Goal: Information Seeking & Learning: Learn about a topic

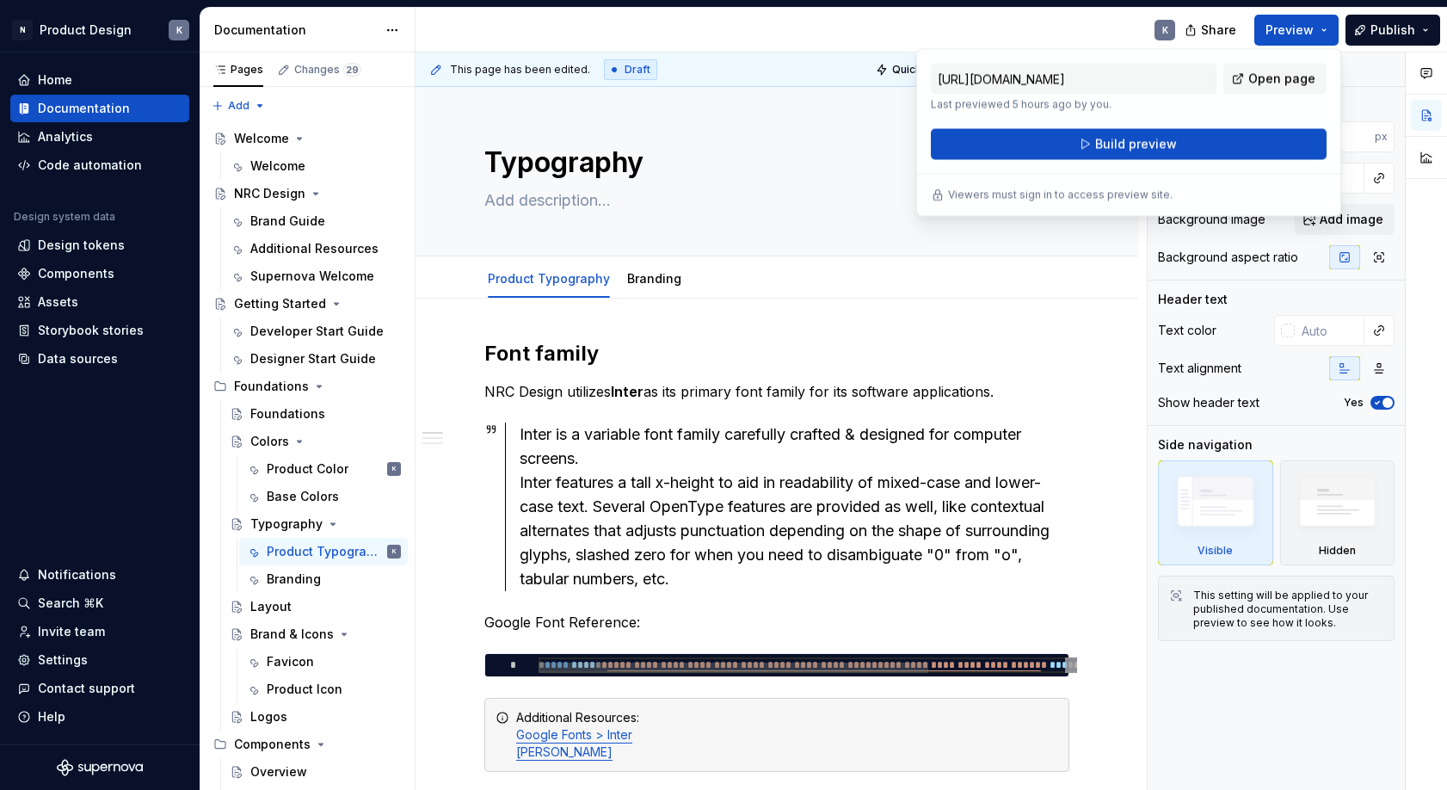
scroll to position [322, 0]
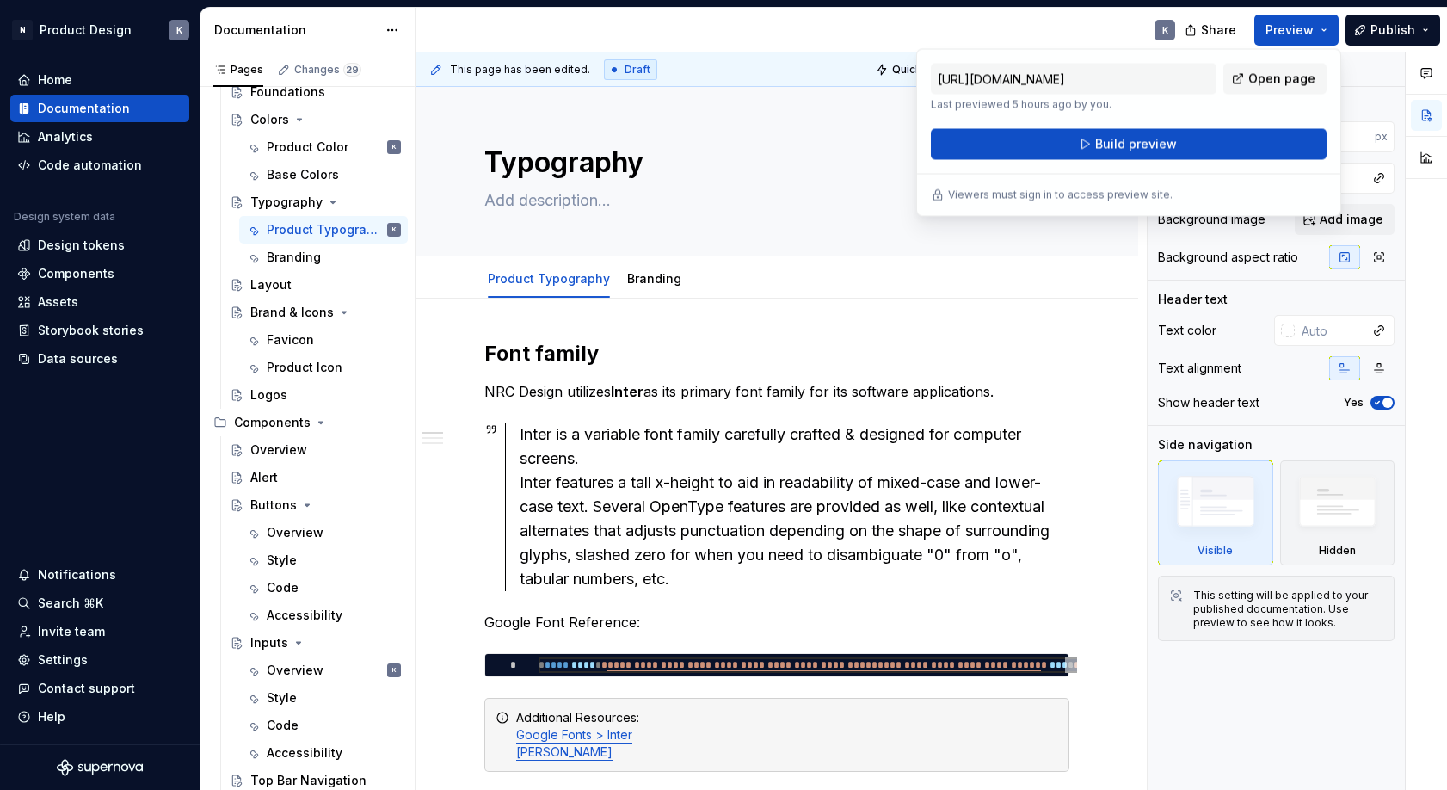
click at [1162, 83] on input "[URL][DOMAIN_NAME]" at bounding box center [1074, 79] width 286 height 31
click at [1161, 75] on input "[URL][DOMAIN_NAME]" at bounding box center [1074, 79] width 286 height 31
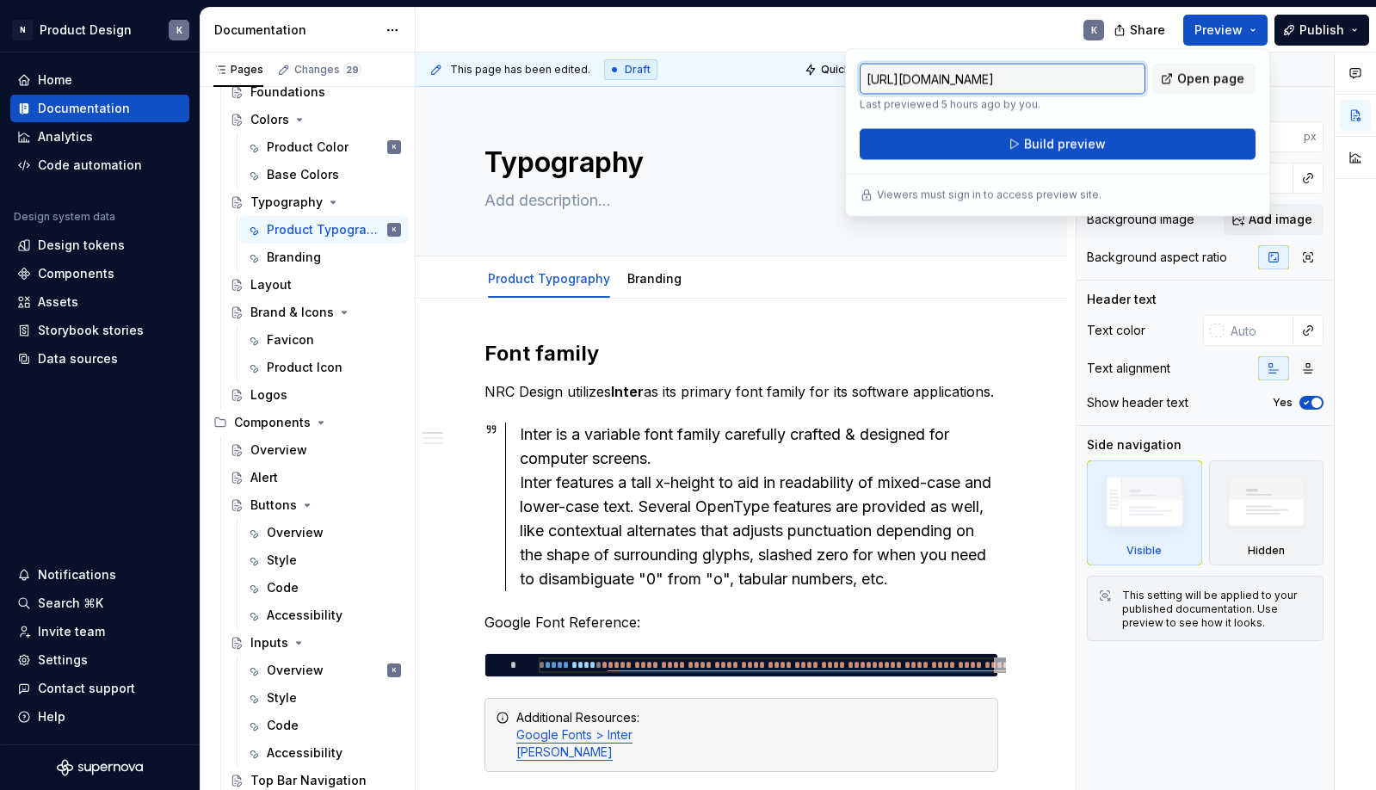
click at [921, 27] on div "K" at bounding box center [767, 30] width 702 height 45
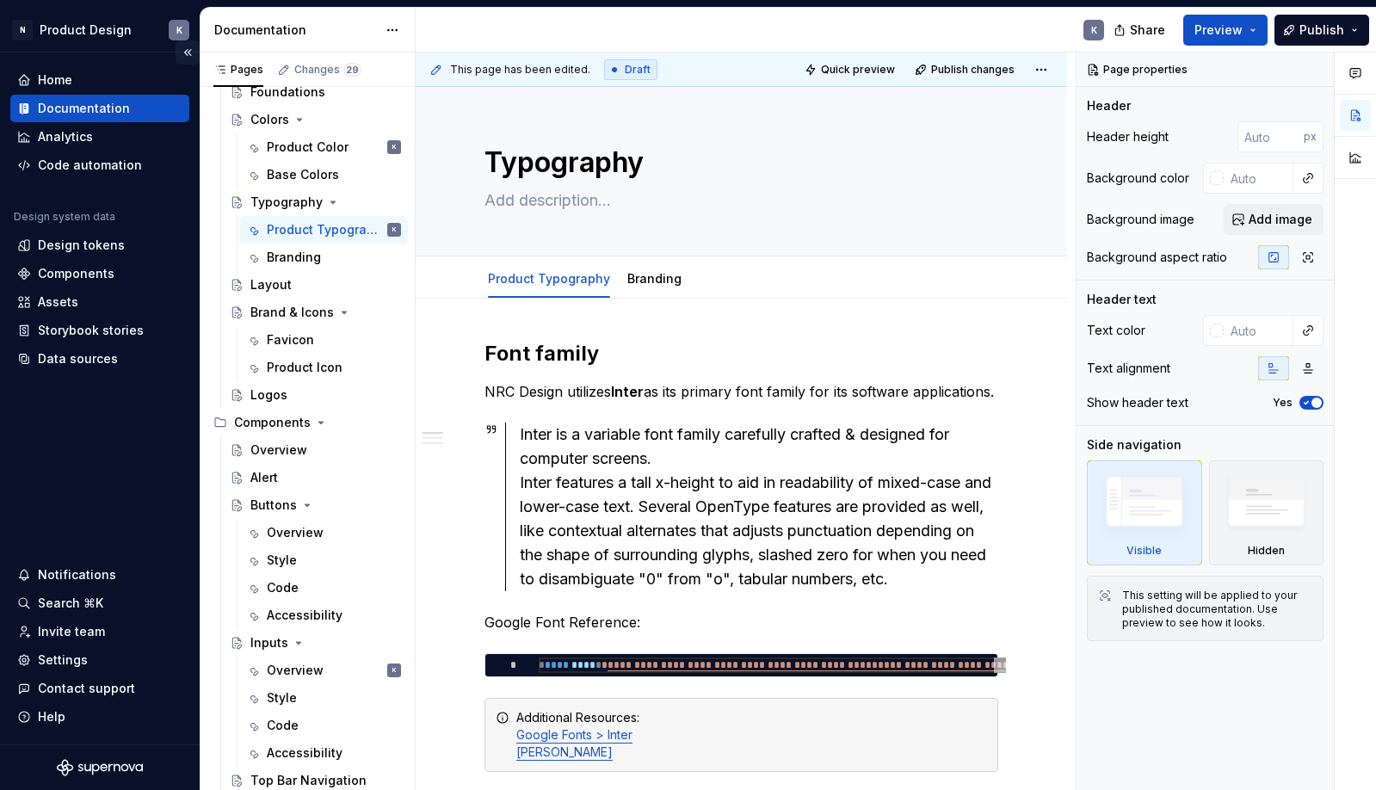
click at [186, 51] on button "Collapse sidebar" at bounding box center [188, 52] width 24 height 24
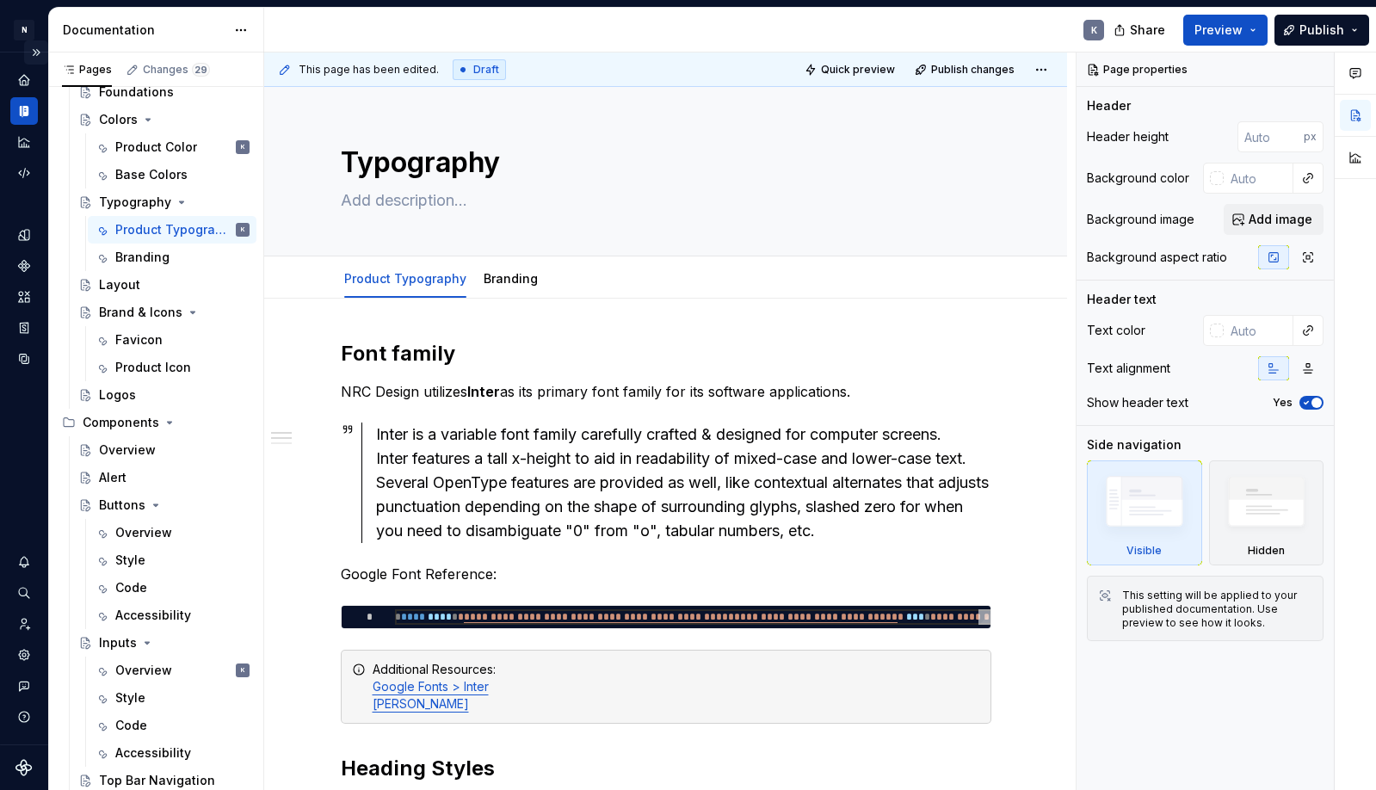
click at [39, 52] on button "Expand sidebar" at bounding box center [36, 52] width 24 height 24
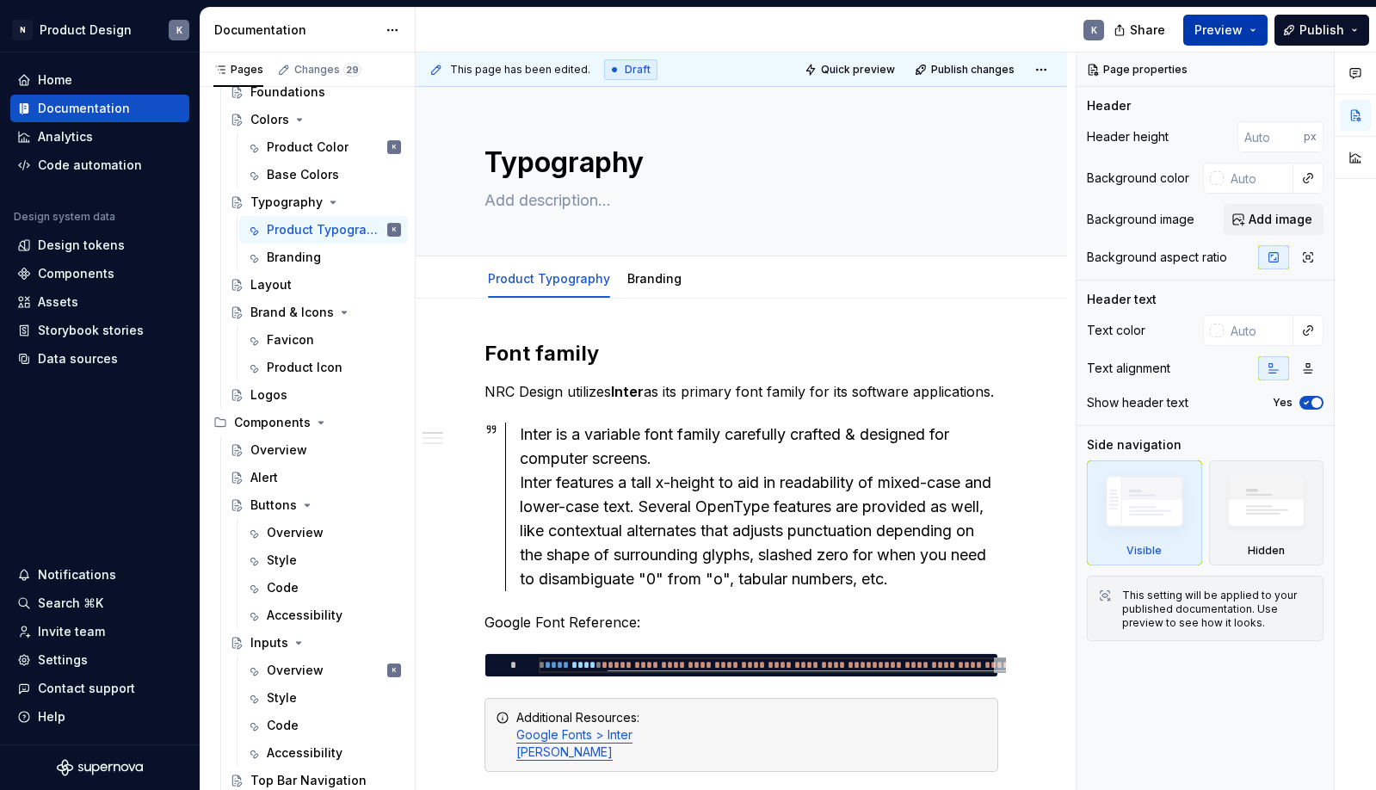
click at [1253, 30] on button "Preview" at bounding box center [1225, 30] width 84 height 31
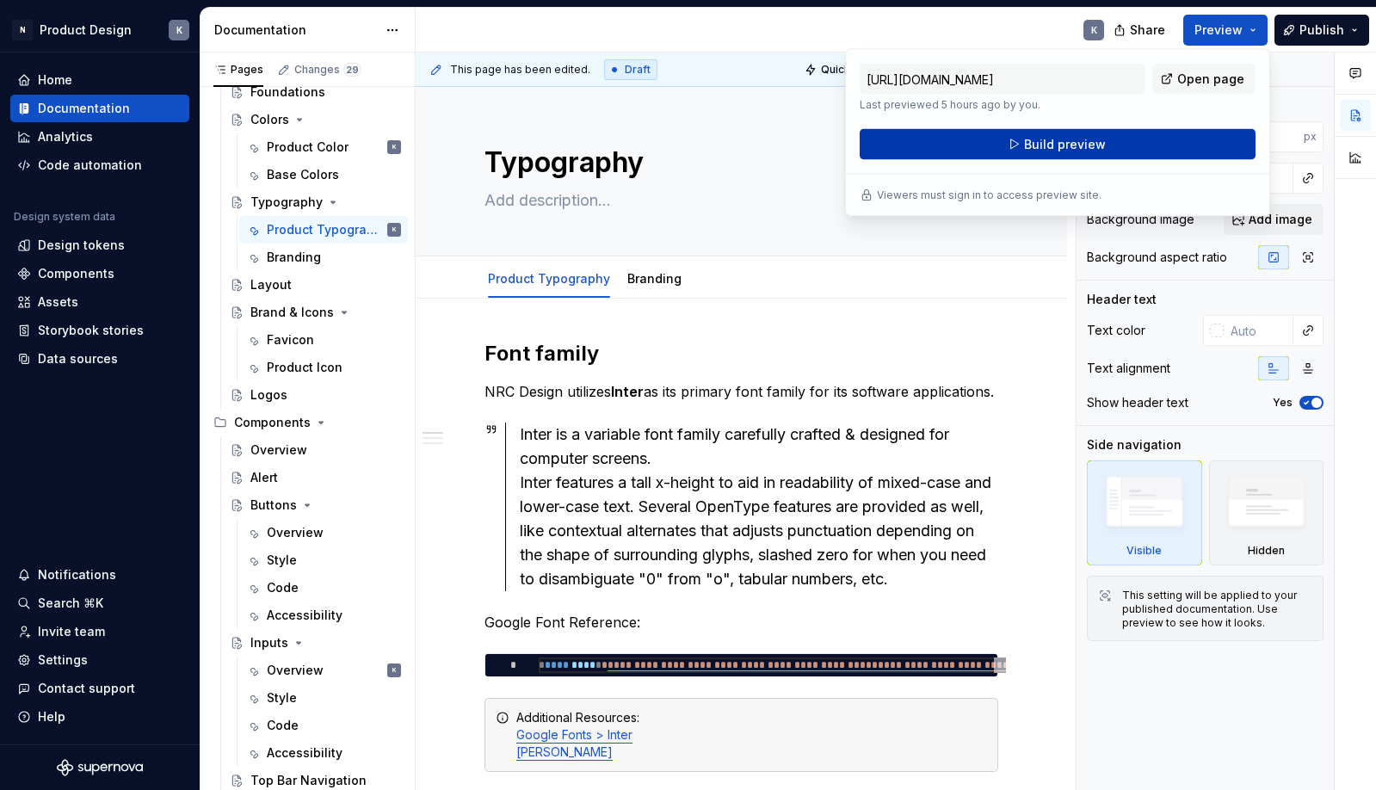
click at [1125, 140] on button "Build preview" at bounding box center [1057, 144] width 396 height 31
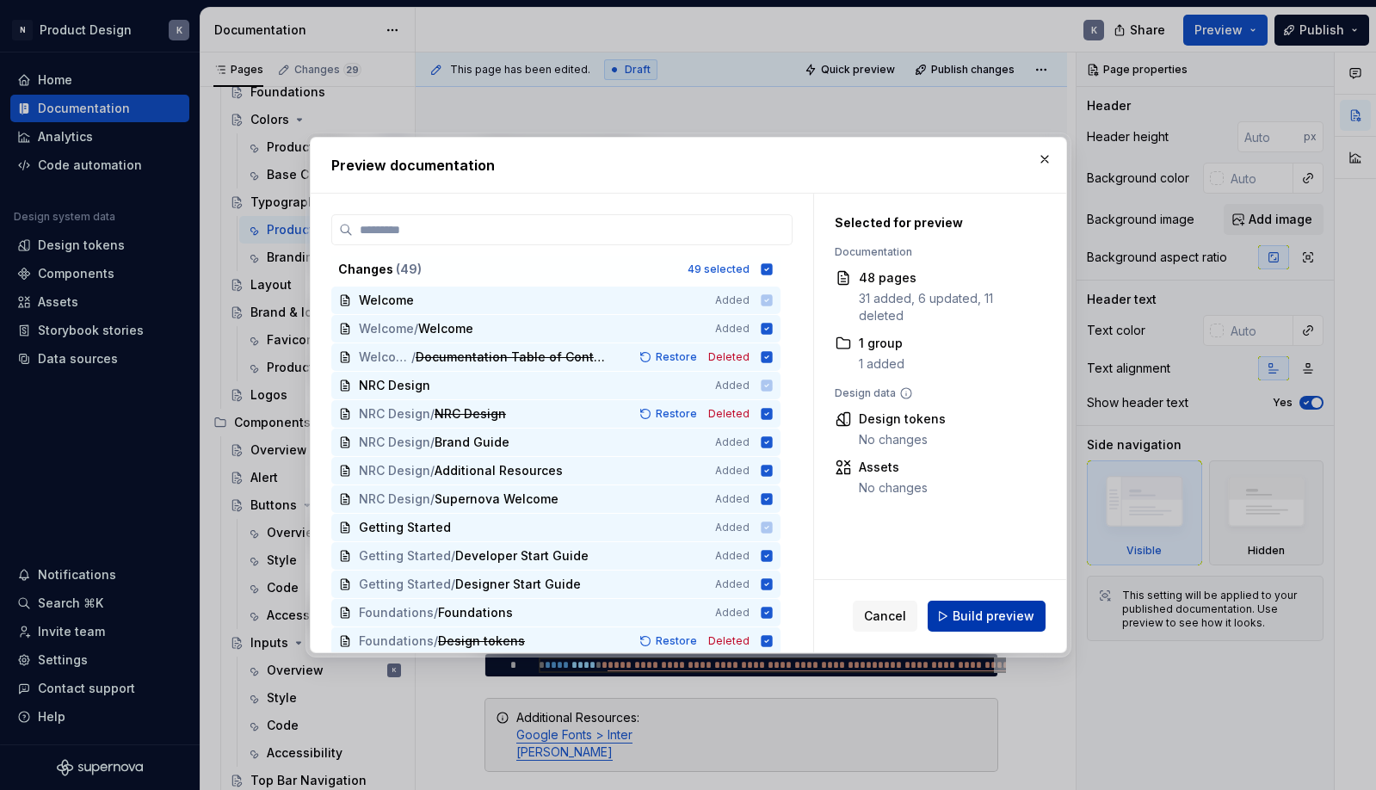
click at [967, 615] on span "Build preview" at bounding box center [993, 615] width 82 height 17
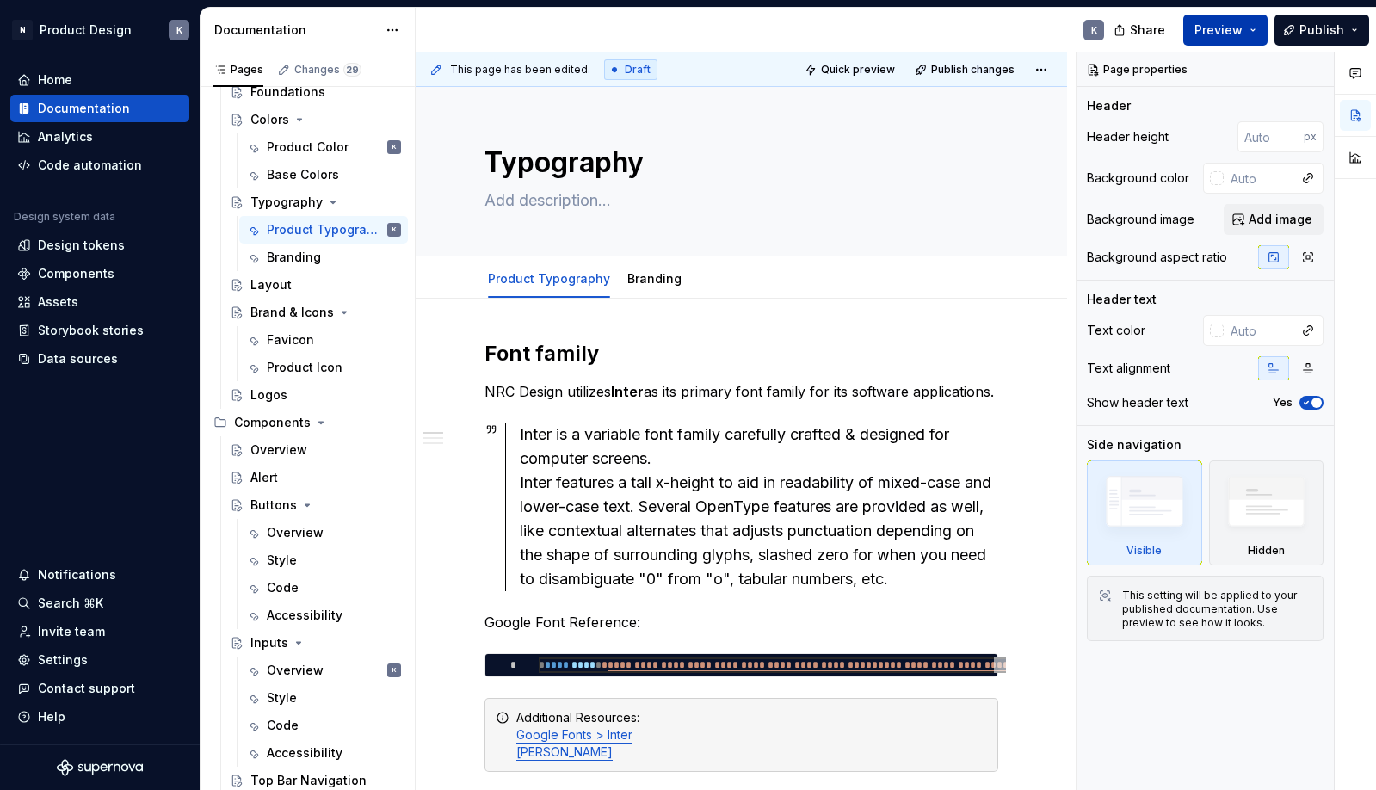
click at [1261, 28] on button "Preview" at bounding box center [1225, 30] width 84 height 31
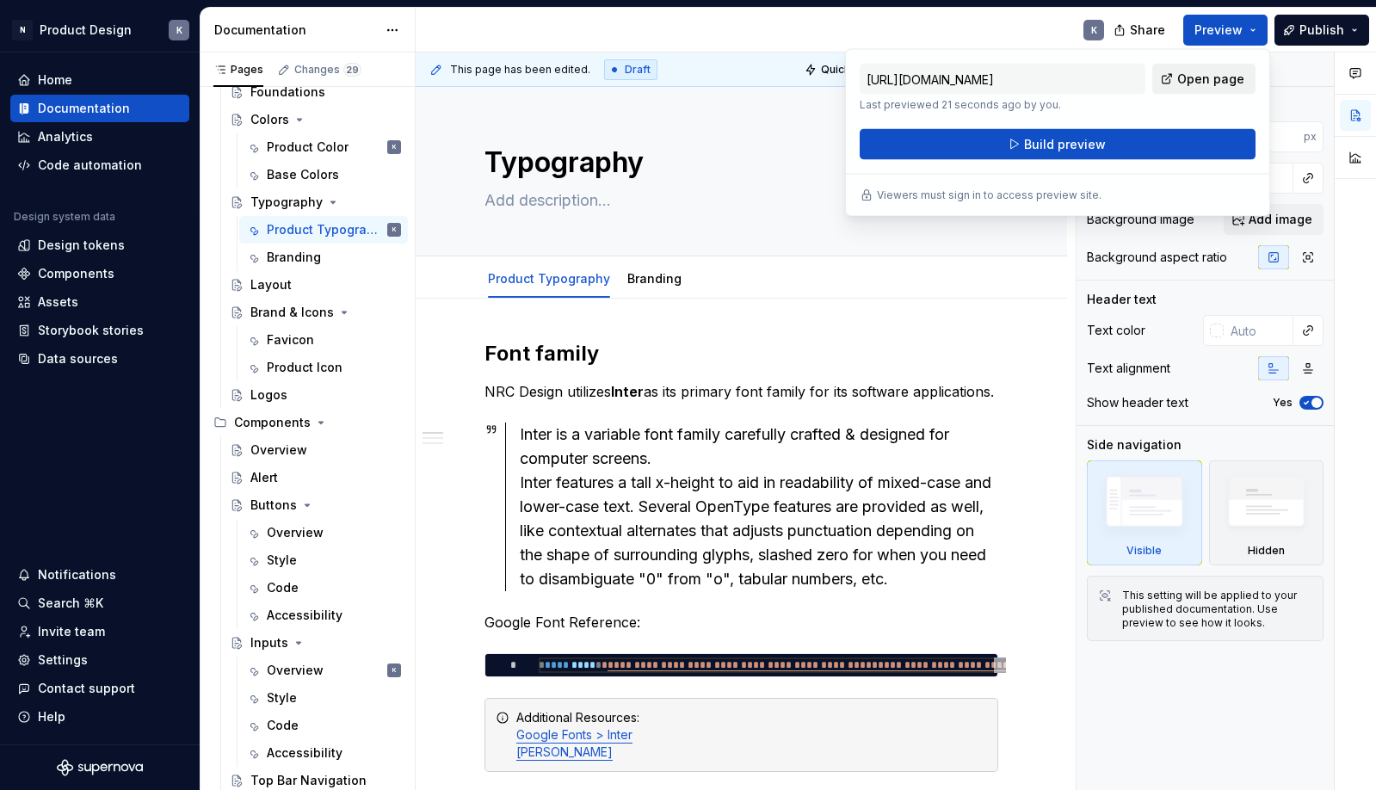
click at [1204, 77] on span "Open page" at bounding box center [1210, 79] width 67 height 17
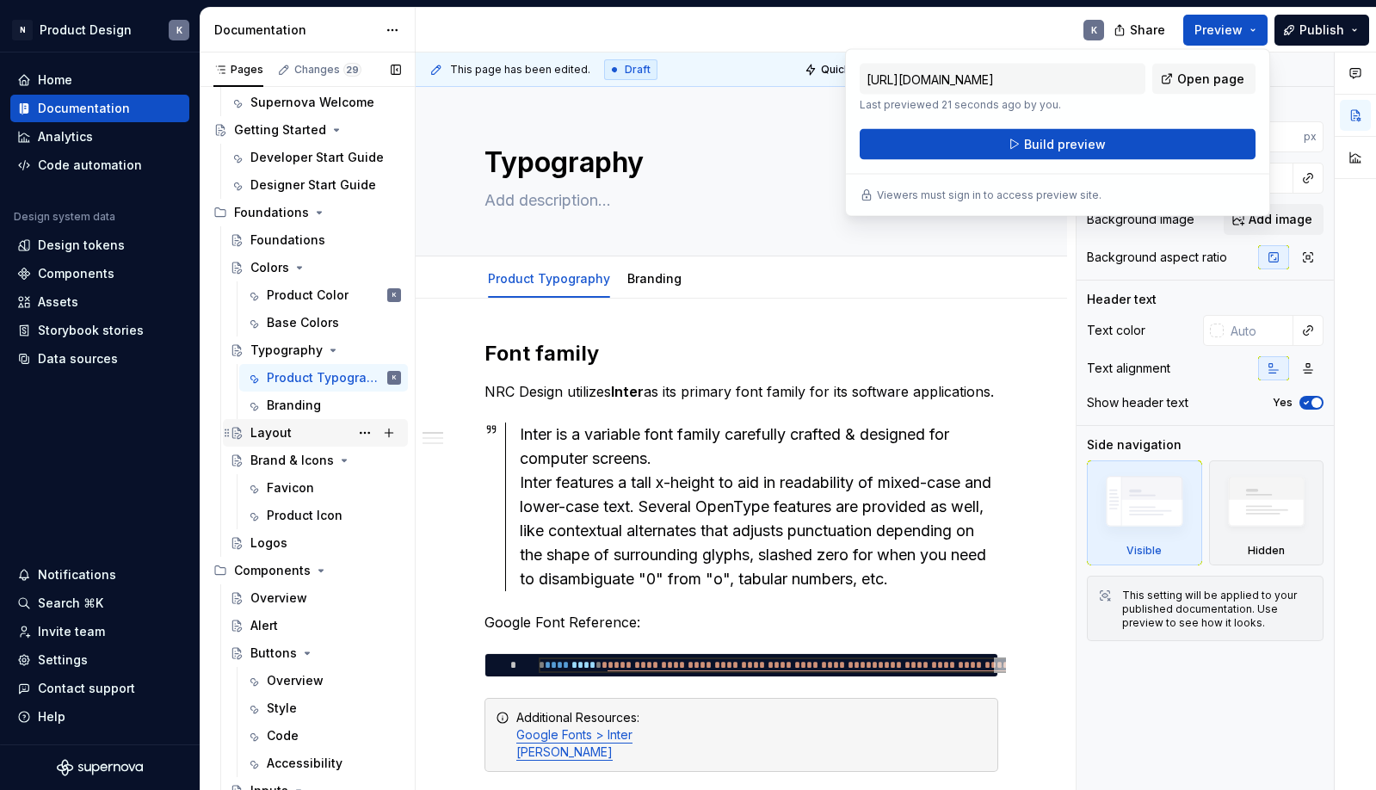
scroll to position [131, 0]
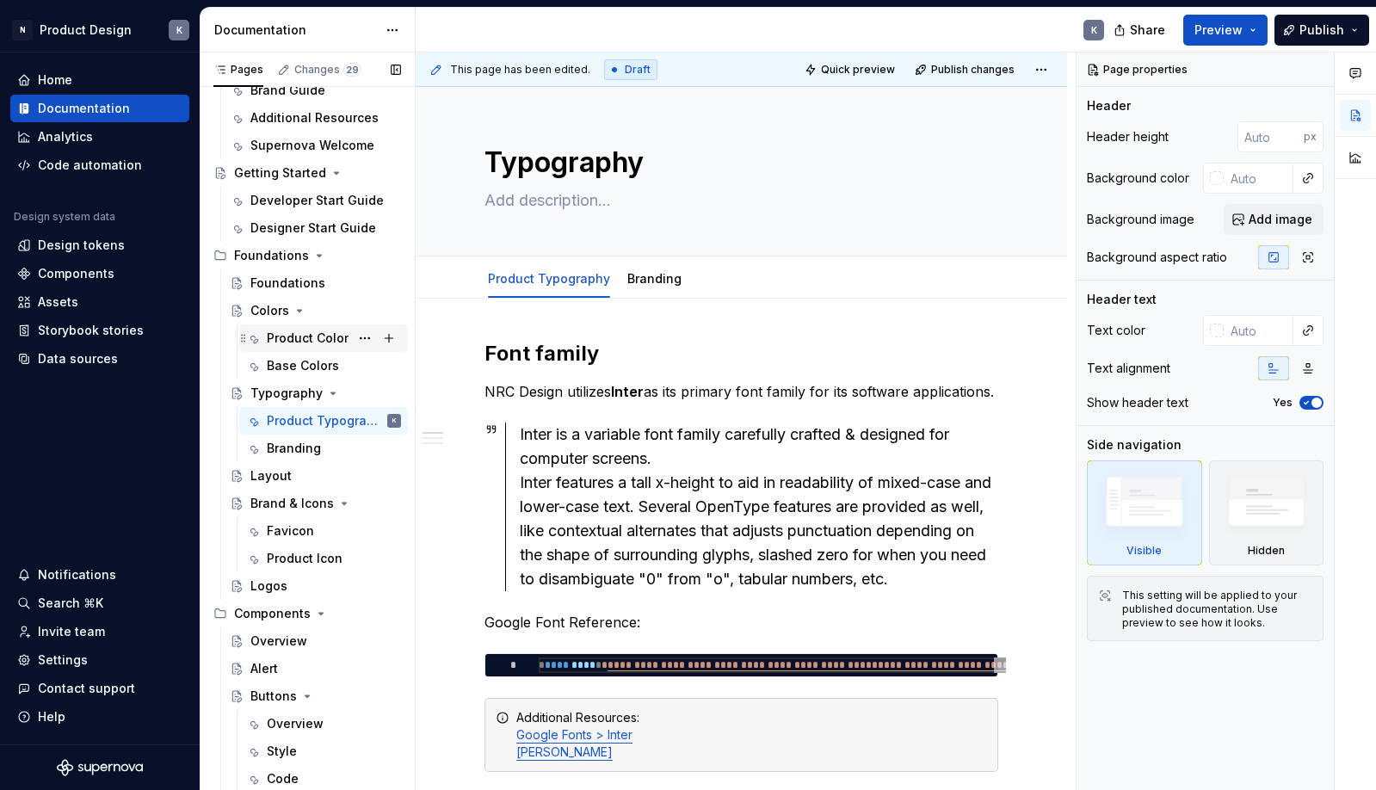
click at [310, 341] on div "Product Color" at bounding box center [308, 338] width 82 height 17
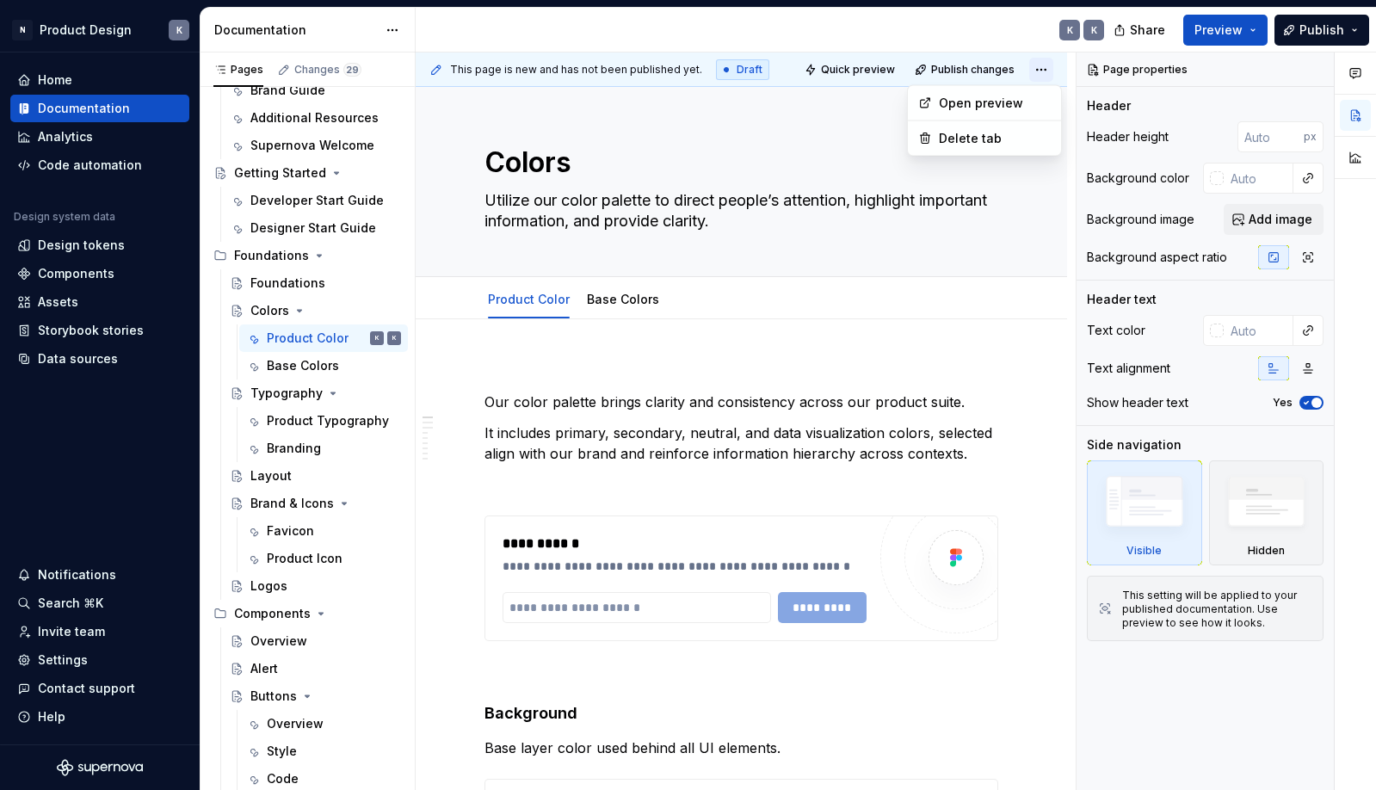
click at [1048, 65] on html "N Product Design K Home Documentation Analytics Code automation Design system d…" at bounding box center [688, 395] width 1376 height 790
click at [1019, 34] on html "N Product Design K Home Documentation Analytics Code automation Design system d…" at bounding box center [688, 395] width 1376 height 790
type textarea "*"
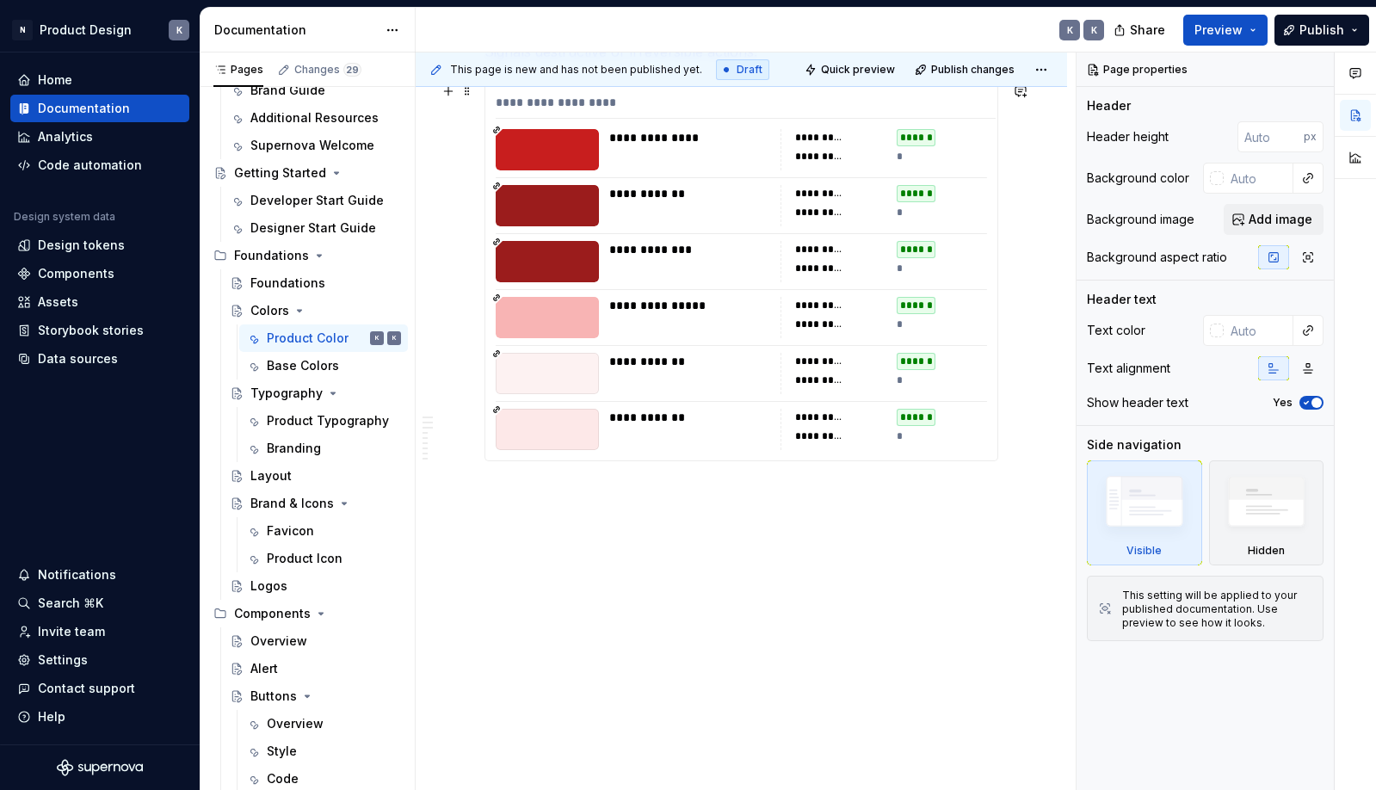
scroll to position [3671, 0]
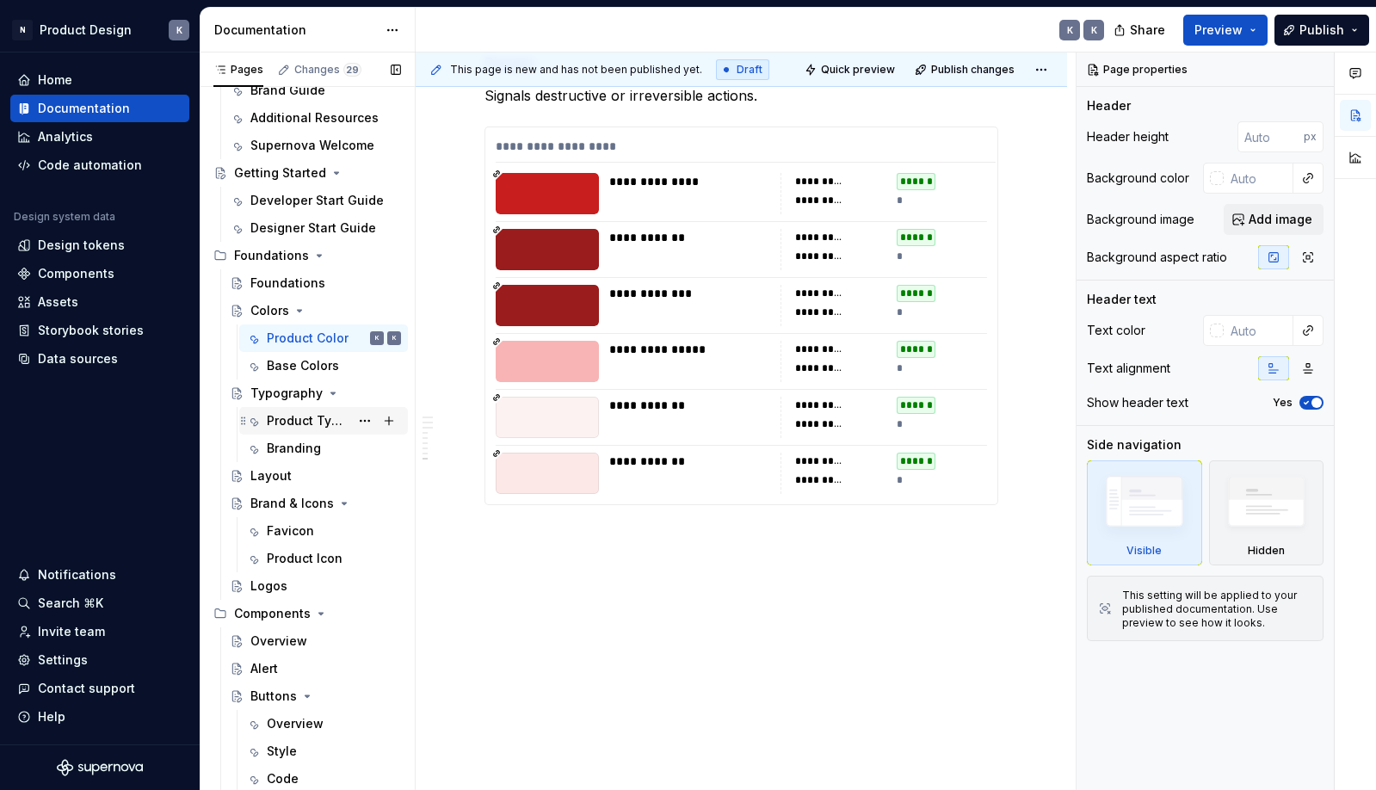
click at [298, 423] on div "Product Typography" at bounding box center [308, 420] width 83 height 17
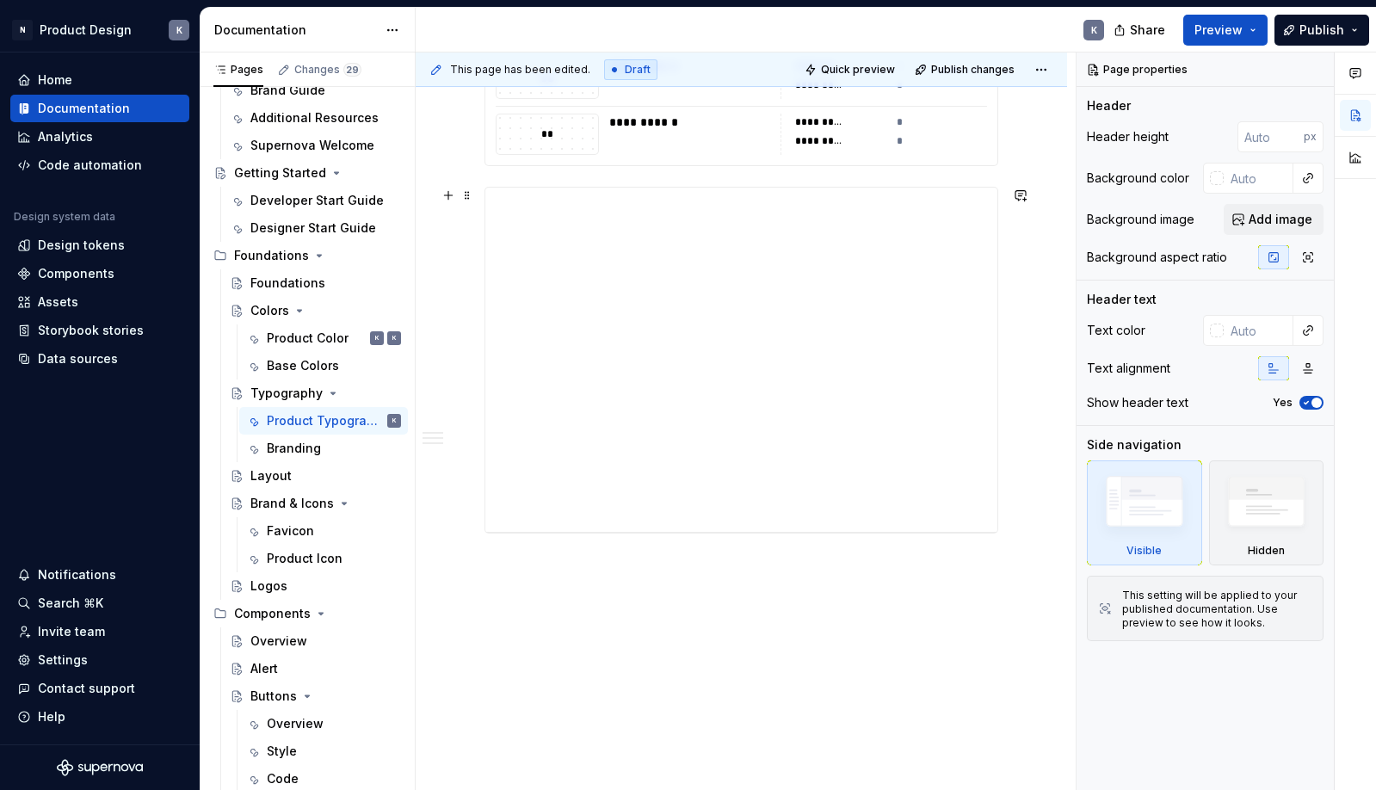
scroll to position [1269, 0]
click at [298, 505] on div "Brand & Icons" at bounding box center [291, 503] width 82 height 17
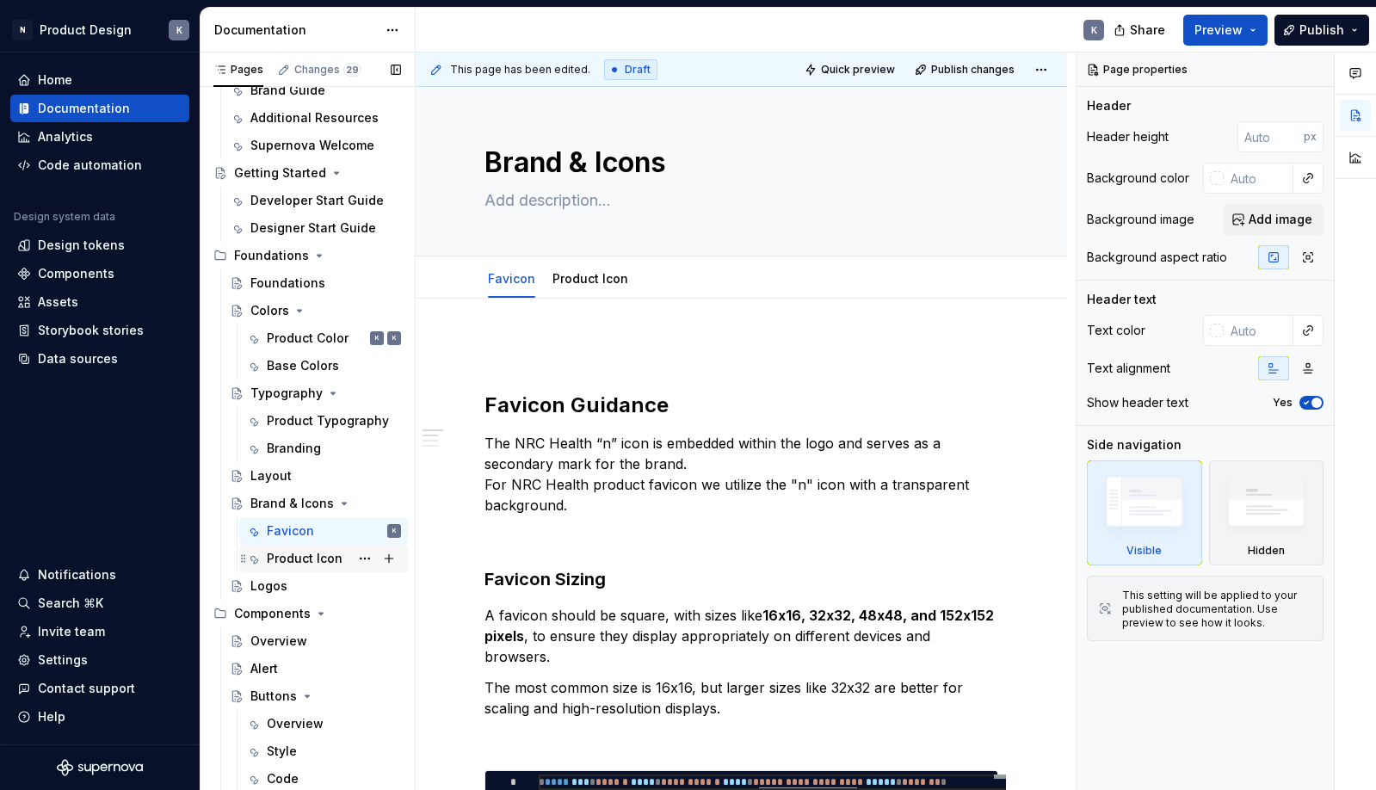
click at [296, 554] on div "Product Icon" at bounding box center [305, 558] width 76 height 17
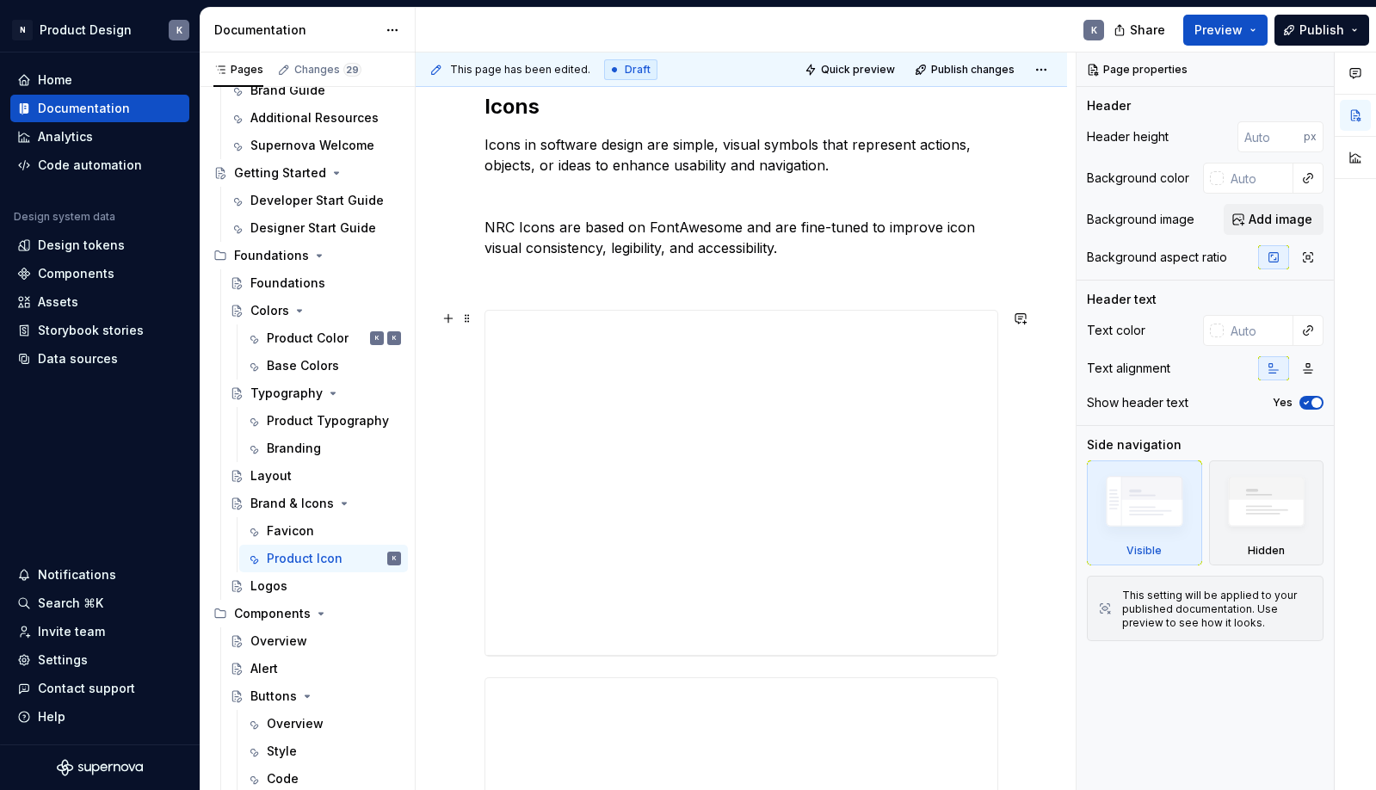
scroll to position [191, 0]
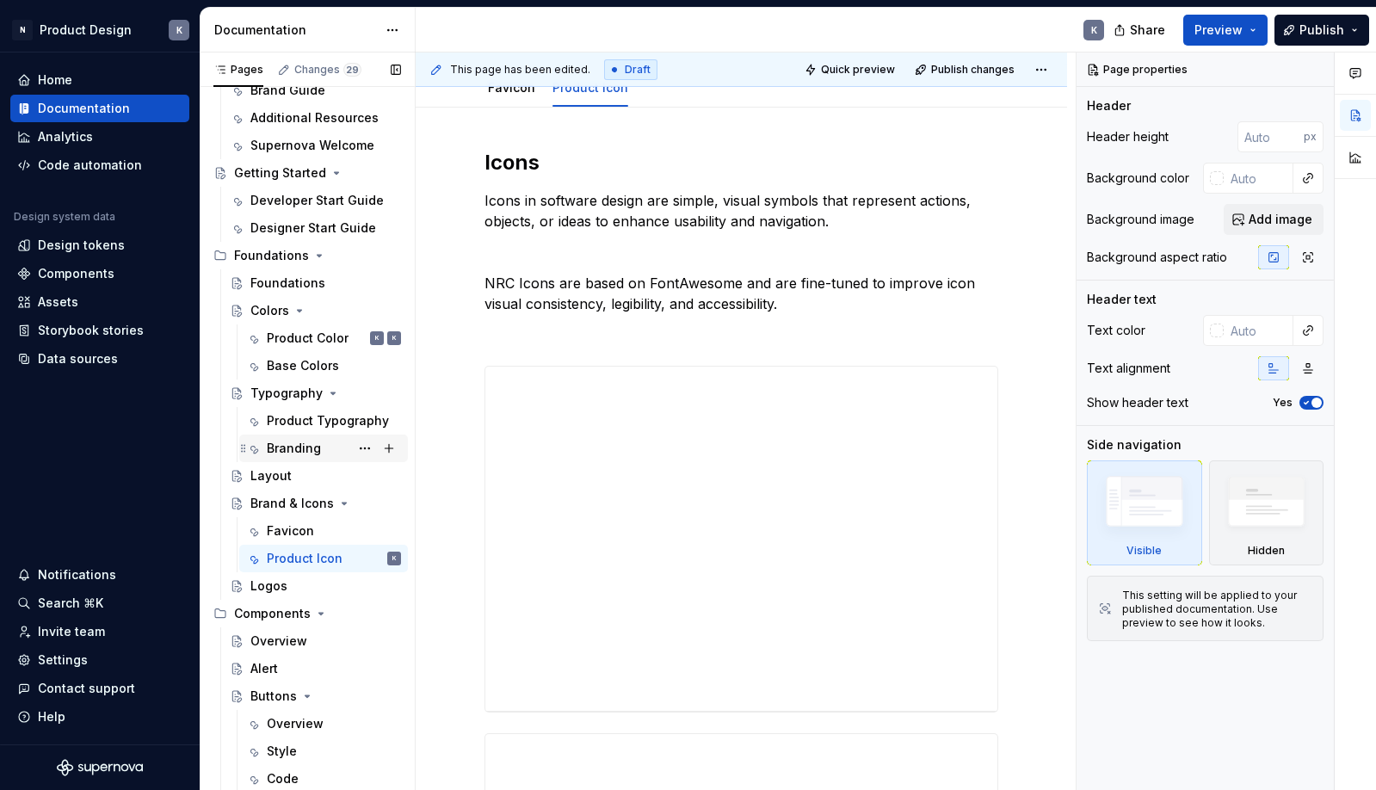
click at [308, 453] on div "Branding" at bounding box center [294, 448] width 54 height 17
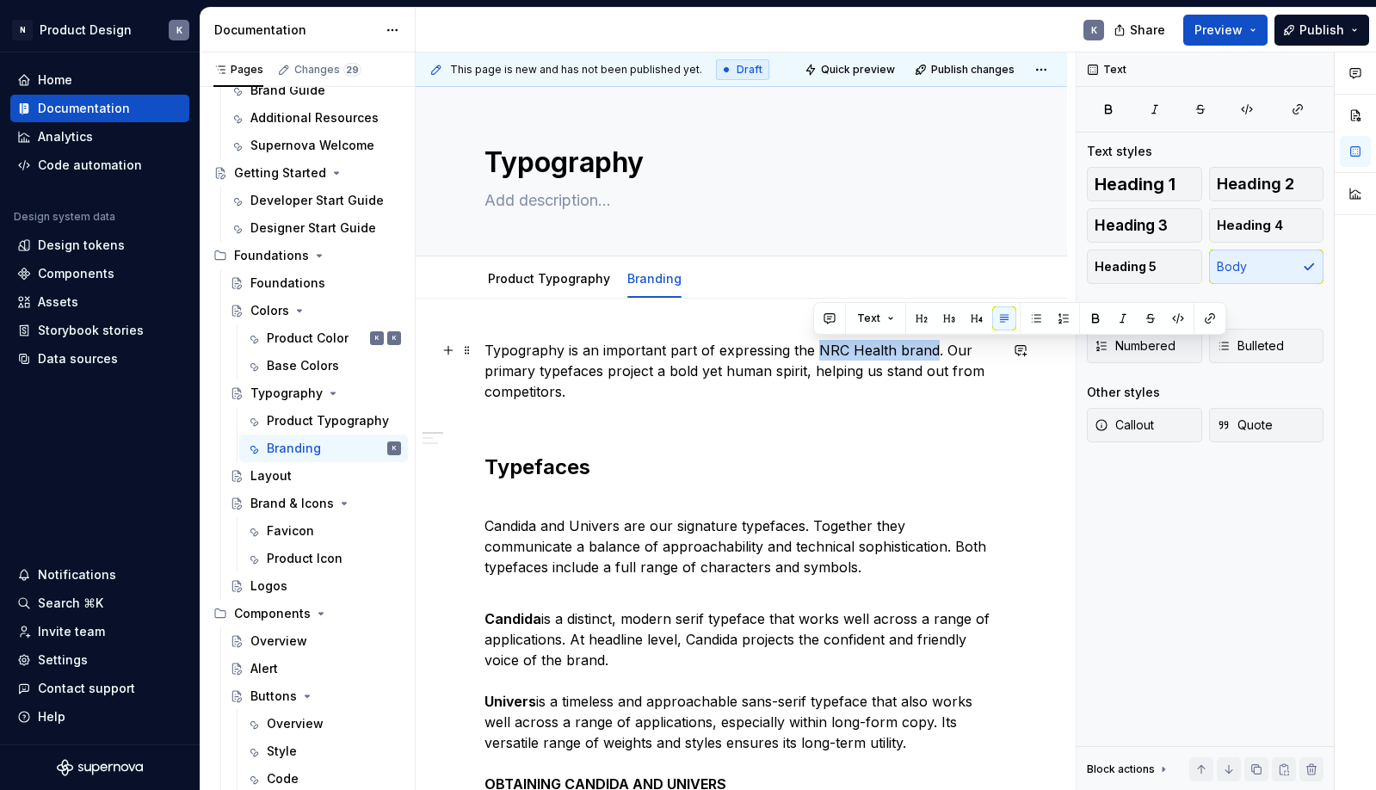
drag, startPoint x: 816, startPoint y: 349, endPoint x: 932, endPoint y: 349, distance: 116.1
click at [932, 349] on p "Typography is an important part of expressing the NRC Health brand. Our primary…" at bounding box center [741, 381] width 514 height 83
click at [921, 393] on p "Typography is an important part of expressing the NRC Health brand . Our primar…" at bounding box center [741, 381] width 514 height 83
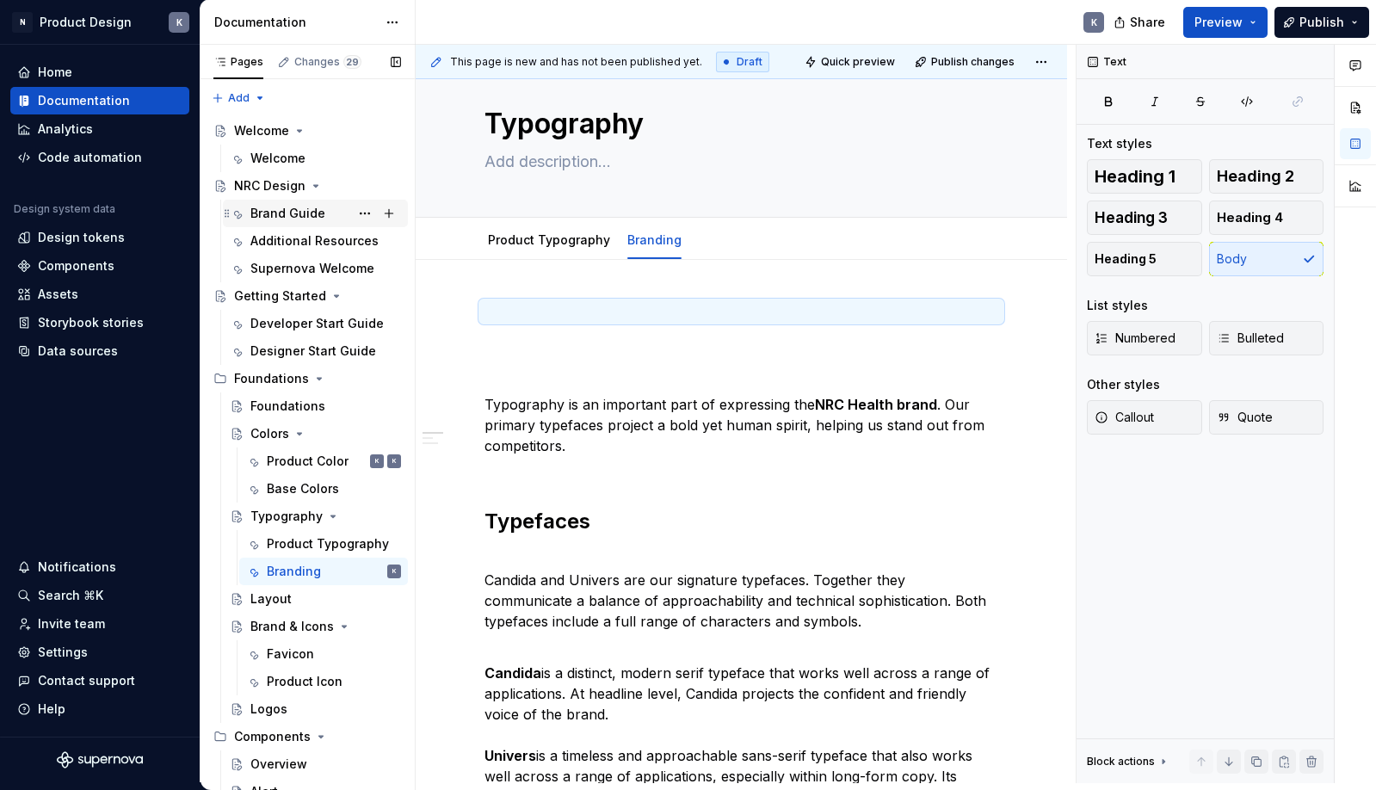
click at [334, 217] on div "Brand Guide" at bounding box center [325, 213] width 151 height 24
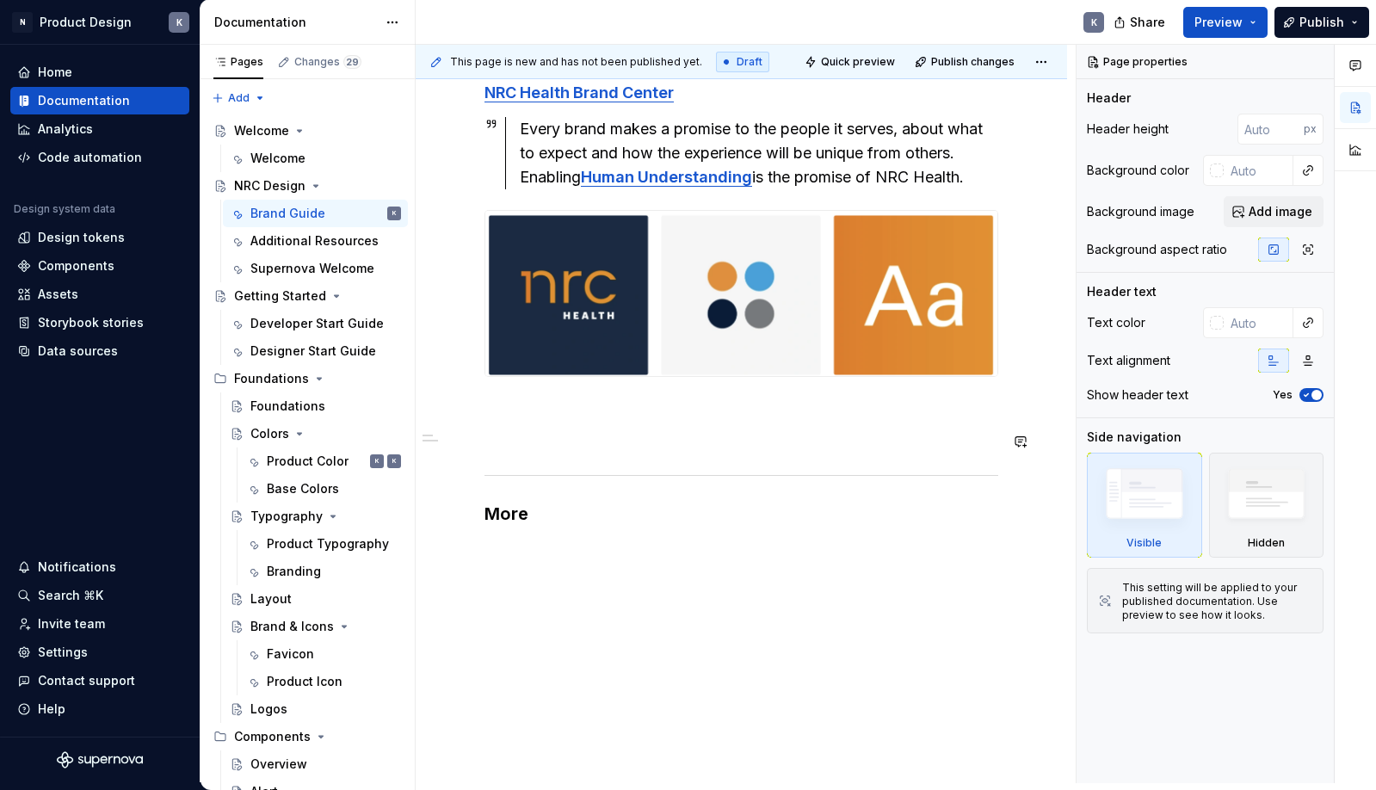
scroll to position [397, 0]
type textarea "*"
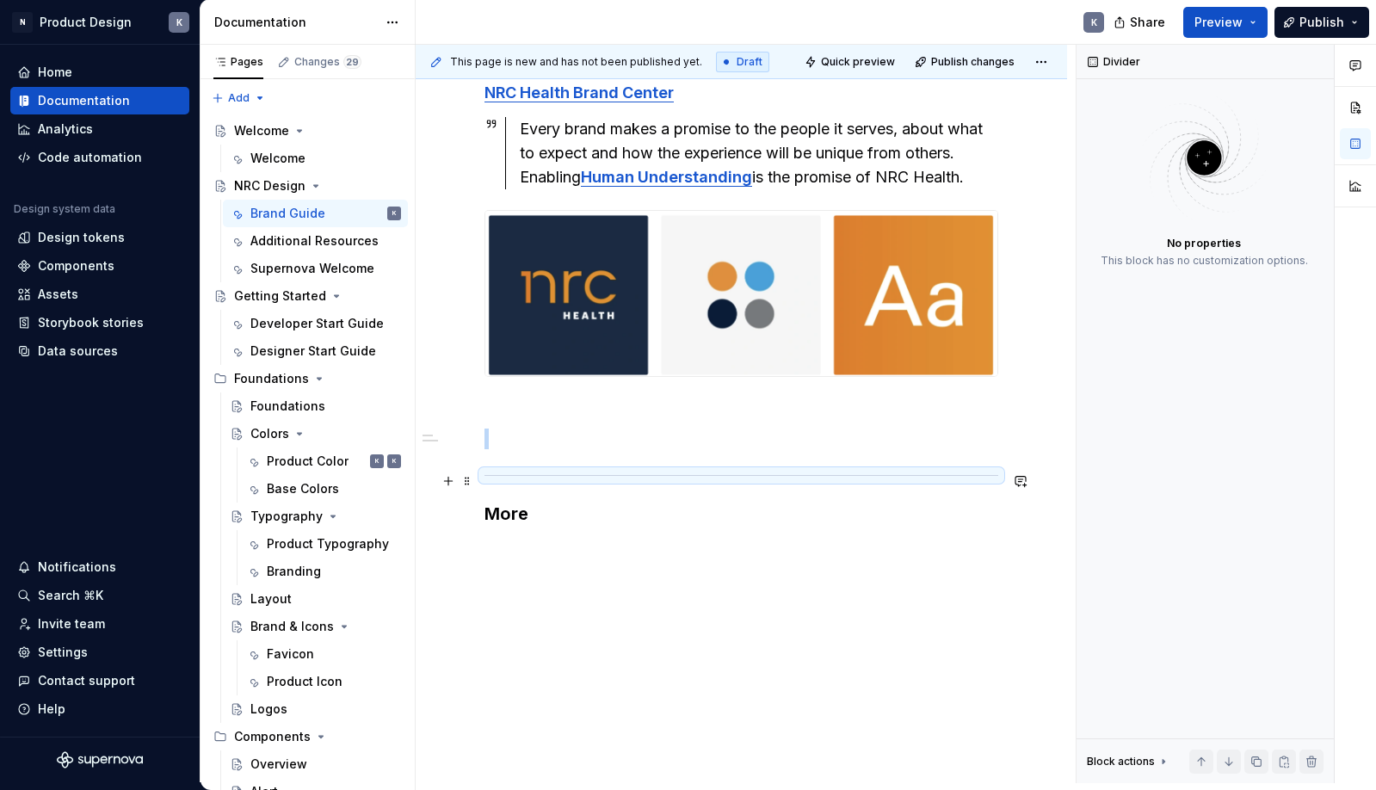
click at [722, 471] on div at bounding box center [741, 475] width 514 height 11
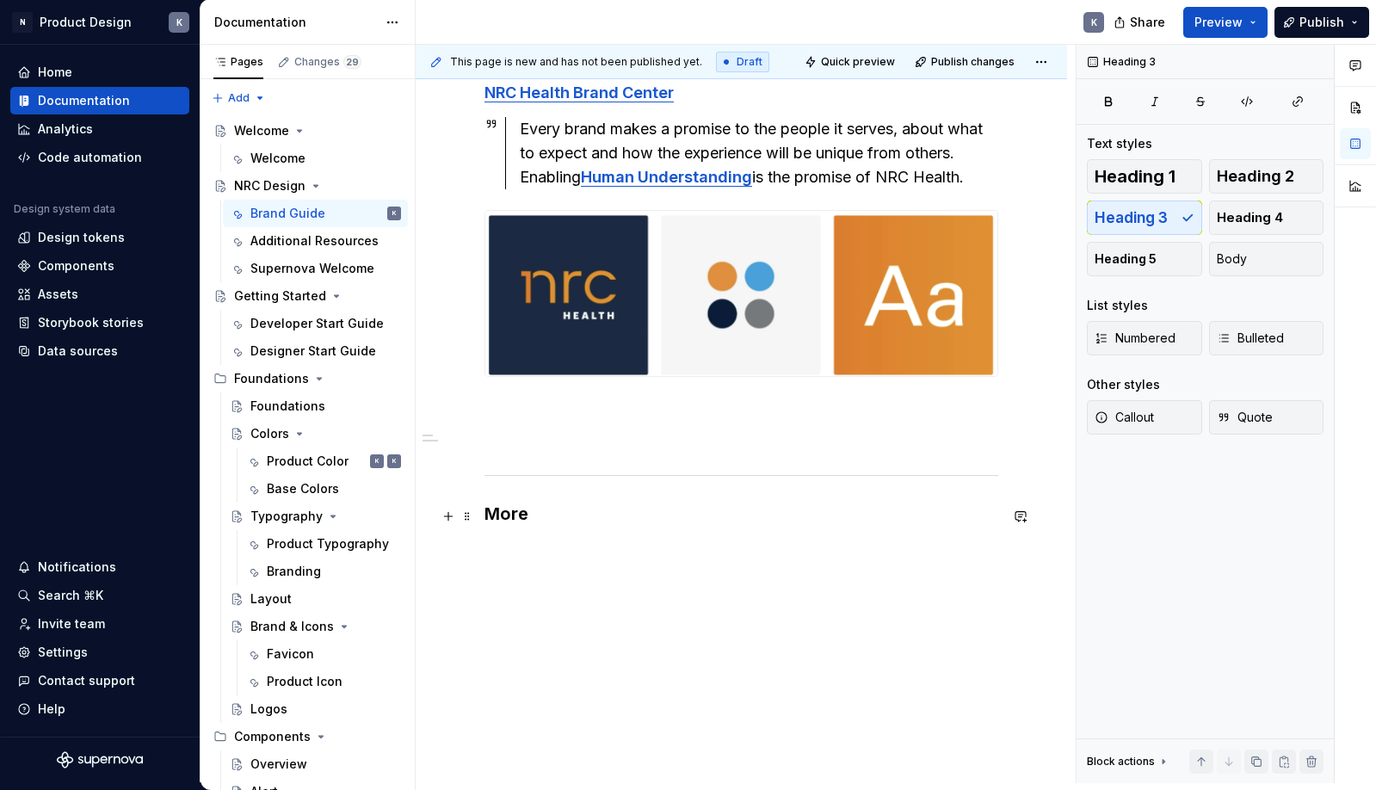
click at [646, 502] on h3 "More" at bounding box center [741, 514] width 514 height 24
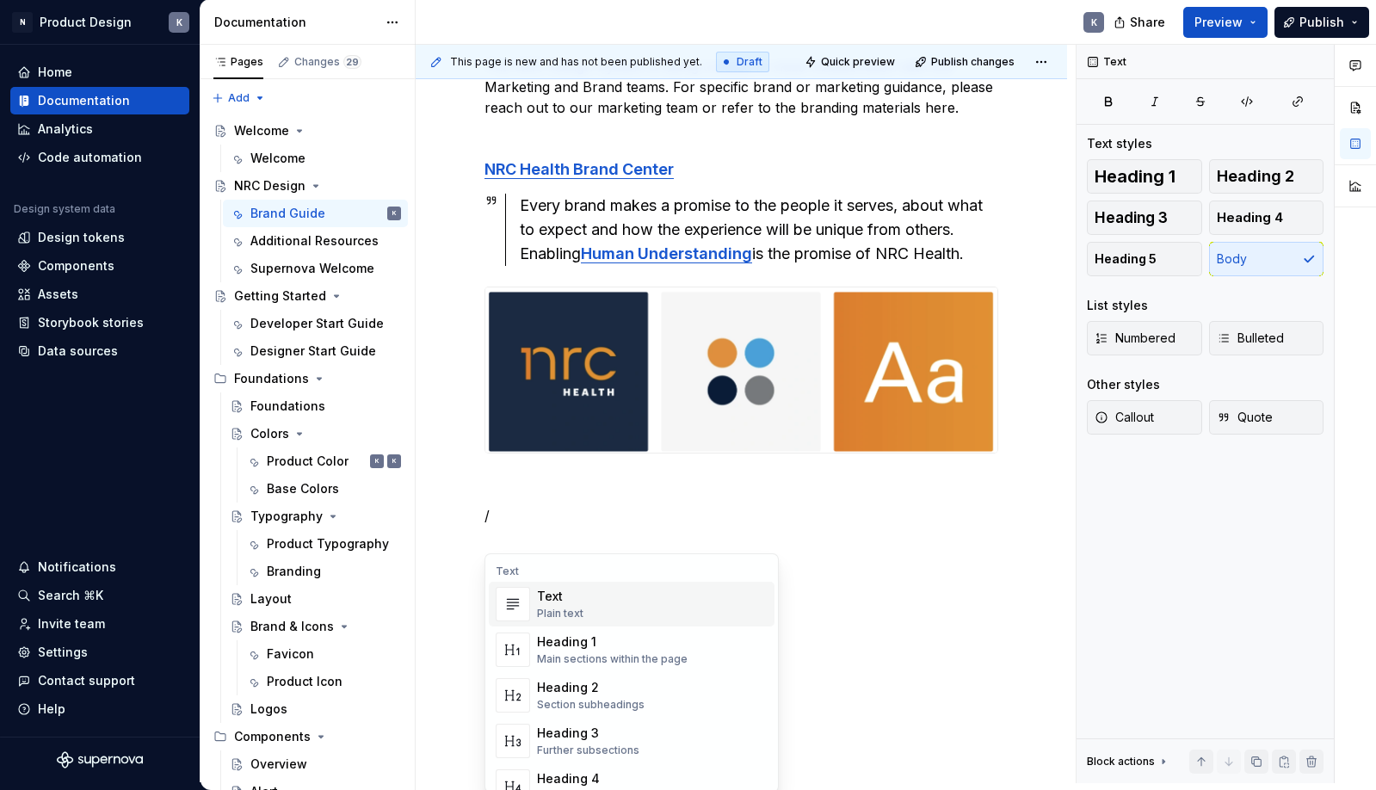
scroll to position [299, 0]
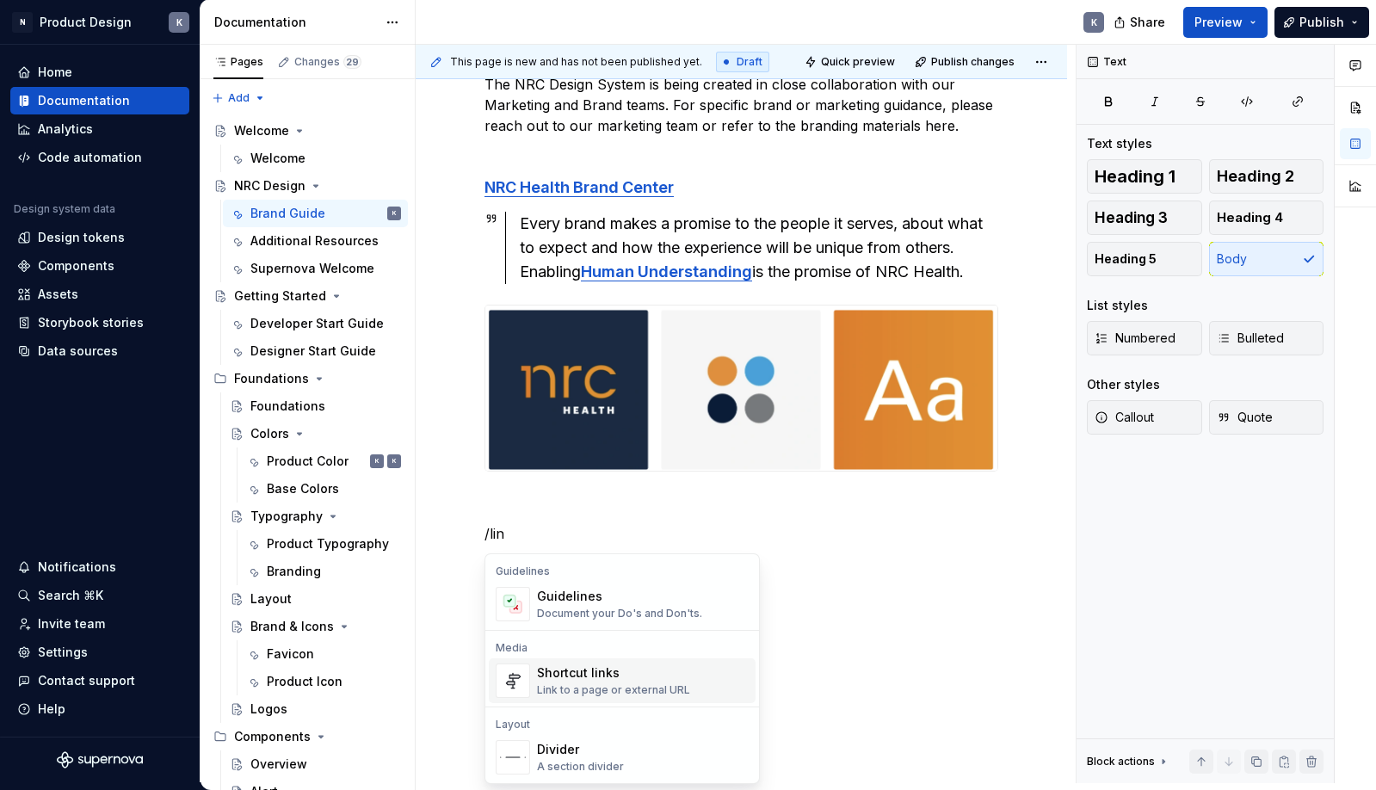
click at [638, 685] on div "Link to a page or external URL" at bounding box center [613, 690] width 153 height 14
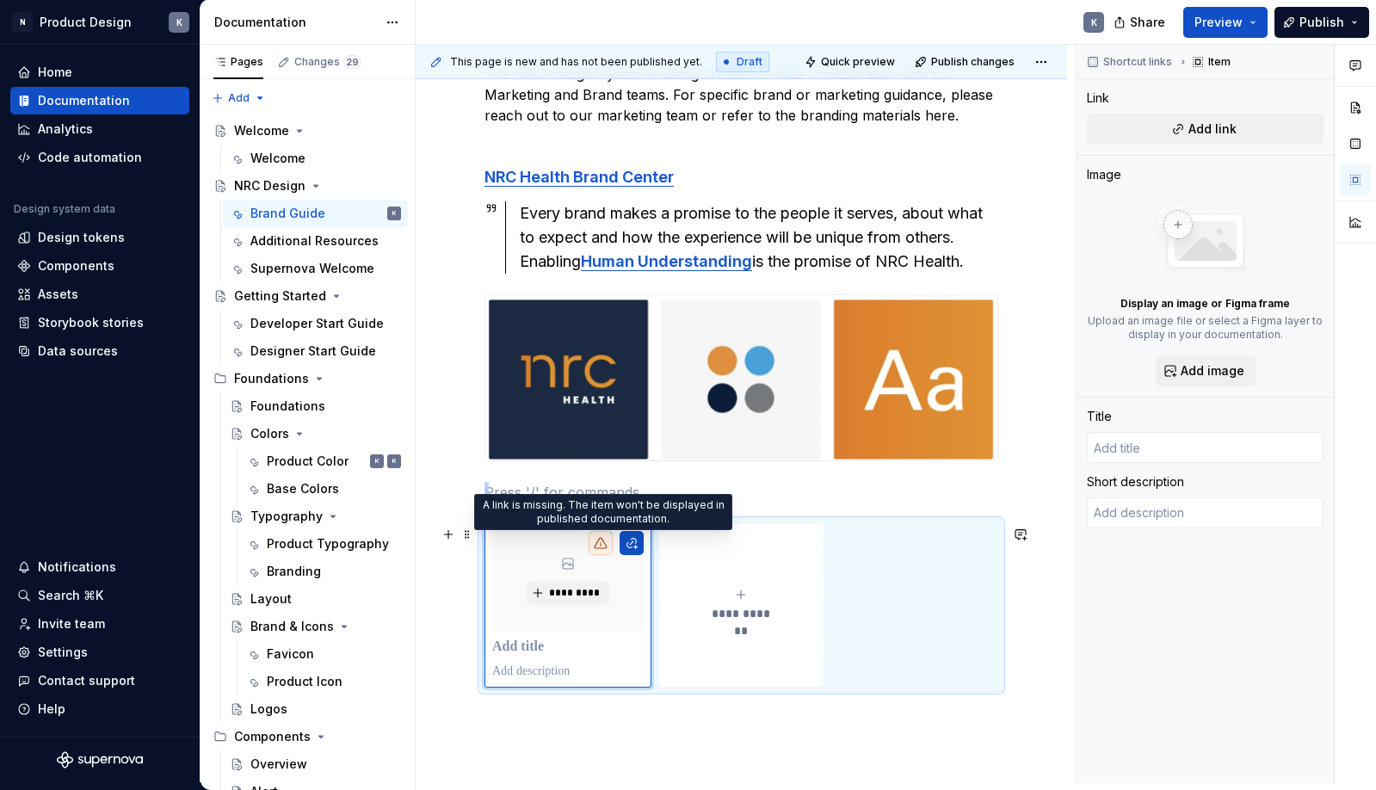
click at [603, 544] on icon at bounding box center [601, 543] width 14 height 14
click at [632, 545] on button "button" at bounding box center [631, 543] width 24 height 24
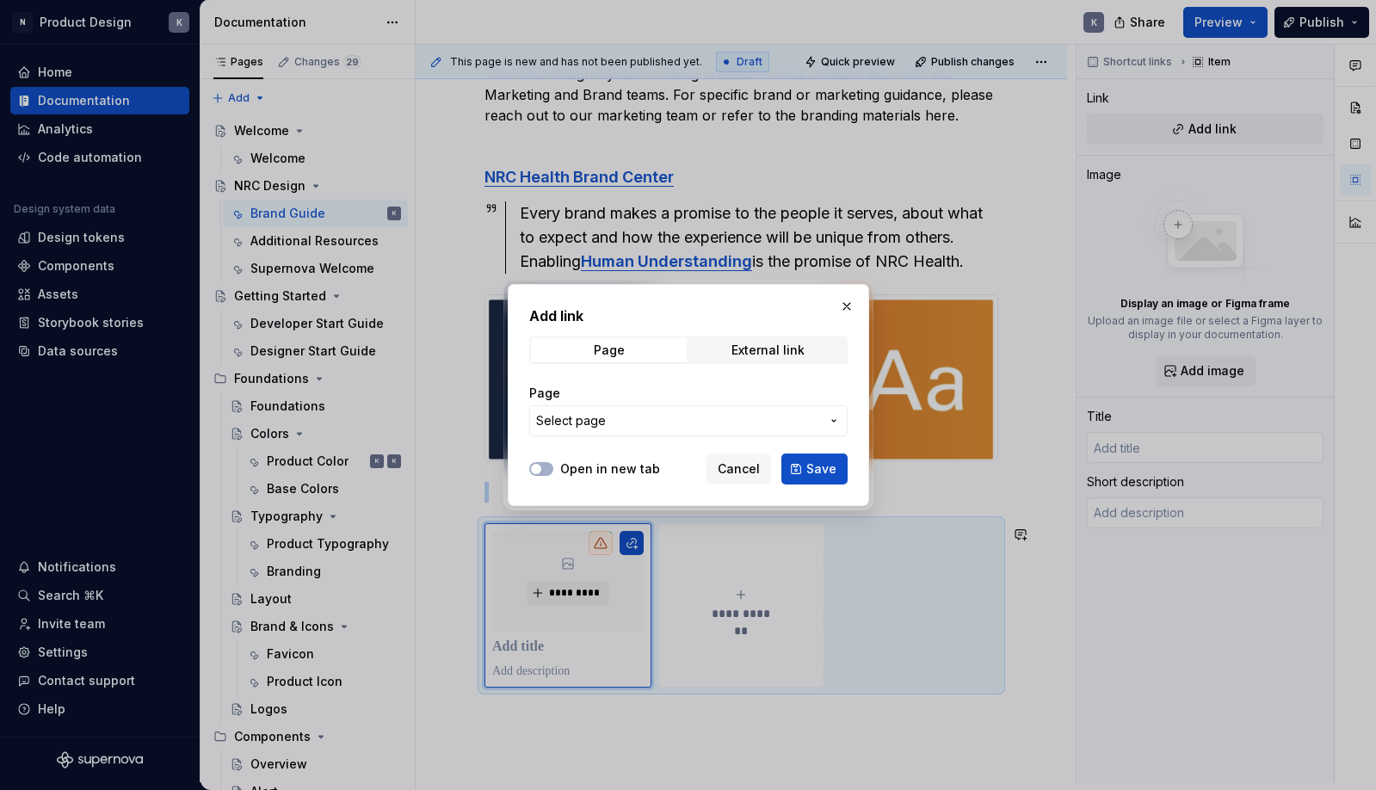
click at [656, 418] on span "Select page" at bounding box center [678, 420] width 284 height 17
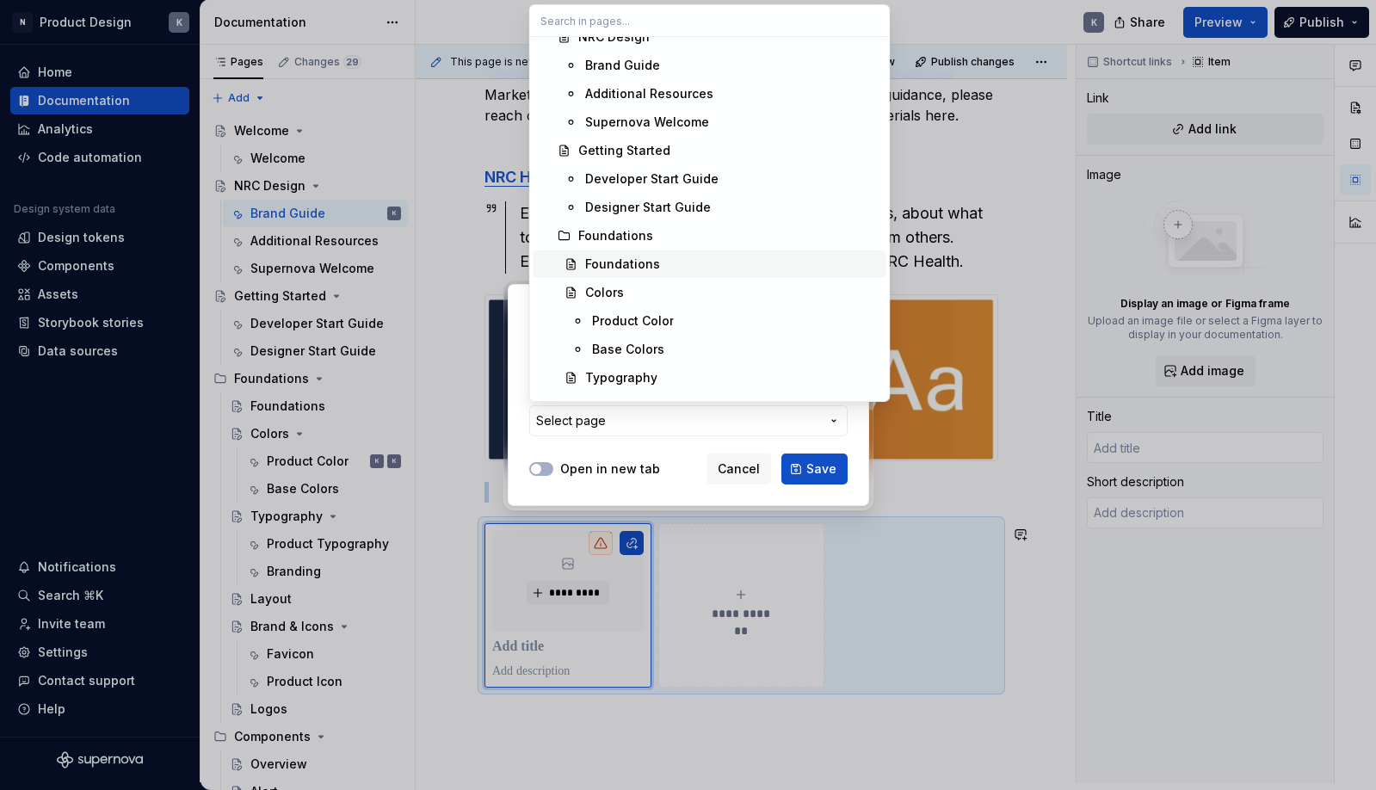
scroll to position [114, 0]
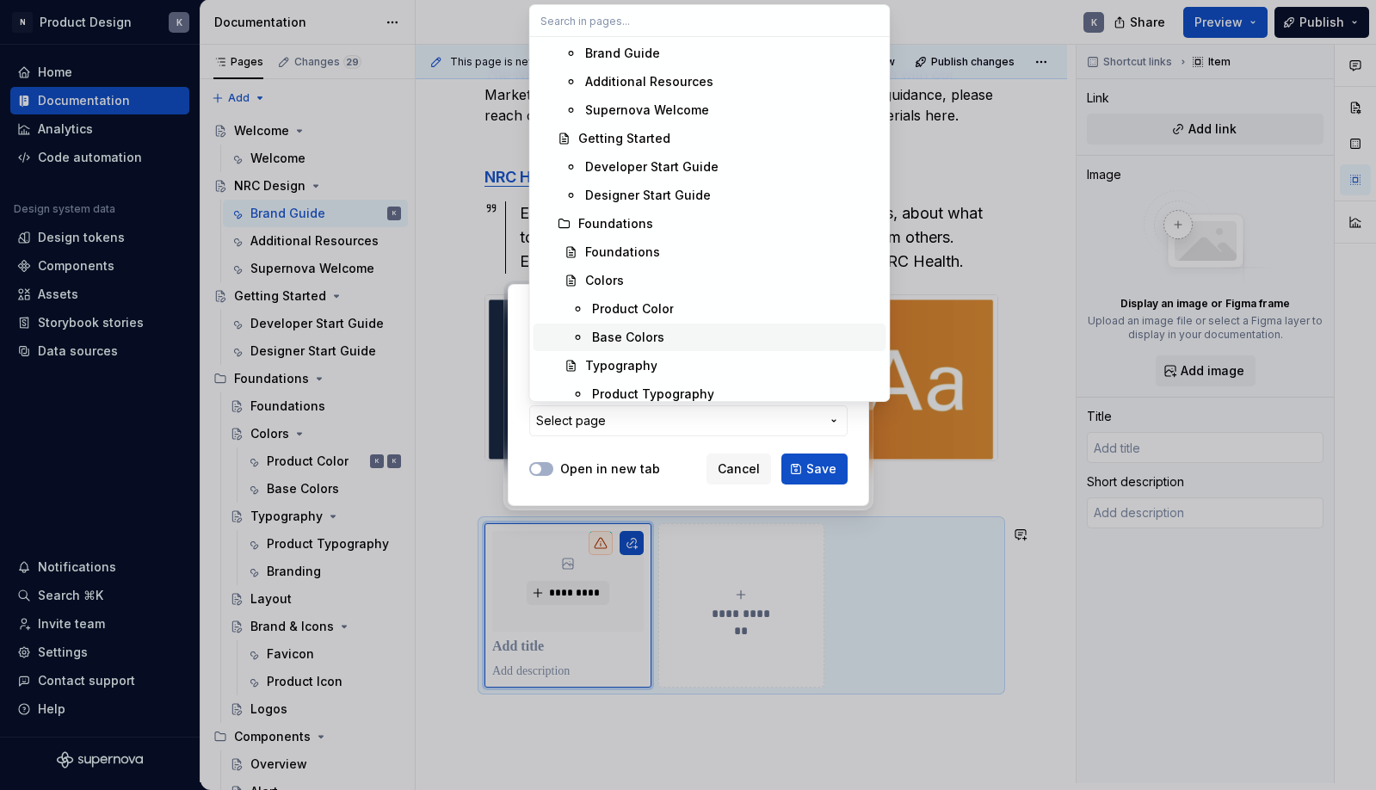
click at [657, 333] on div "Base Colors" at bounding box center [628, 337] width 72 height 17
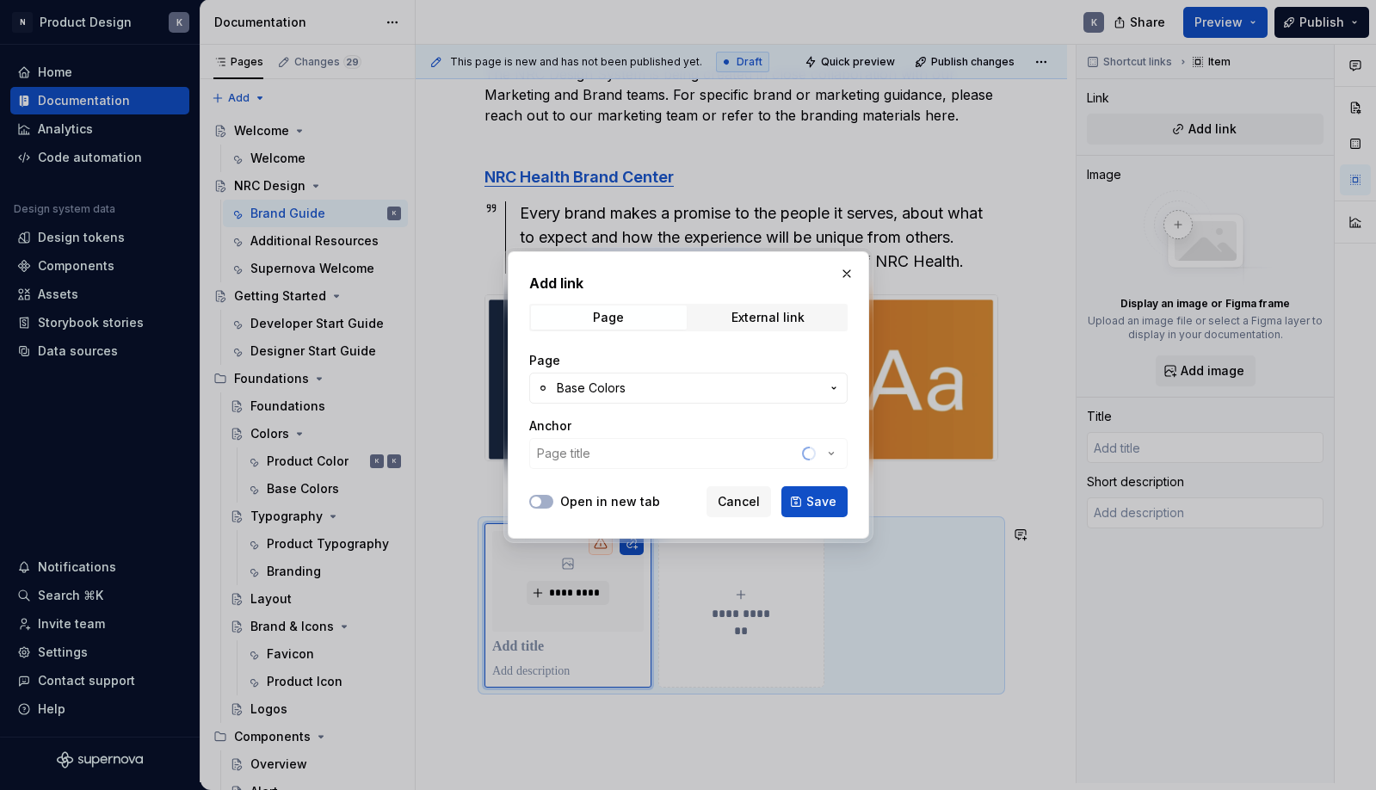
click at [650, 389] on span "Base Colors" at bounding box center [688, 387] width 263 height 17
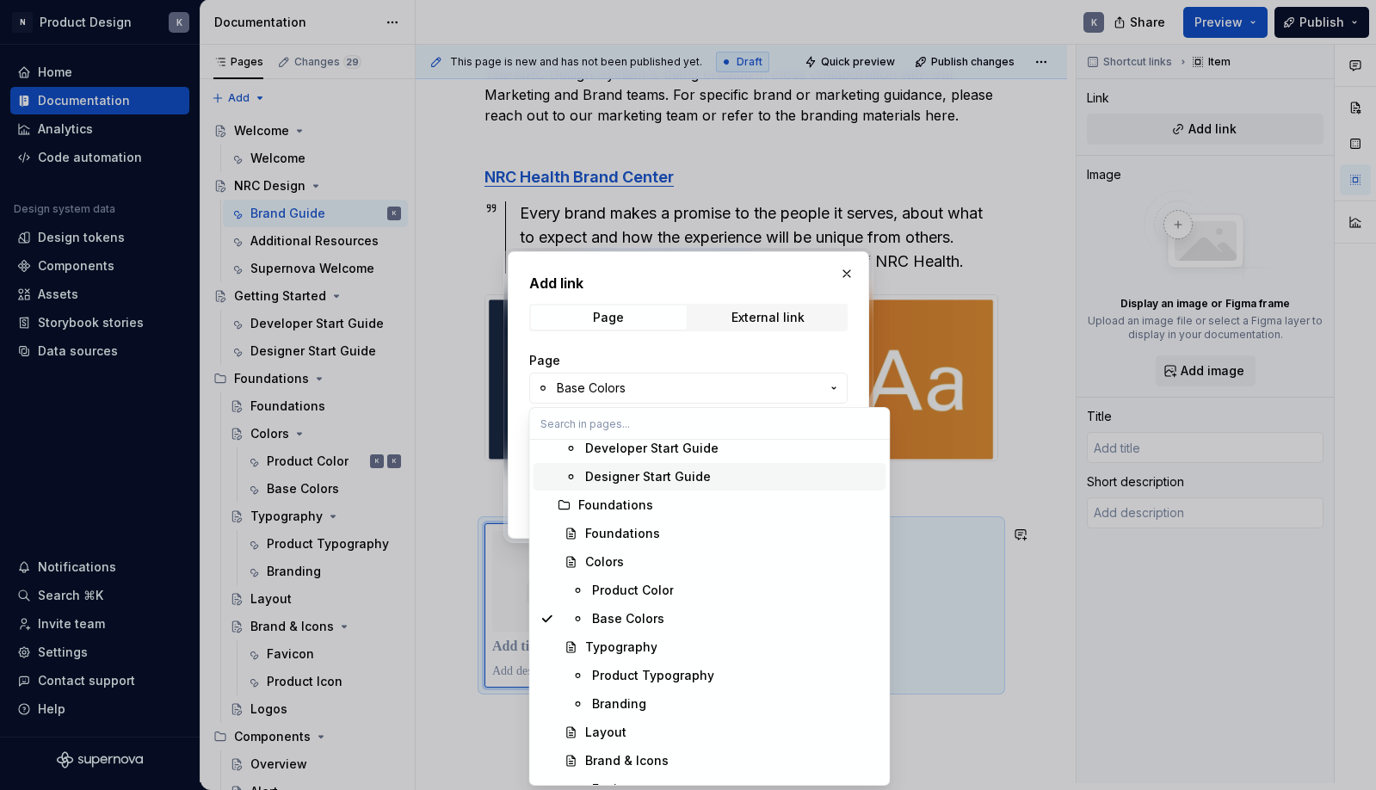
scroll to position [278, 0]
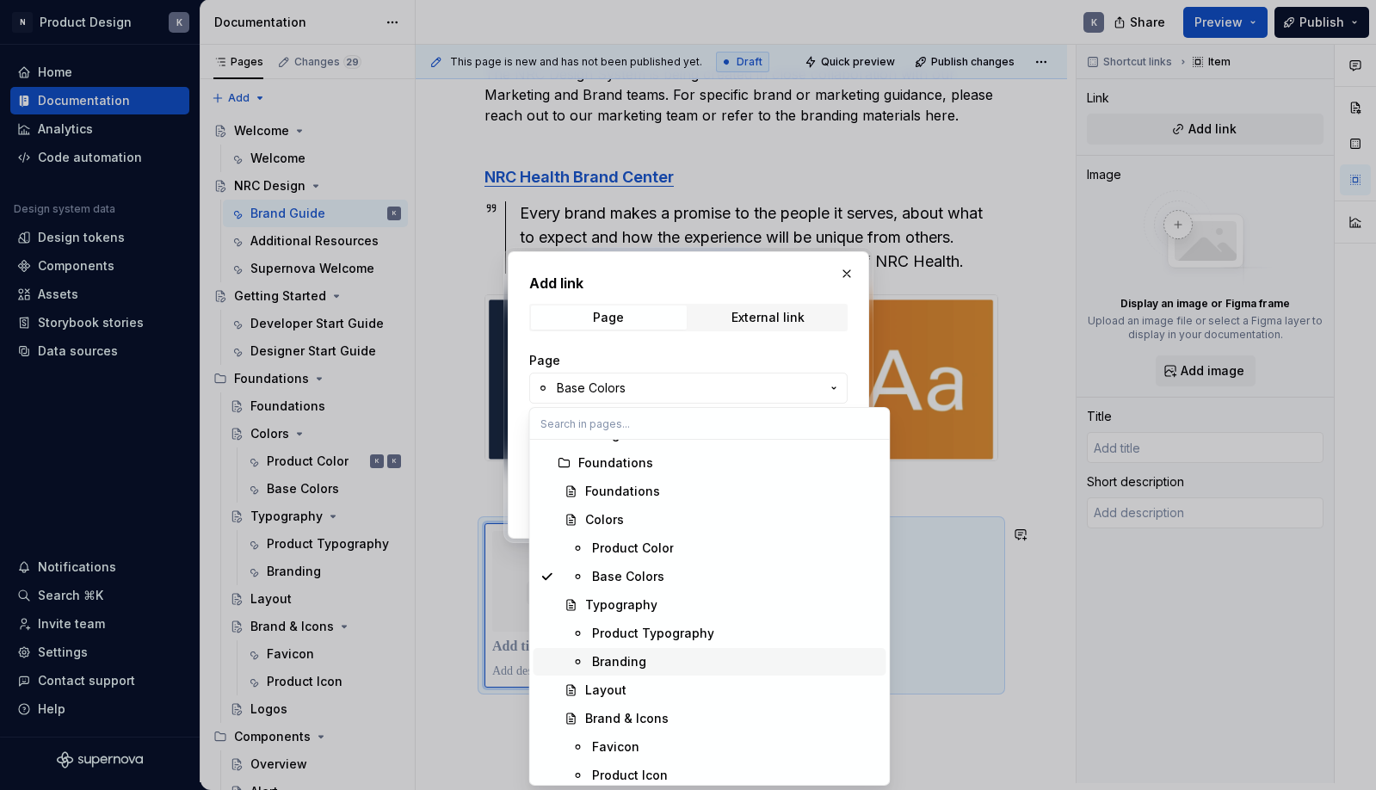
click at [653, 656] on div "Branding" at bounding box center [735, 661] width 287 height 17
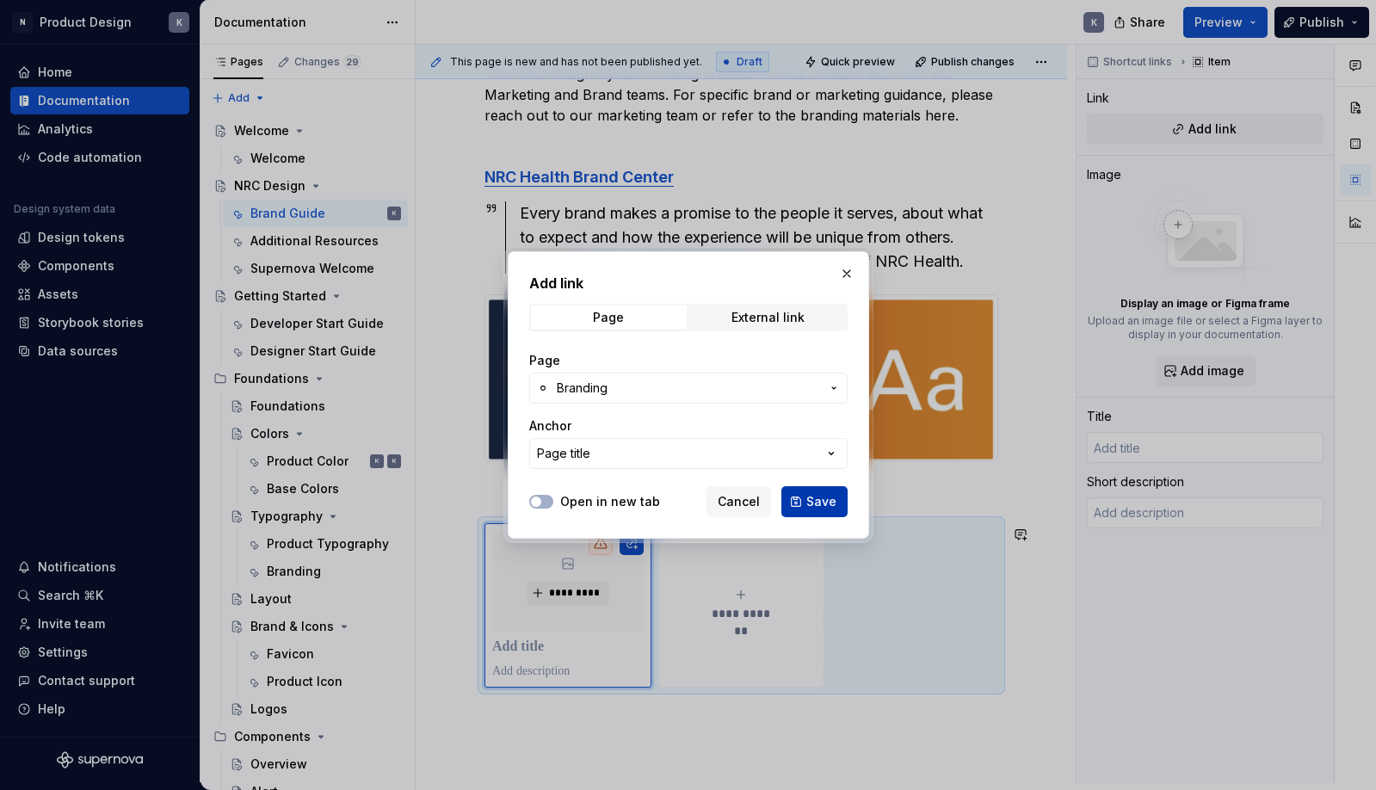
click at [808, 501] on span "Save" at bounding box center [821, 501] width 30 height 17
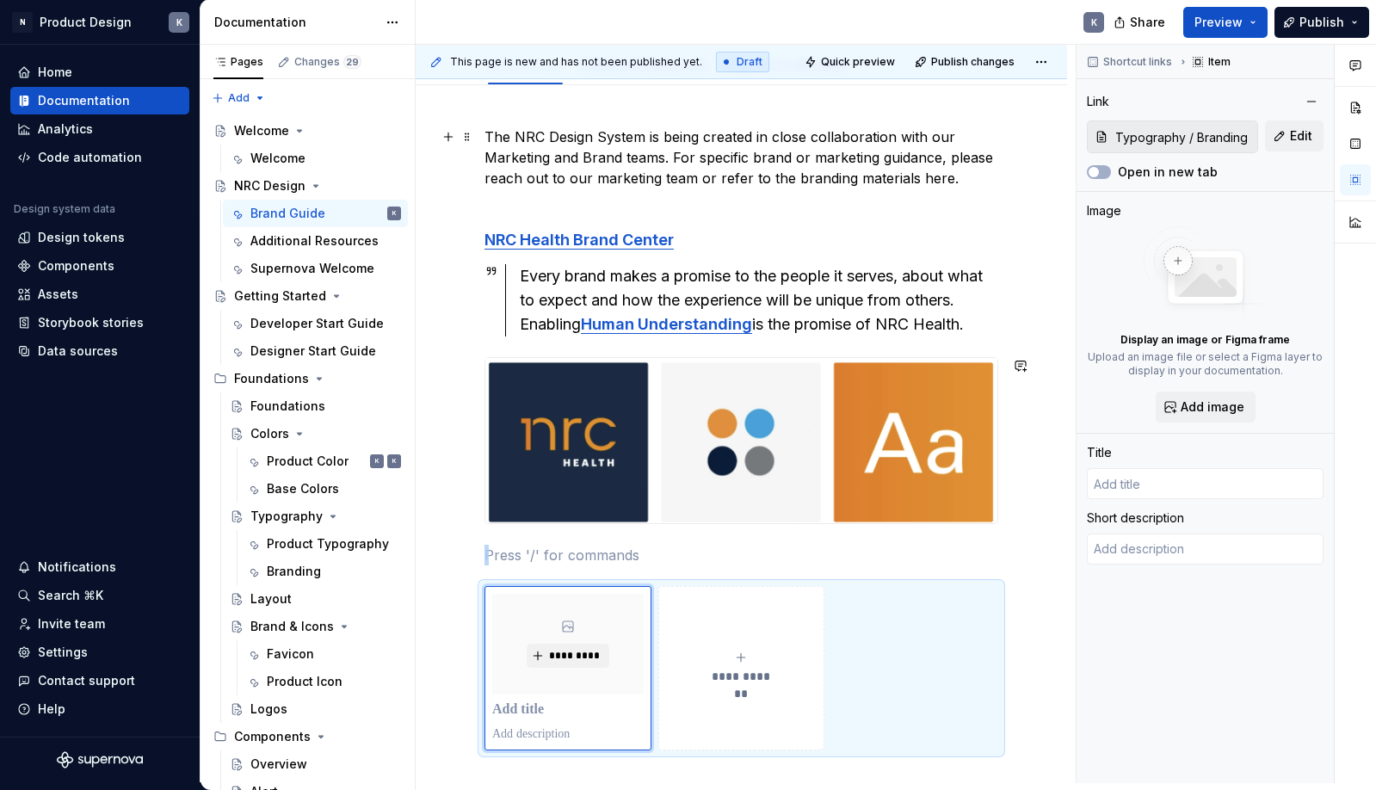
scroll to position [-1, 0]
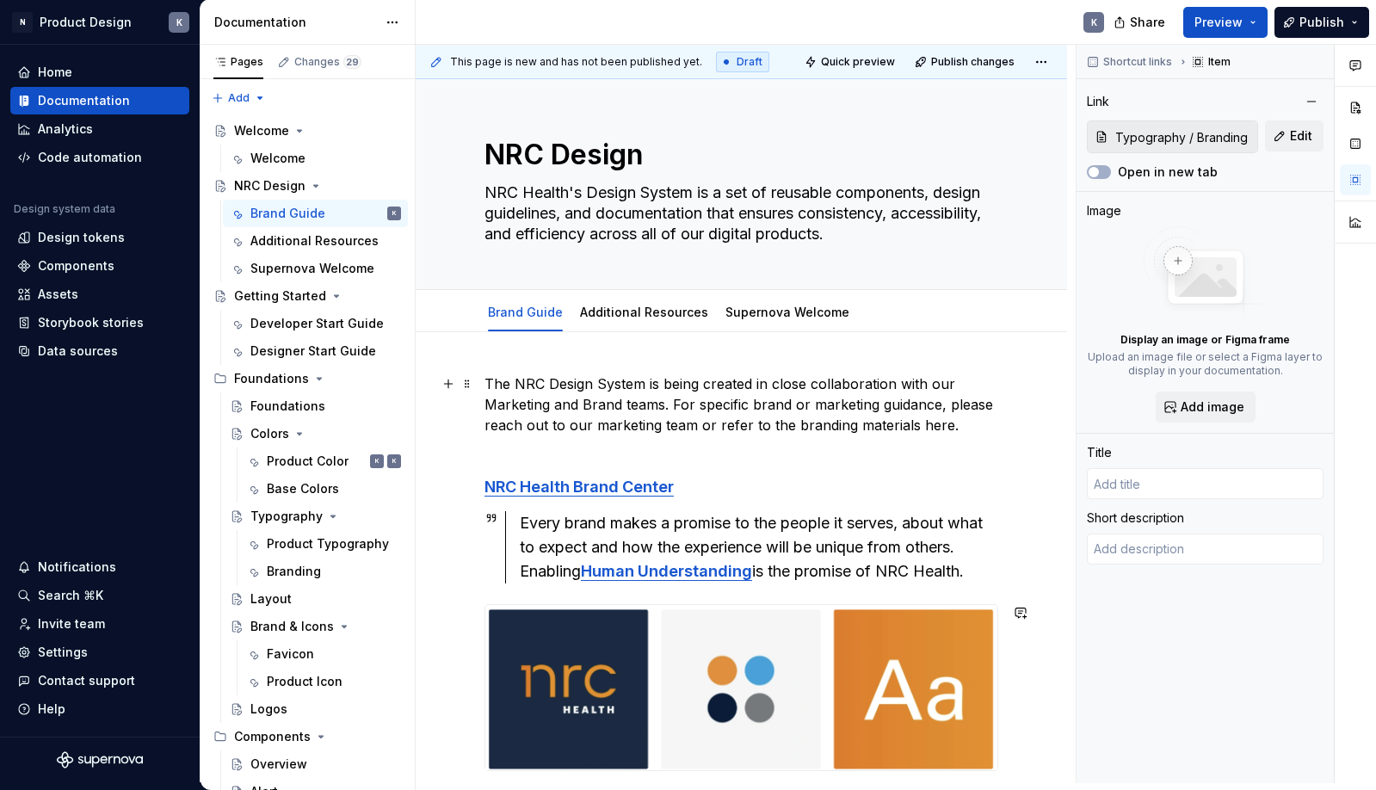
type textarea "*"
type input "Branding"
click at [301, 567] on div "Branding" at bounding box center [294, 571] width 54 height 17
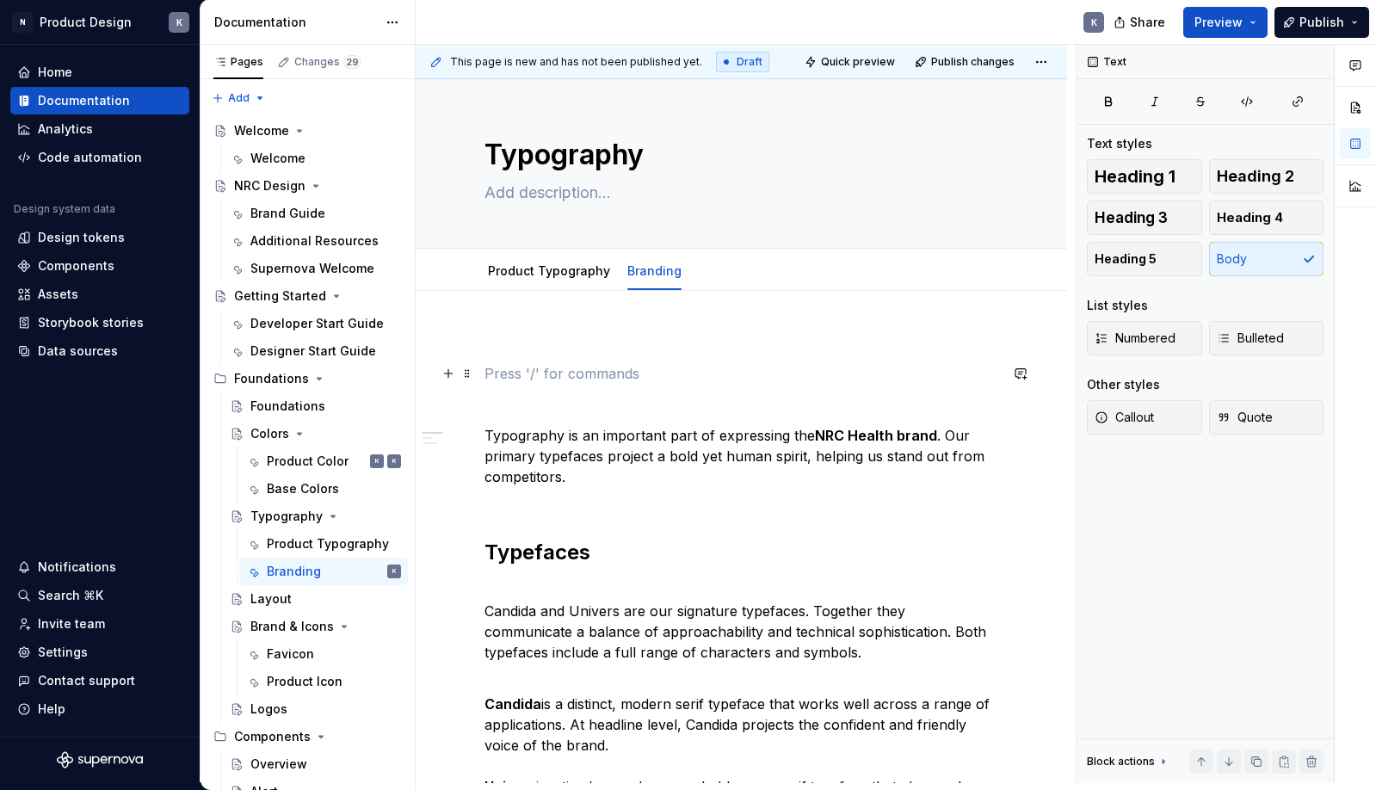
click at [602, 368] on p at bounding box center [741, 373] width 514 height 21
click at [486, 435] on p "Typography is an important part of expressing the NRC Health brand . Our primar…" at bounding box center [741, 466] width 514 height 83
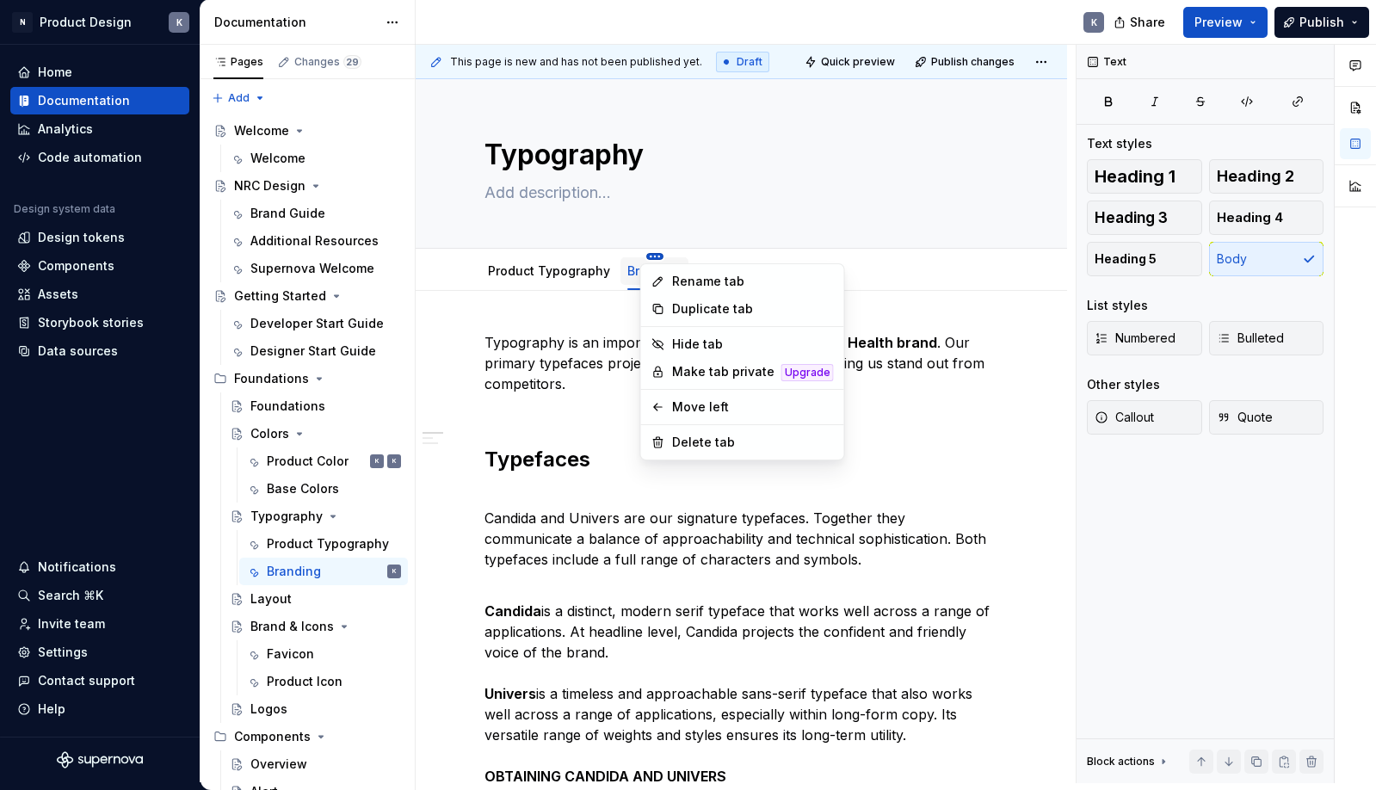
click at [652, 254] on html "N Product Design K Home Documentation Analytics Code automation Design system d…" at bounding box center [688, 395] width 1376 height 790
type textarea "*"
click at [696, 279] on div "Rename tab" at bounding box center [753, 281] width 162 height 17
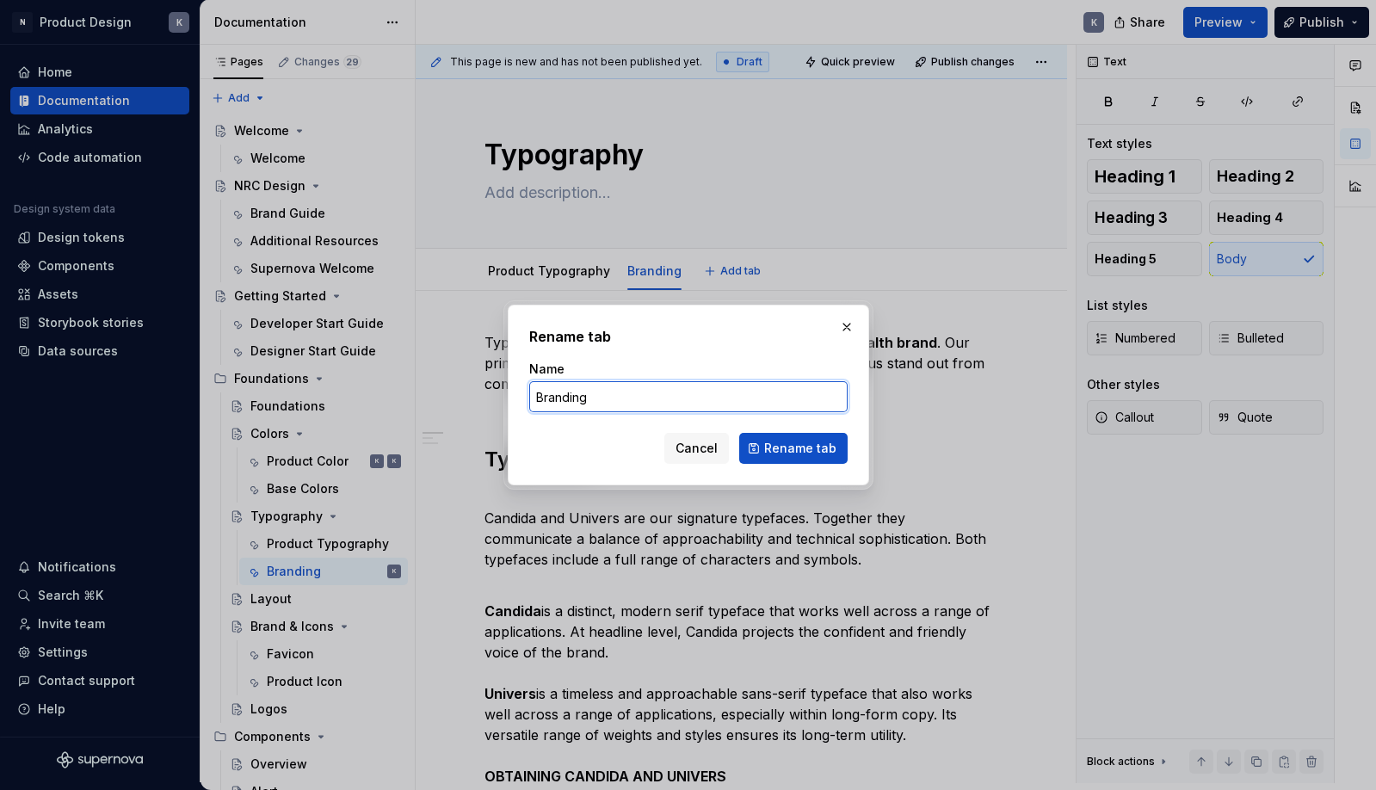
click at [595, 397] on input "Branding" at bounding box center [688, 396] width 318 height 31
type input "Branding Typography"
click at [816, 448] on span "Rename tab" at bounding box center [800, 448] width 72 height 17
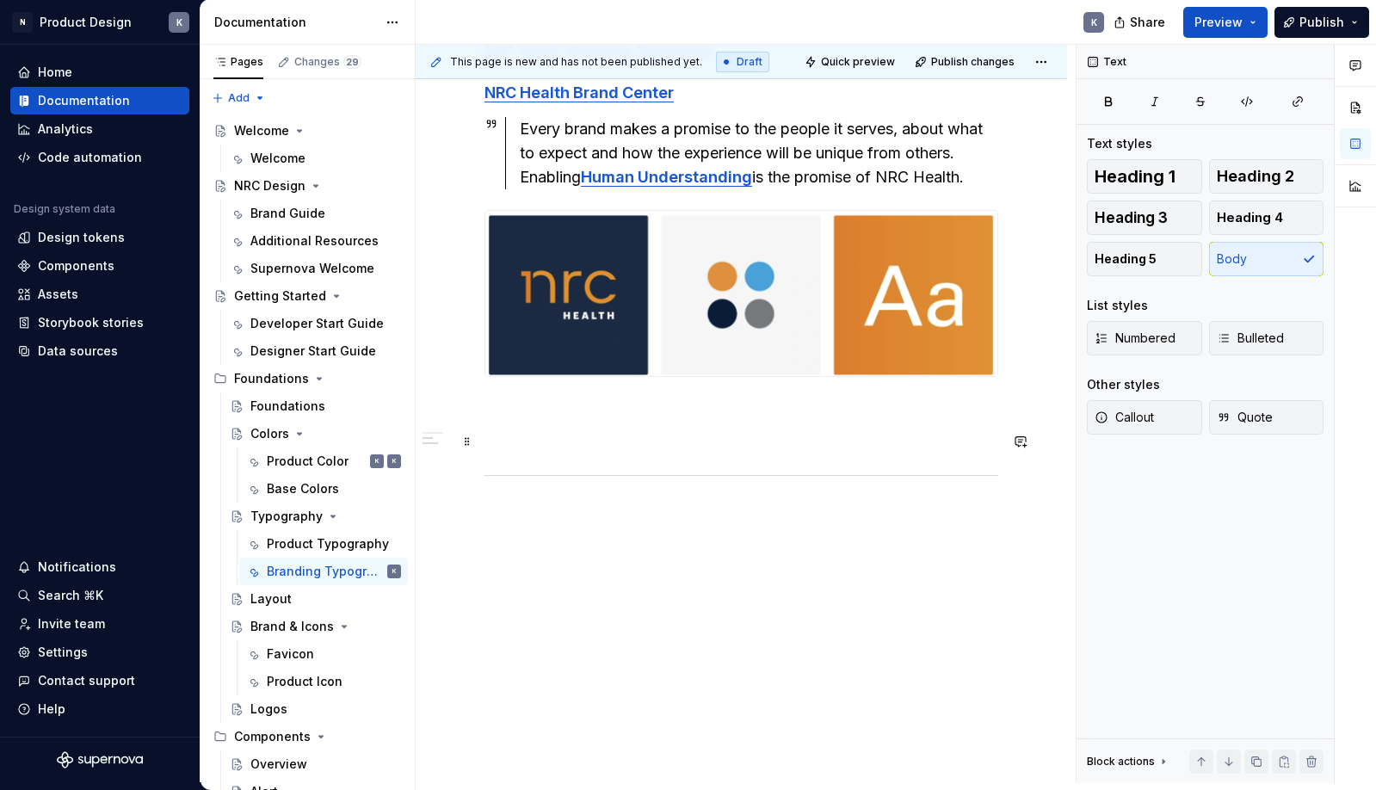
type textarea "*"
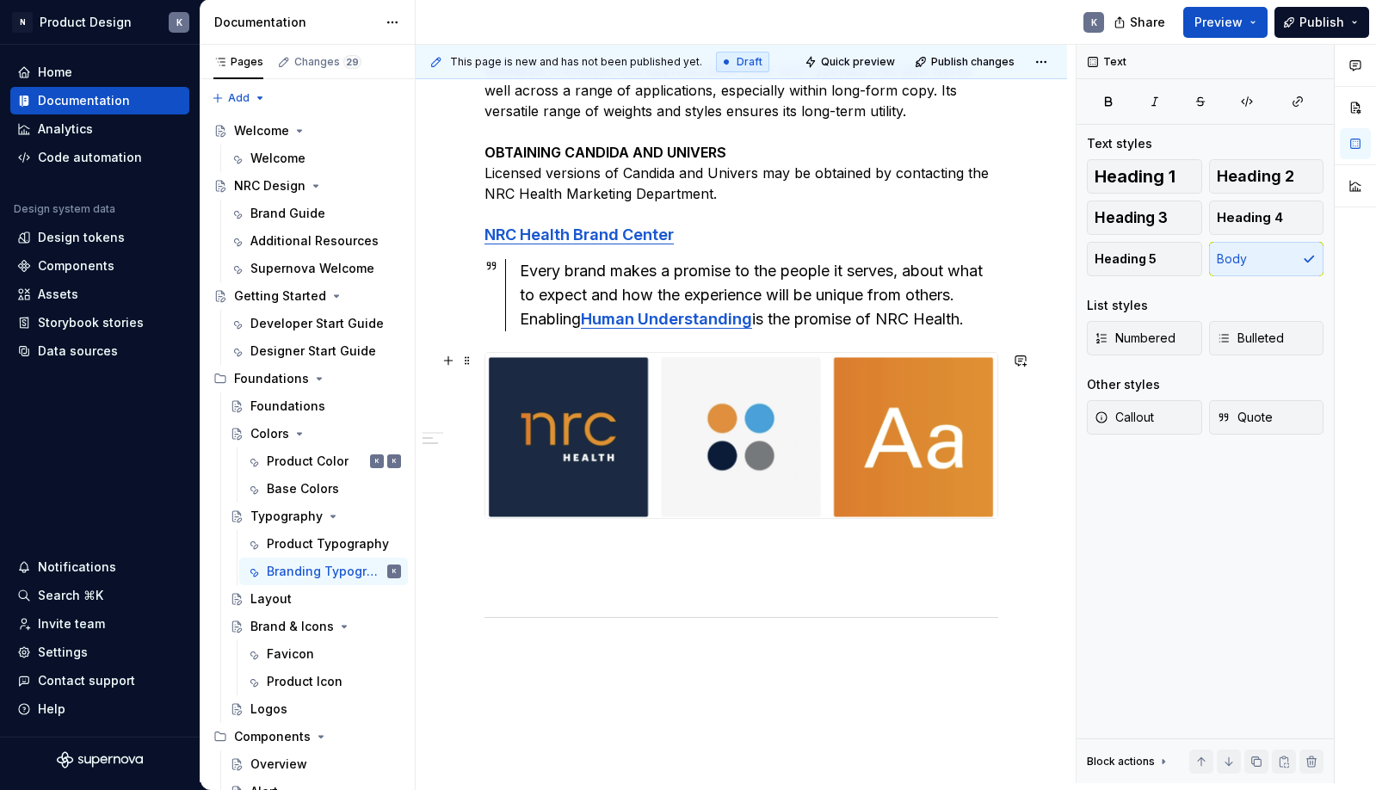
scroll to position [634, 0]
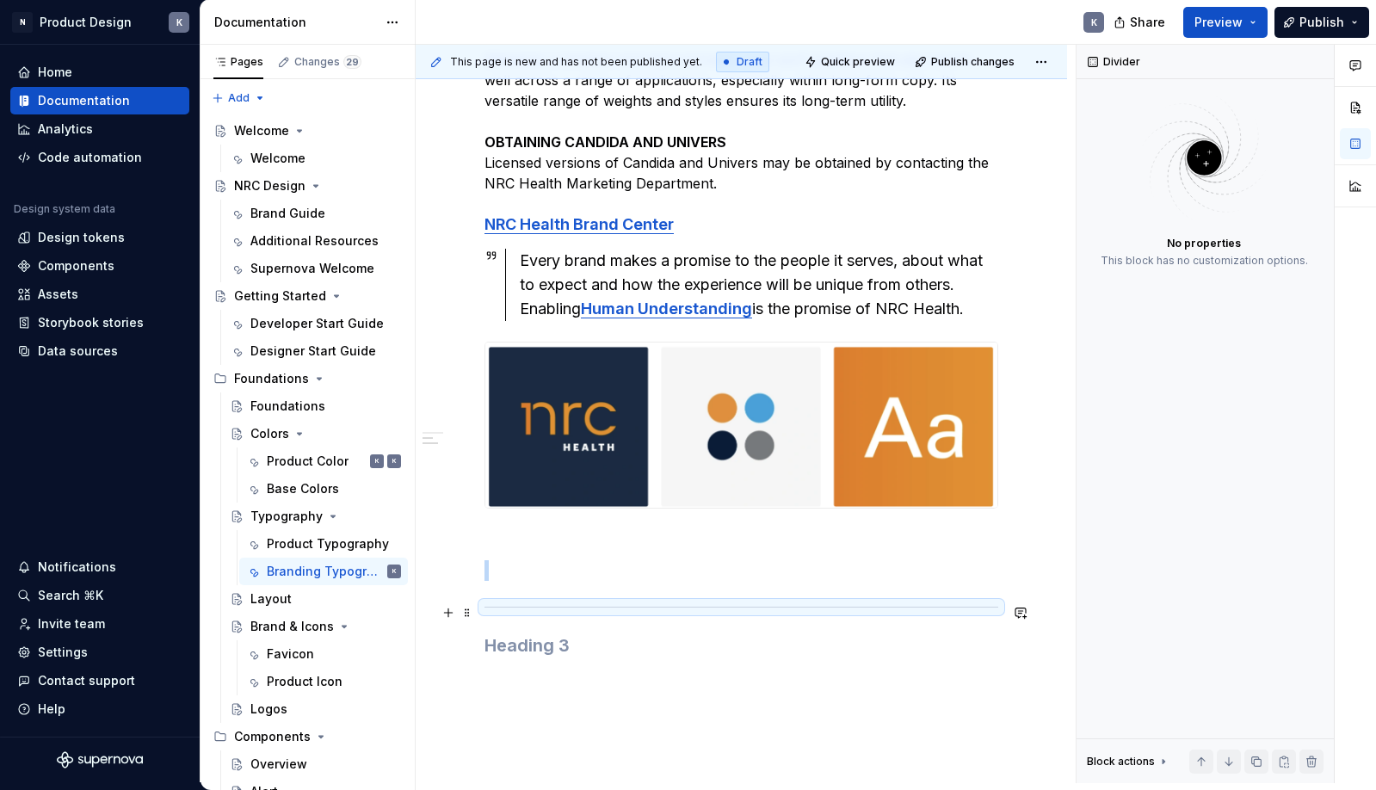
click at [732, 613] on div at bounding box center [741, 606] width 514 height 11
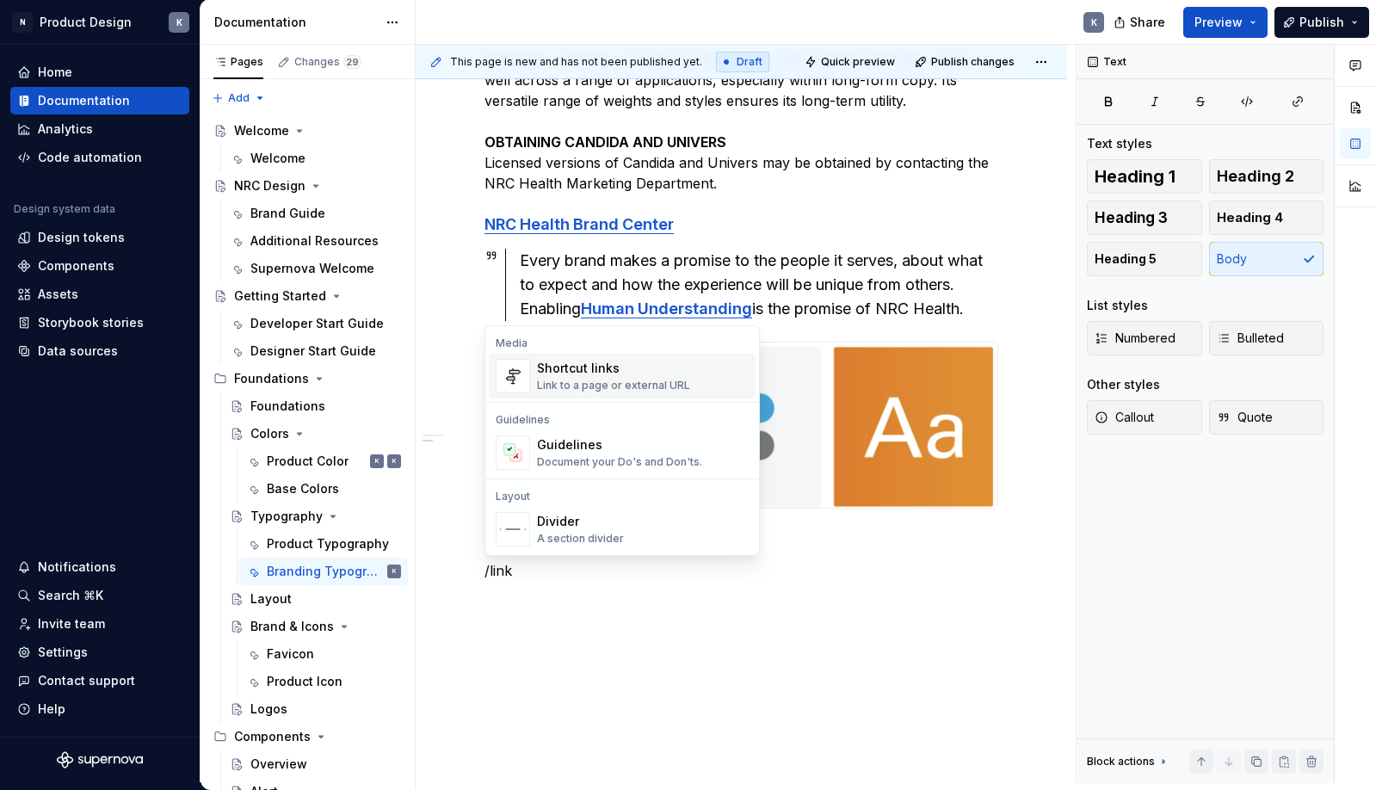
click at [678, 375] on div "Shortcut links" at bounding box center [613, 368] width 153 height 17
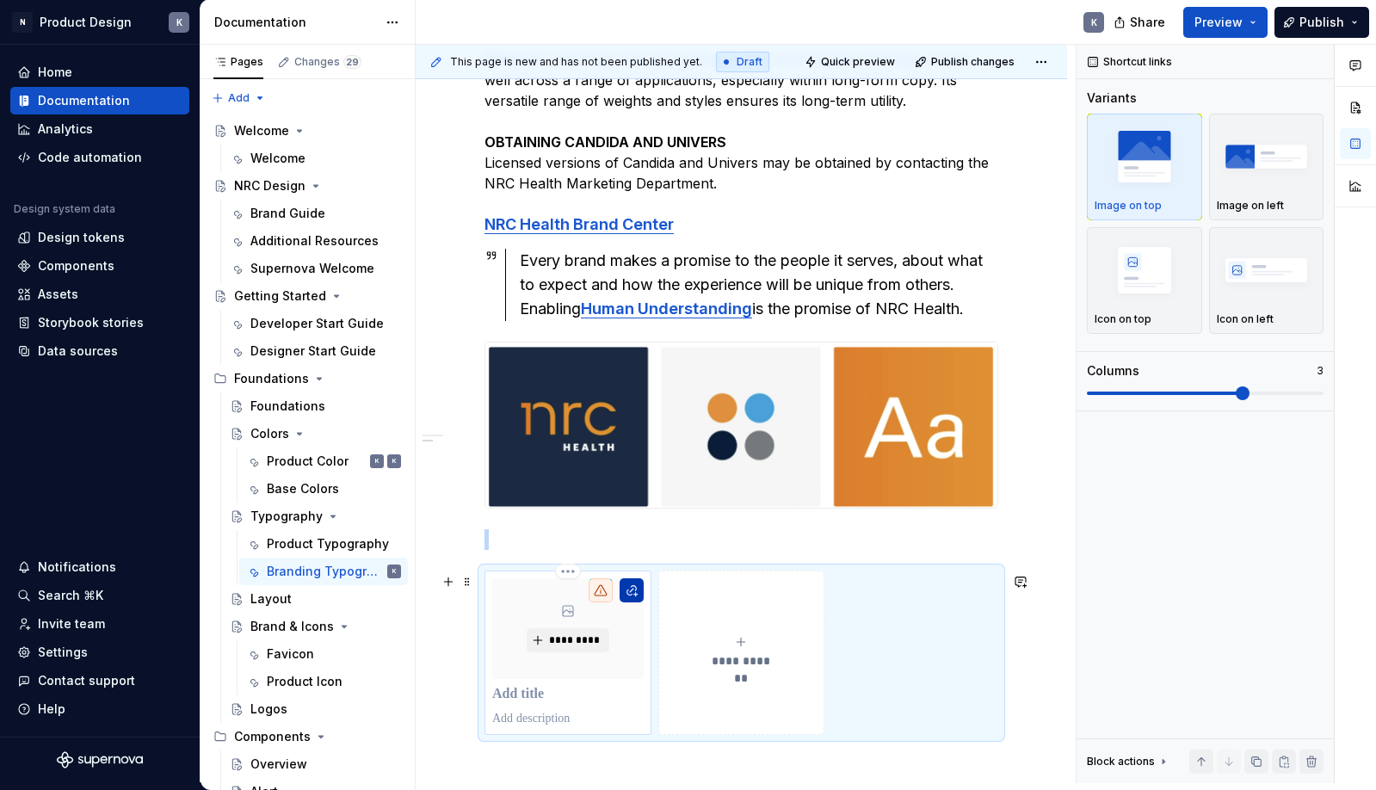
click at [633, 592] on button "button" at bounding box center [631, 590] width 24 height 24
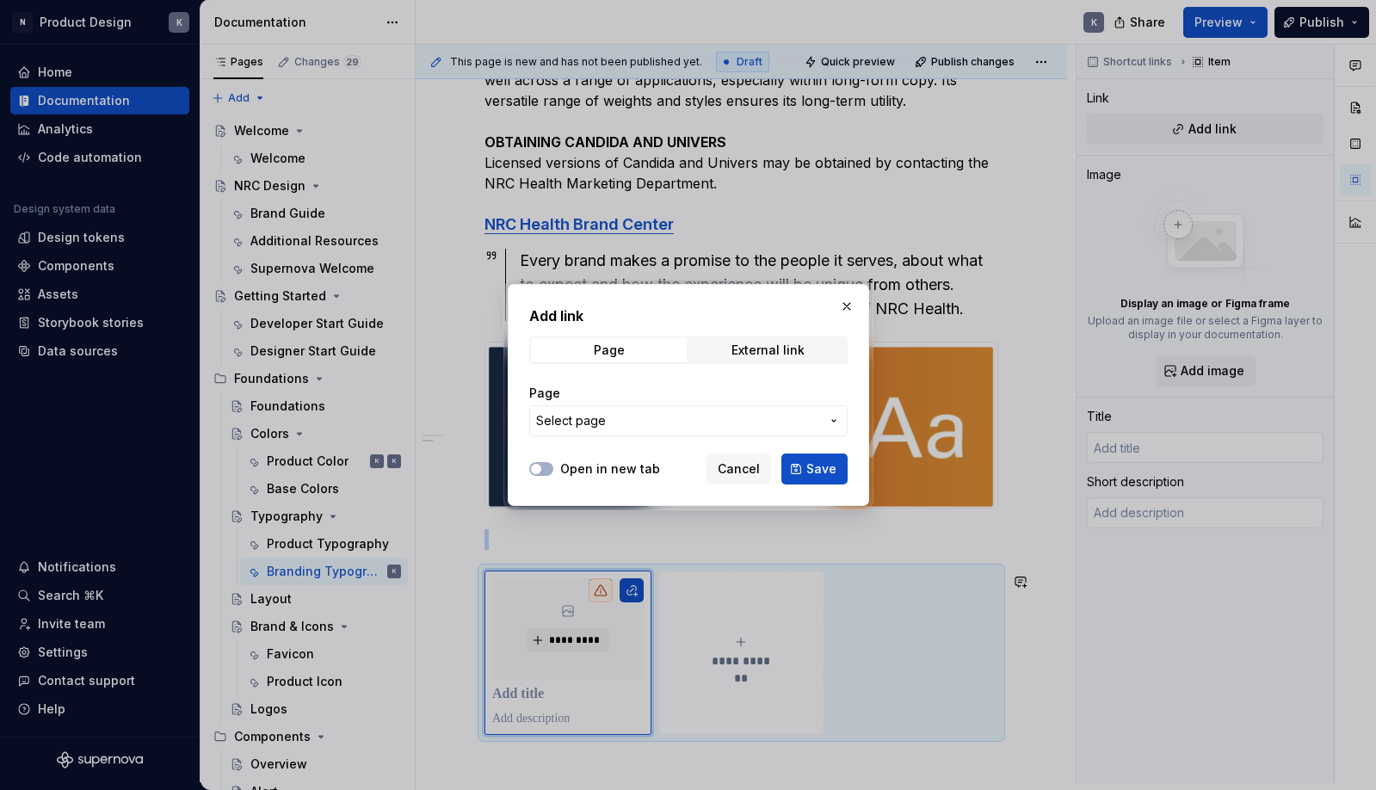
click at [680, 419] on span "Select page" at bounding box center [678, 420] width 284 height 17
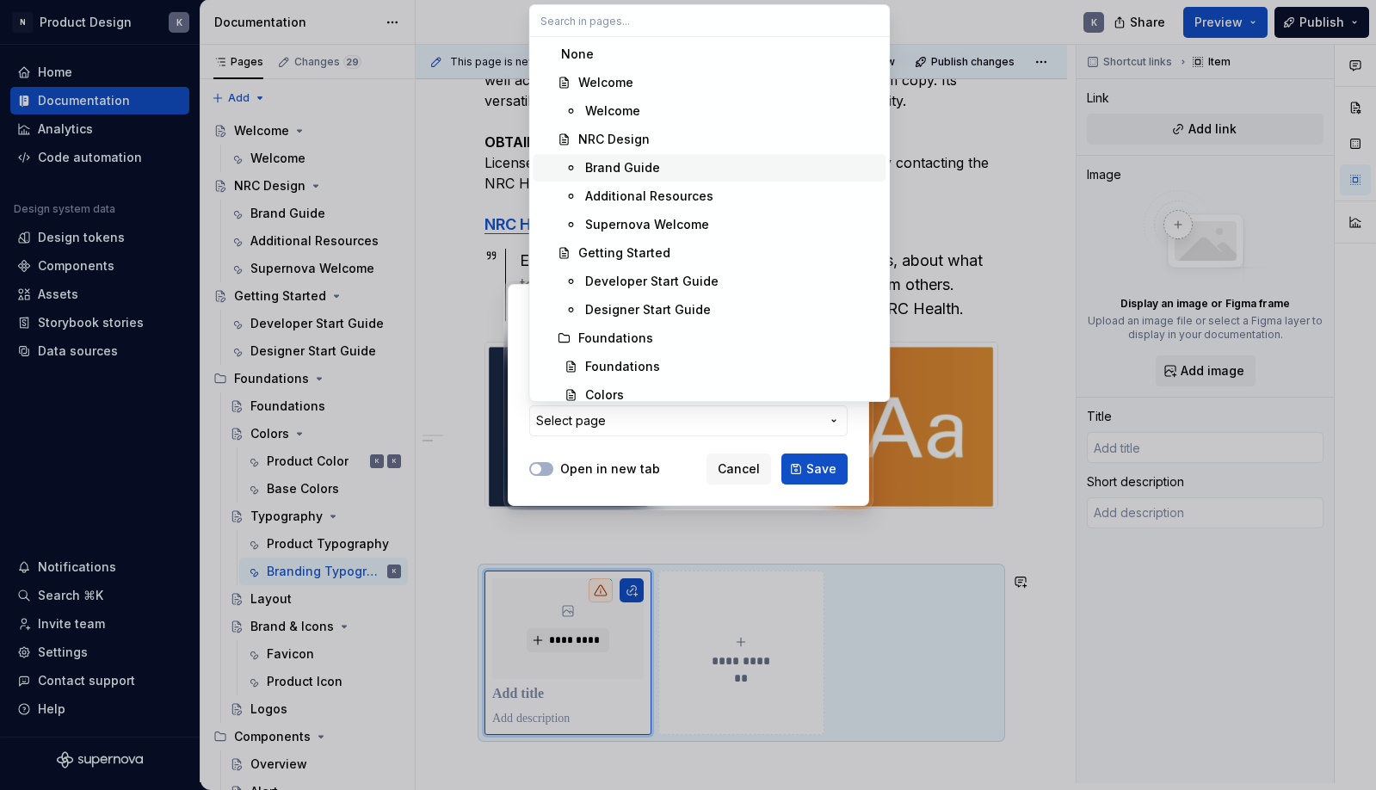
click at [652, 170] on div "Brand Guide" at bounding box center [622, 167] width 75 height 17
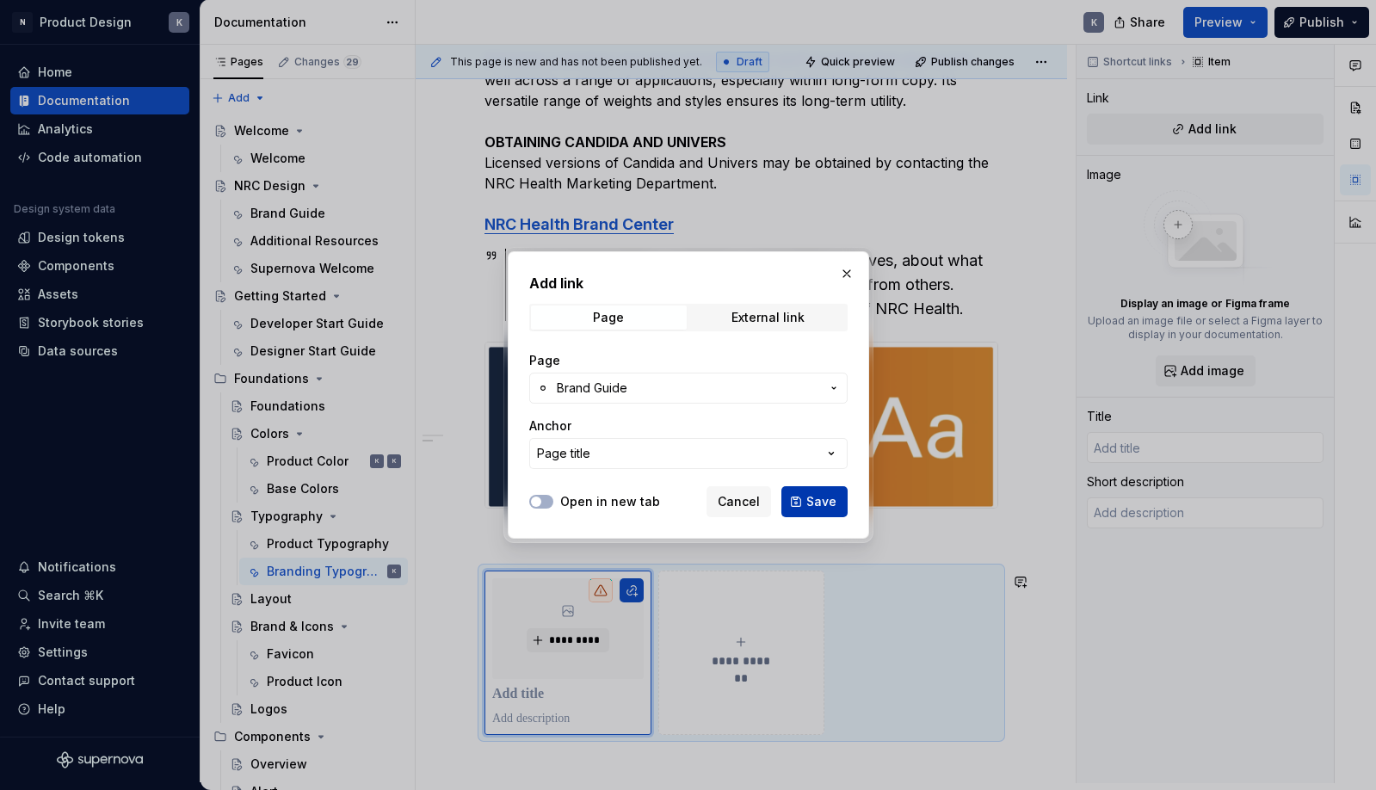
click at [811, 502] on span "Save" at bounding box center [821, 501] width 30 height 17
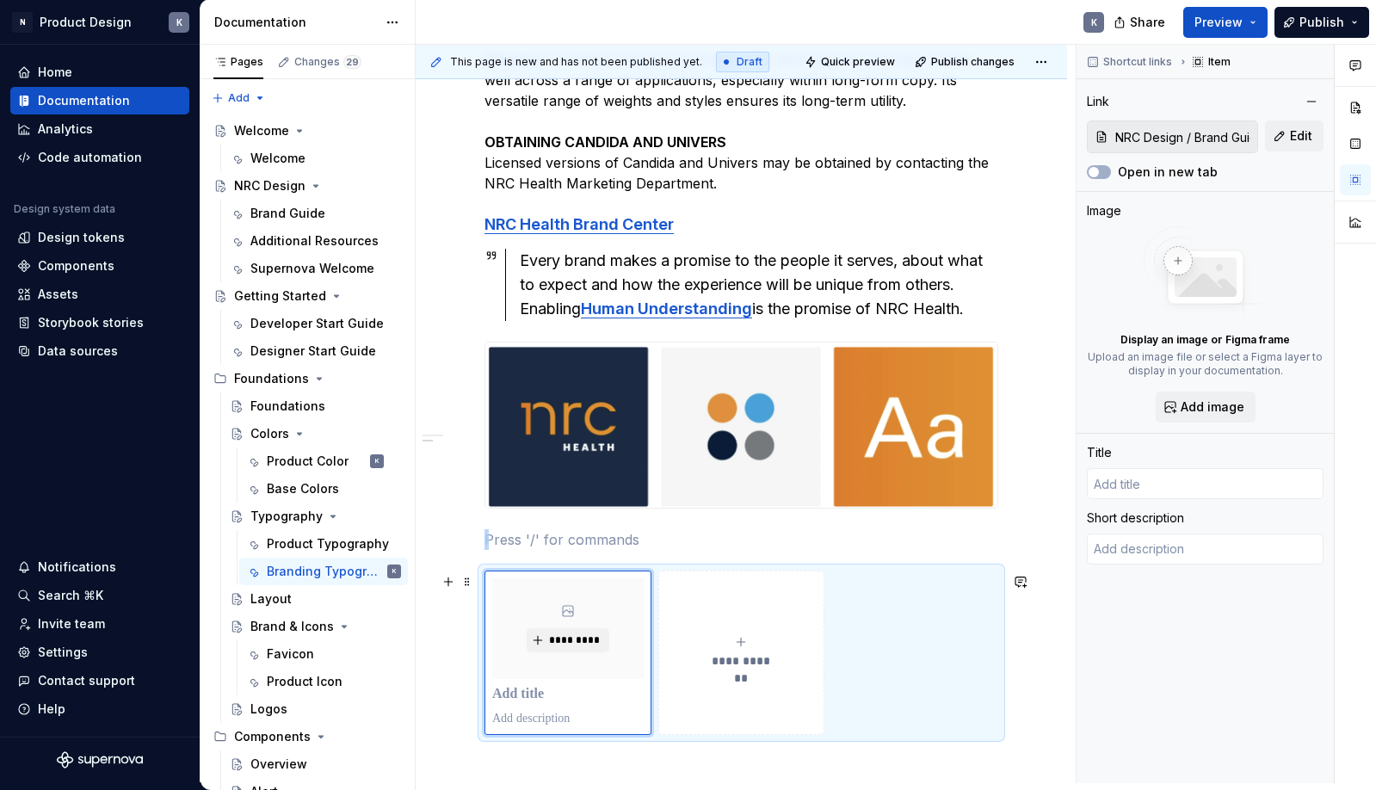
type textarea "*"
type input "Brand Guide"
click at [610, 540] on p at bounding box center [741, 539] width 514 height 21
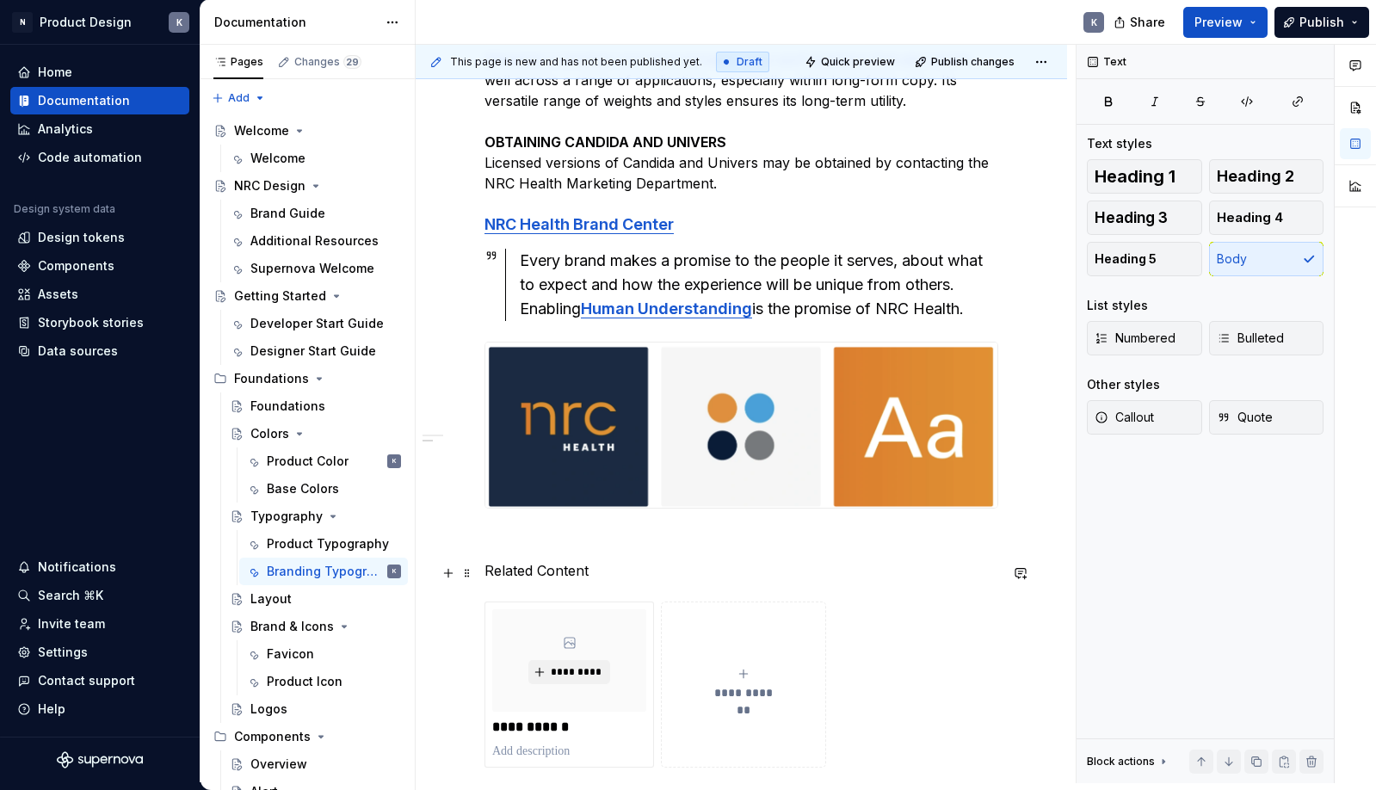
click at [576, 576] on p "Related Content" at bounding box center [741, 570] width 514 height 21
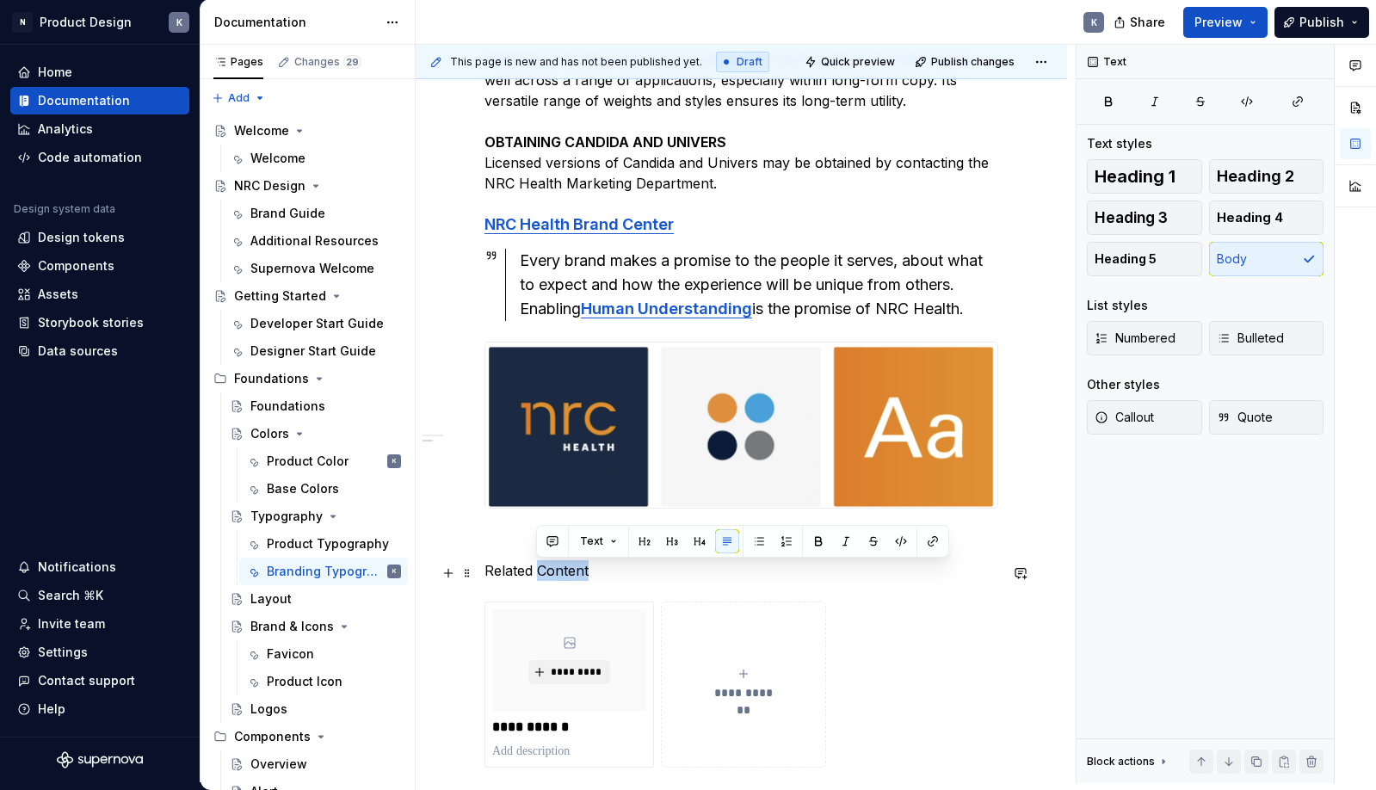
click at [576, 576] on p "Related Content" at bounding box center [741, 570] width 514 height 21
click at [647, 541] on button "button" at bounding box center [648, 541] width 24 height 24
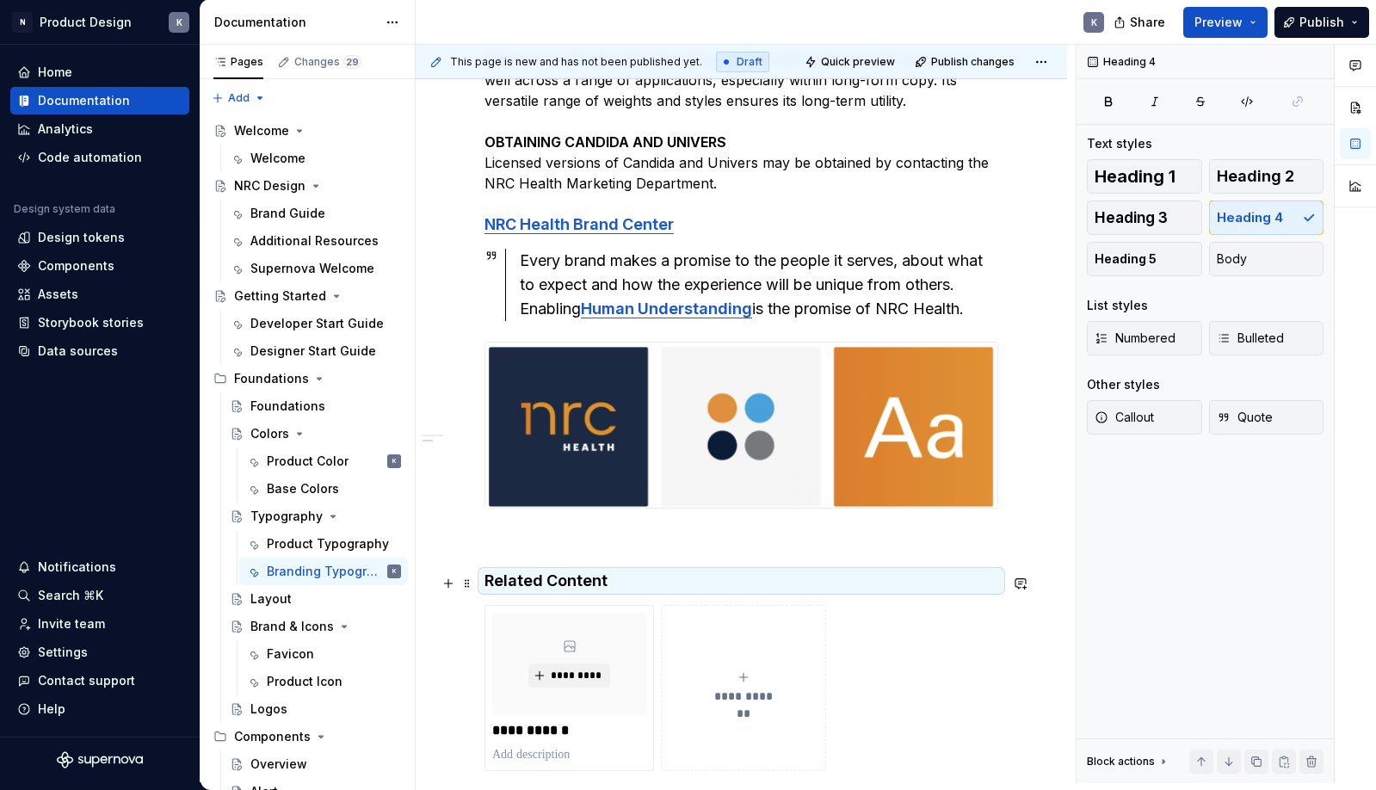
click at [645, 576] on h4 "Related Content" at bounding box center [741, 580] width 514 height 21
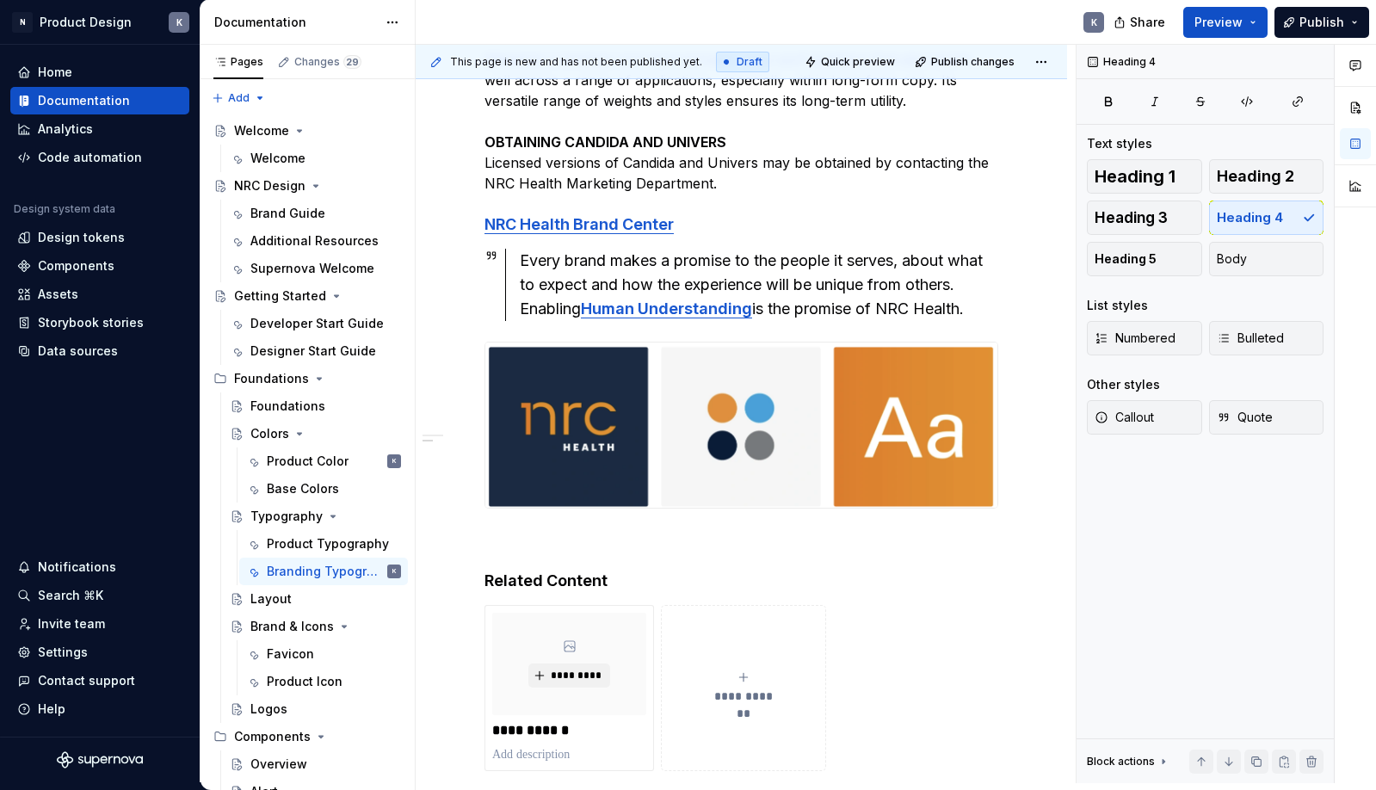
click at [0, 789] on nordpass-portal at bounding box center [0, 790] width 0 height 0
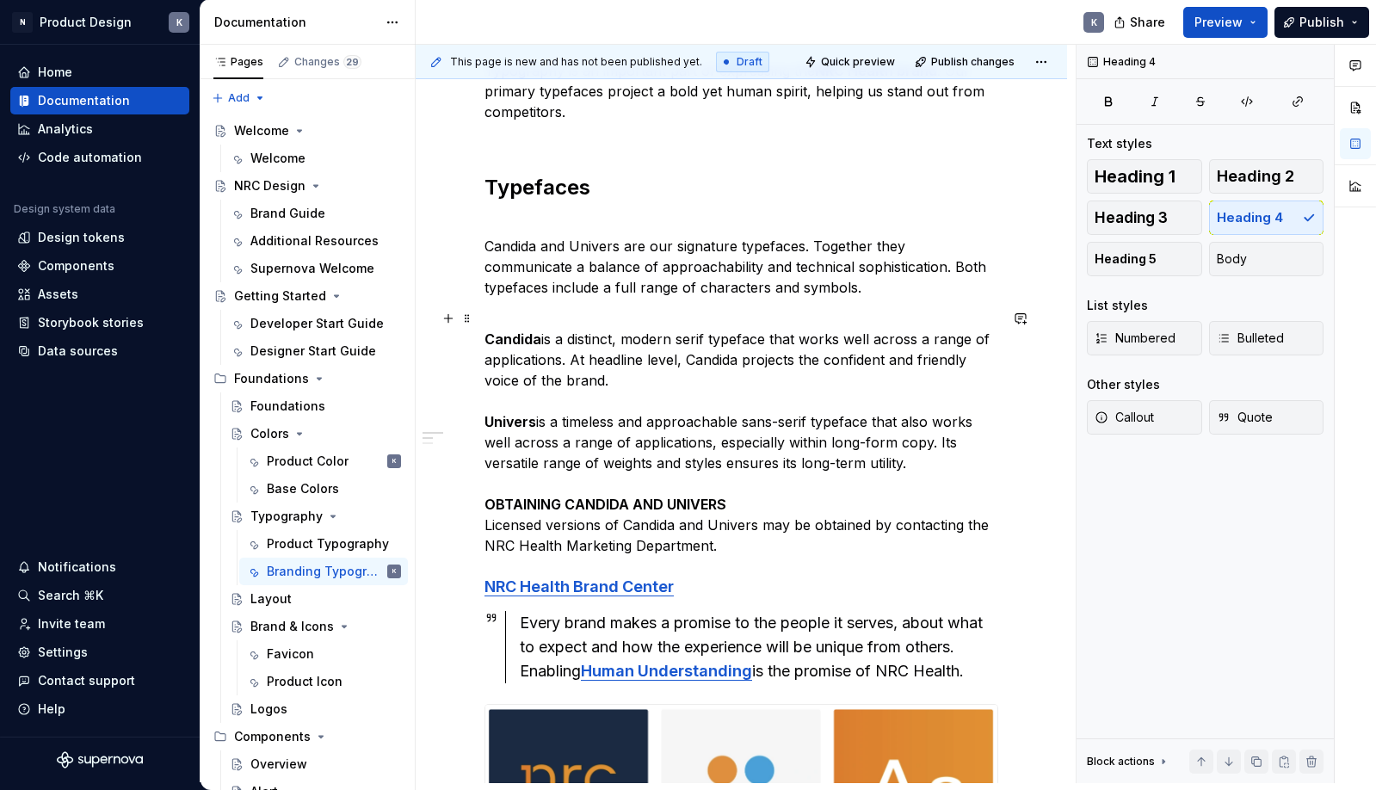
scroll to position [0, 0]
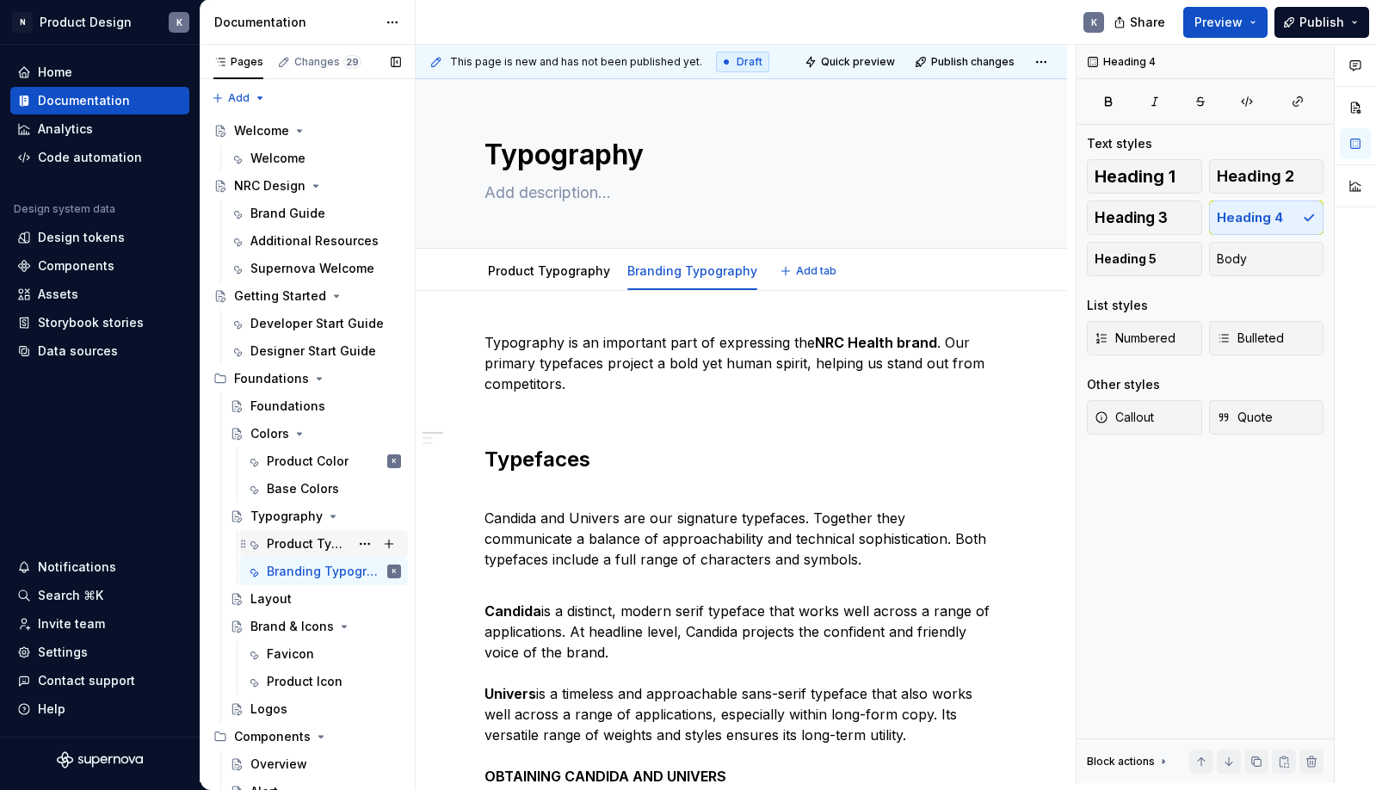
click at [307, 545] on div "Product Typography" at bounding box center [308, 543] width 83 height 17
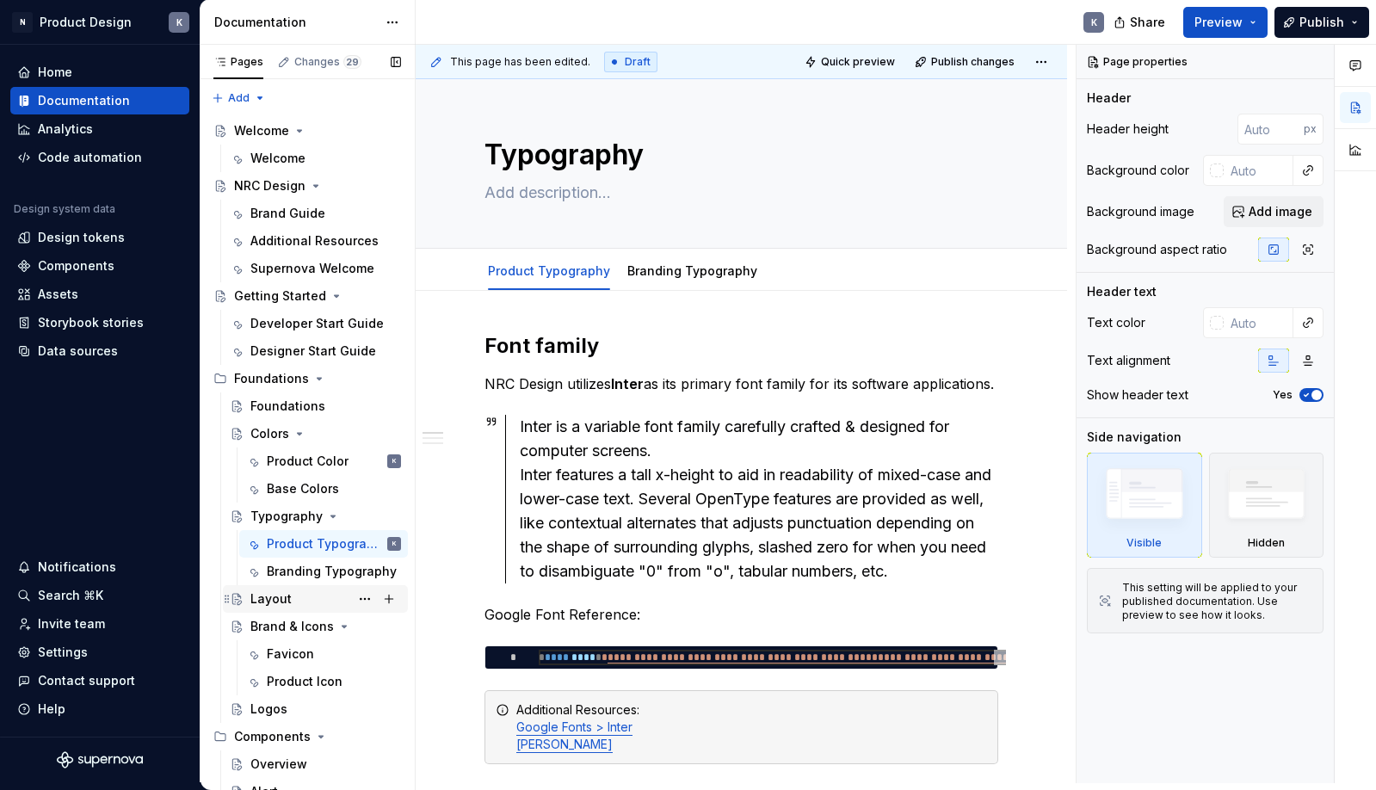
click at [277, 598] on div "Layout" at bounding box center [270, 598] width 41 height 17
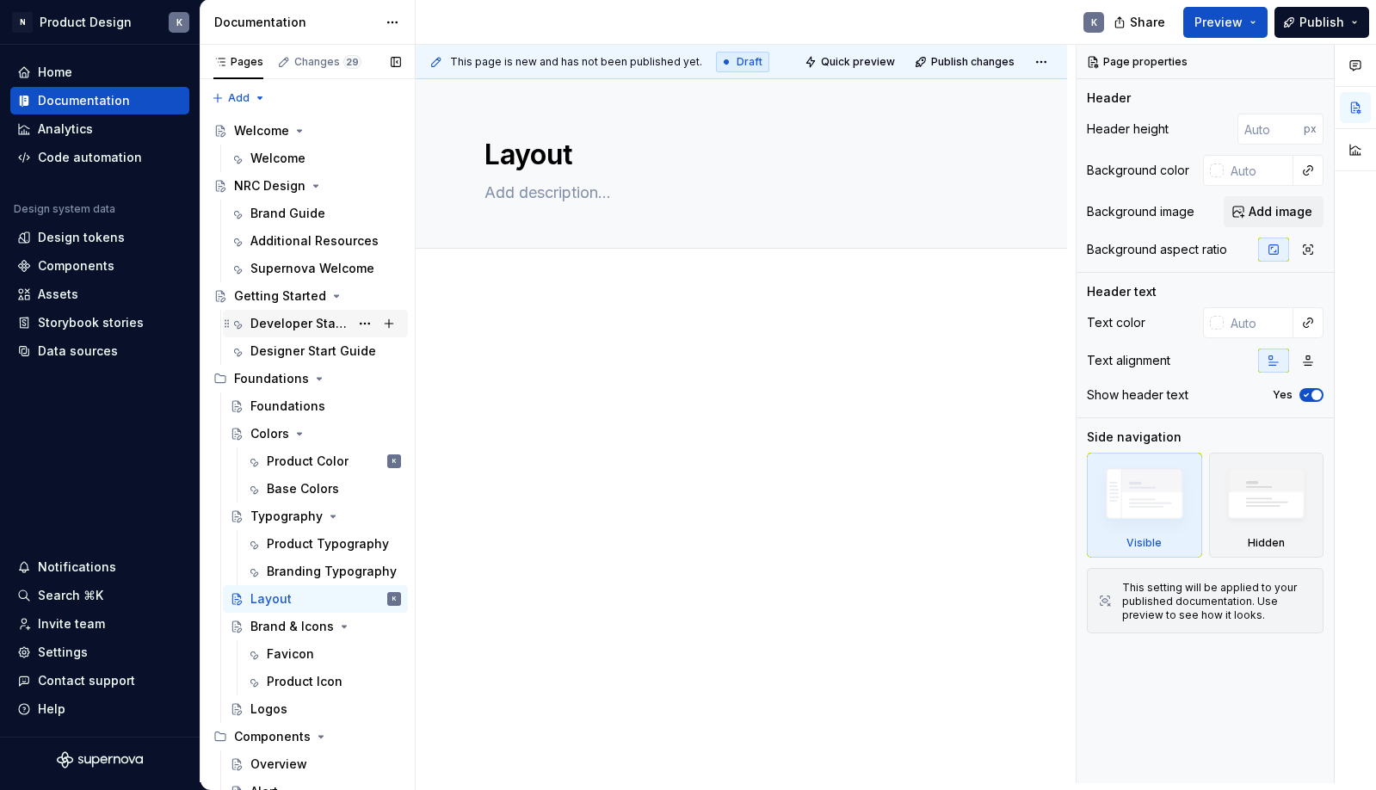
click at [299, 325] on div "Developer Start Guide" at bounding box center [299, 323] width 99 height 17
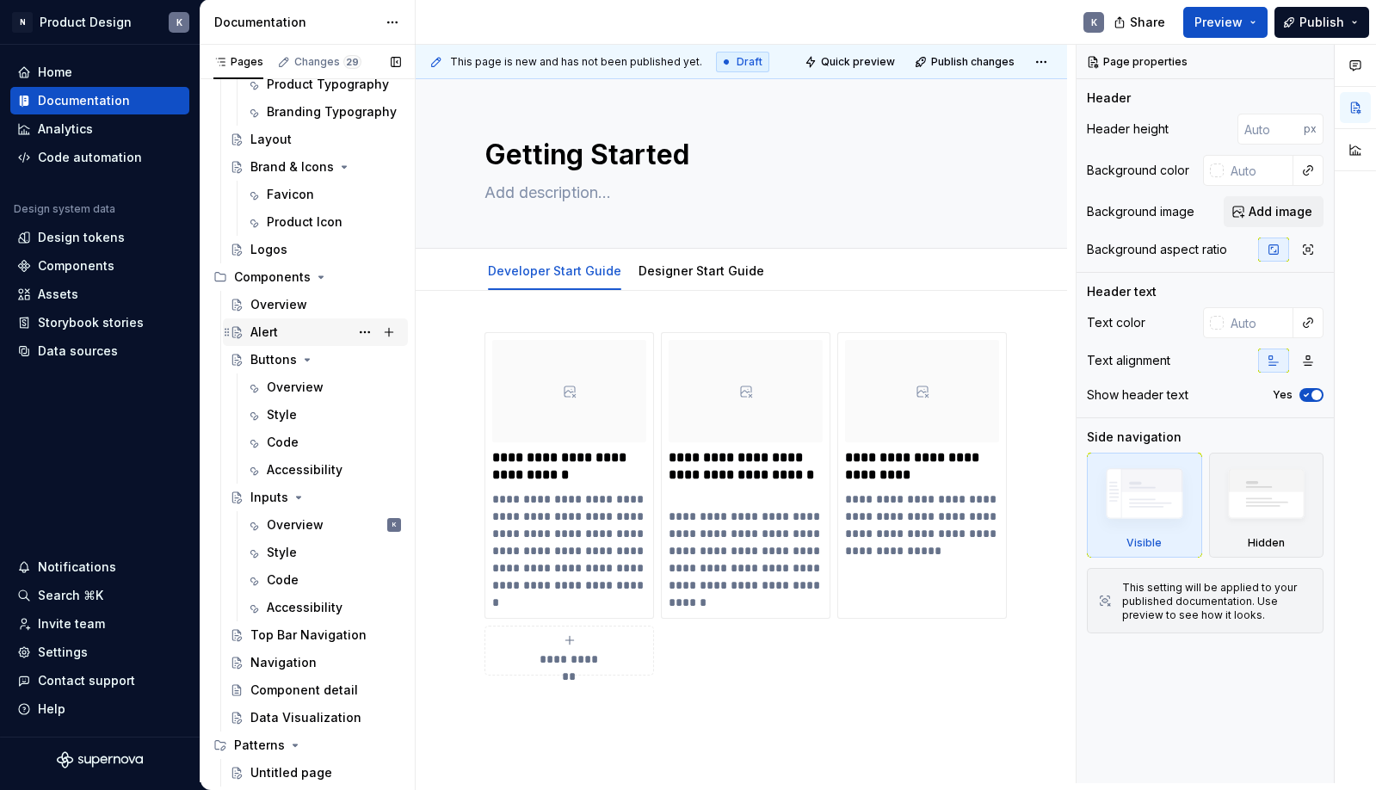
scroll to position [459, 0]
click at [311, 494] on div "Inputs" at bounding box center [325, 497] width 151 height 24
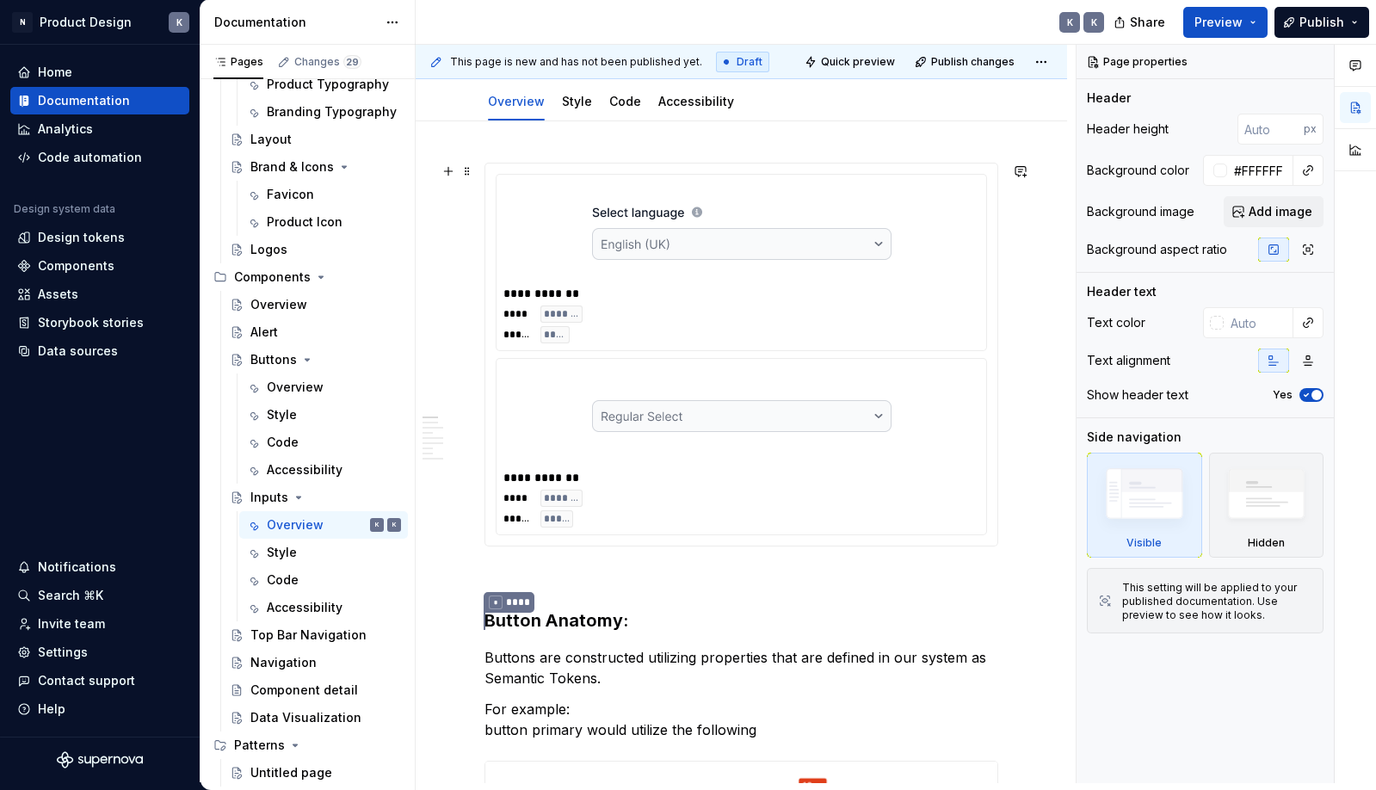
scroll to position [253, 0]
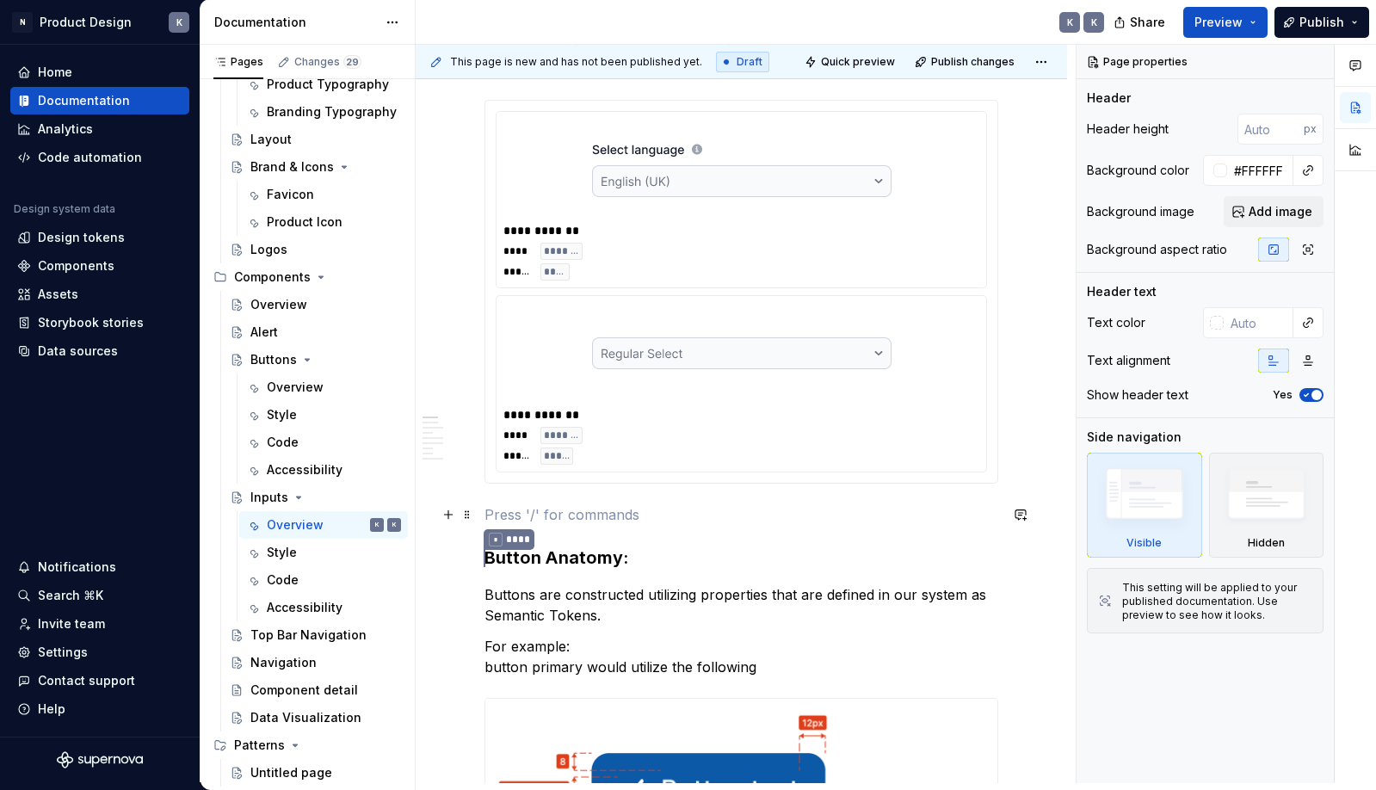
click at [593, 507] on p at bounding box center [741, 514] width 514 height 21
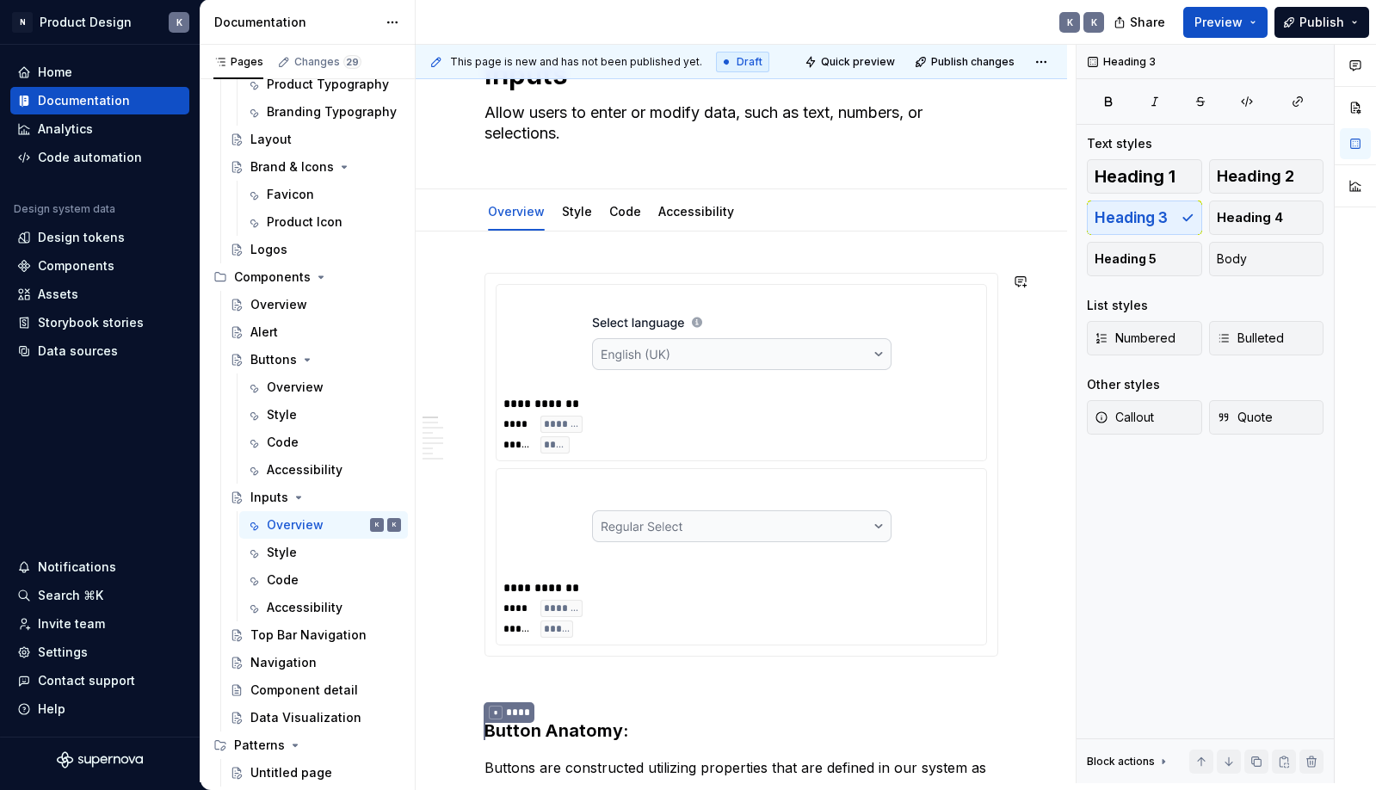
scroll to position [21, 0]
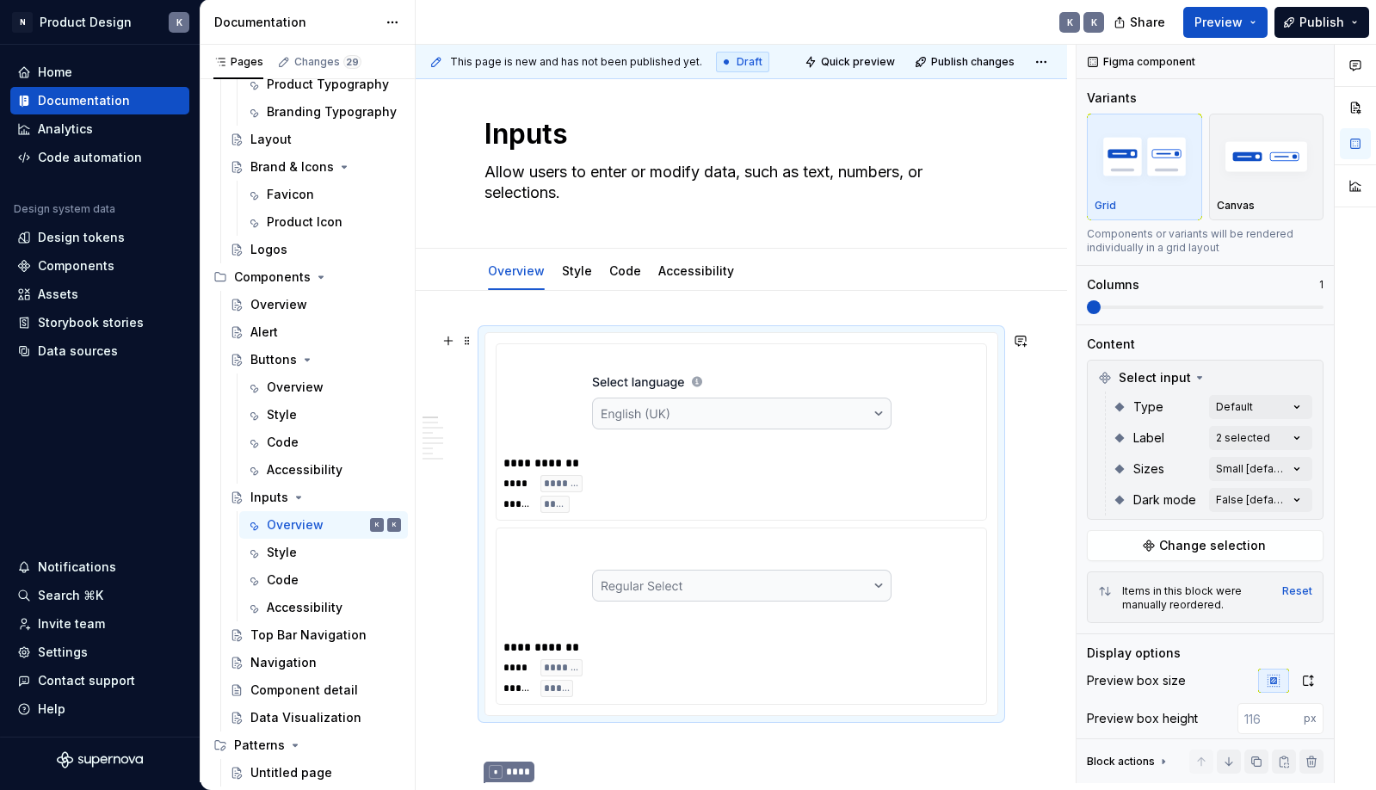
click at [682, 576] on img at bounding box center [741, 585] width 299 height 86
click at [731, 539] on div at bounding box center [741, 585] width 476 height 100
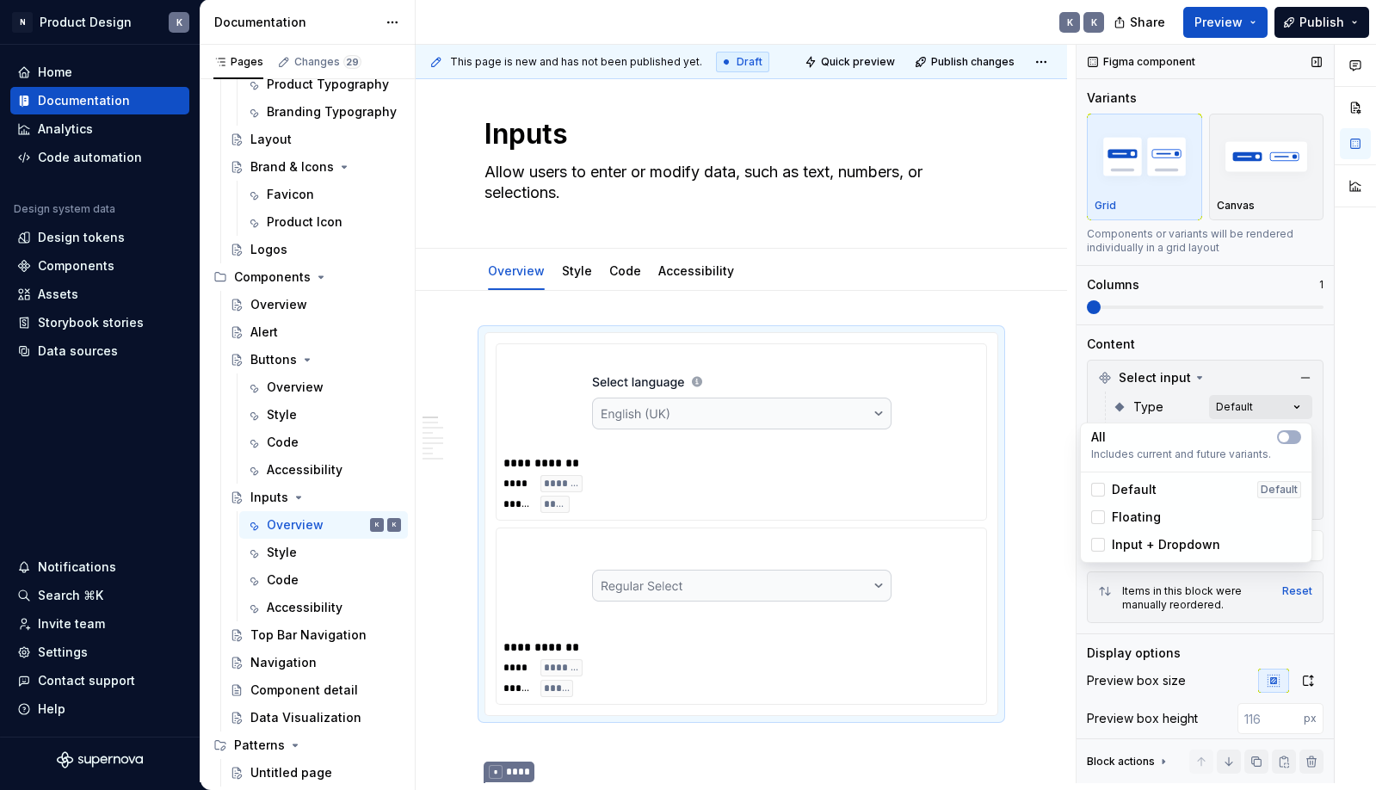
click at [1297, 409] on div "Comments Open comments No comments yet Select ‘Comment’ from the block context …" at bounding box center [1225, 414] width 299 height 738
click at [1289, 403] on div "Comments Open comments No comments yet Select ‘Comment’ from the block context …" at bounding box center [1225, 414] width 299 height 738
click at [1298, 406] on div "Comments Open comments No comments yet Select ‘Comment’ from the block context …" at bounding box center [1225, 414] width 299 height 738
click at [1211, 541] on span "Input + Dropdown" at bounding box center [1166, 544] width 108 height 17
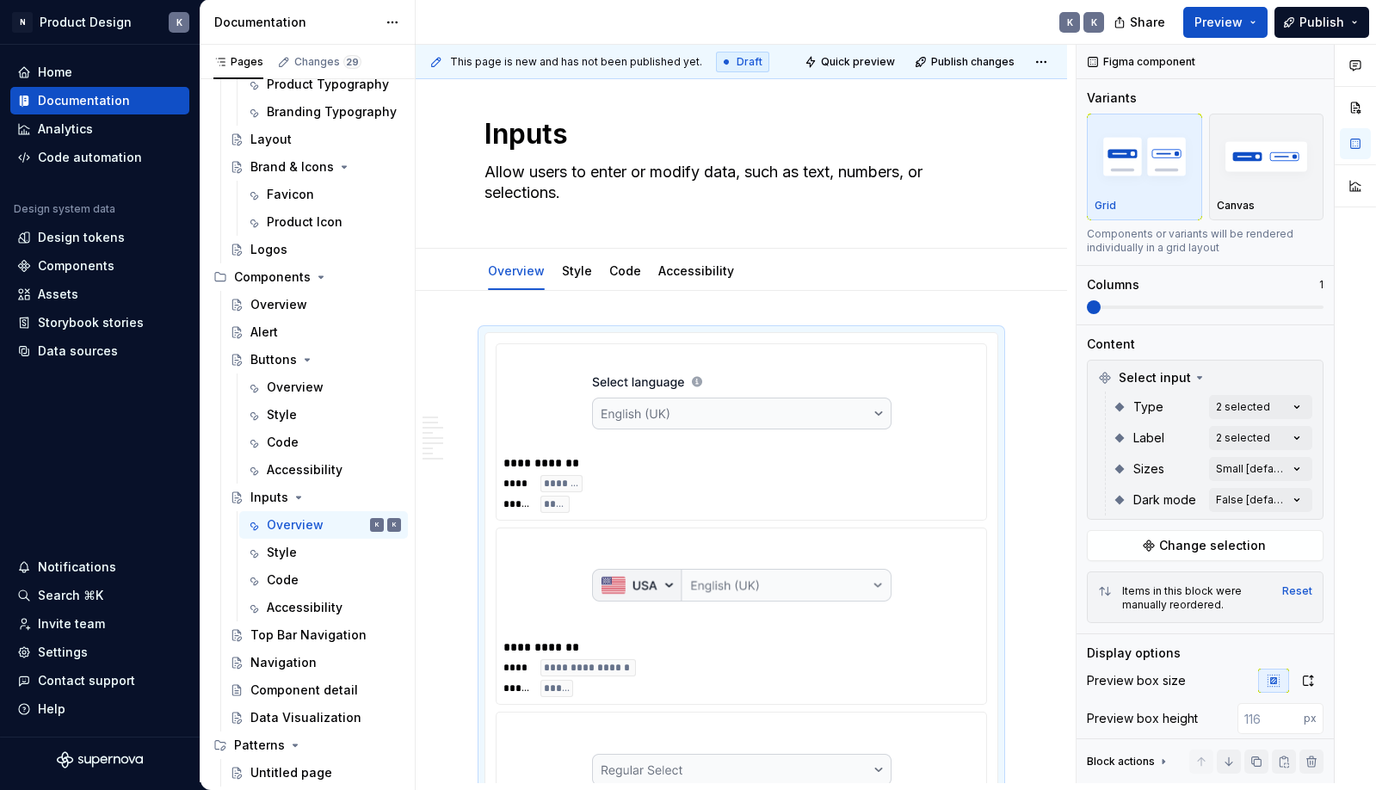
click at [1030, 540] on html "N Product Design K Home Documentation Analytics Code automation Design system d…" at bounding box center [688, 395] width 1376 height 790
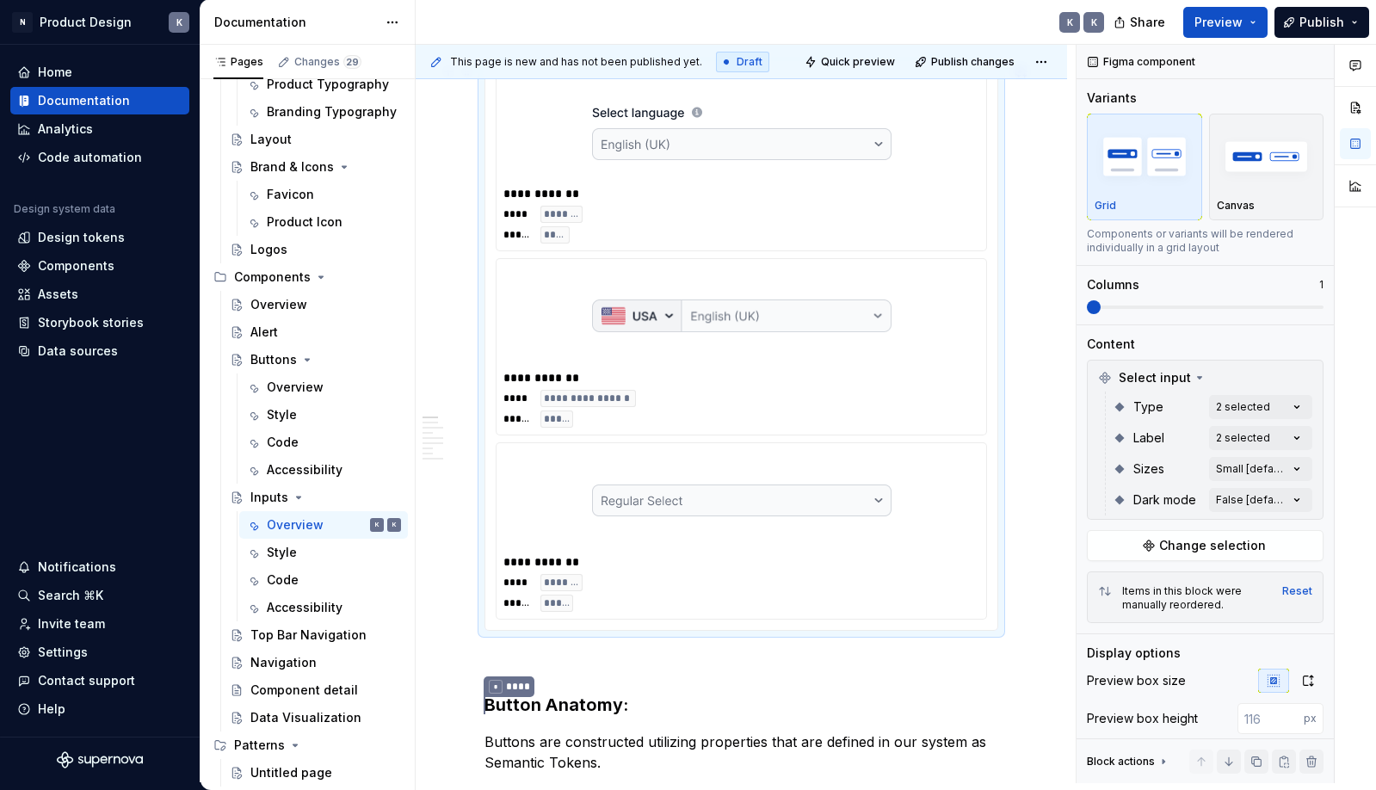
scroll to position [286, 0]
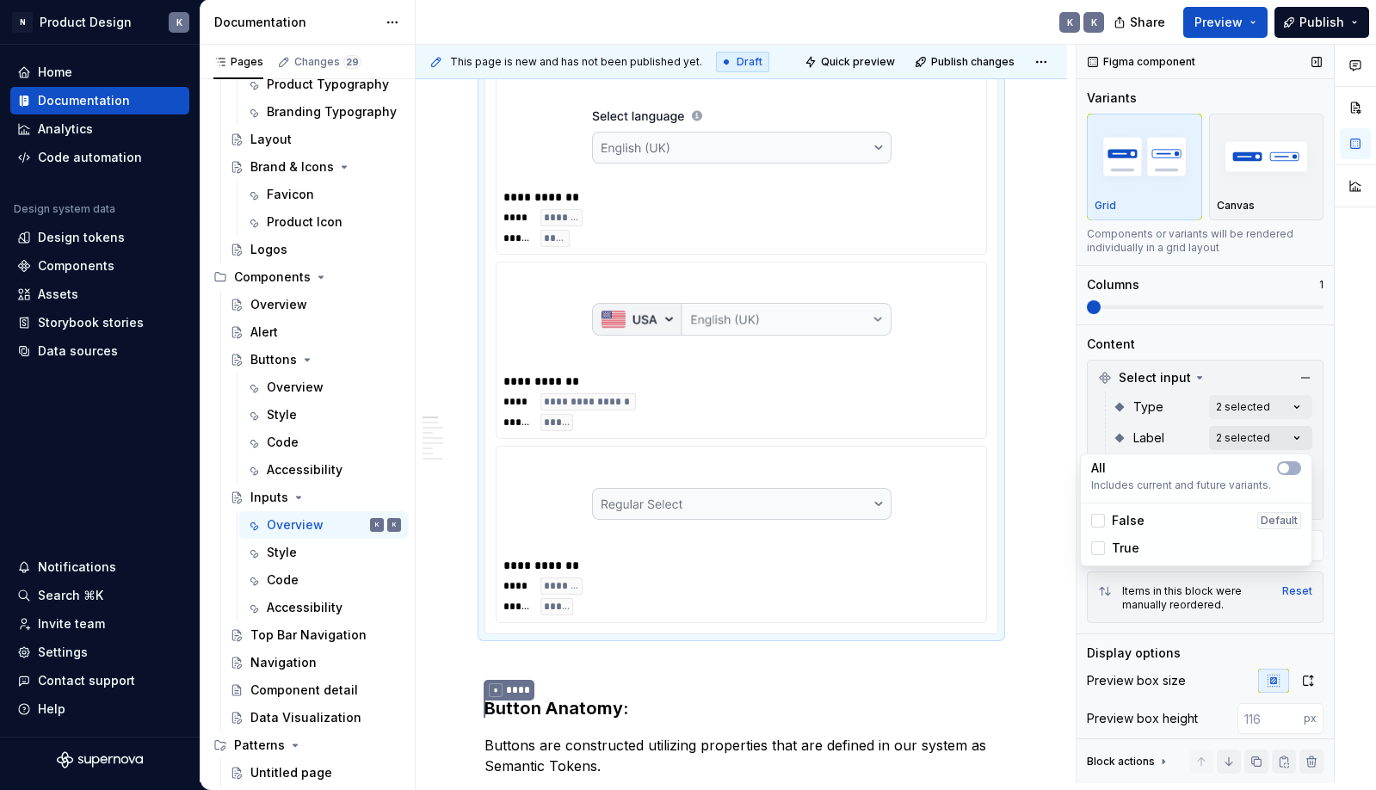
click at [1286, 430] on div "Comments Open comments No comments yet Select ‘Comment’ from the block context …" at bounding box center [1225, 414] width 299 height 738
click at [1291, 430] on div "Comments Open comments No comments yet Select ‘Comment’ from the block context …" at bounding box center [1225, 414] width 299 height 738
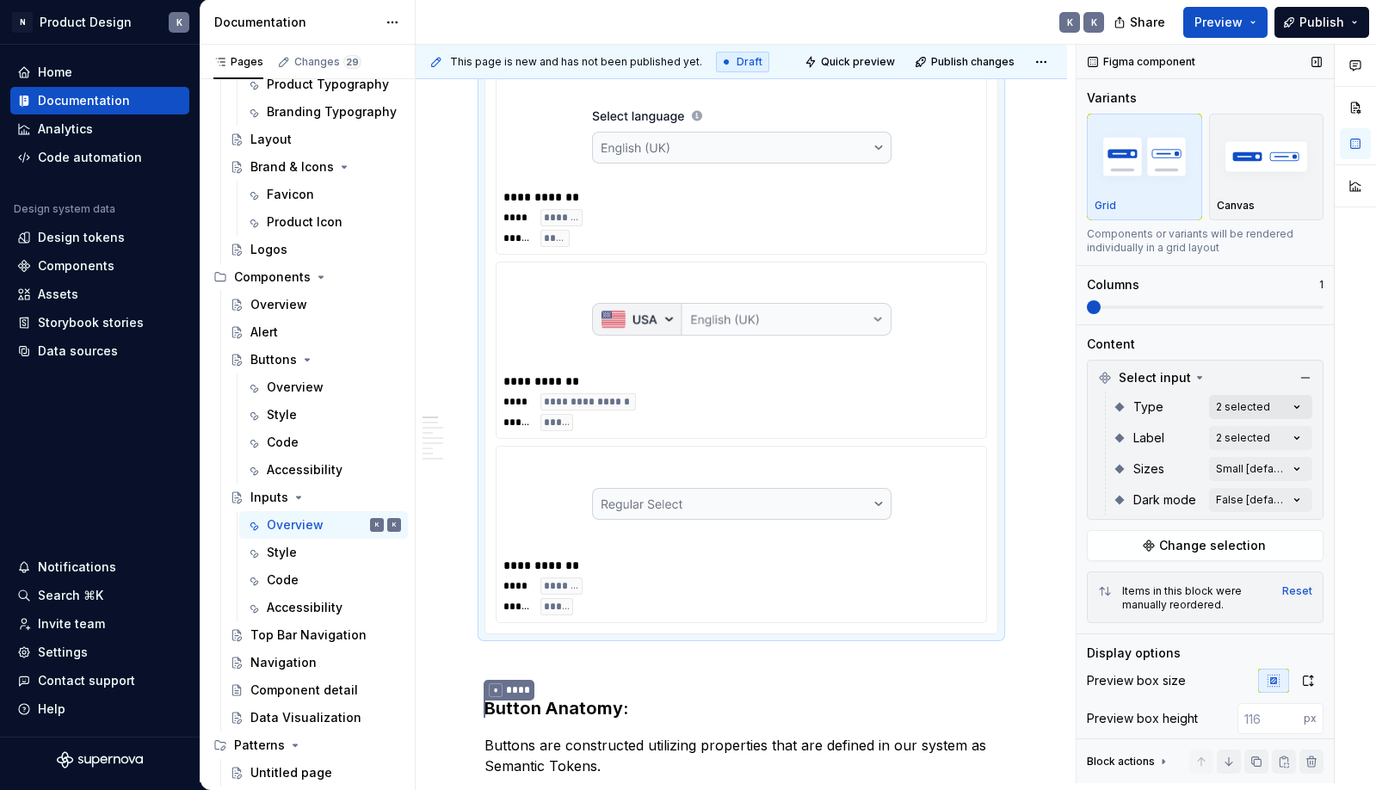
click at [1292, 406] on div "Comments Open comments No comments yet Select ‘Comment’ from the block context …" at bounding box center [1225, 414] width 299 height 738
click at [1292, 467] on div "Comments Open comments No comments yet Select ‘Comment’ from the block context …" at bounding box center [1225, 414] width 299 height 738
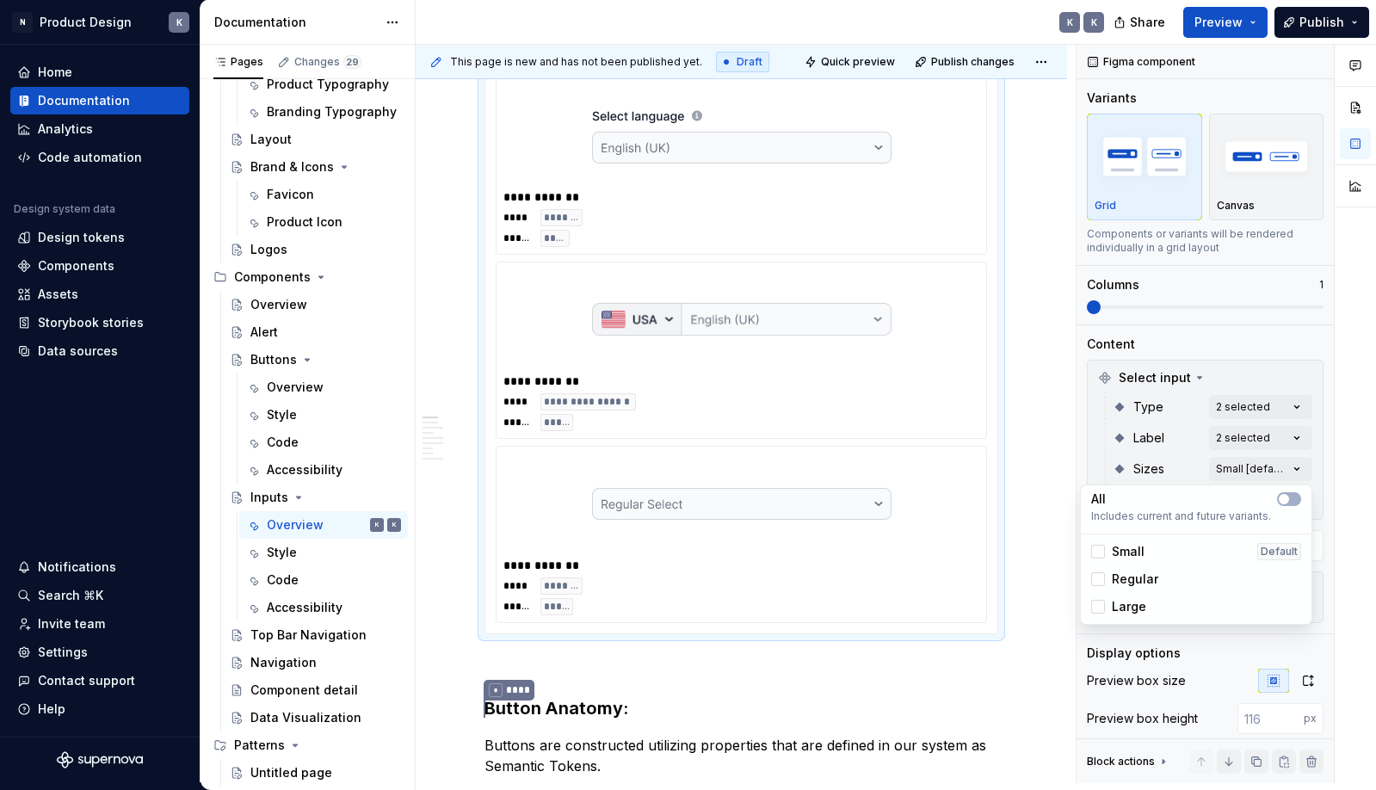
click at [1129, 555] on span "Small" at bounding box center [1128, 551] width 33 height 17
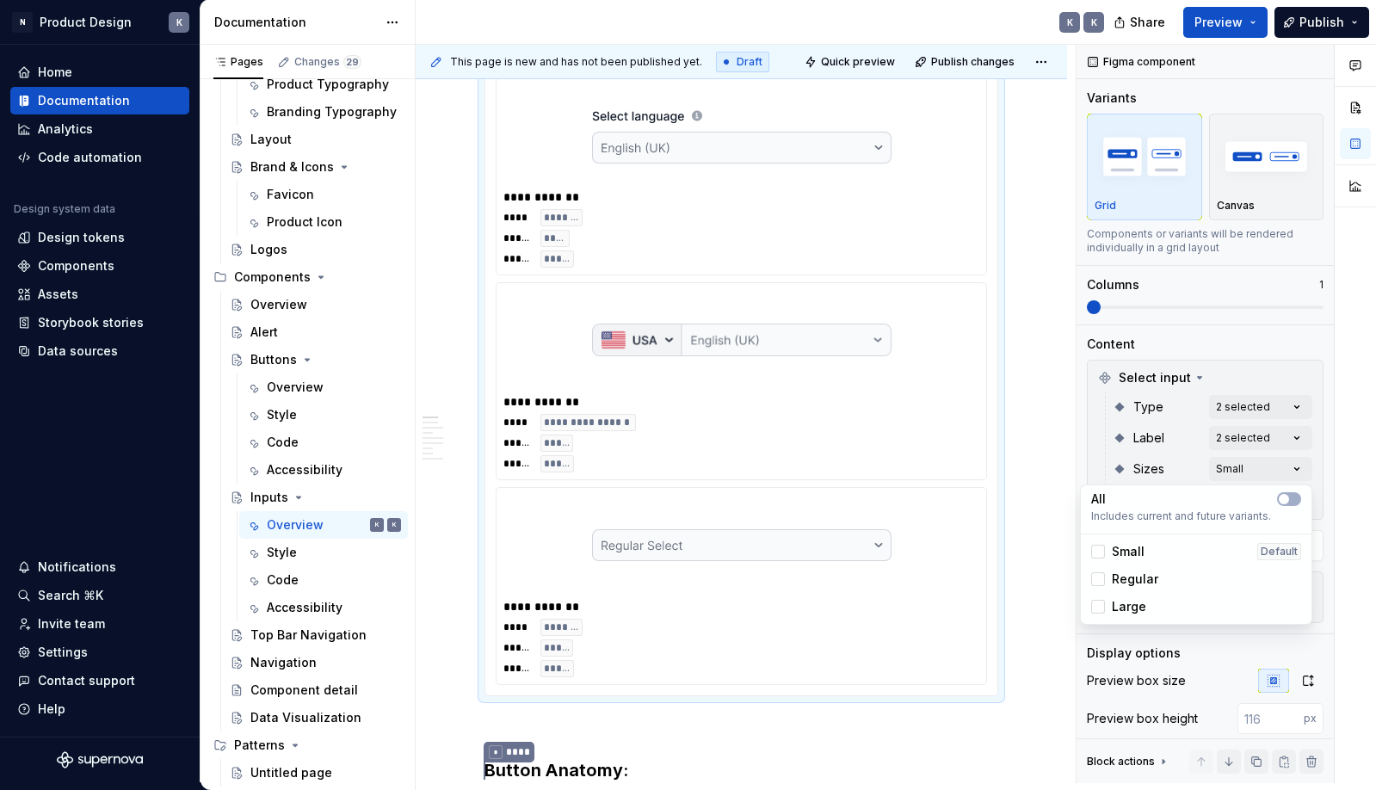
click at [1130, 555] on span "Small" at bounding box center [1128, 551] width 33 height 17
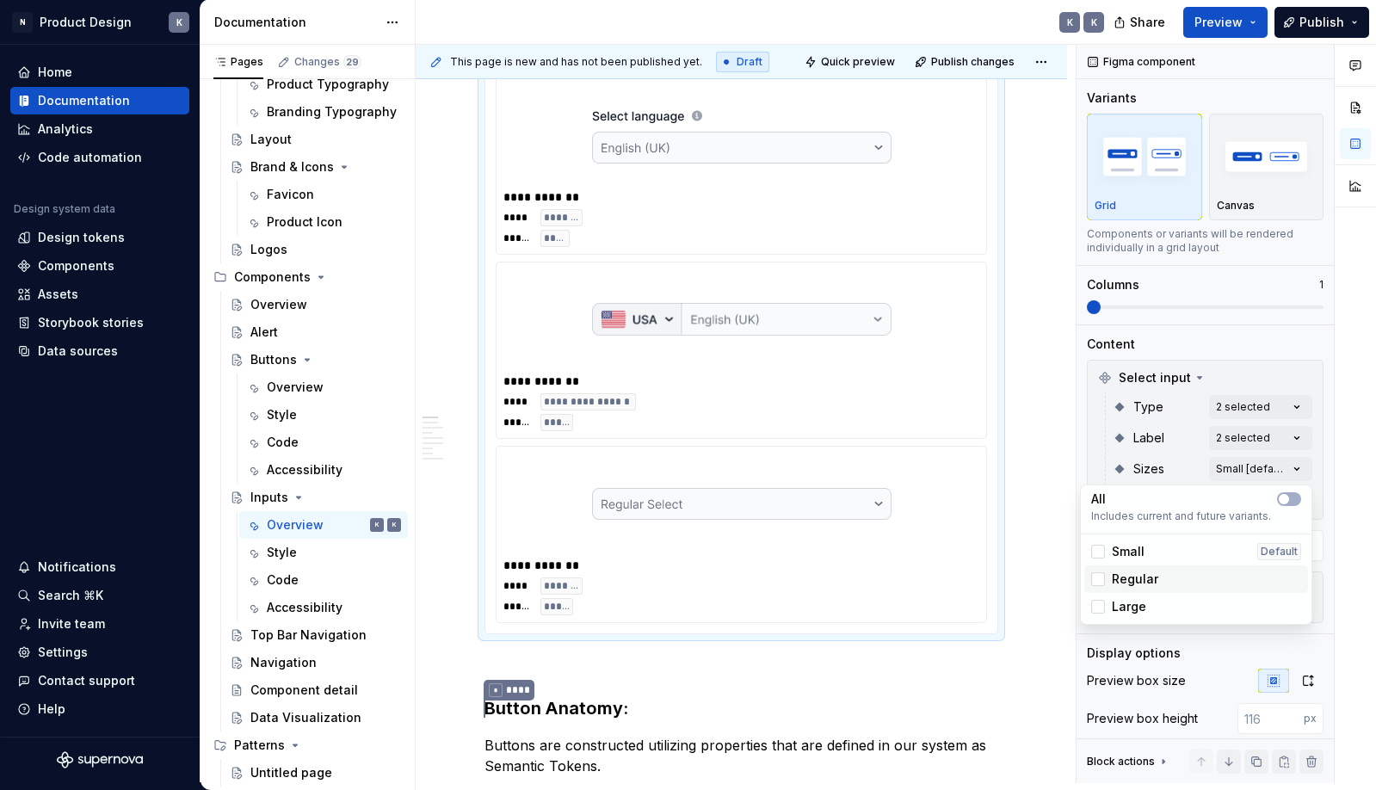
click at [1132, 572] on span "Regular" at bounding box center [1135, 578] width 46 height 17
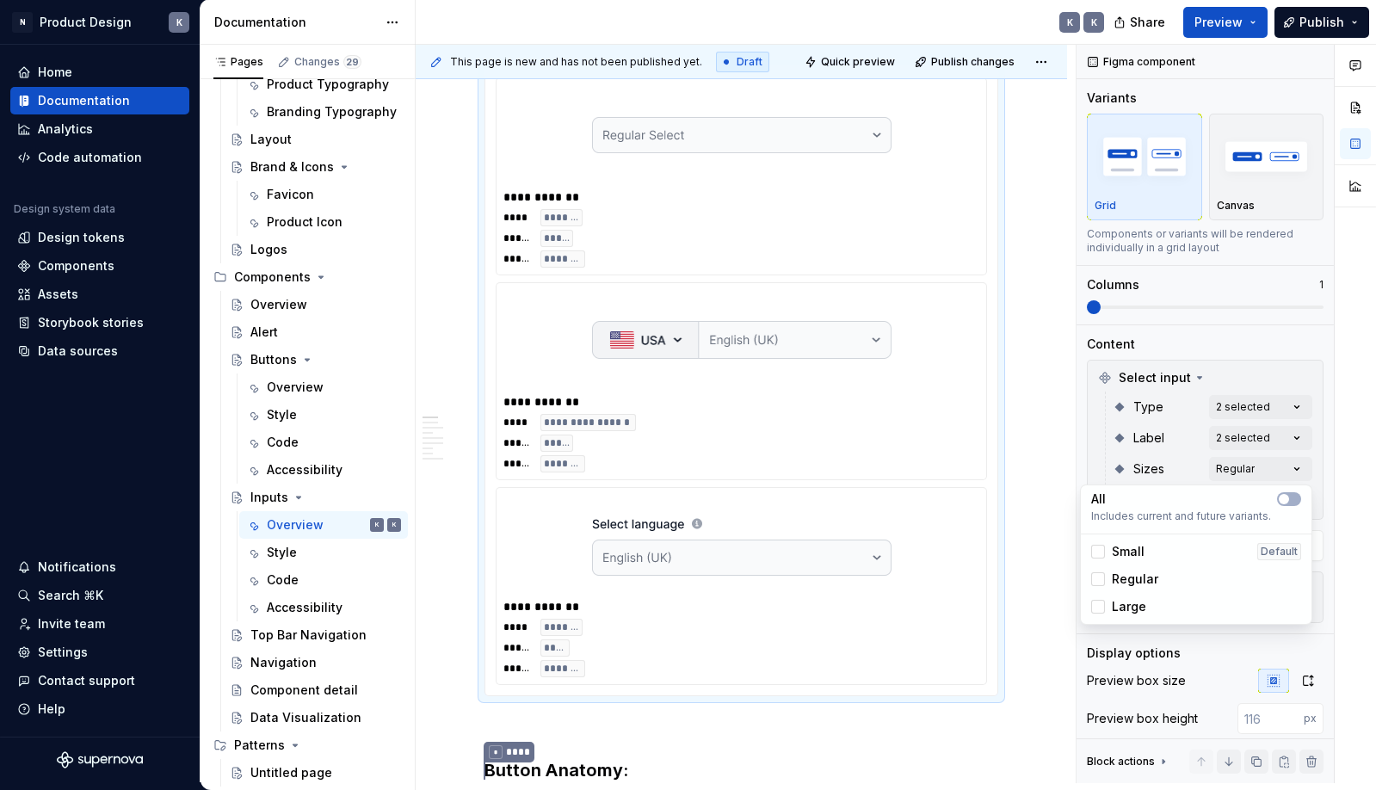
click at [1132, 572] on span "Regular" at bounding box center [1135, 578] width 46 height 17
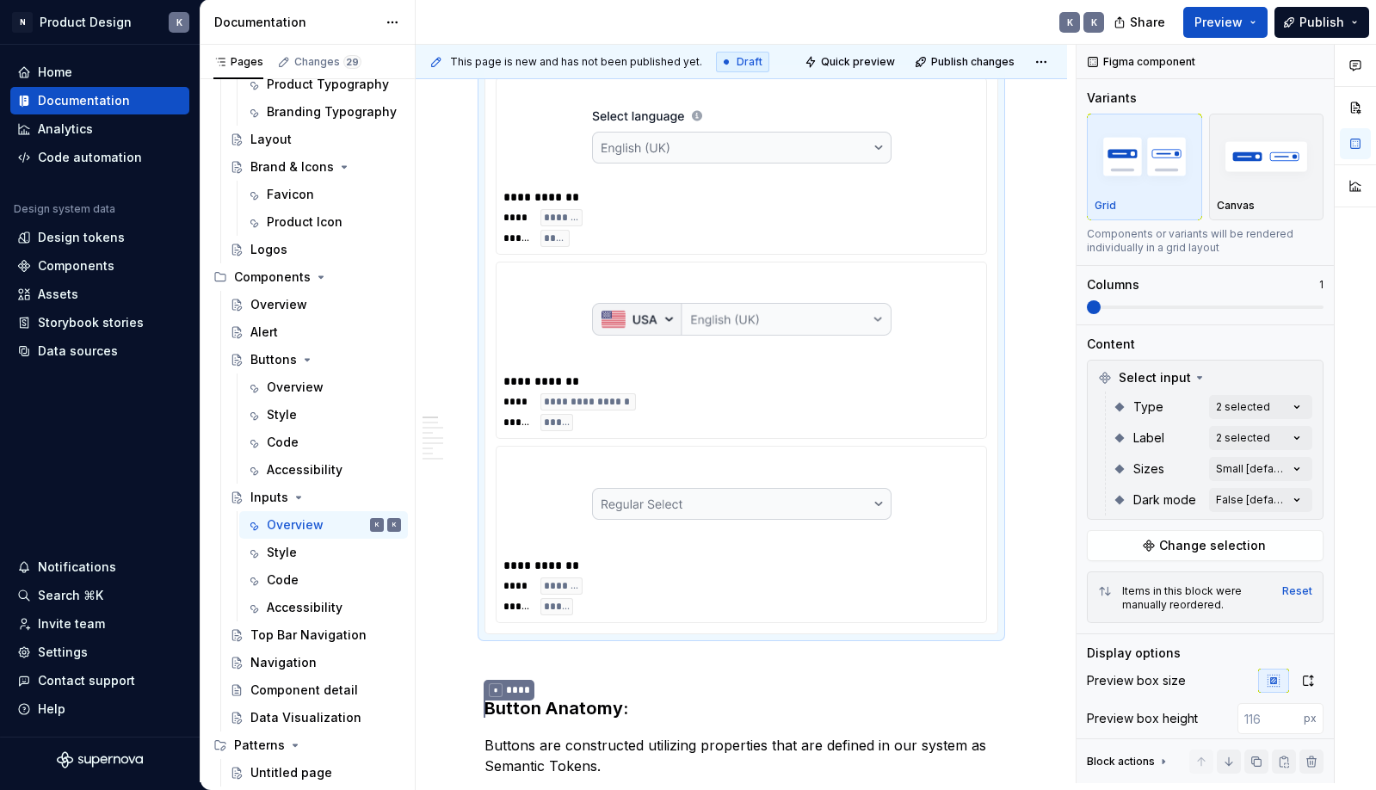
click at [939, 362] on html "N Product Design K Home Documentation Analytics Code automation Design system d…" at bounding box center [688, 395] width 1376 height 790
click at [1266, 441] on div "Comments Open comments No comments yet Select ‘Comment’ from the block context …" at bounding box center [1225, 414] width 299 height 738
click at [1280, 404] on div "Comments Open comments No comments yet Select ‘Comment’ from the block context …" at bounding box center [1225, 414] width 299 height 738
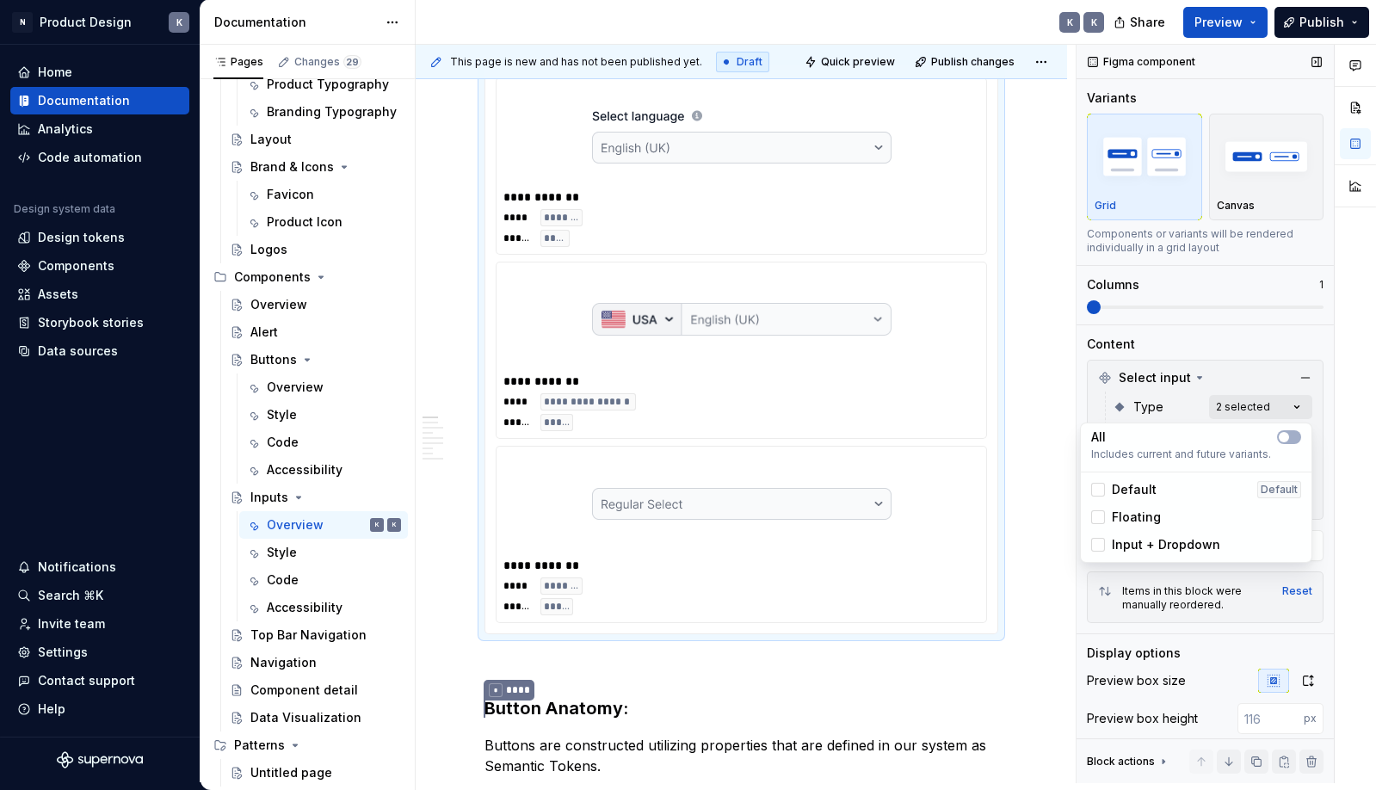
click at [1291, 404] on div "Comments Open comments No comments yet Select ‘Comment’ from the block context …" at bounding box center [1225, 414] width 299 height 738
click at [1167, 542] on span "Input + Dropdown" at bounding box center [1166, 544] width 108 height 17
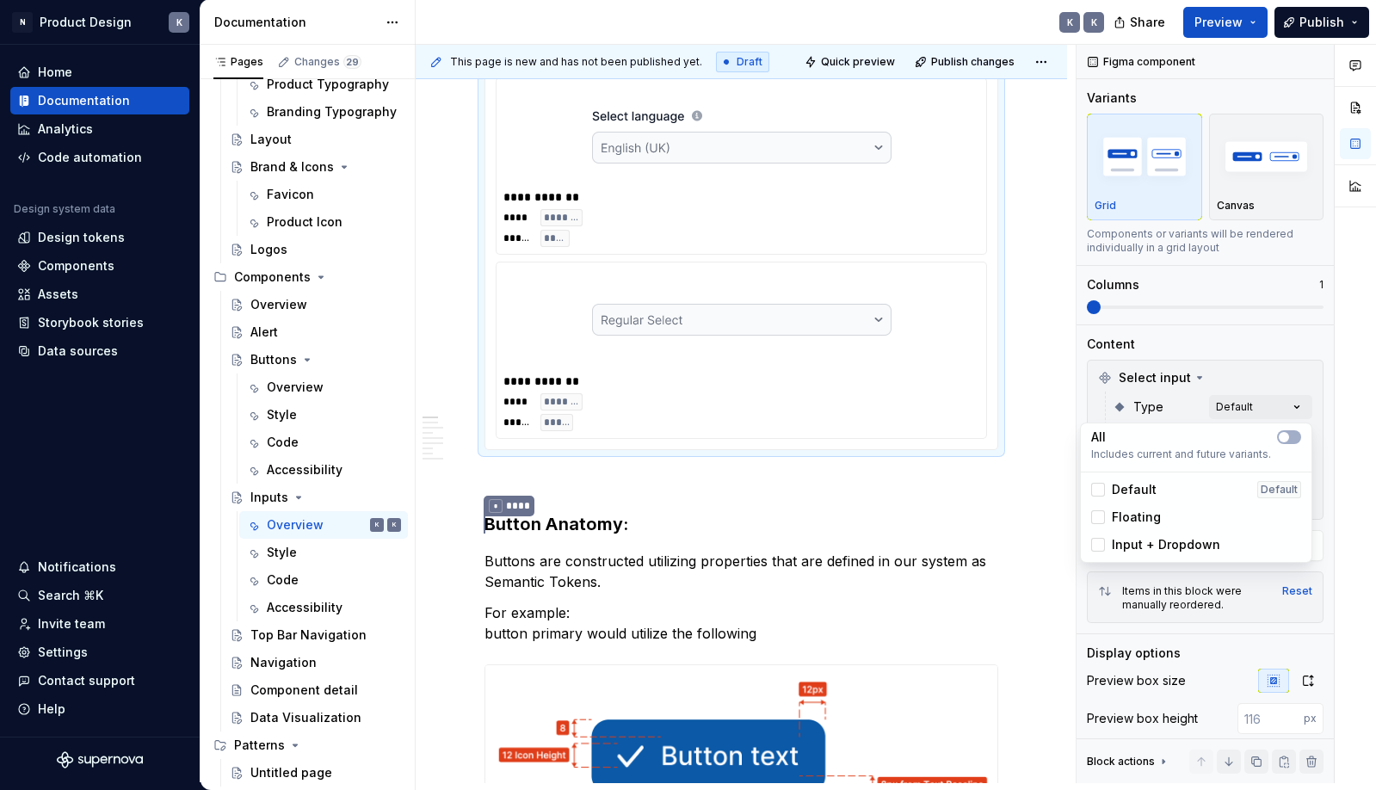
click at [1247, 370] on div "Comments Open comments No comments yet Select ‘Comment’ from the block context …" at bounding box center [1225, 414] width 299 height 738
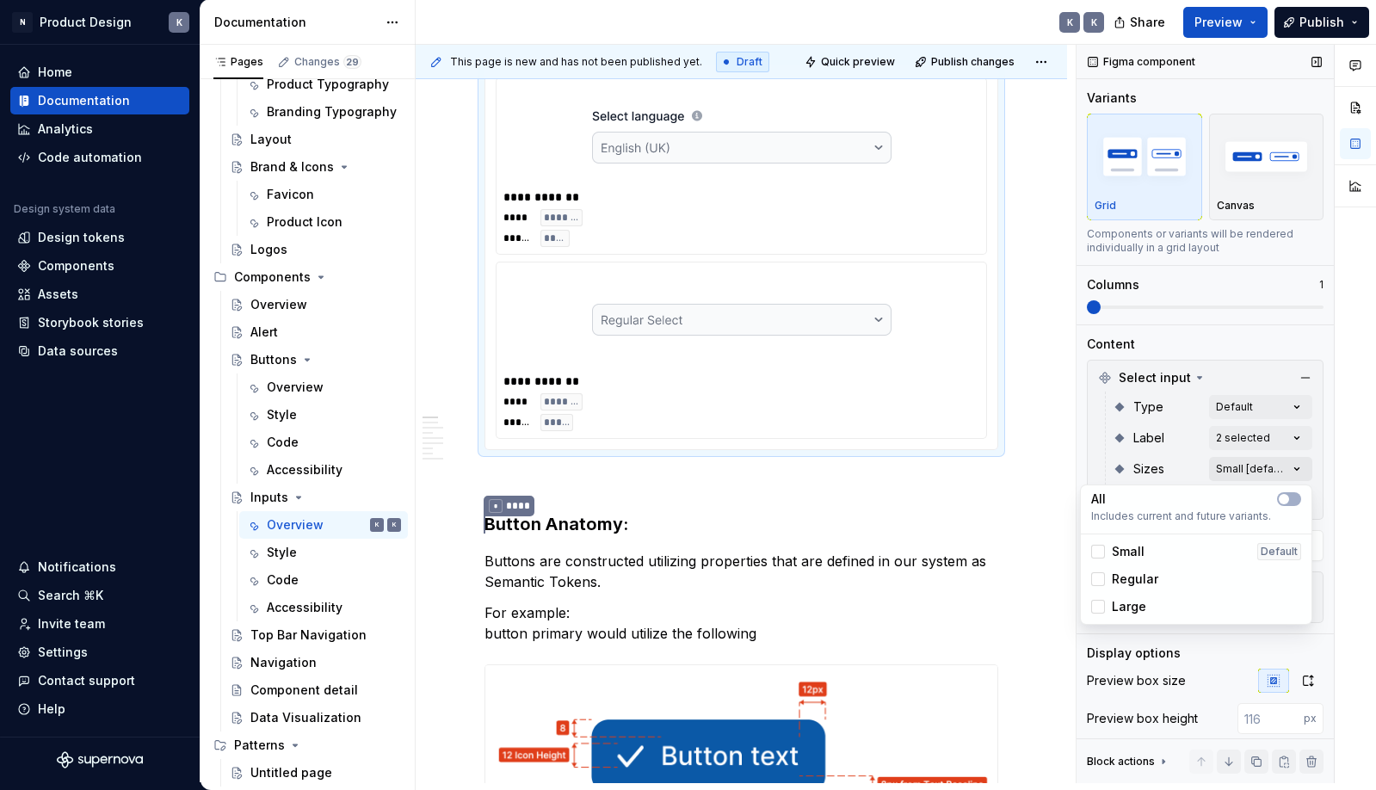
click at [1282, 472] on div "Comments Open comments No comments yet Select ‘Comment’ from the block context …" at bounding box center [1225, 414] width 299 height 738
click at [1281, 467] on div "Comments Open comments No comments yet Select ‘Comment’ from the block context …" at bounding box center [1225, 414] width 299 height 738
click at [1289, 494] on div "Comments Open comments No comments yet Select ‘Comment’ from the block context …" at bounding box center [1225, 414] width 299 height 738
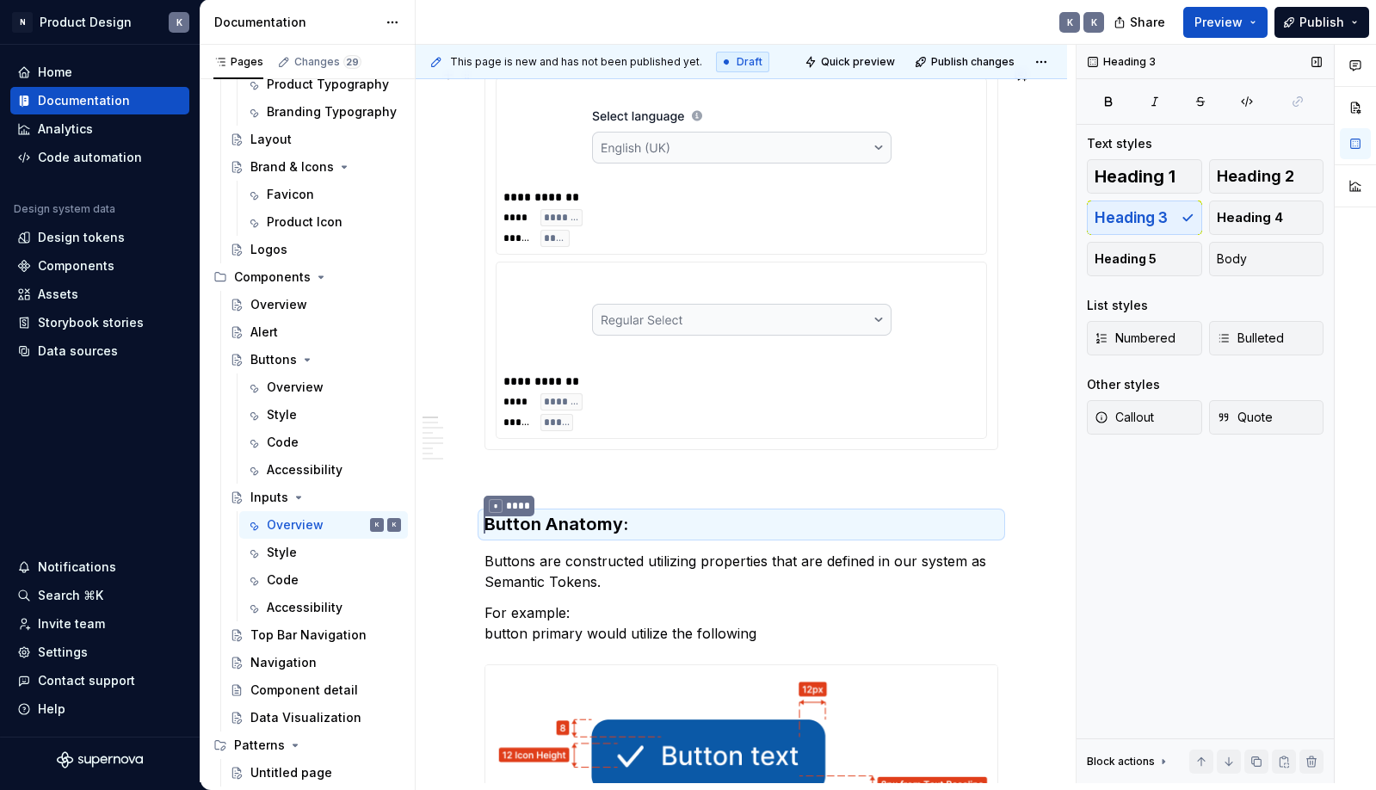
click at [945, 398] on div "**** ******* ***** *****" at bounding box center [741, 412] width 476 height 38
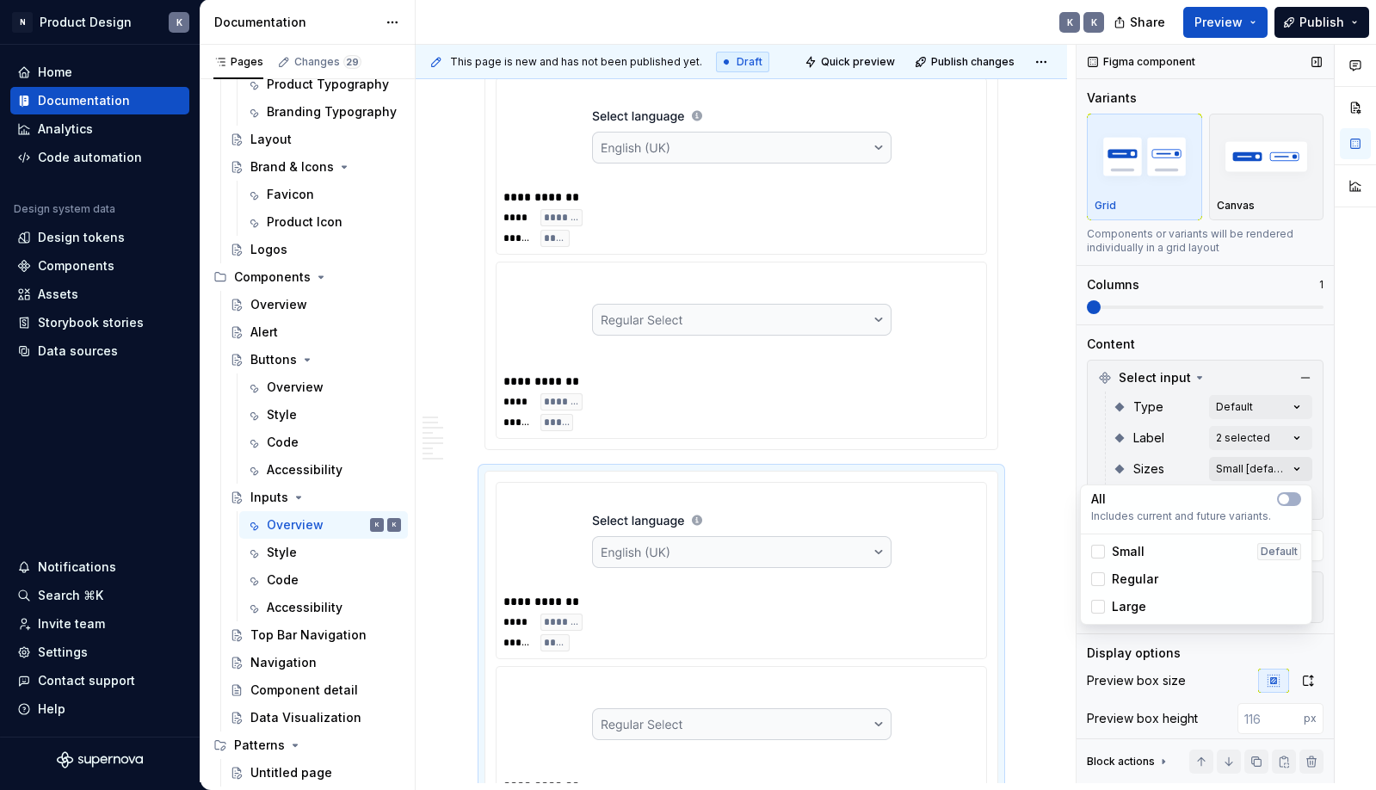
click at [1258, 471] on div "Comments Open comments No comments yet Select ‘Comment’ from the block context …" at bounding box center [1225, 414] width 299 height 738
click at [1121, 551] on span "Small" at bounding box center [1128, 551] width 33 height 17
click at [1117, 577] on span "Regular" at bounding box center [1135, 578] width 46 height 17
click at [1109, 603] on div "Large" at bounding box center [1118, 606] width 55 height 17
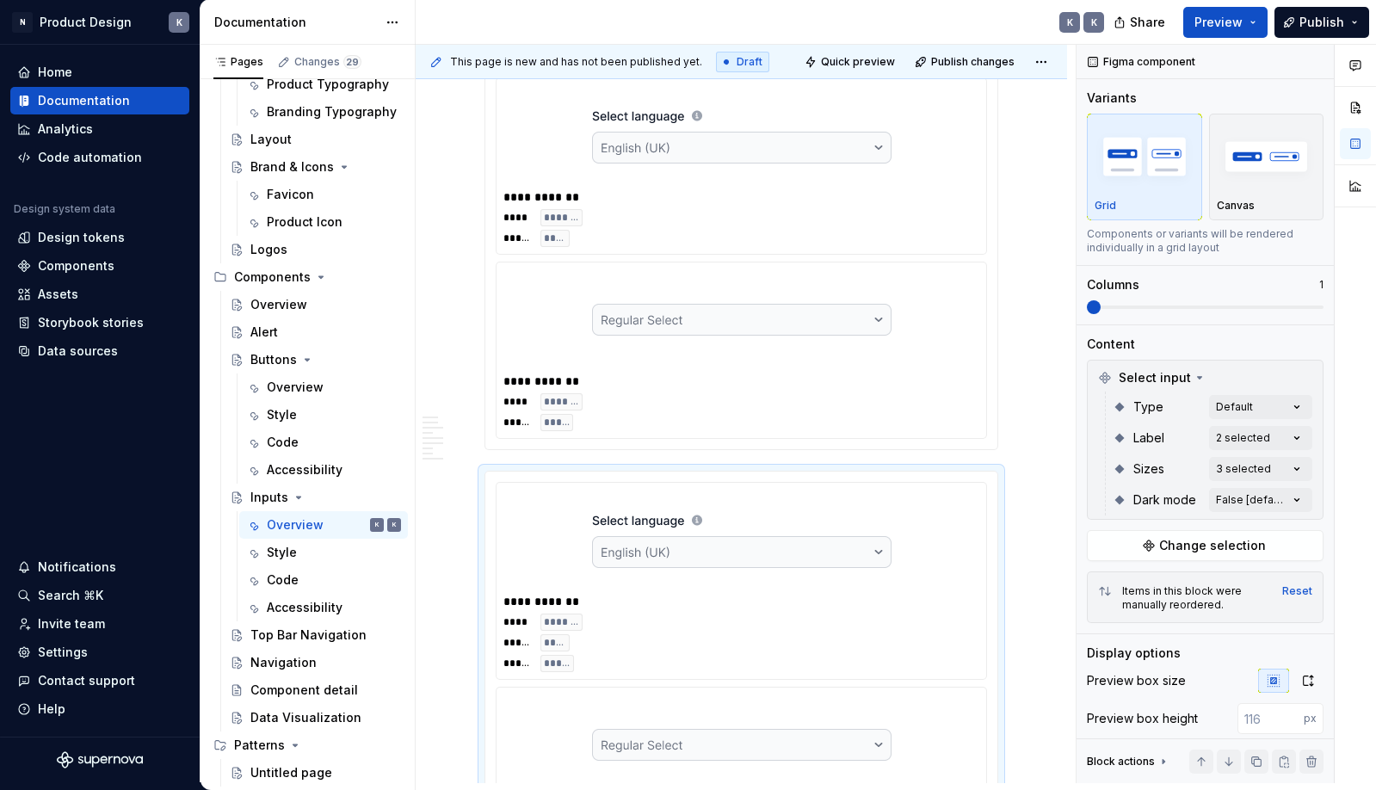
click at [1036, 499] on html "N Product Design K Home Documentation Analytics Code automation Design system d…" at bounding box center [688, 395] width 1376 height 790
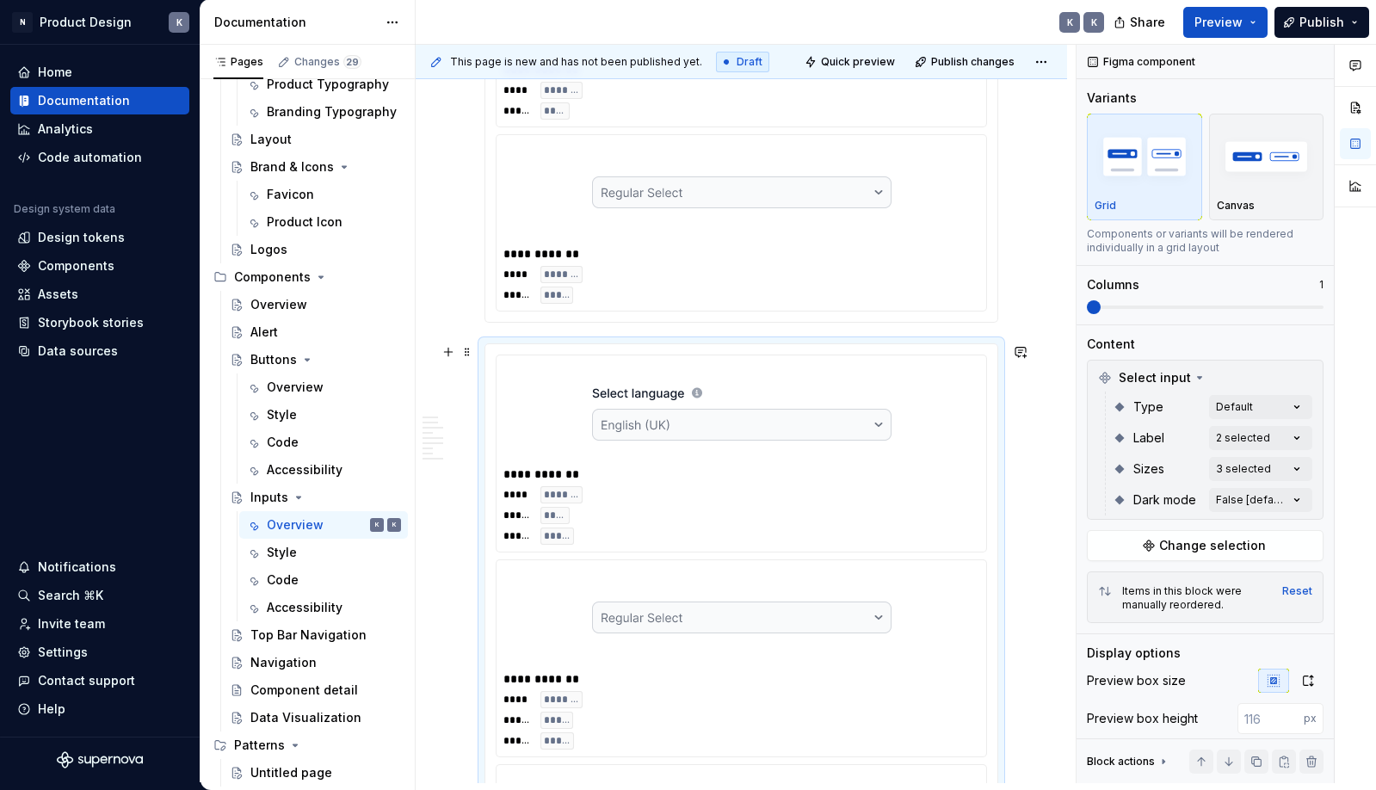
scroll to position [573, 0]
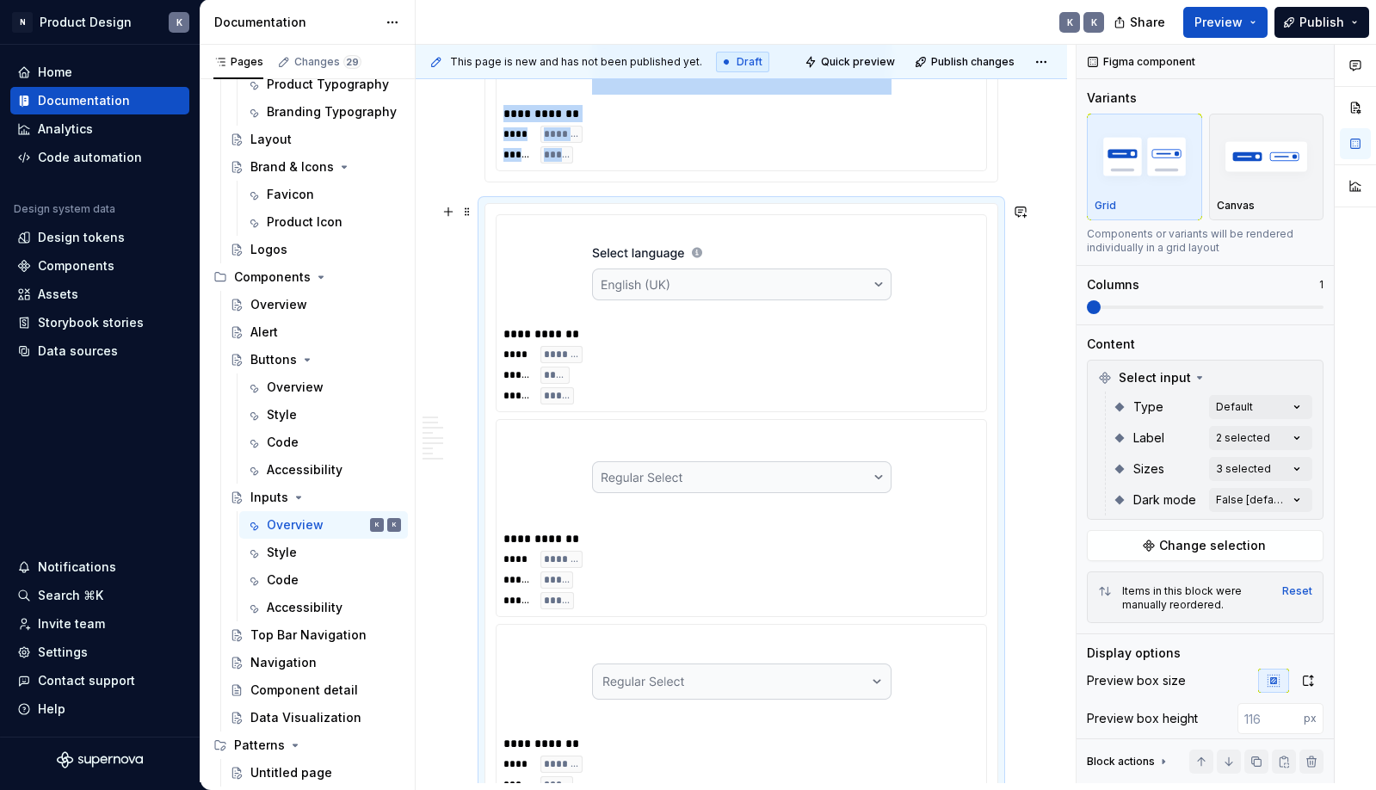
scroll to position [552, 0]
click at [1258, 157] on img "button" at bounding box center [1267, 156] width 100 height 63
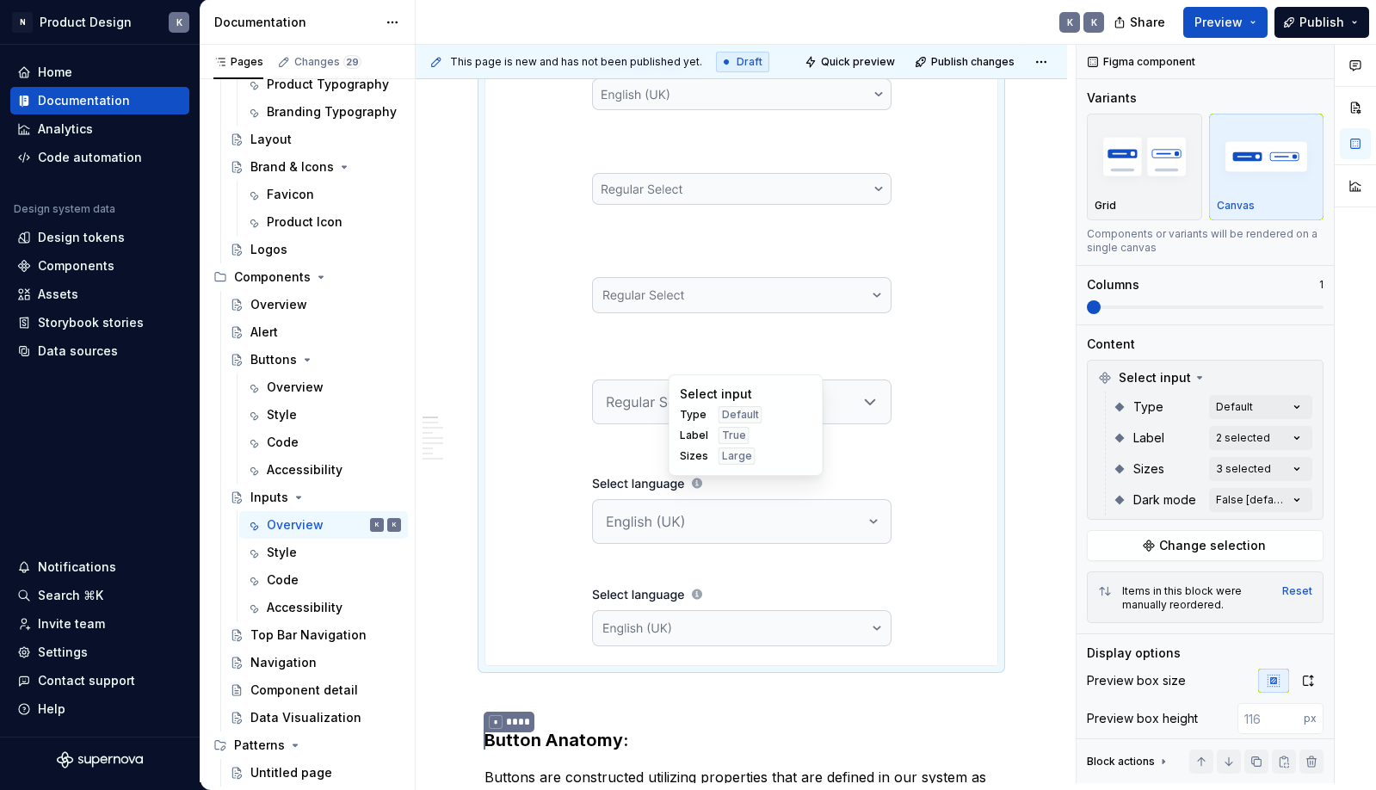
scroll to position [736, 0]
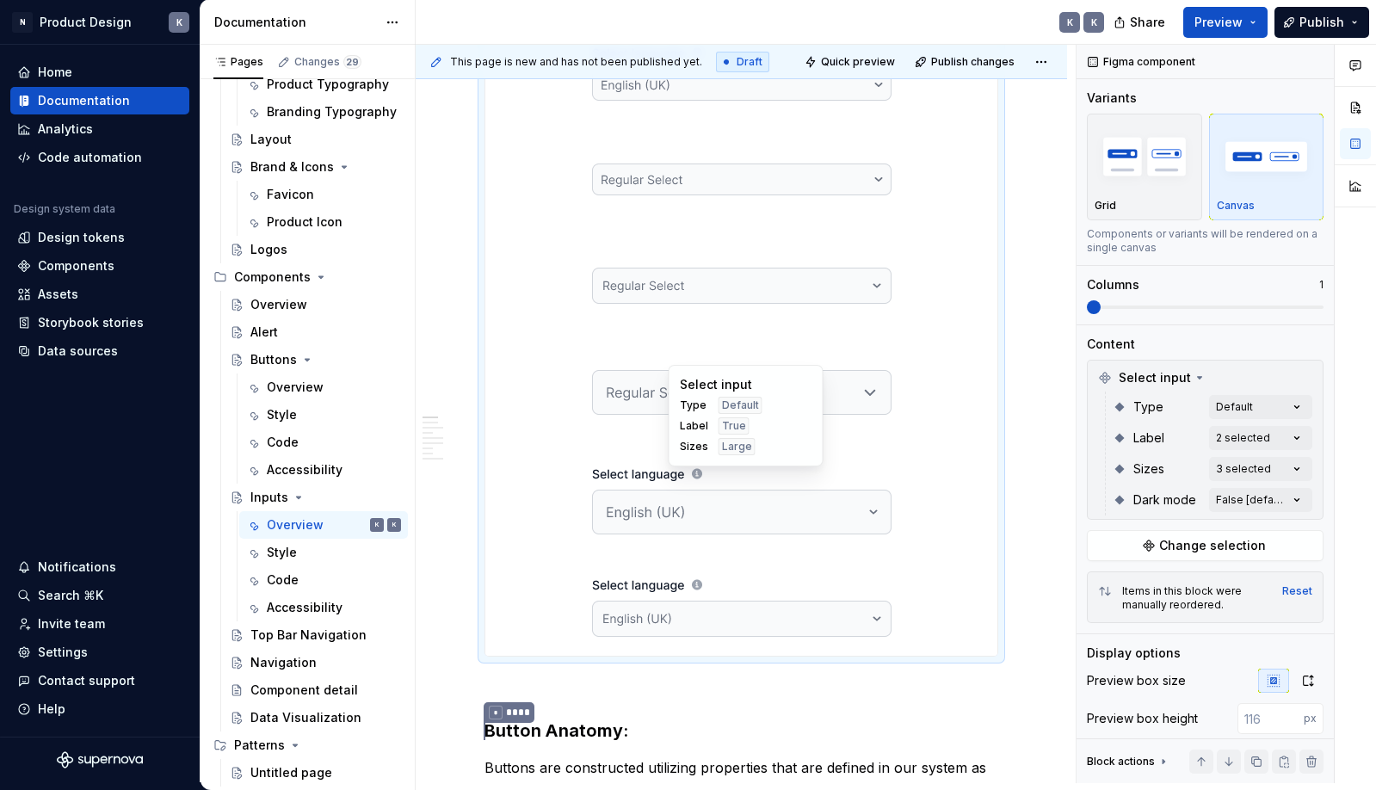
click at [941, 496] on div at bounding box center [741, 499] width 512 height 100
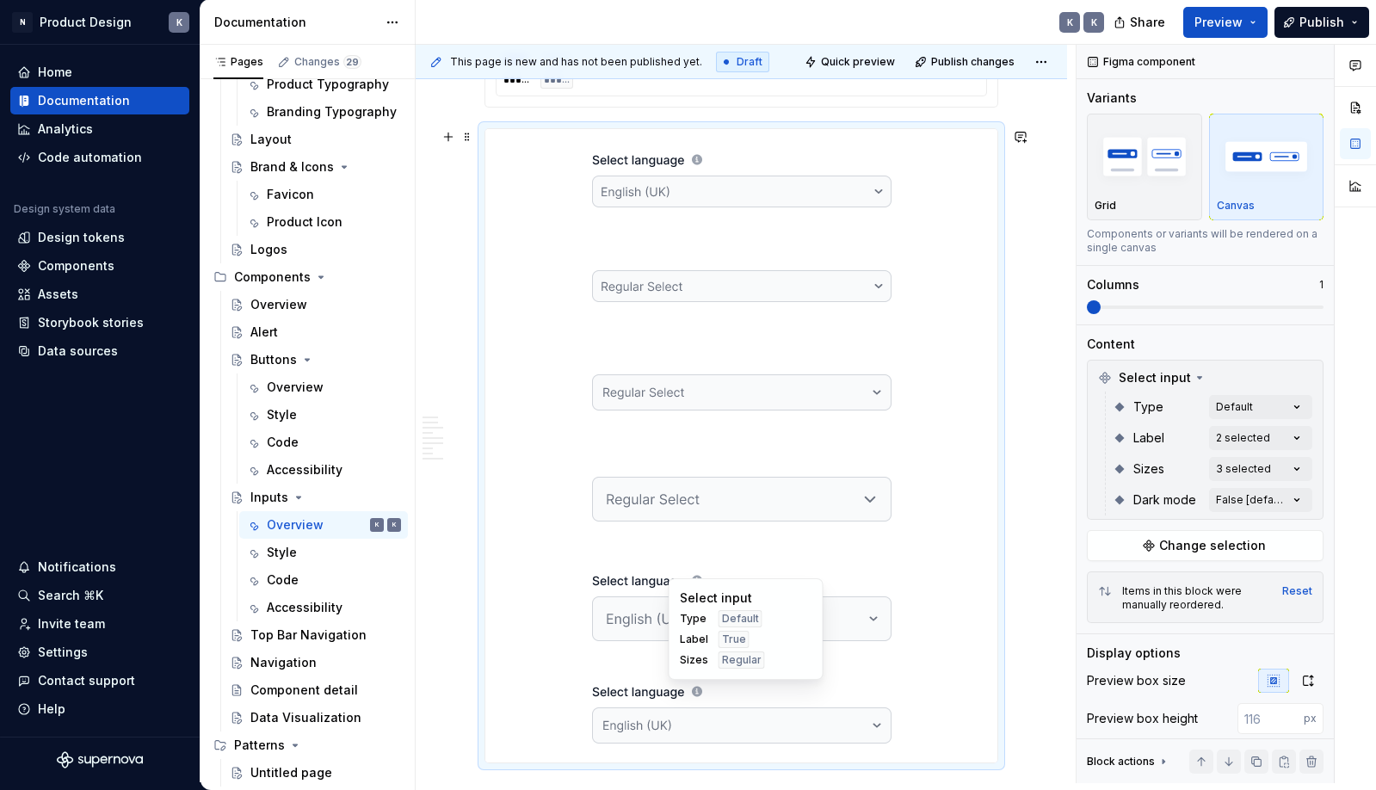
scroll to position [627, 0]
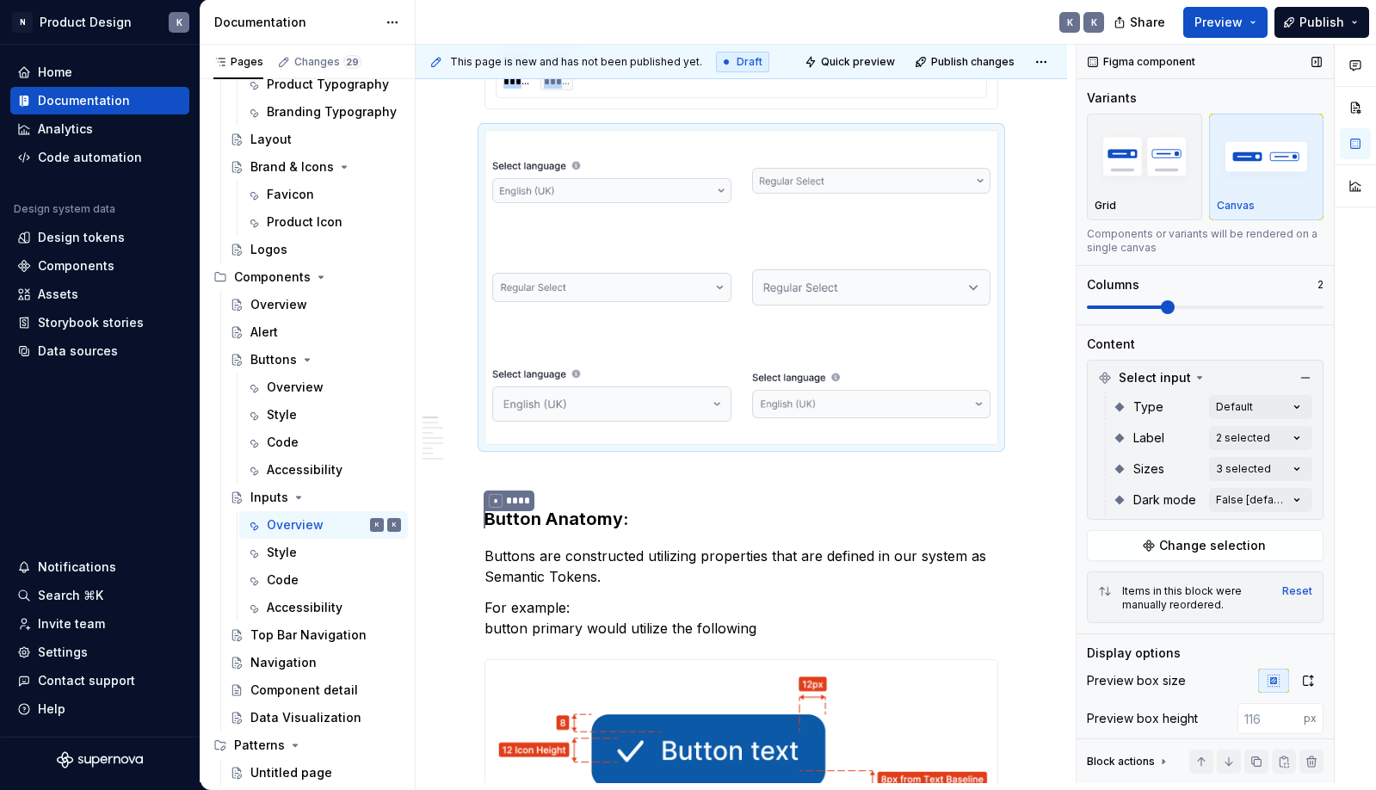
click at [1144, 305] on span at bounding box center [1205, 307] width 237 height 14
drag, startPoint x: 762, startPoint y: 383, endPoint x: 527, endPoint y: 256, distance: 266.8
drag, startPoint x: 781, startPoint y: 368, endPoint x: 539, endPoint y: 354, distance: 242.1
click at [539, 354] on body "N Product Design K Home Documentation Analytics Code automation Design system d…" at bounding box center [688, 395] width 1376 height 790
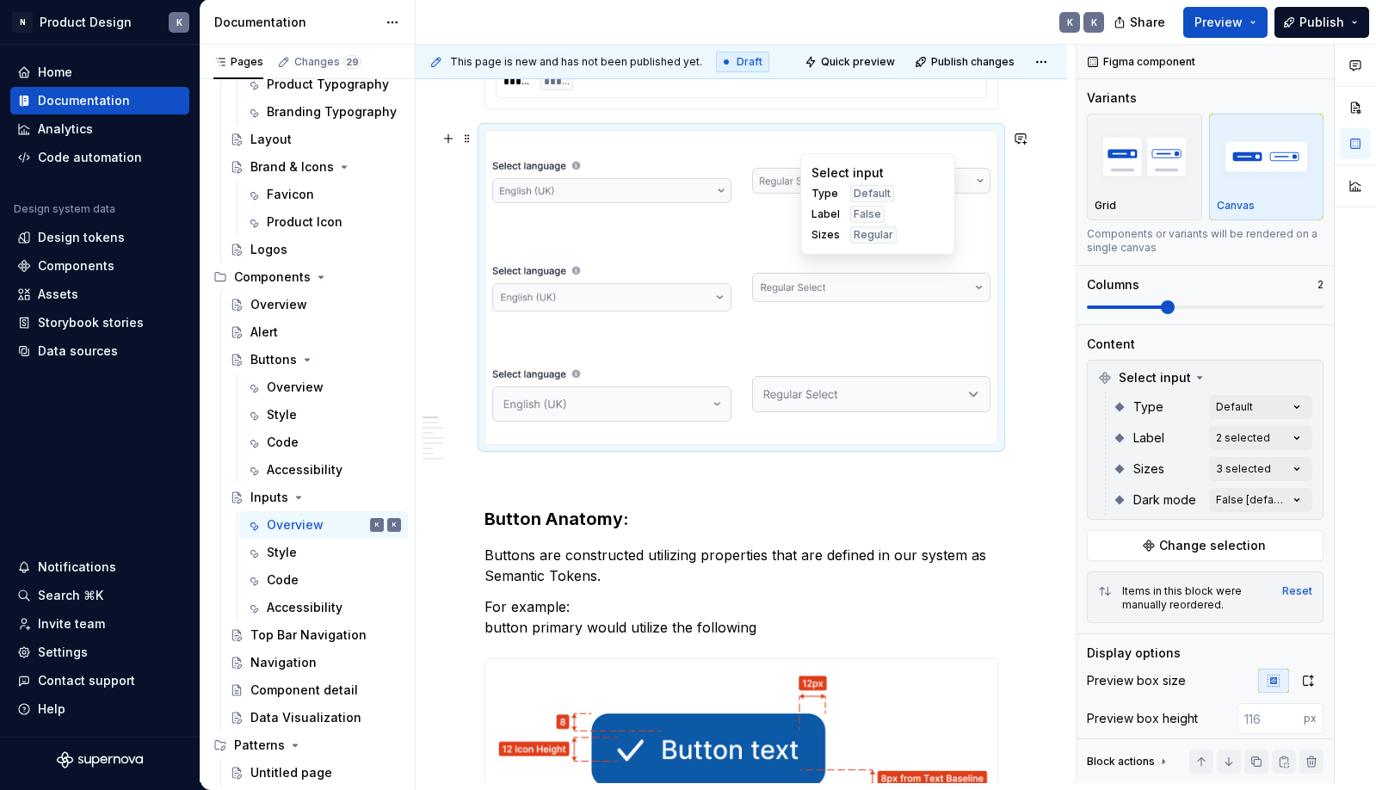
click at [956, 302] on img at bounding box center [871, 287] width 239 height 86
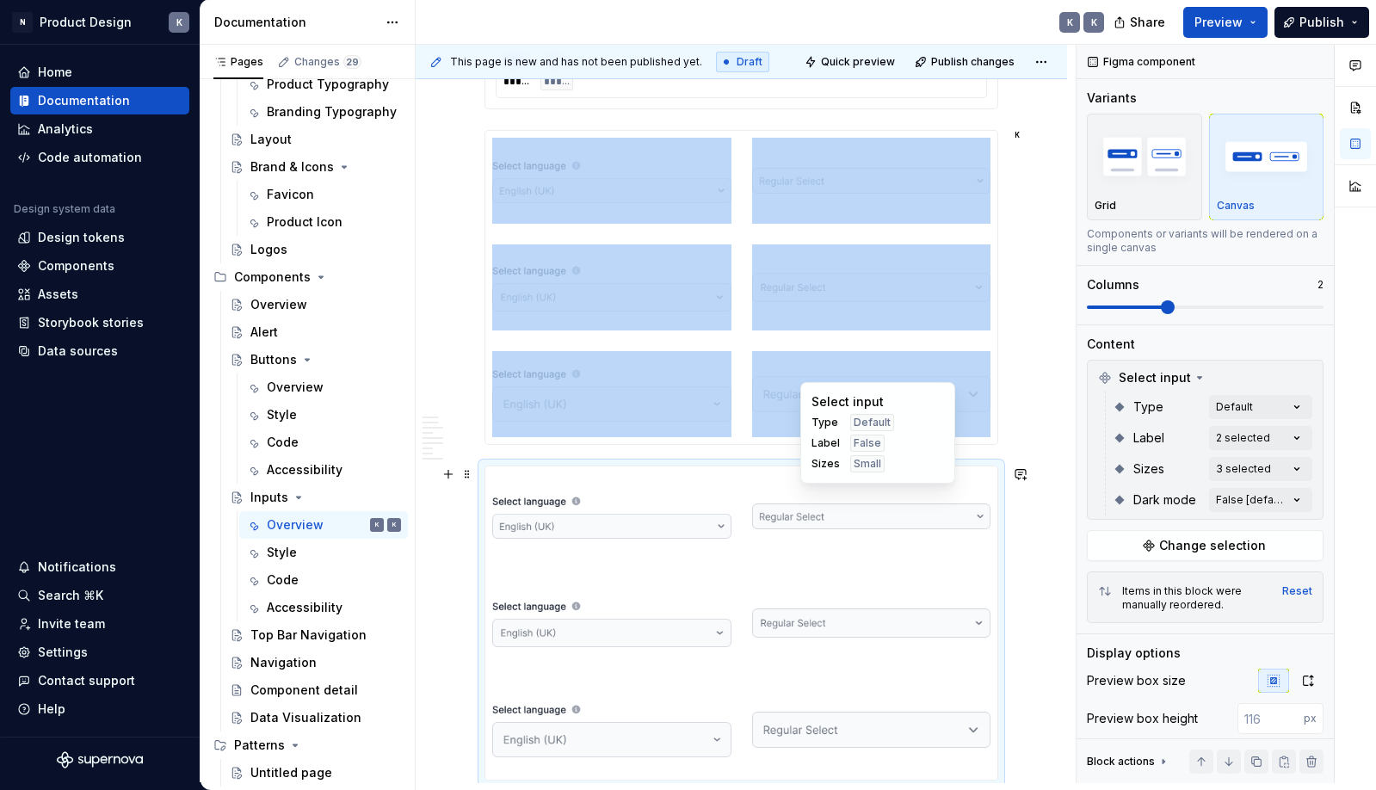
click at [960, 479] on img at bounding box center [871, 516] width 239 height 86
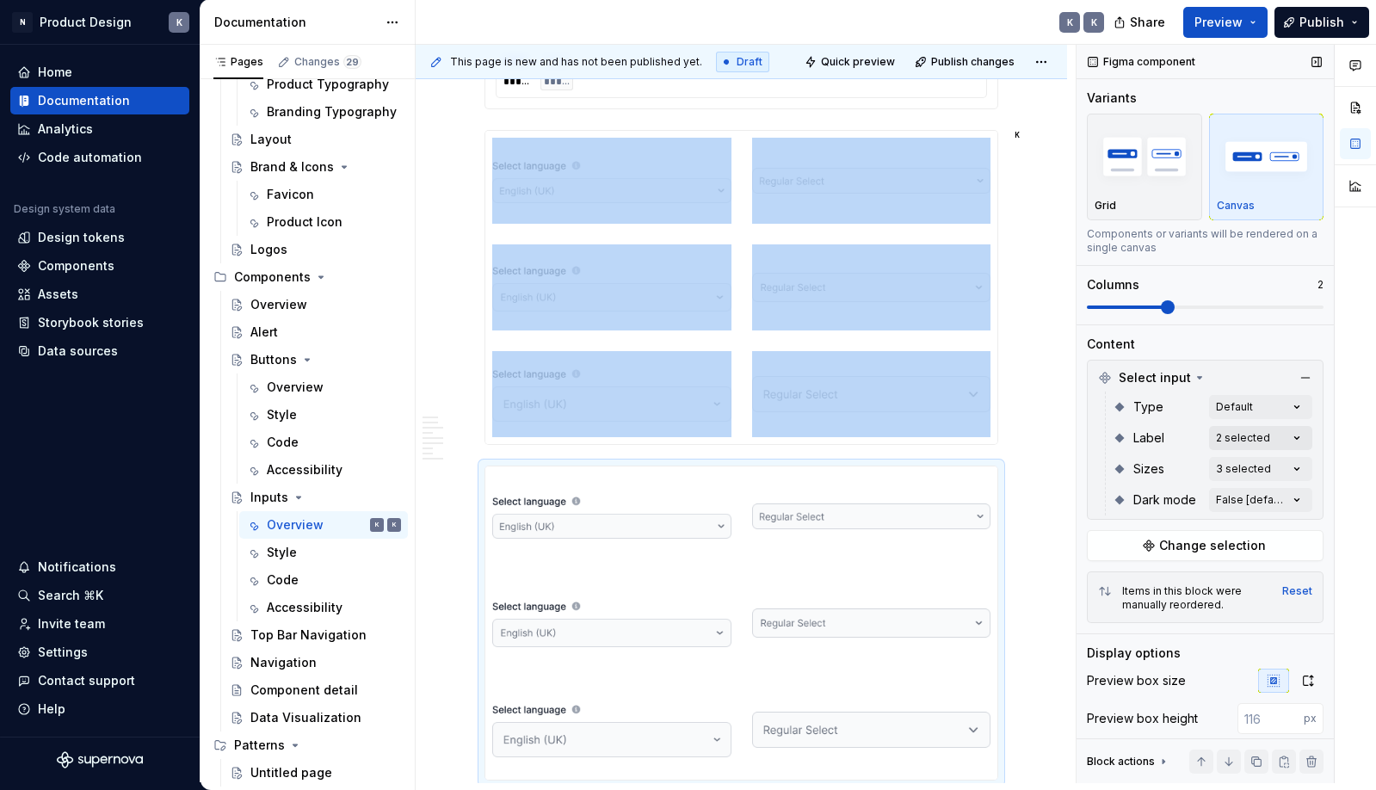
click at [1271, 434] on div "Comments Open comments No comments yet Select ‘Comment’ from the block context …" at bounding box center [1225, 414] width 299 height 738
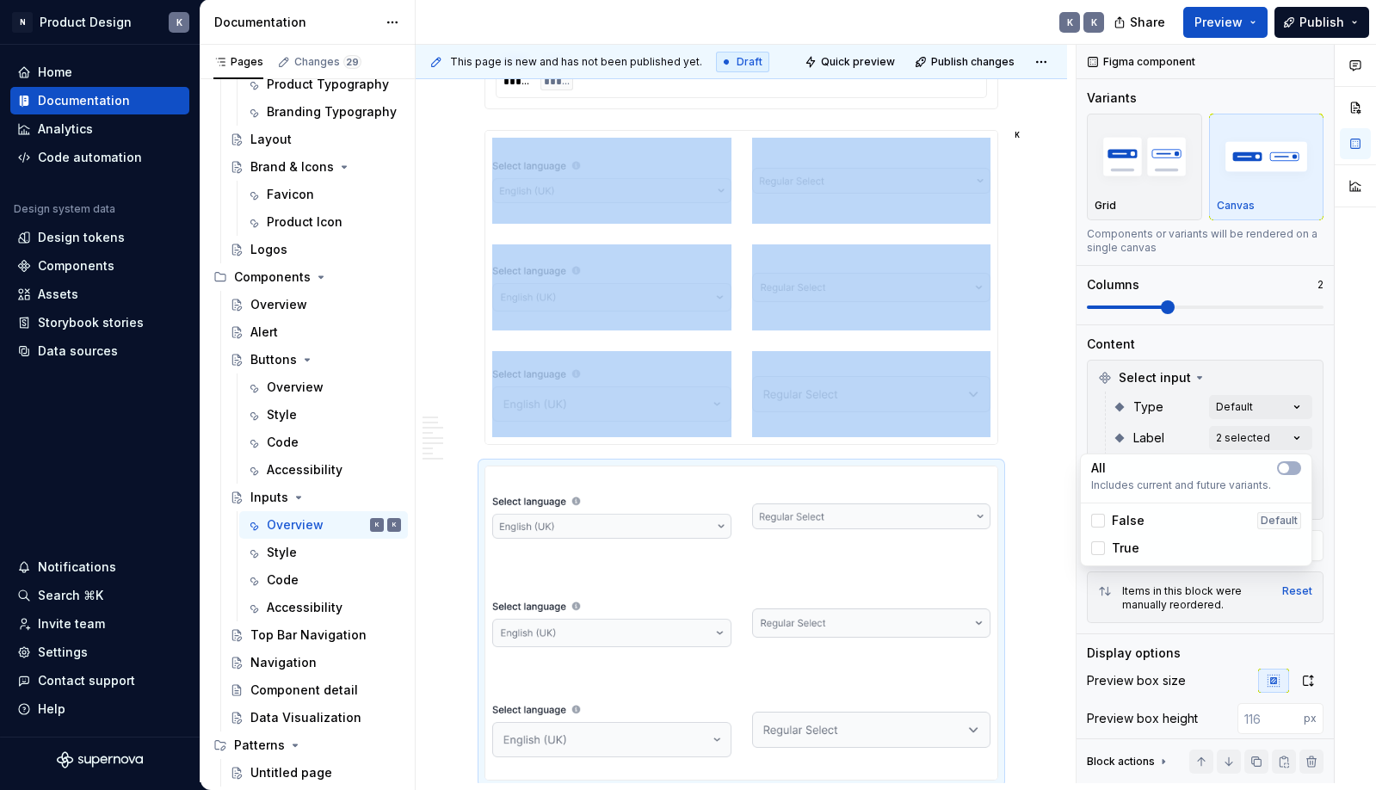
click at [1235, 432] on div "Comments Open comments No comments yet Select ‘Comment’ from the block context …" at bounding box center [1225, 414] width 299 height 738
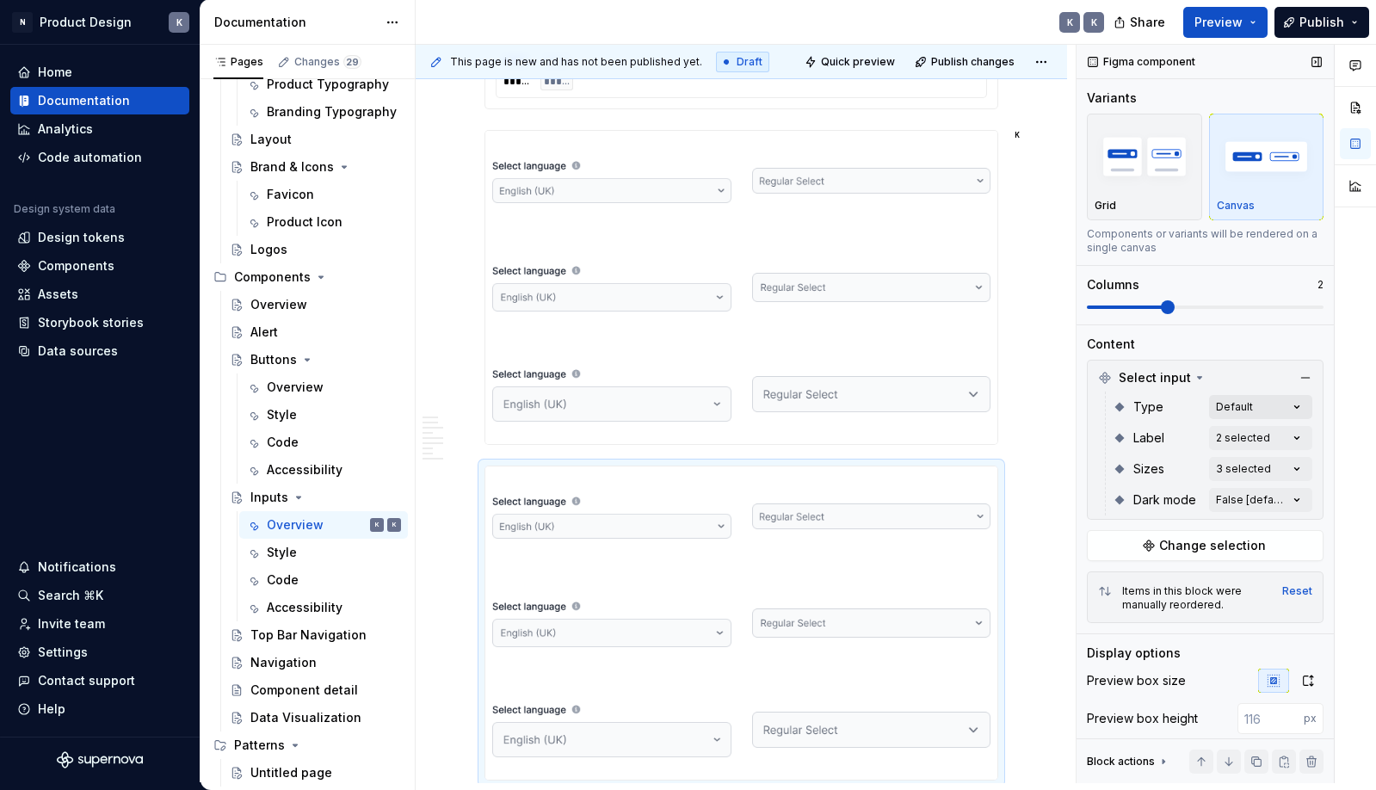
click at [1235, 407] on div "Comments Open comments No comments yet Select ‘Comment’ from the block context …" at bounding box center [1225, 414] width 299 height 738
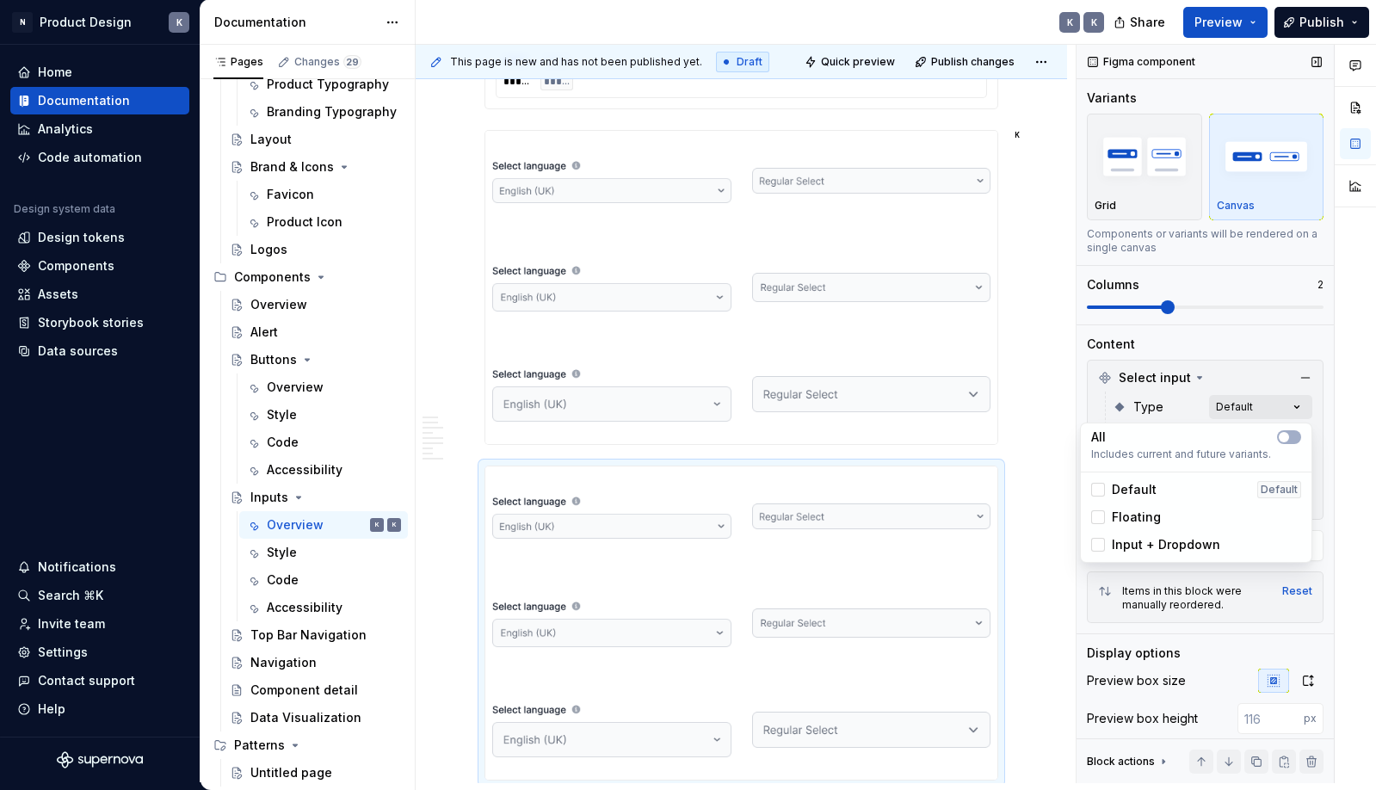
click at [1247, 410] on div "Comments Open comments No comments yet Select ‘Comment’ from the block context …" at bounding box center [1225, 414] width 299 height 738
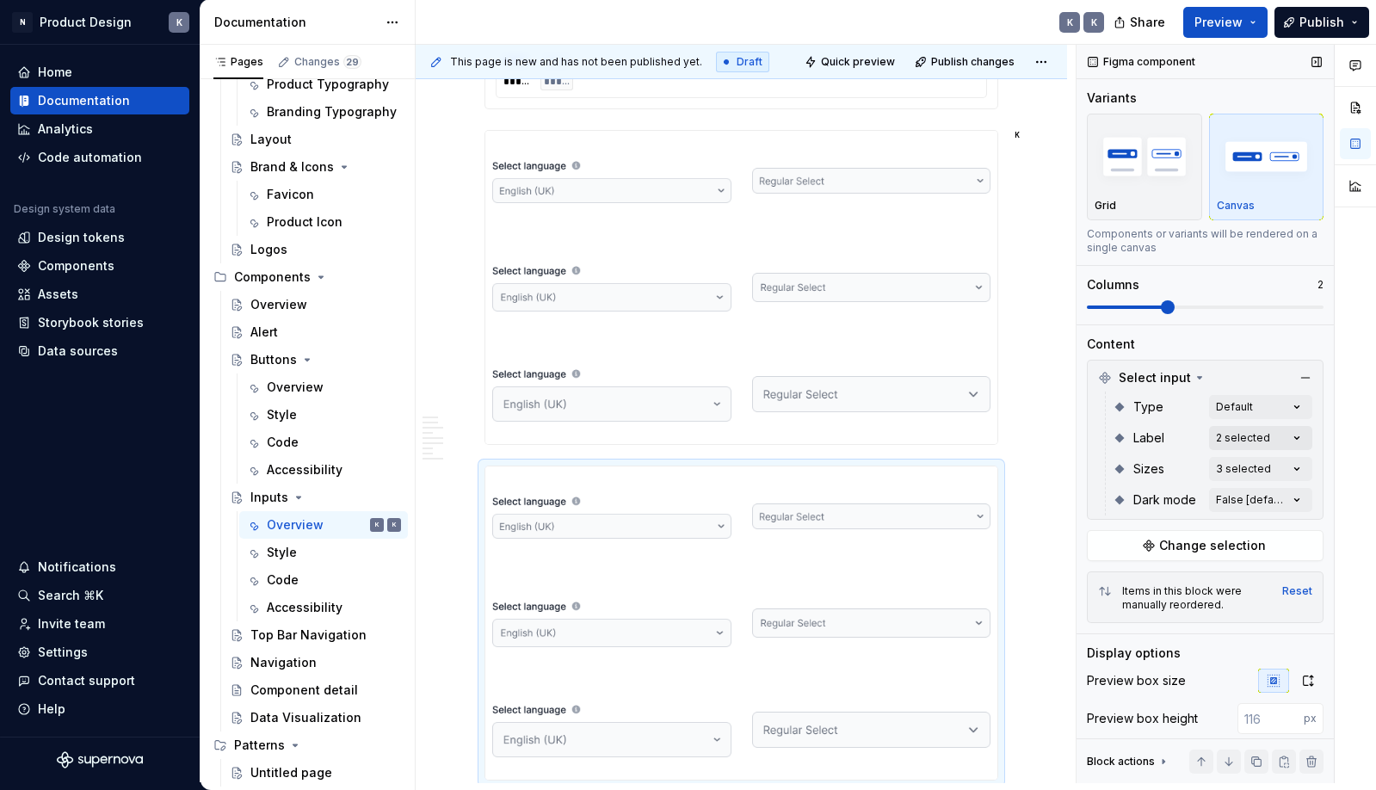
click at [1249, 440] on div "Comments Open comments No comments yet Select ‘Comment’ from the block context …" at bounding box center [1225, 414] width 299 height 738
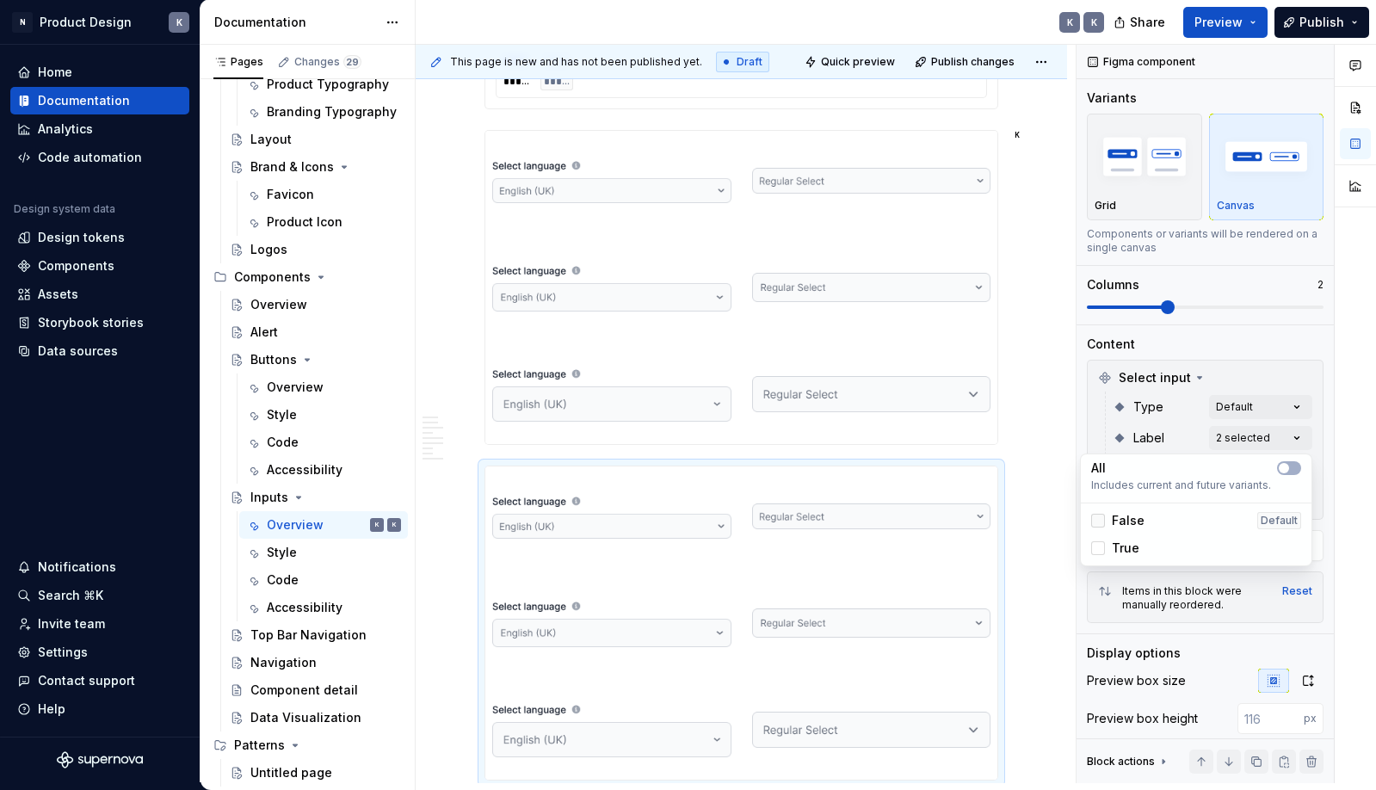
click at [1098, 520] on icon at bounding box center [1098, 520] width 0 height 0
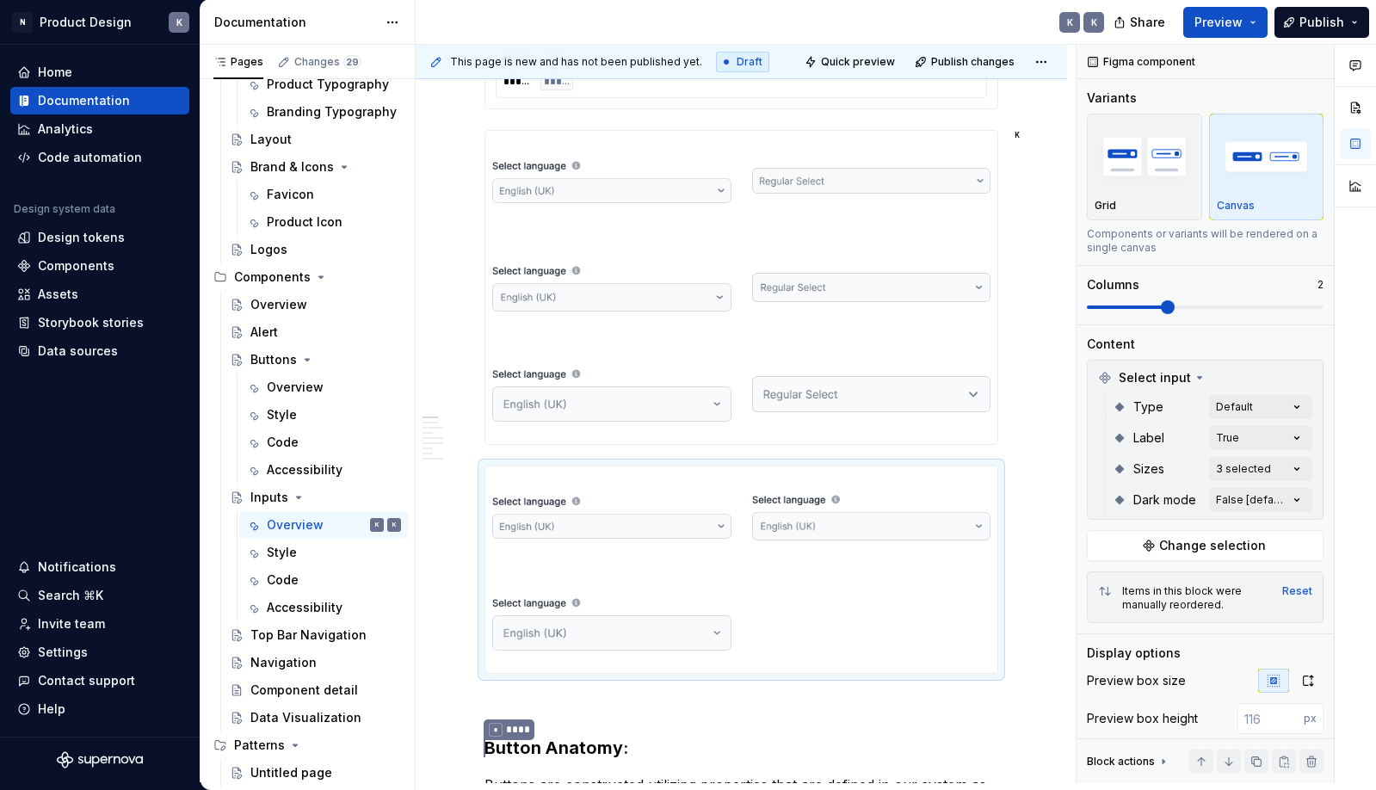
click at [865, 404] on html "N Product Design K Home Documentation Analytics Code automation Design system d…" at bounding box center [688, 395] width 1376 height 790
click at [865, 404] on img at bounding box center [871, 394] width 239 height 86
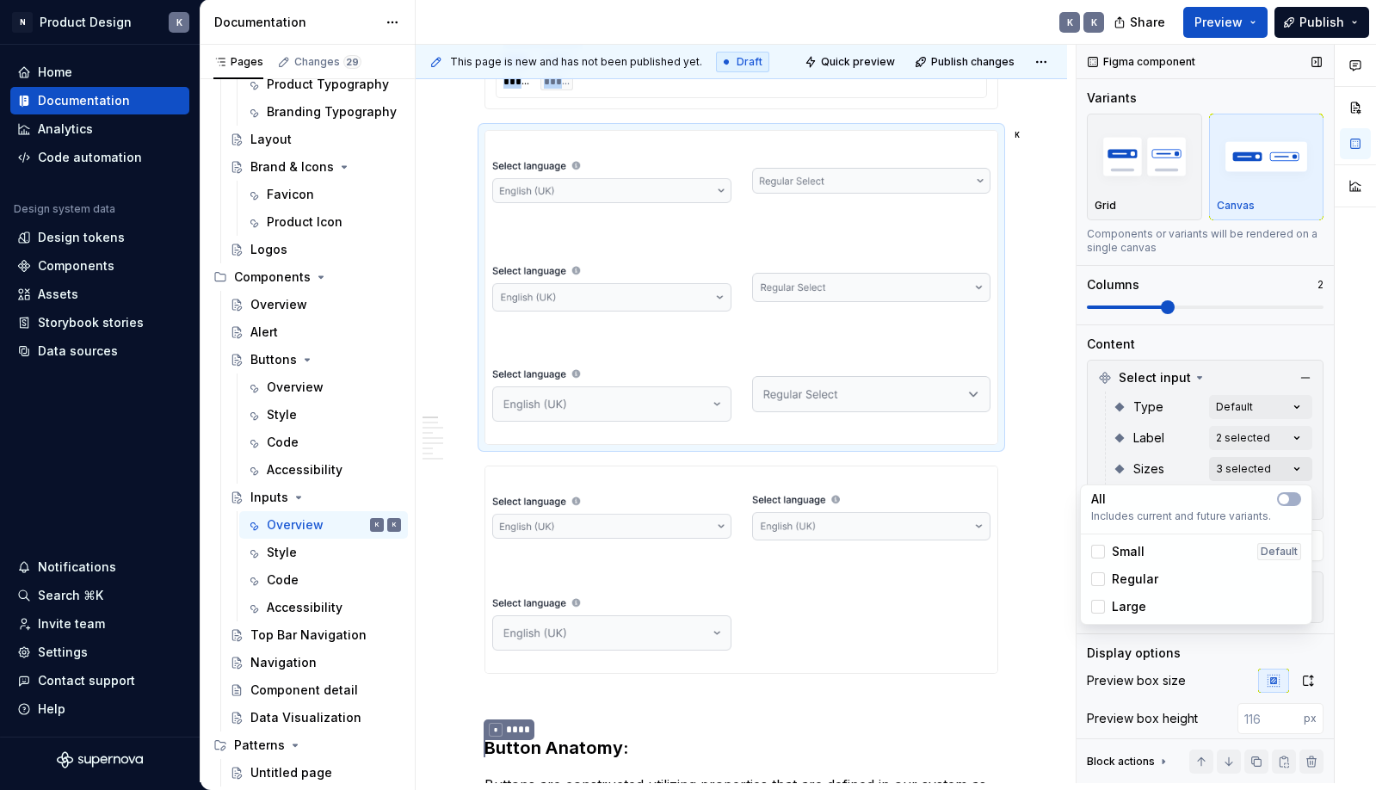
click at [1243, 468] on div "Comments Open comments No comments yet Select ‘Comment’ from the block context …" at bounding box center [1225, 414] width 299 height 738
click at [1244, 465] on div "Comments Open comments No comments yet Select ‘Comment’ from the block context …" at bounding box center [1225, 414] width 299 height 738
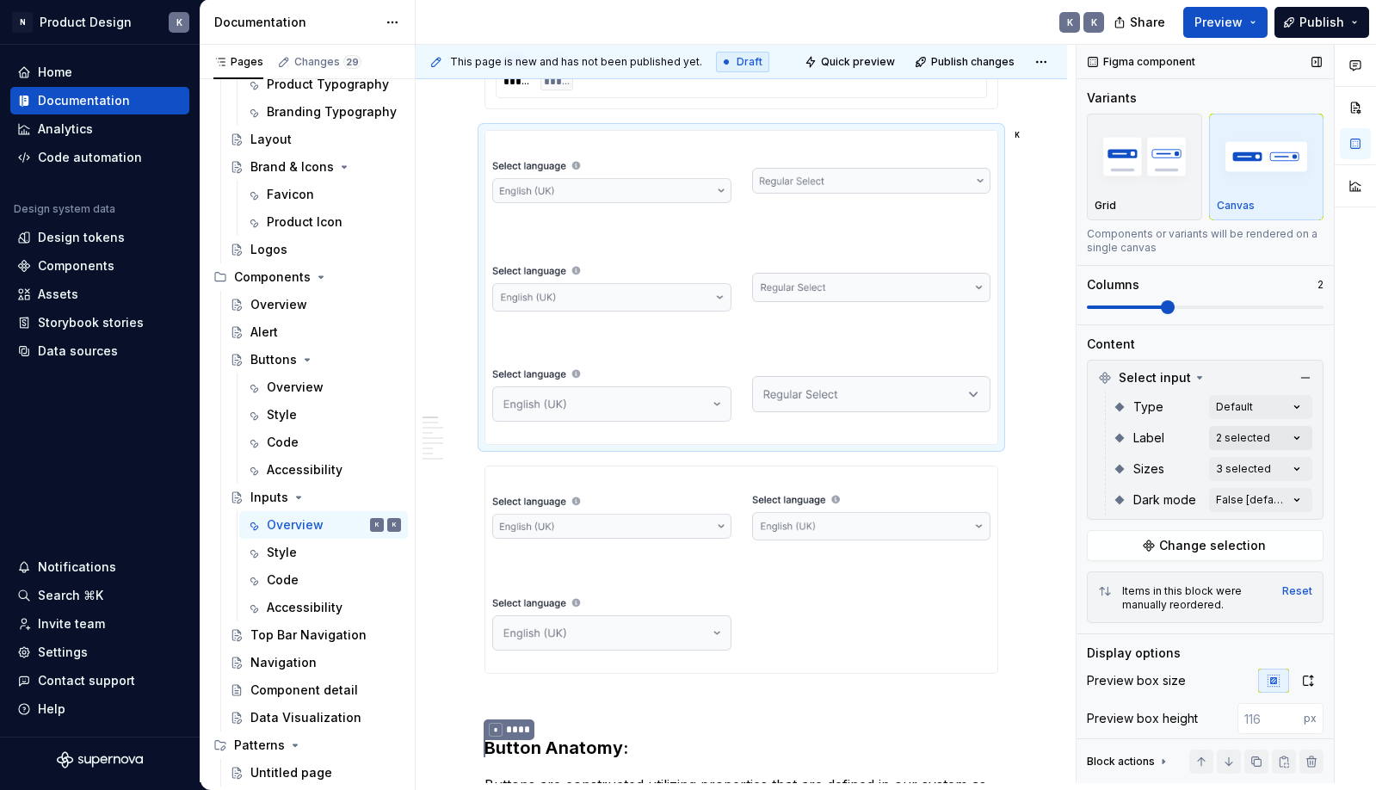
click at [1246, 431] on div "Comments Open comments No comments yet Select ‘Comment’ from the block context …" at bounding box center [1225, 414] width 299 height 738
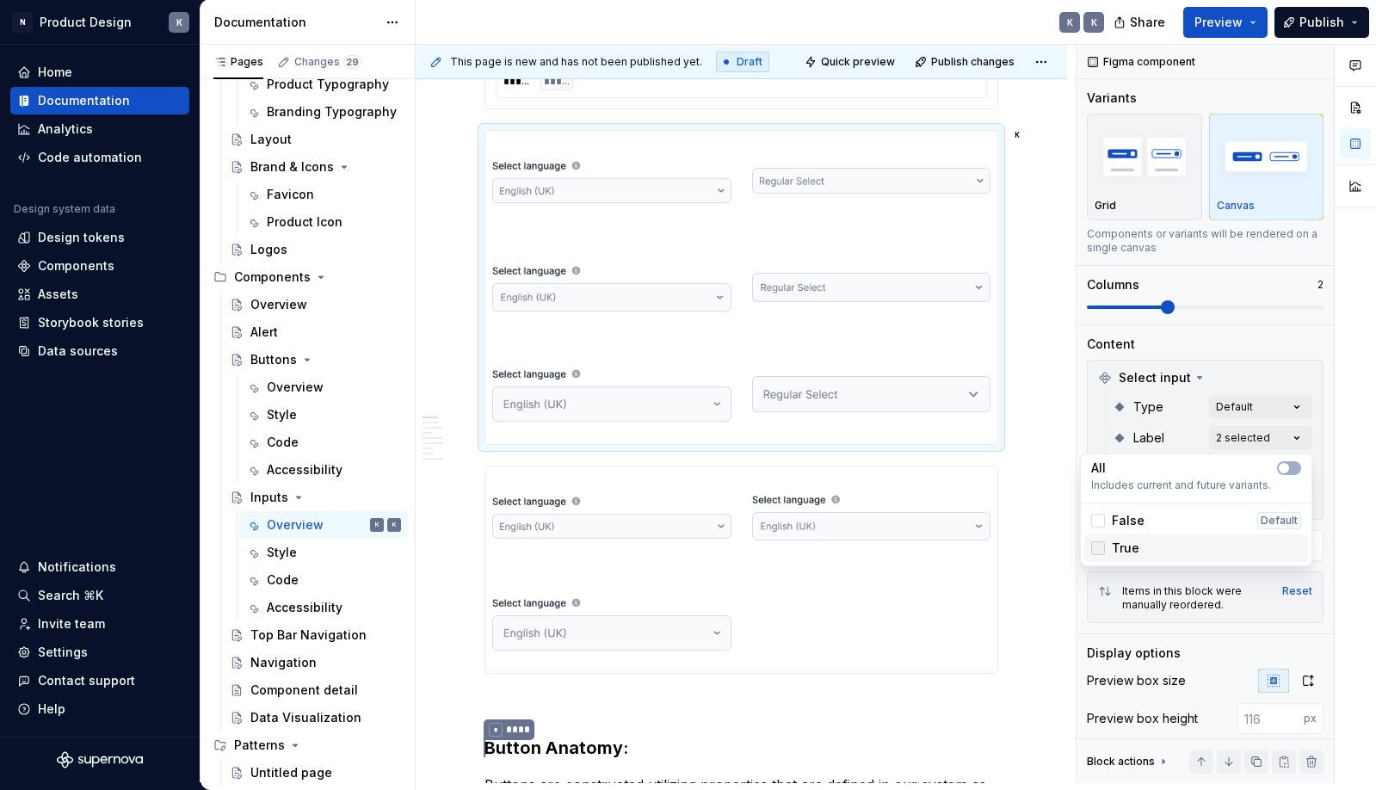
click at [1099, 541] on div at bounding box center [1098, 548] width 14 height 14
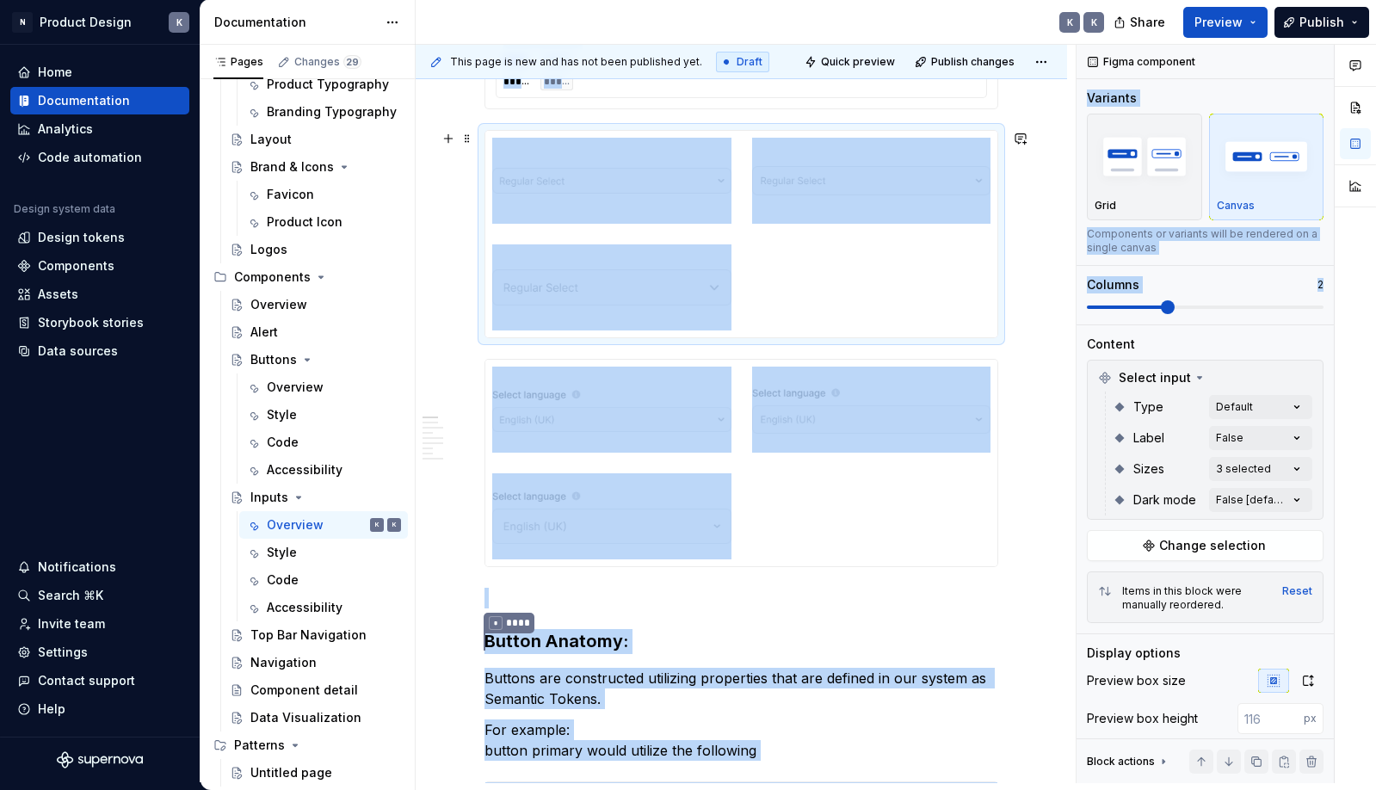
drag, startPoint x: 1165, startPoint y: 302, endPoint x: 1066, endPoint y: 301, distance: 98.9
click at [1066, 301] on div "**********" at bounding box center [896, 414] width 960 height 738
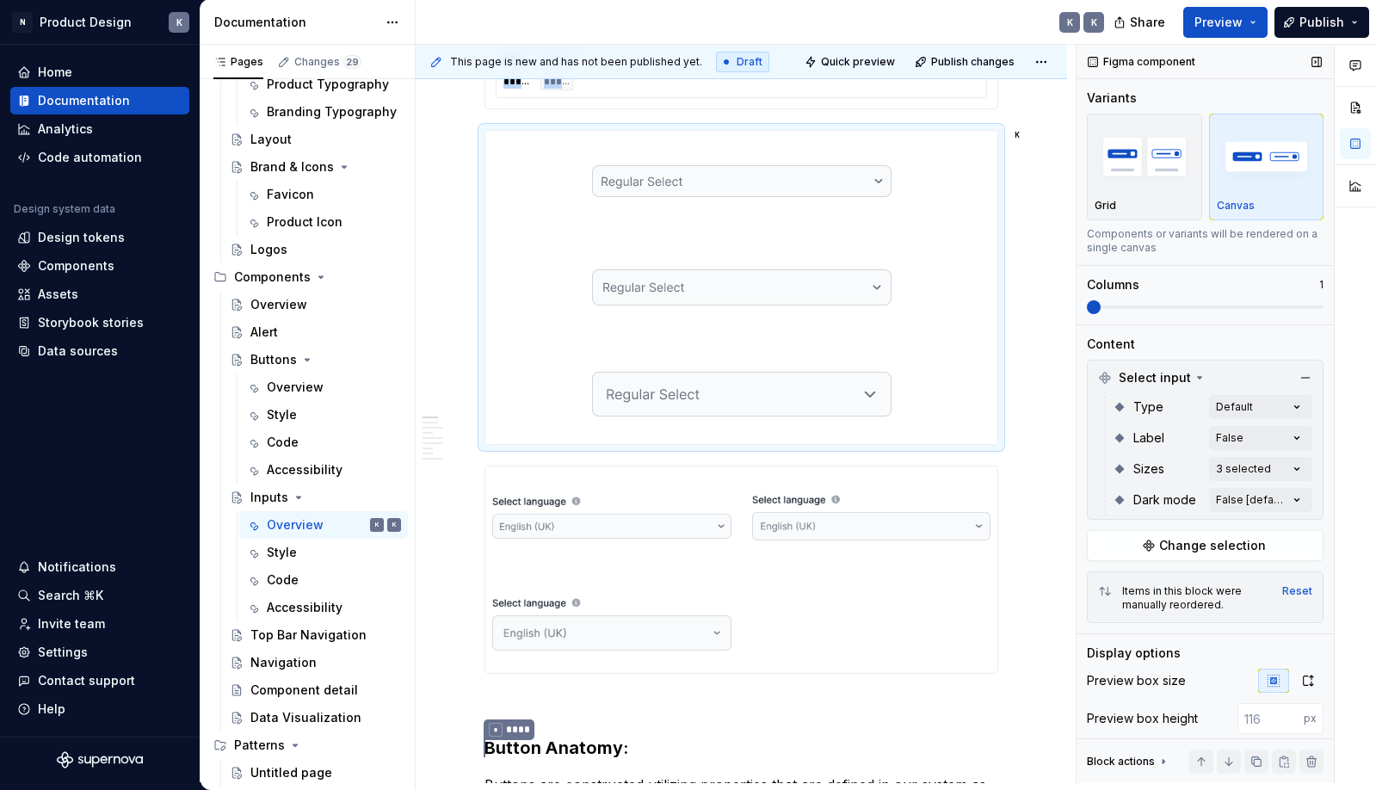
click at [1098, 306] on span at bounding box center [1094, 307] width 14 height 14
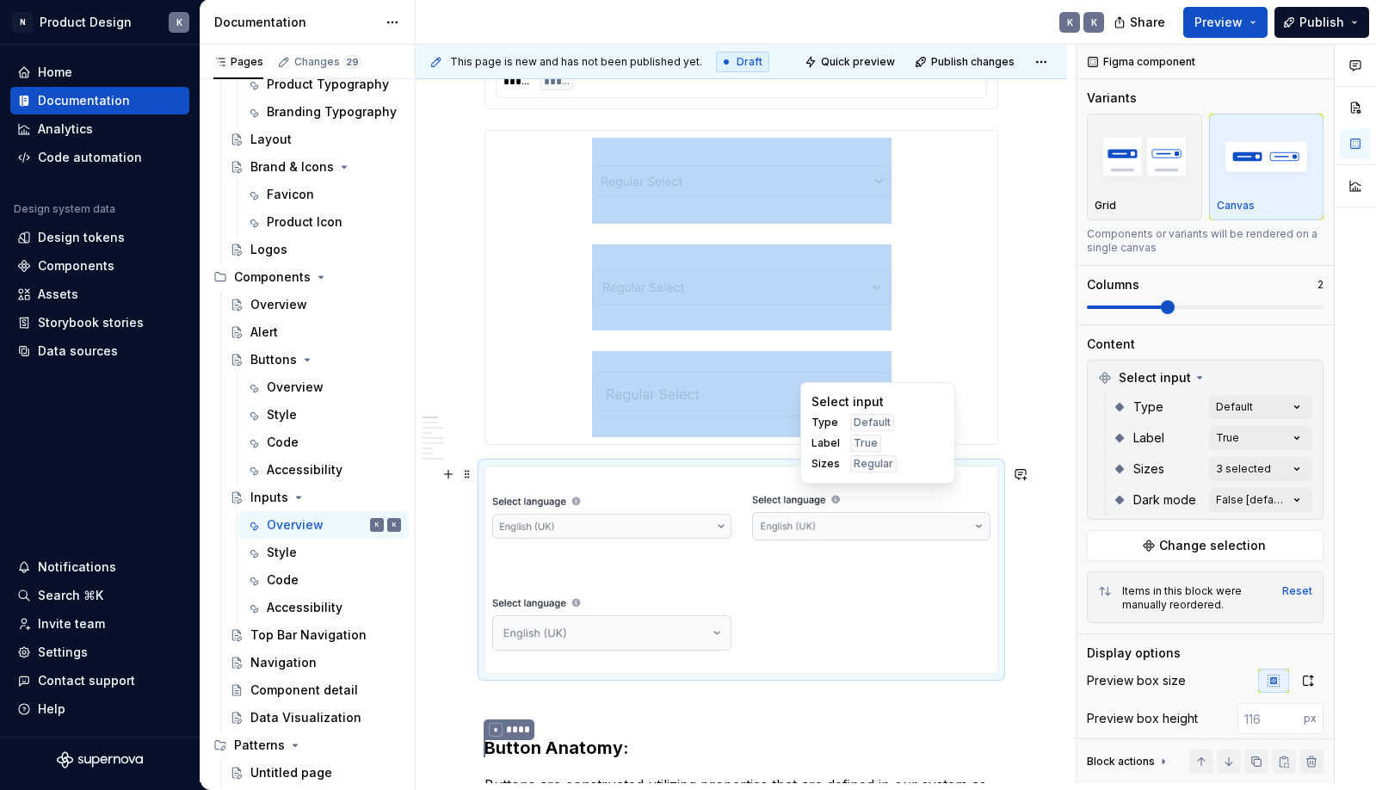
click at [897, 543] on img at bounding box center [871, 516] width 239 height 86
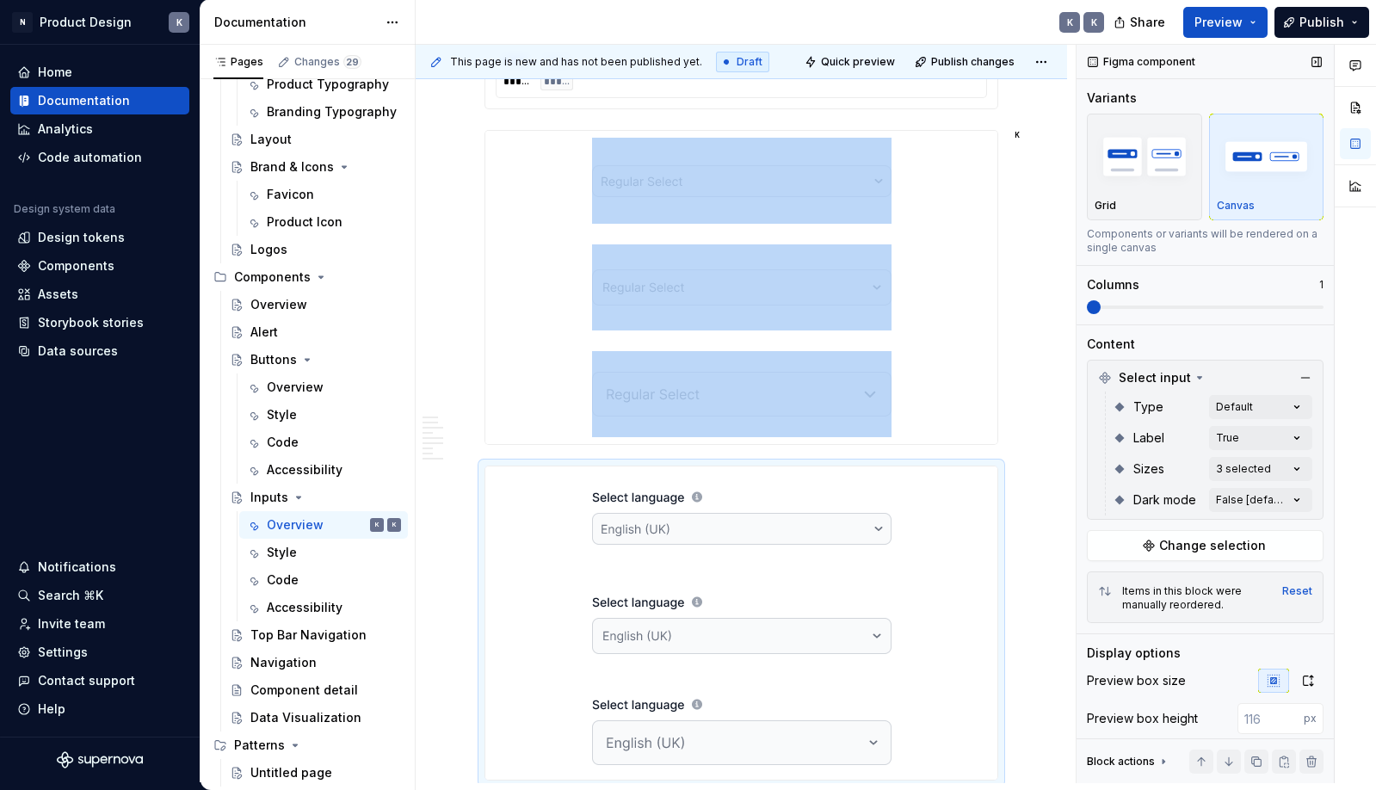
click at [1105, 305] on span at bounding box center [1205, 307] width 237 height 14
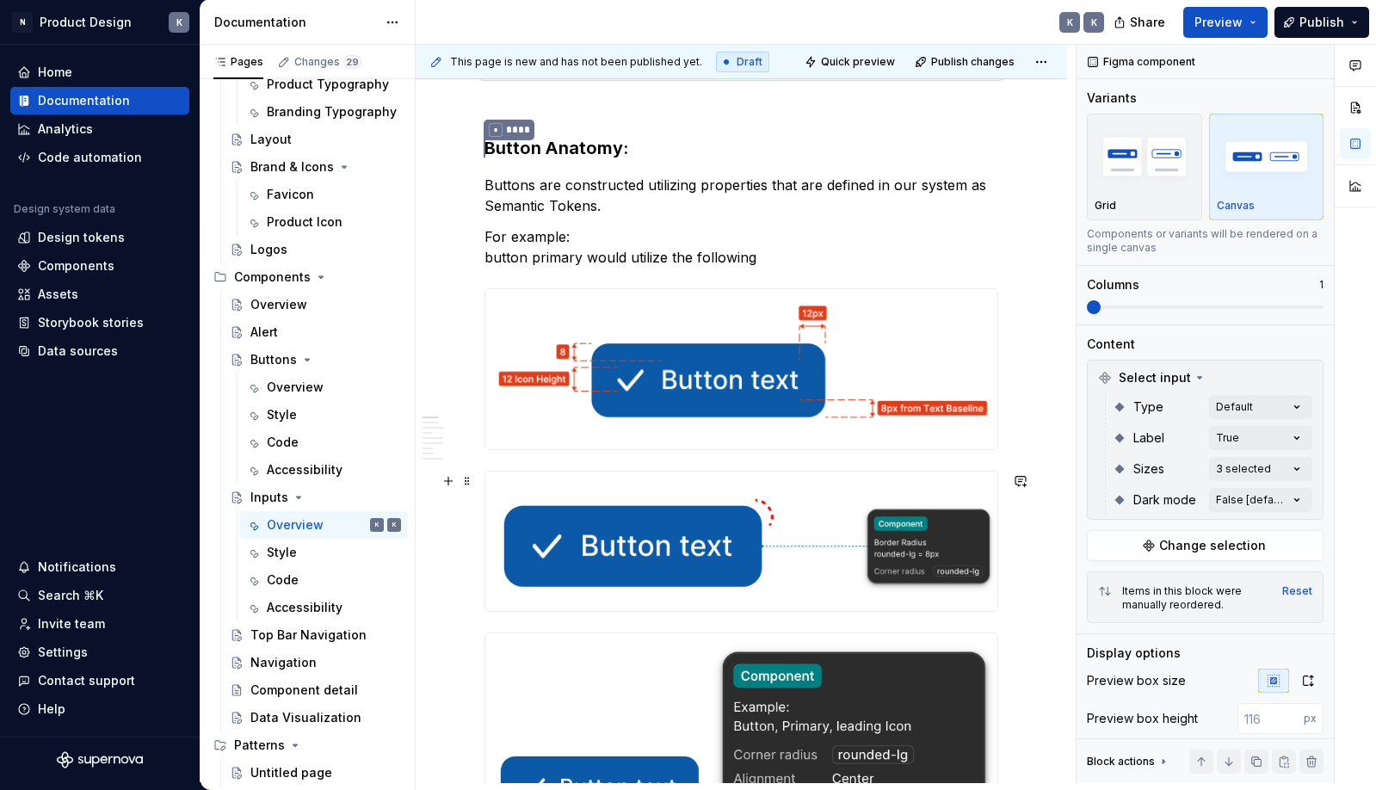
scroll to position [1260, 0]
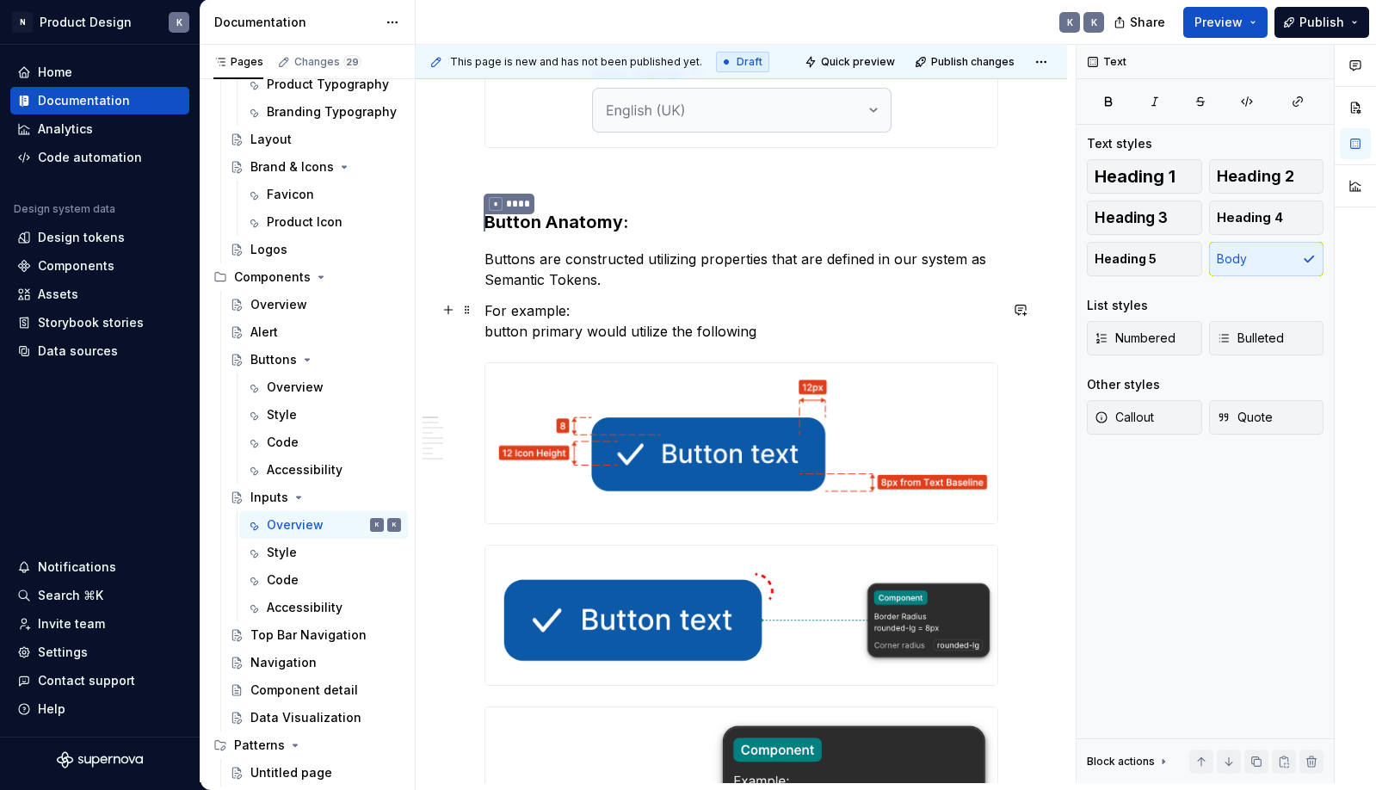
click at [764, 330] on p "For example: button primary would utilize the following" at bounding box center [741, 320] width 514 height 41
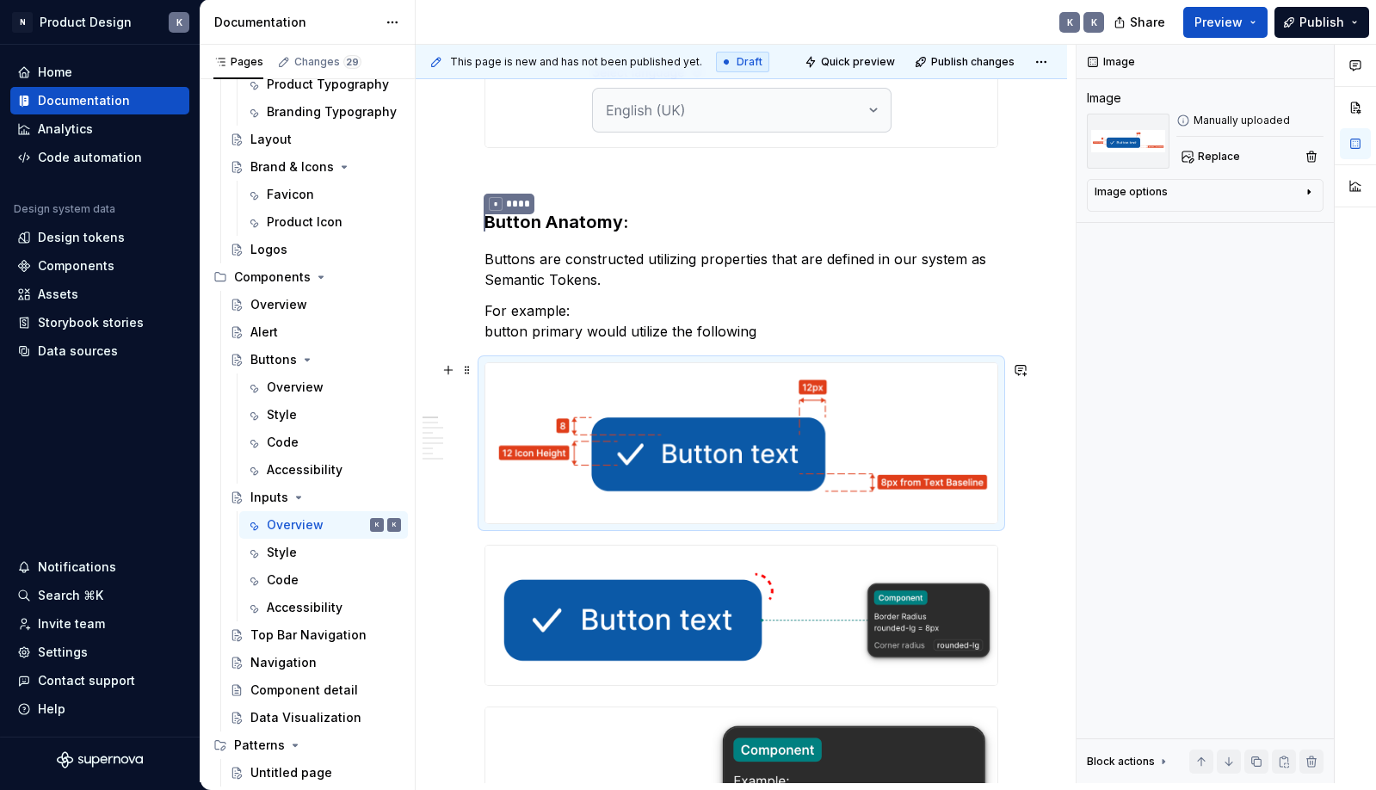
click at [764, 431] on img at bounding box center [741, 443] width 512 height 160
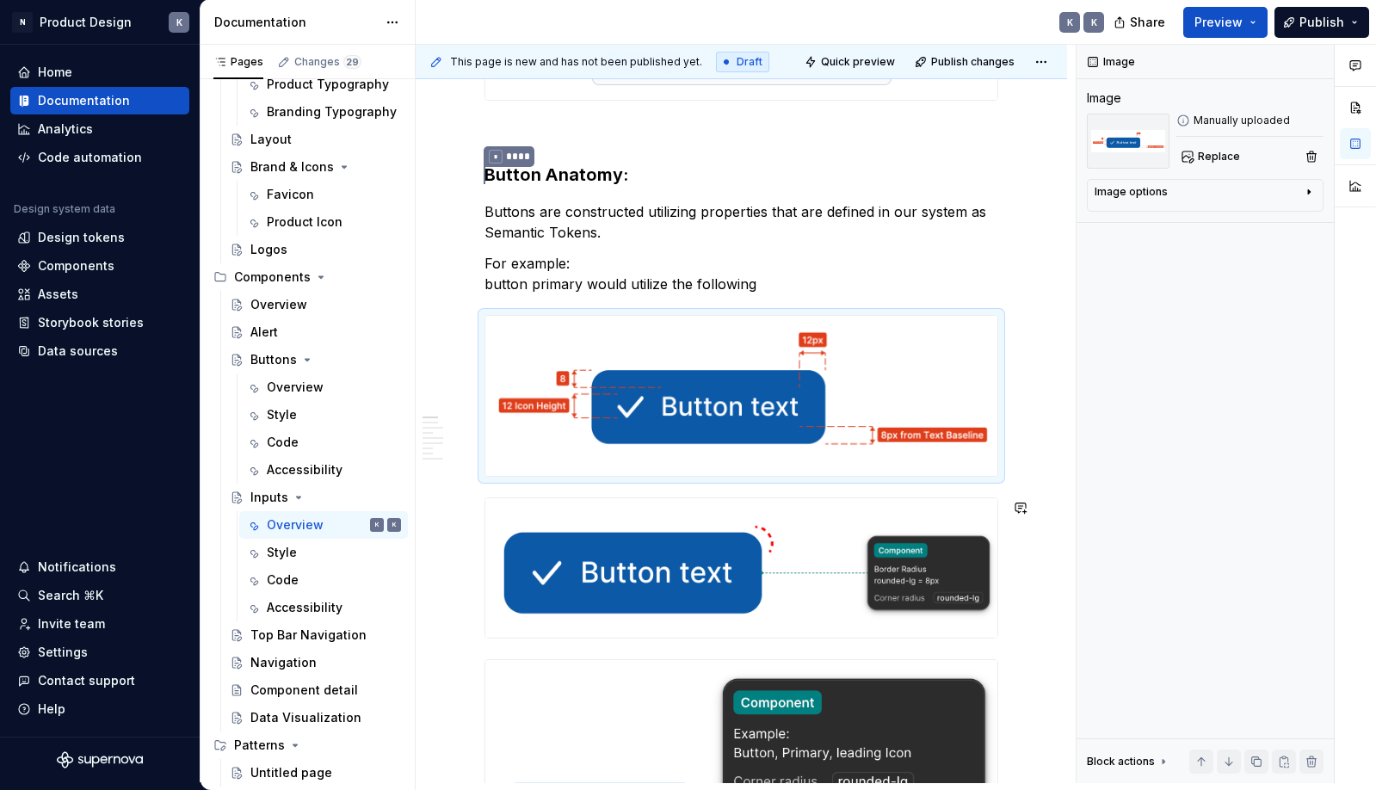
click at [787, 536] on img at bounding box center [741, 567] width 512 height 139
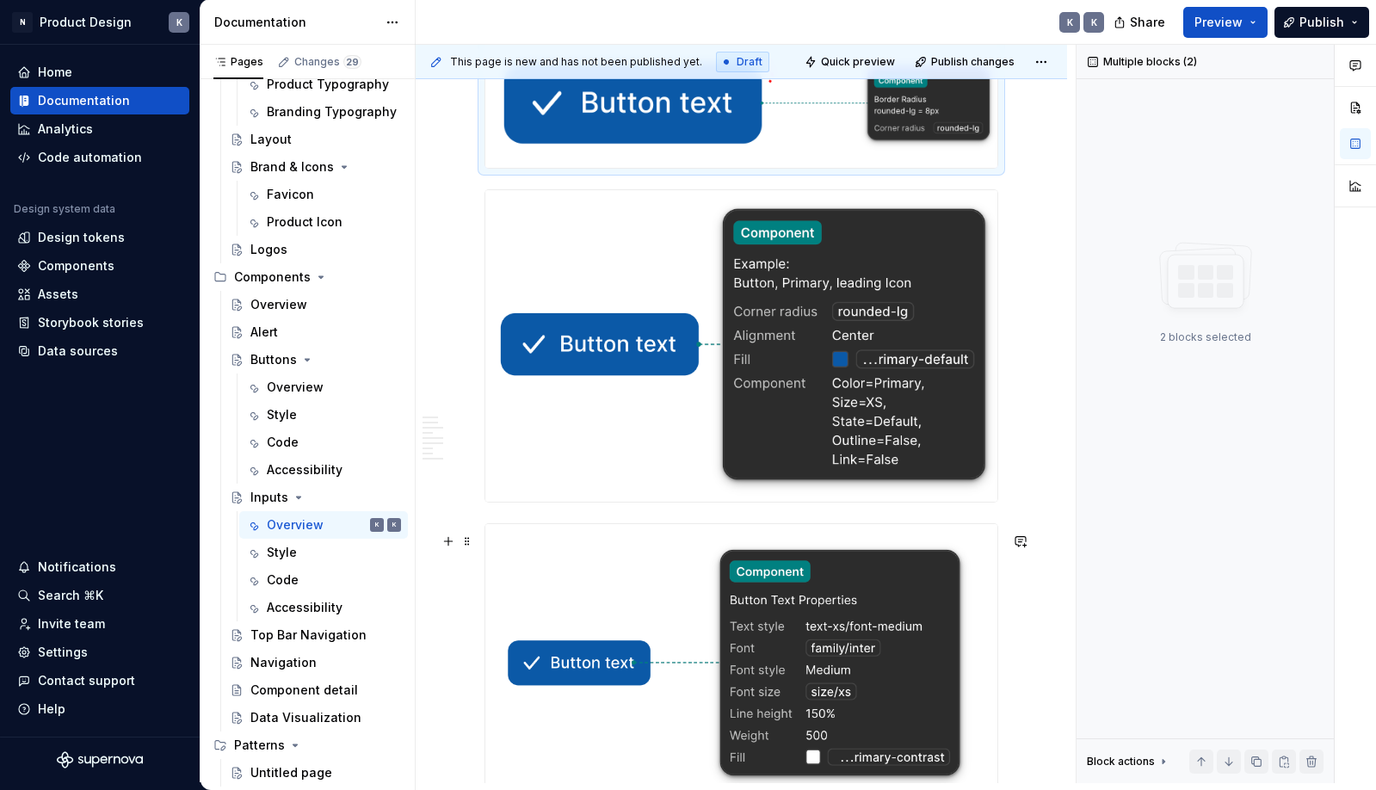
scroll to position [1783, 0]
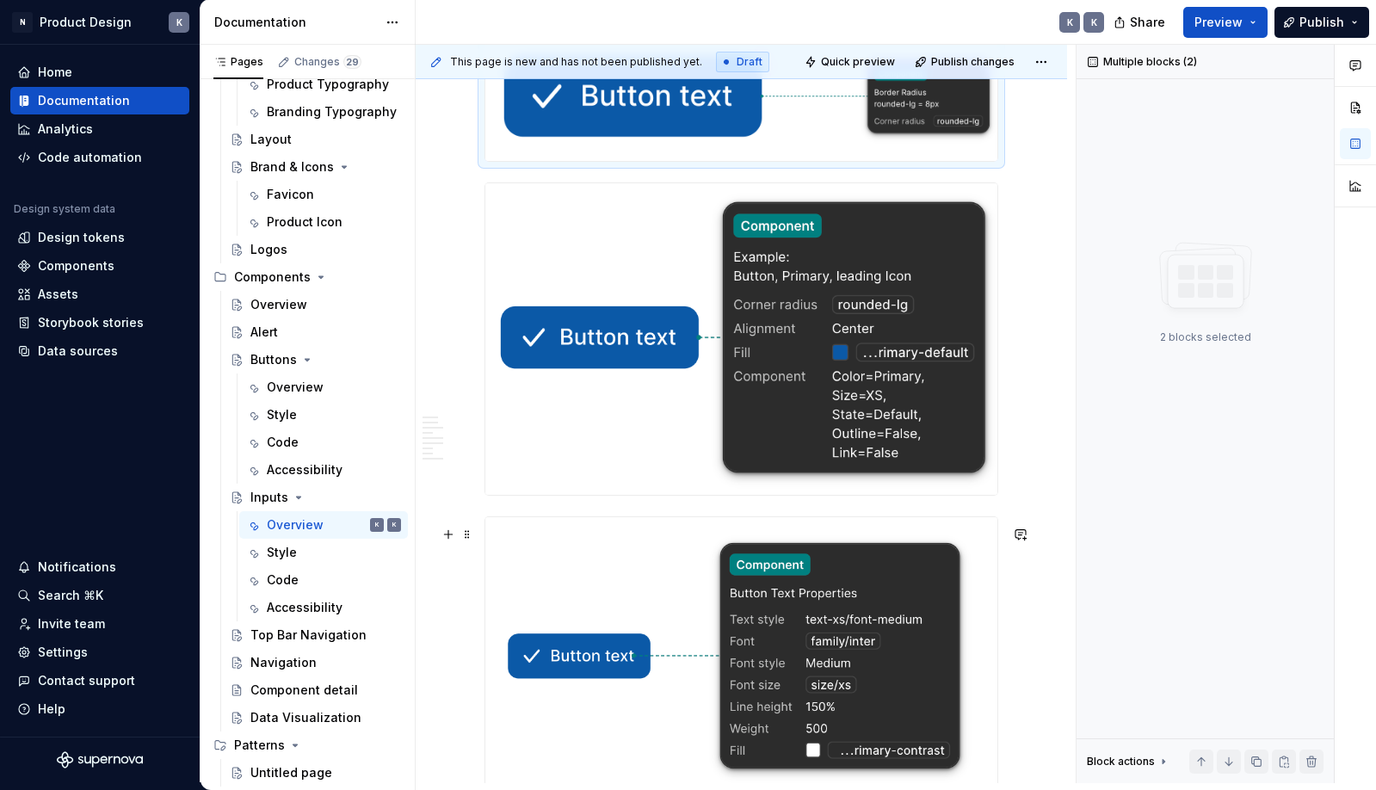
click at [762, 533] on div at bounding box center [741, 651] width 514 height 270
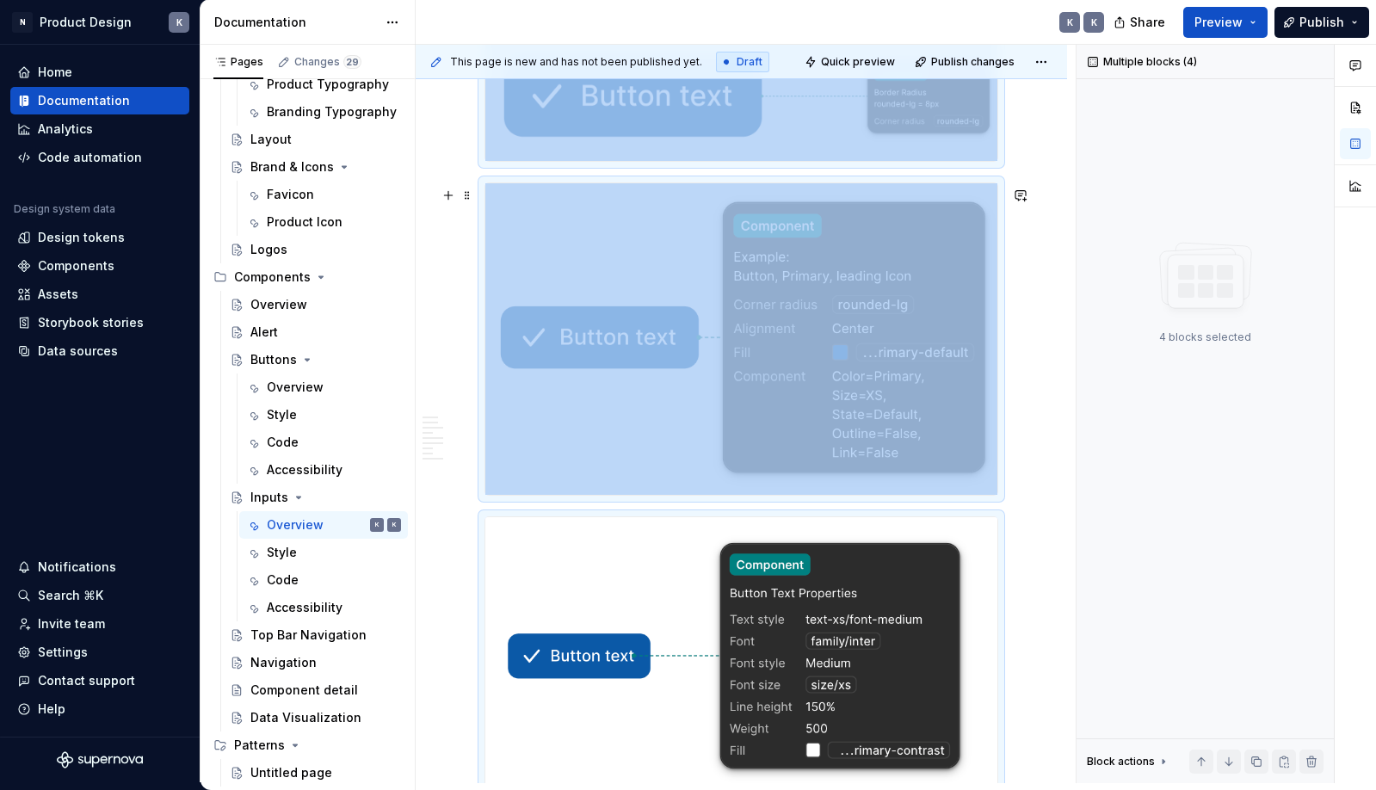
click at [760, 432] on img at bounding box center [741, 338] width 512 height 311
click at [723, 571] on img at bounding box center [741, 651] width 512 height 268
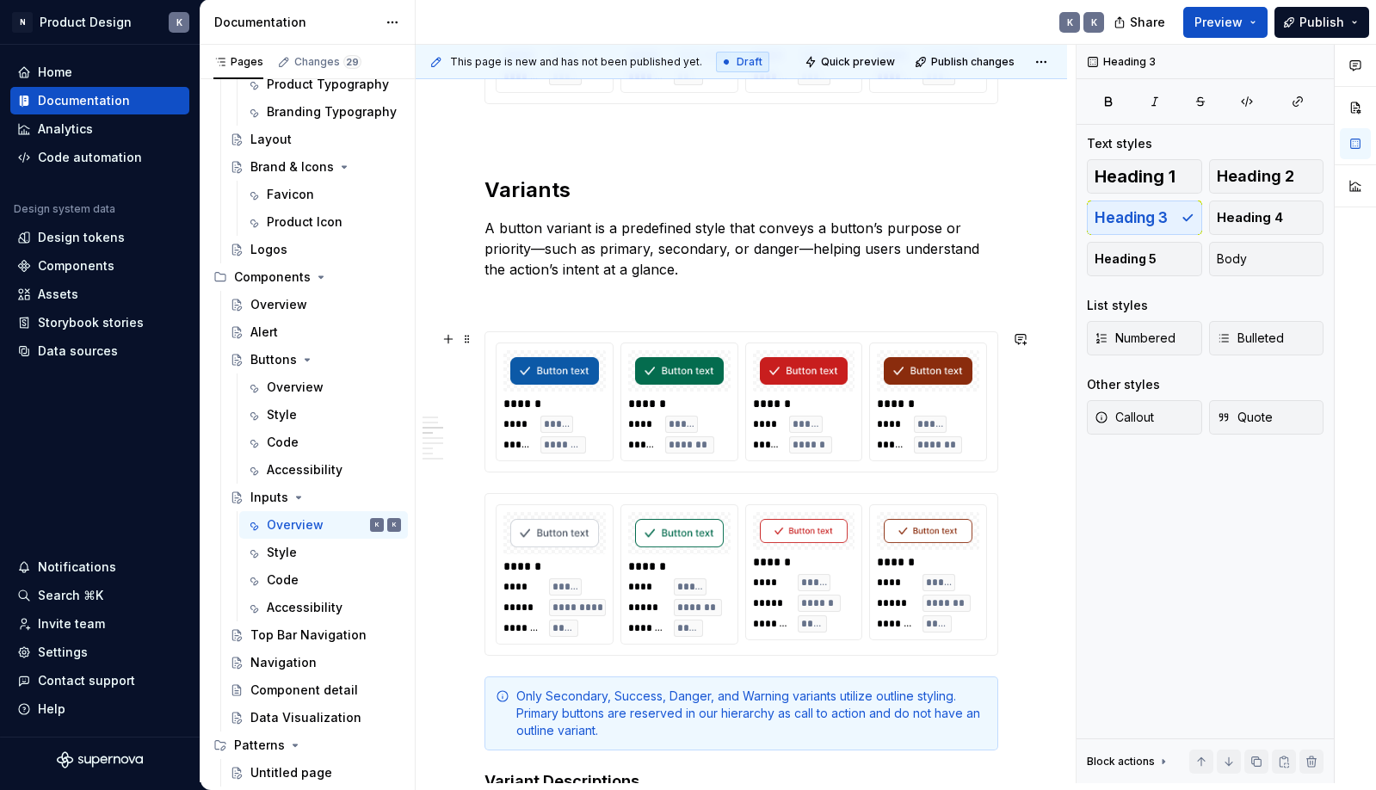
scroll to position [1857, 0]
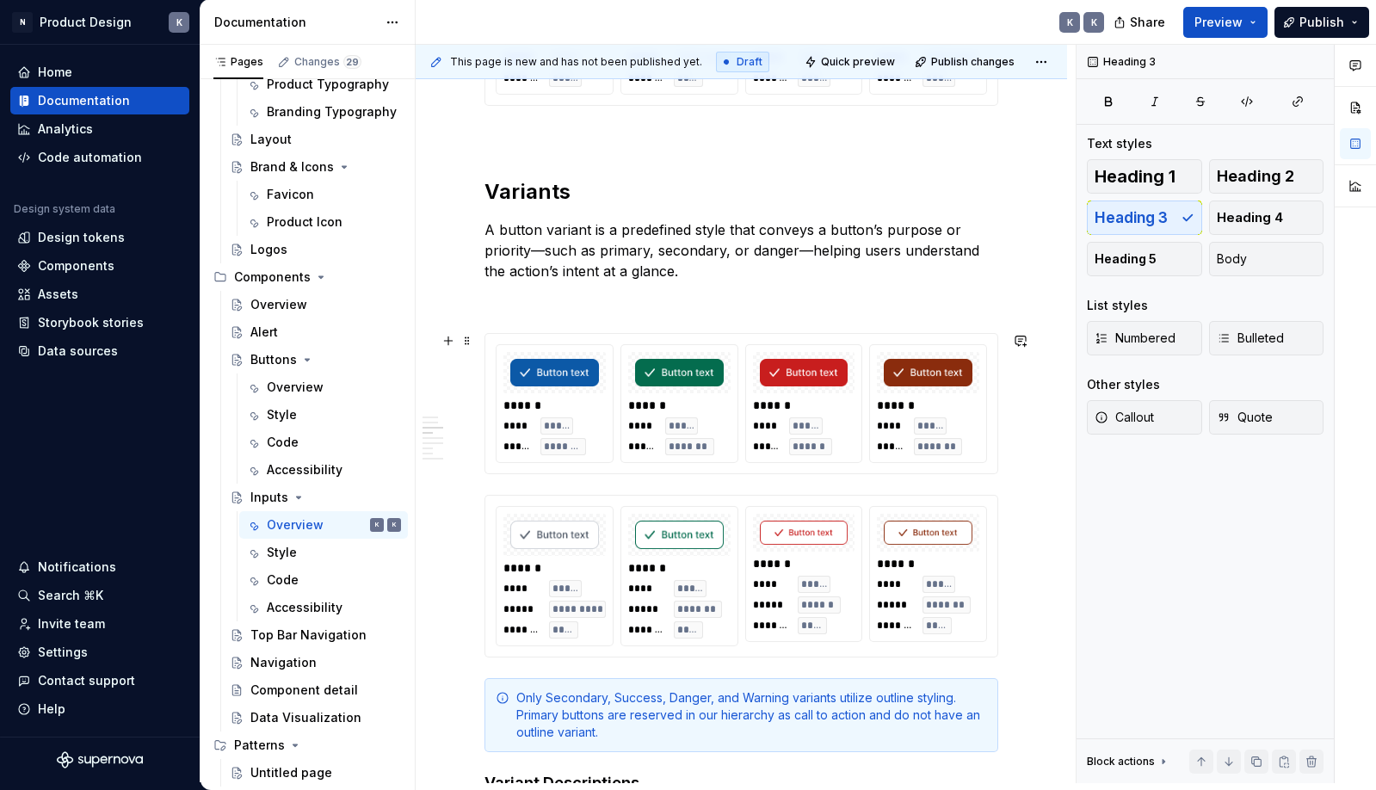
click at [765, 338] on div "****** **** ***** ***** ******* ****** **** ***** ***** ******* ****** **** ***…" at bounding box center [741, 403] width 512 height 139
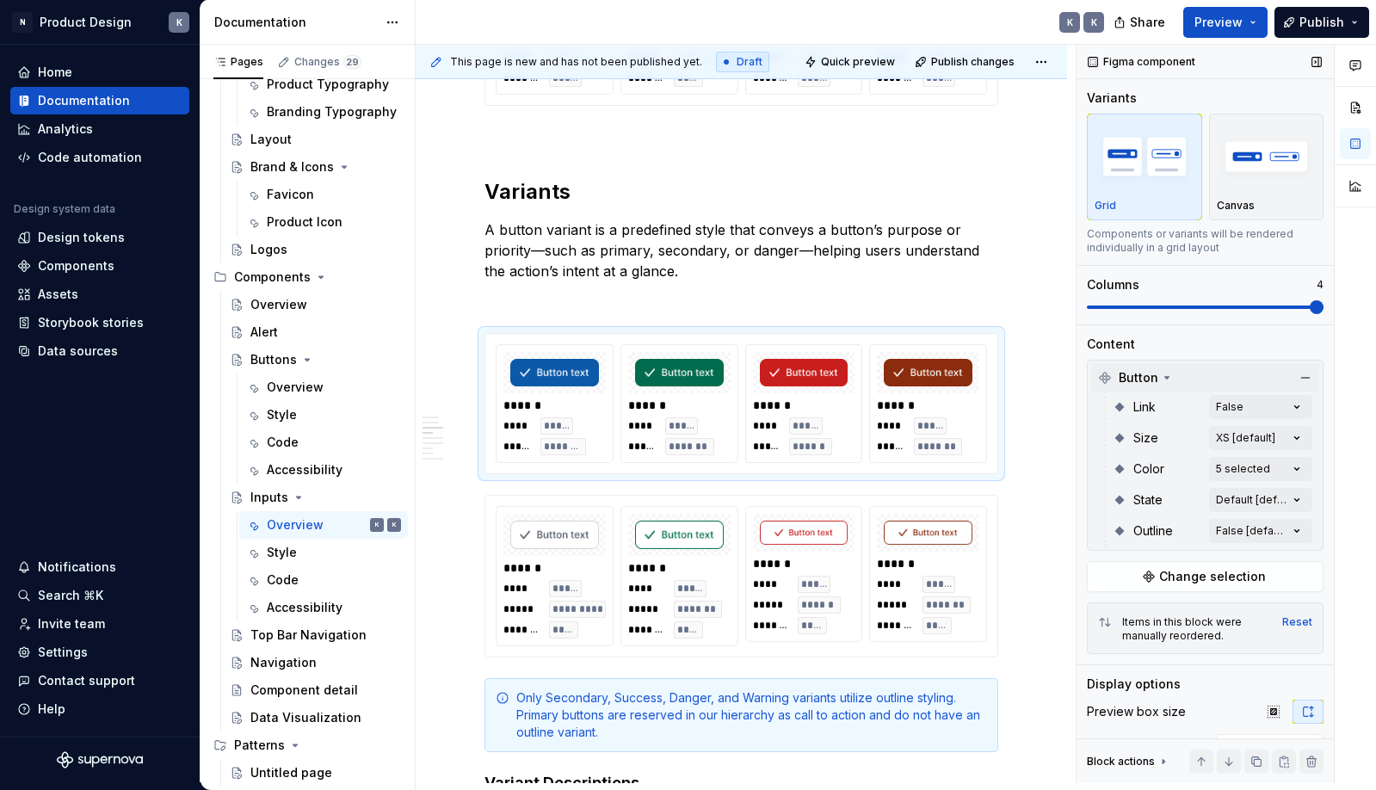
click at [1170, 374] on icon at bounding box center [1167, 378] width 14 height 14
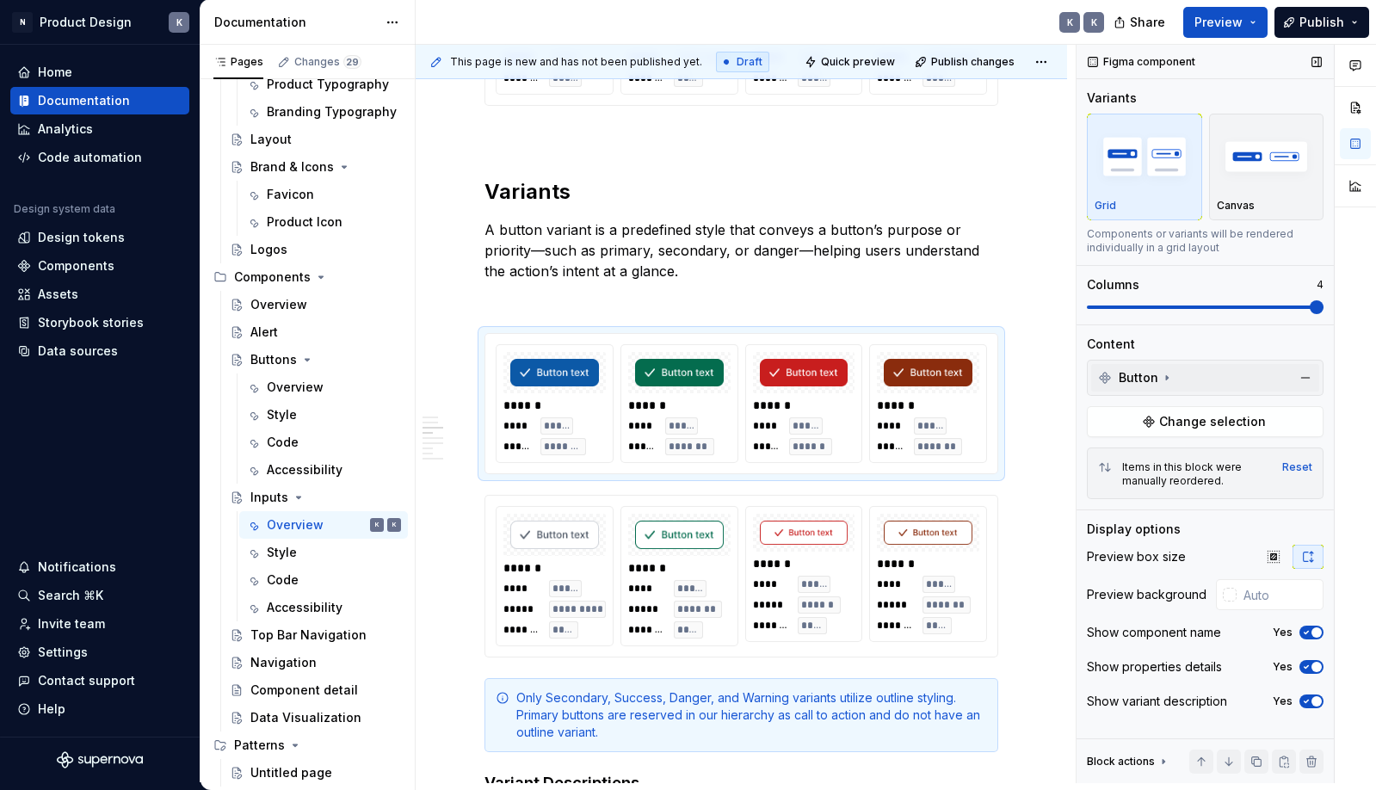
click at [1167, 376] on icon at bounding box center [1167, 378] width 14 height 14
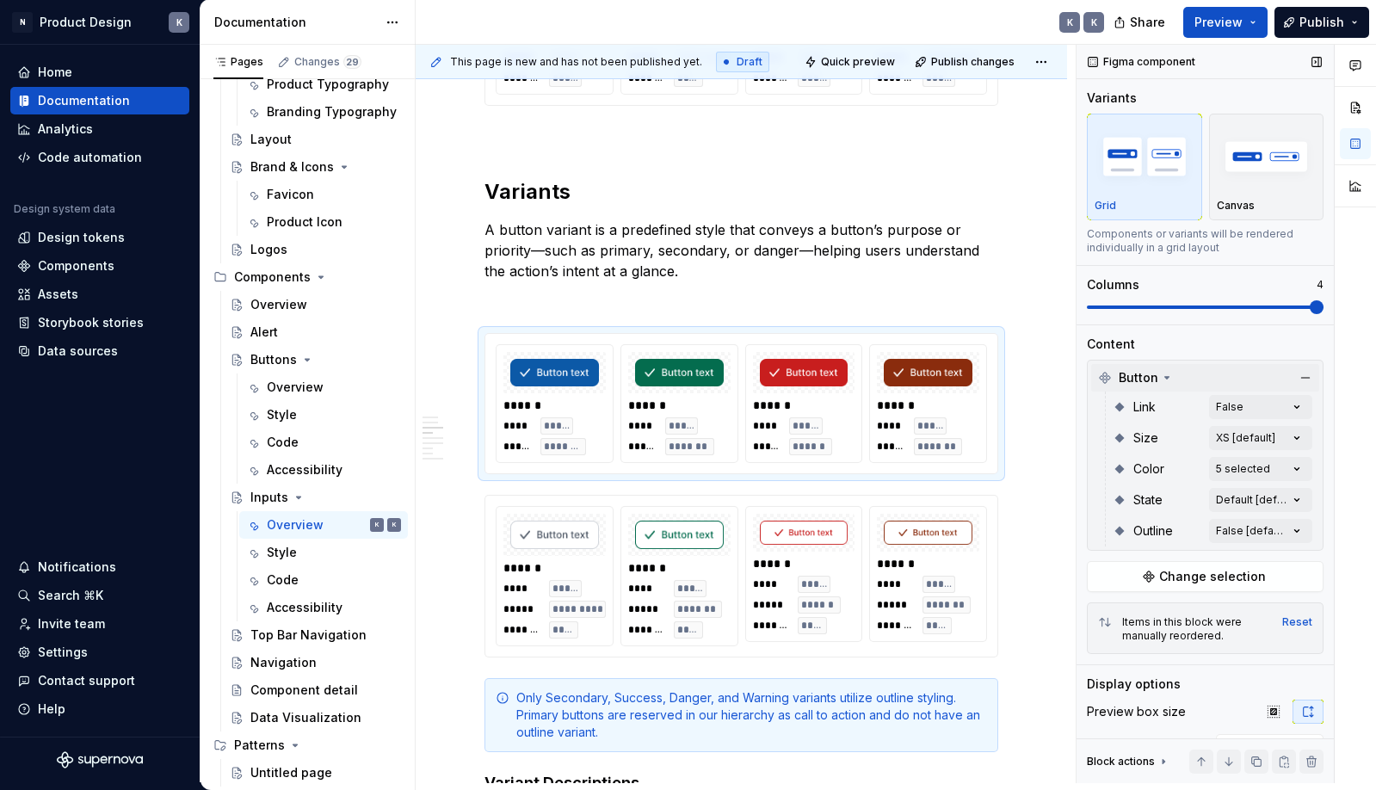
click at [1167, 376] on icon at bounding box center [1167, 378] width 14 height 14
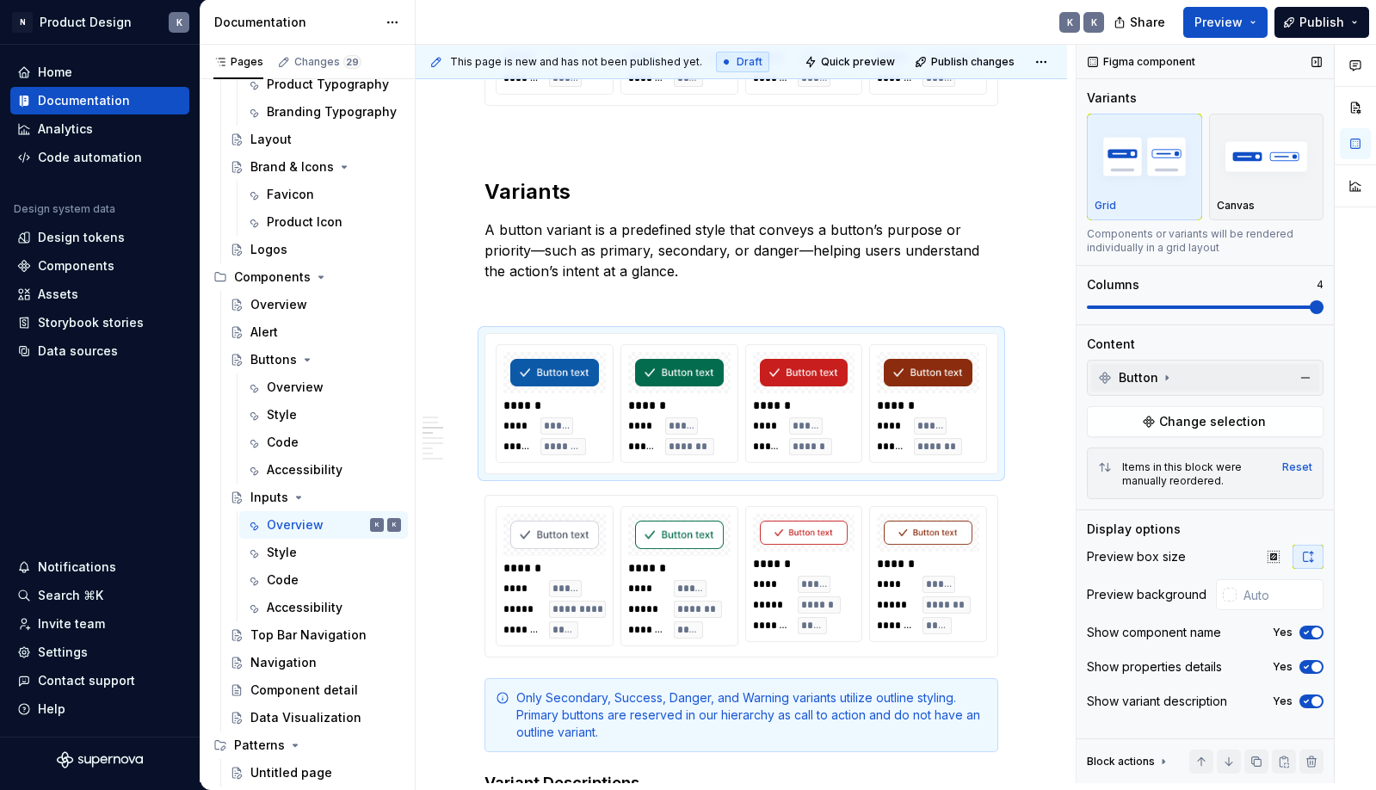
click at [1160, 378] on icon at bounding box center [1167, 378] width 14 height 14
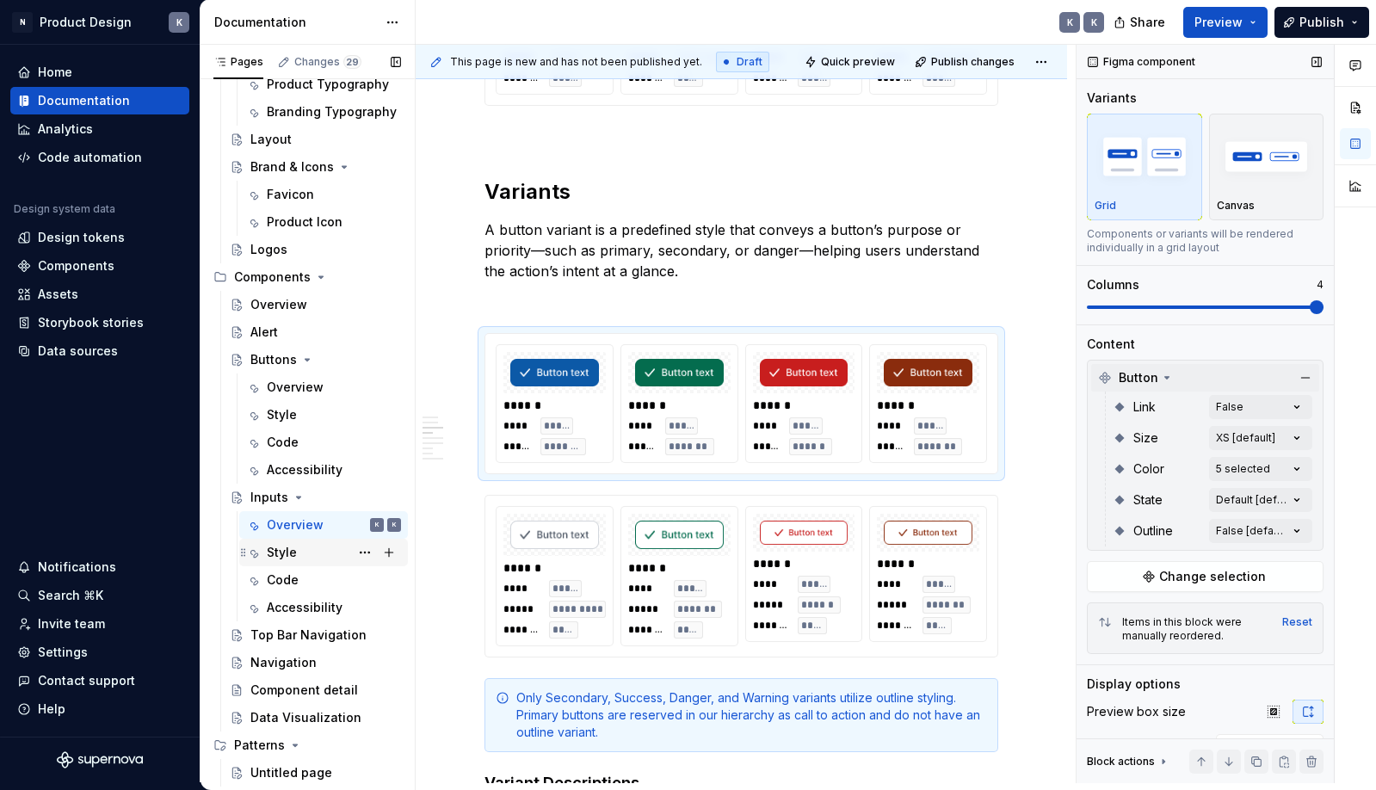
click at [305, 551] on div "Style" at bounding box center [334, 552] width 134 height 24
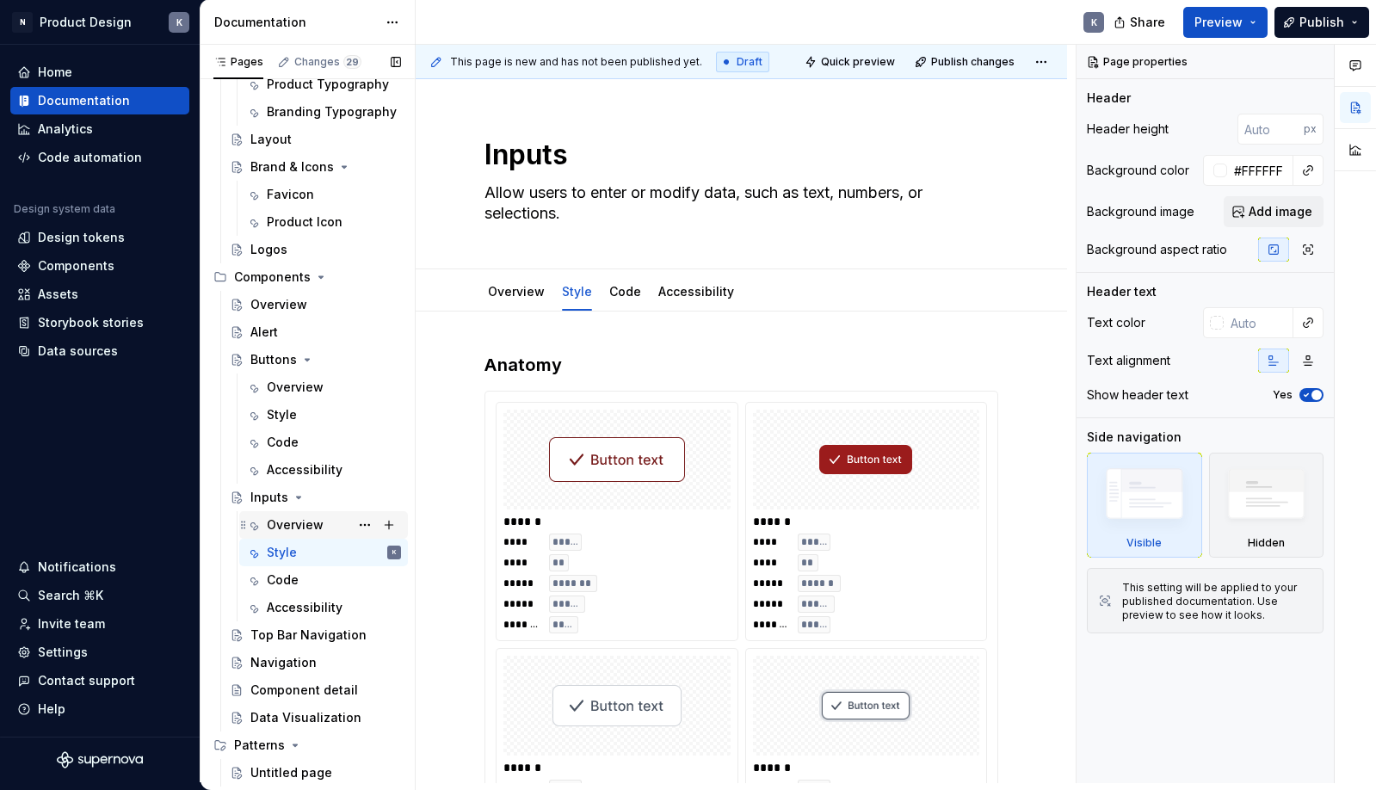
click at [306, 525] on div "Overview" at bounding box center [295, 524] width 57 height 17
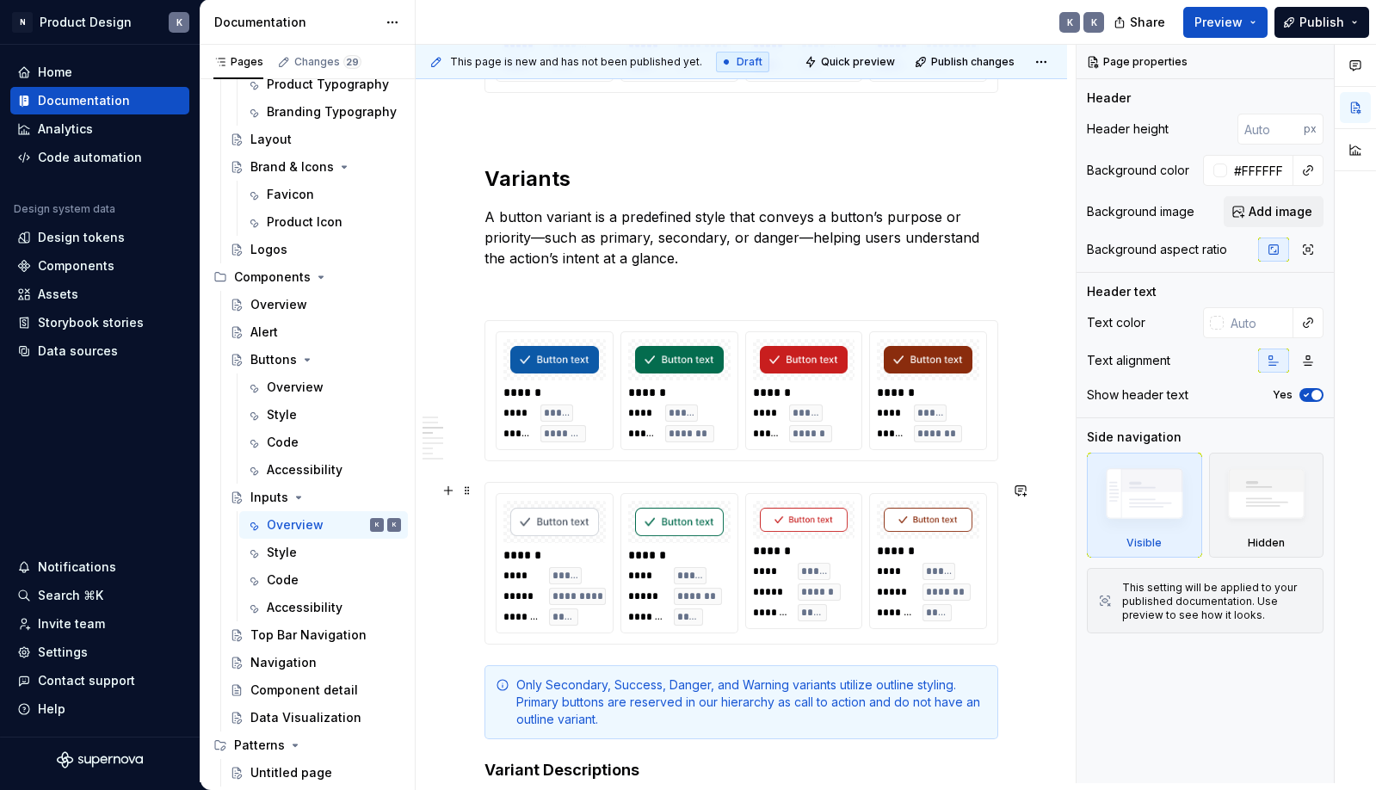
scroll to position [1874, 0]
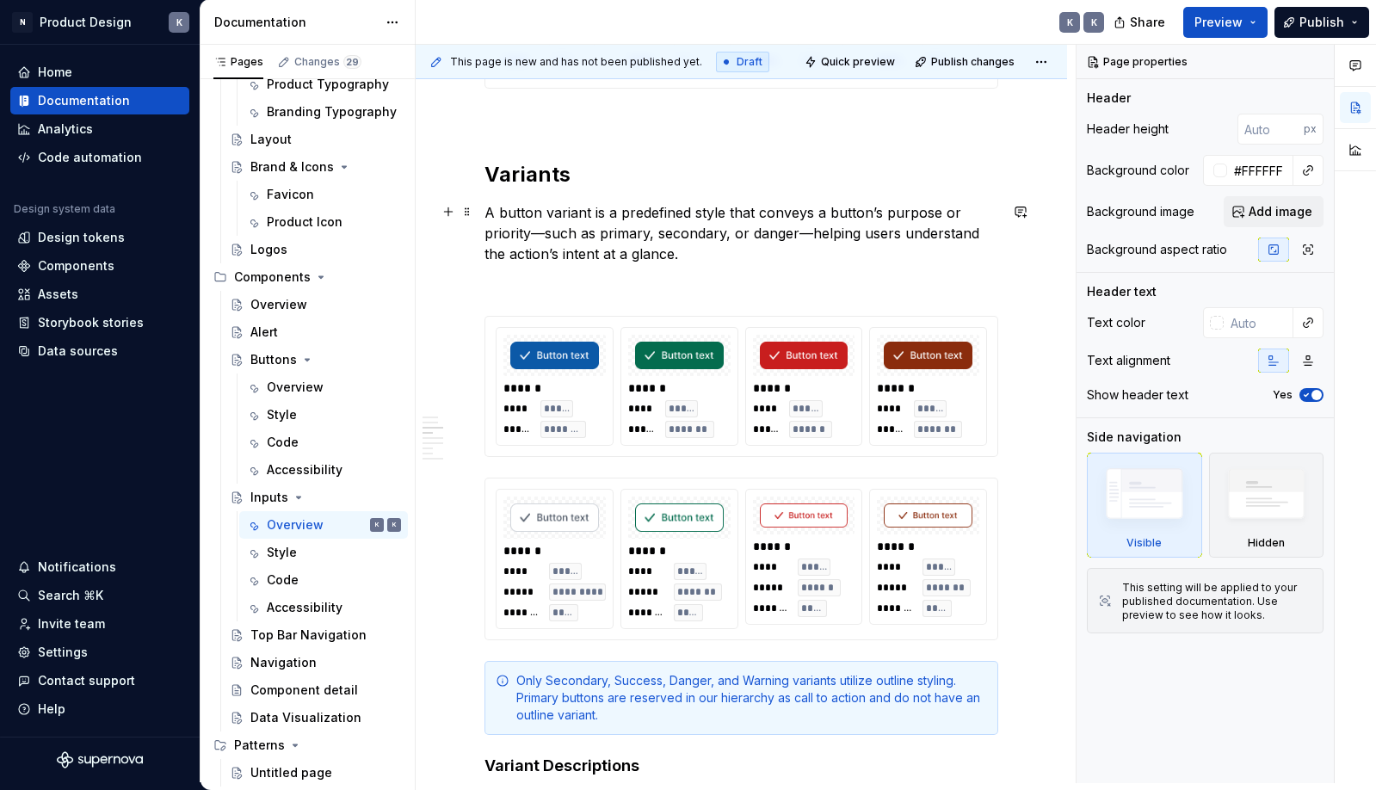
type textarea "*"
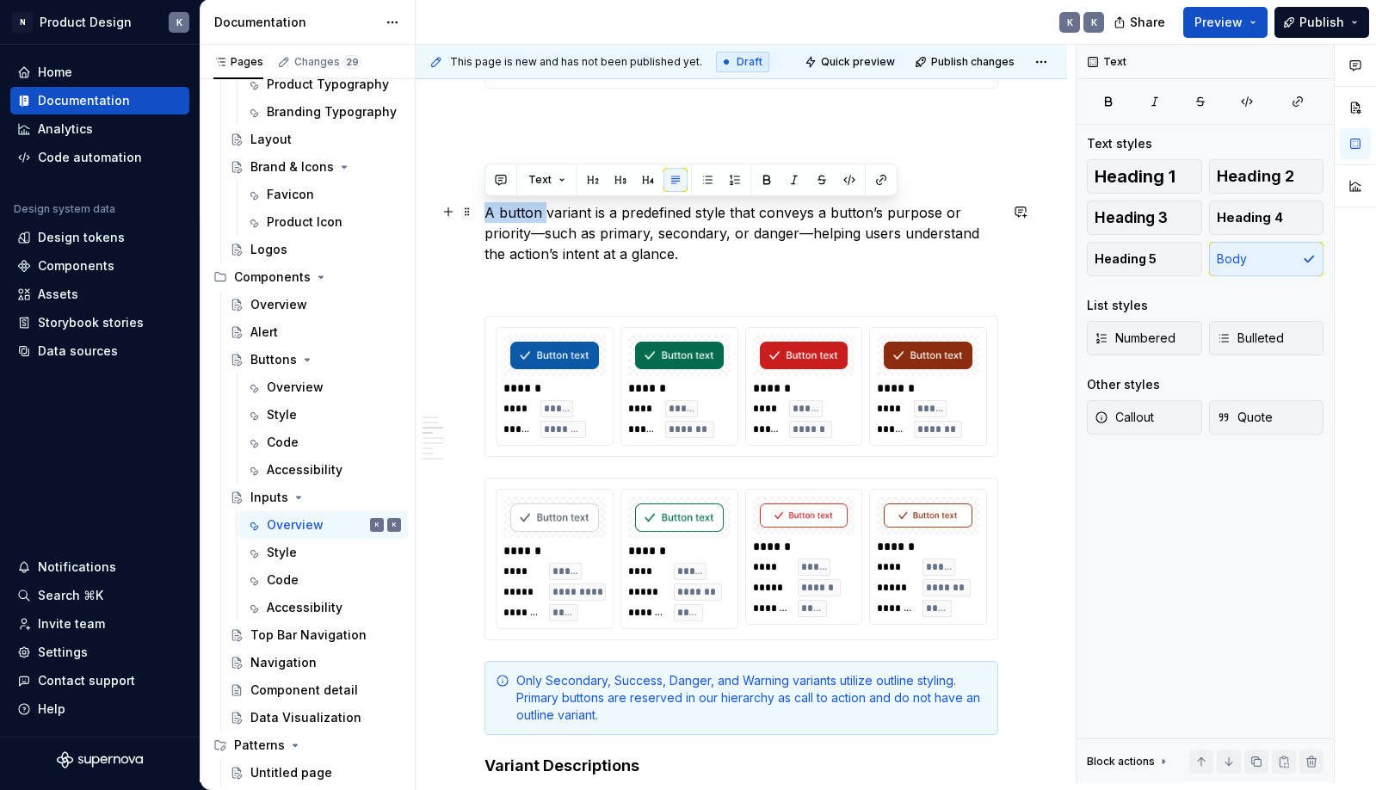
drag, startPoint x: 542, startPoint y: 213, endPoint x: 484, endPoint y: 212, distance: 58.5
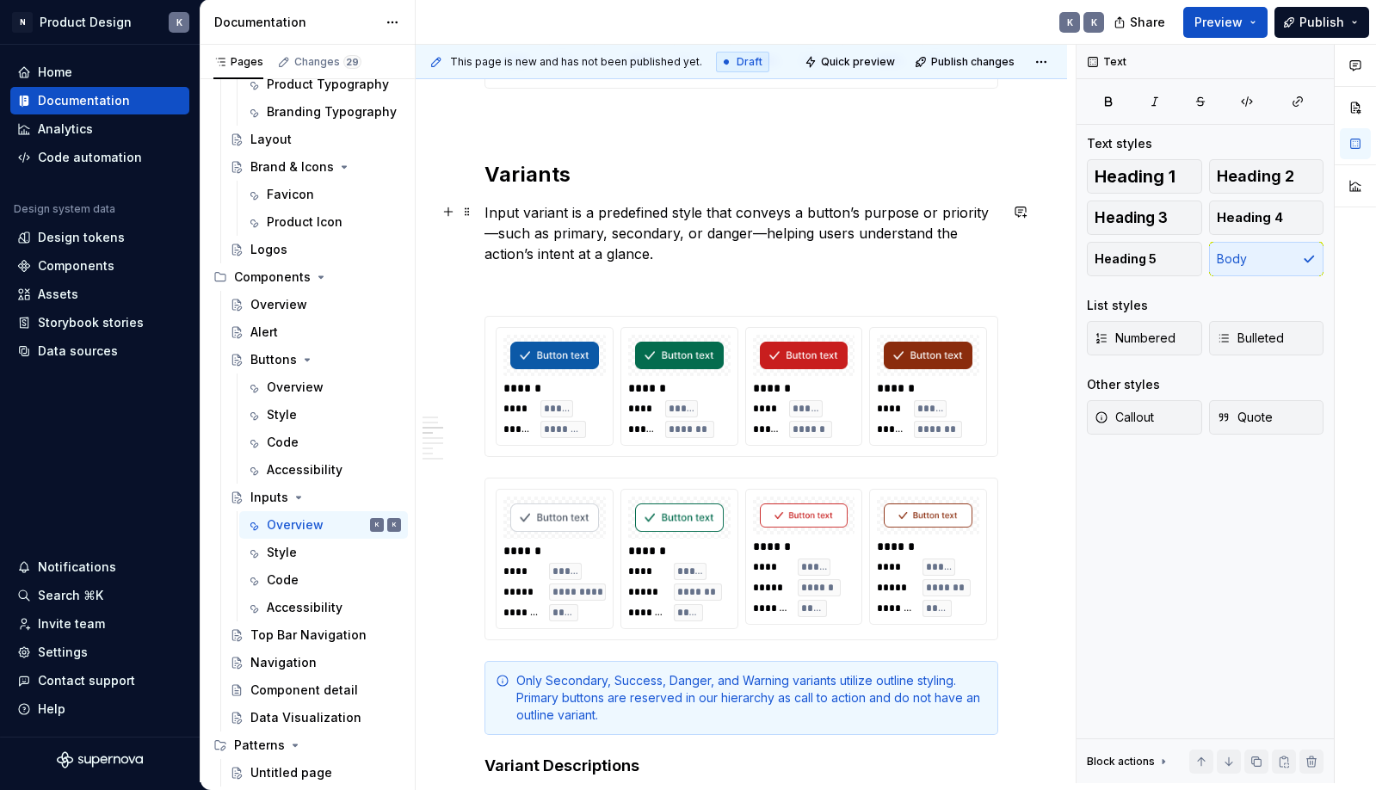
click at [581, 203] on p "Input variant is a predefined style that conveys a button’s purpose or priority…" at bounding box center [741, 233] width 514 height 62
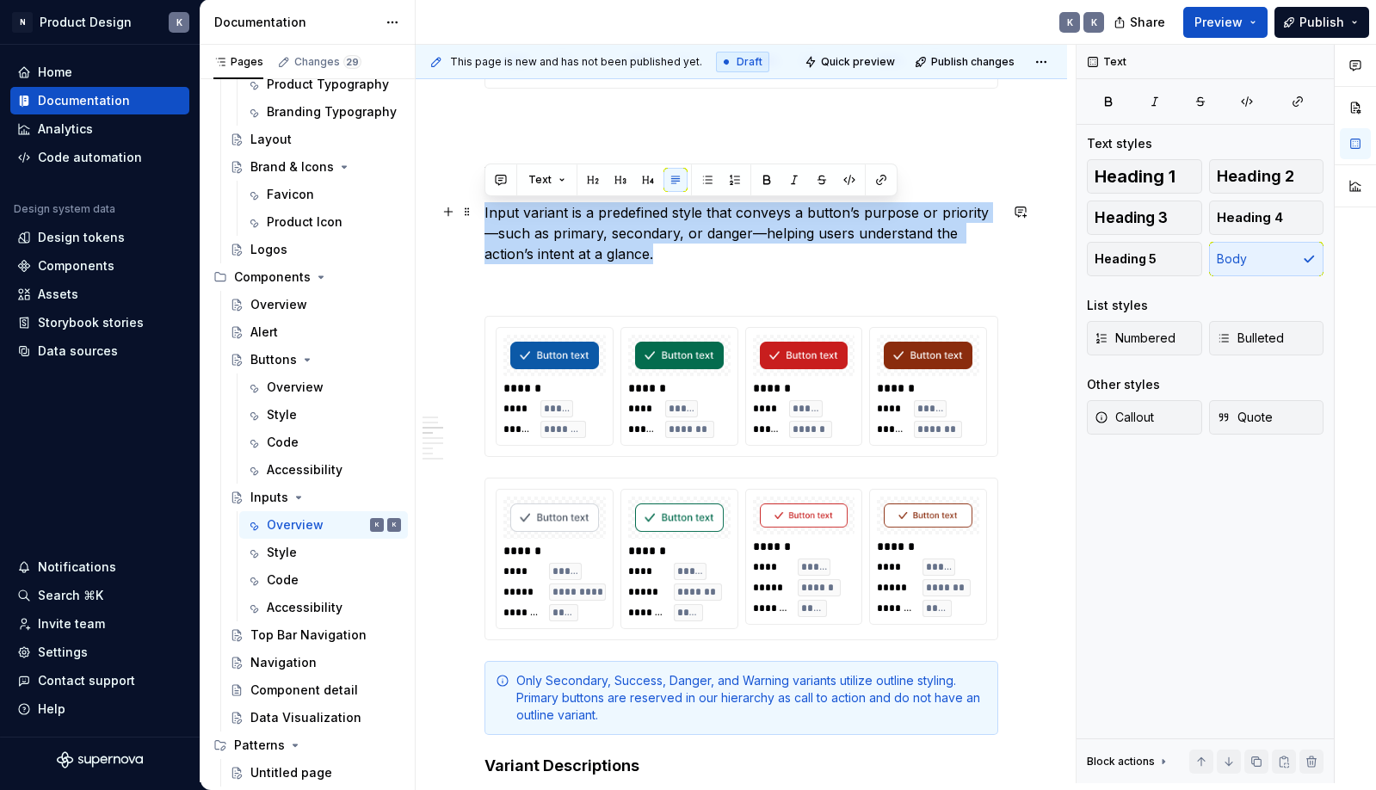
drag, startPoint x: 604, startPoint y: 255, endPoint x: 480, endPoint y: 215, distance: 130.1
copy p "Input variant is a predefined style that conveys a button’s purpose or priority…"
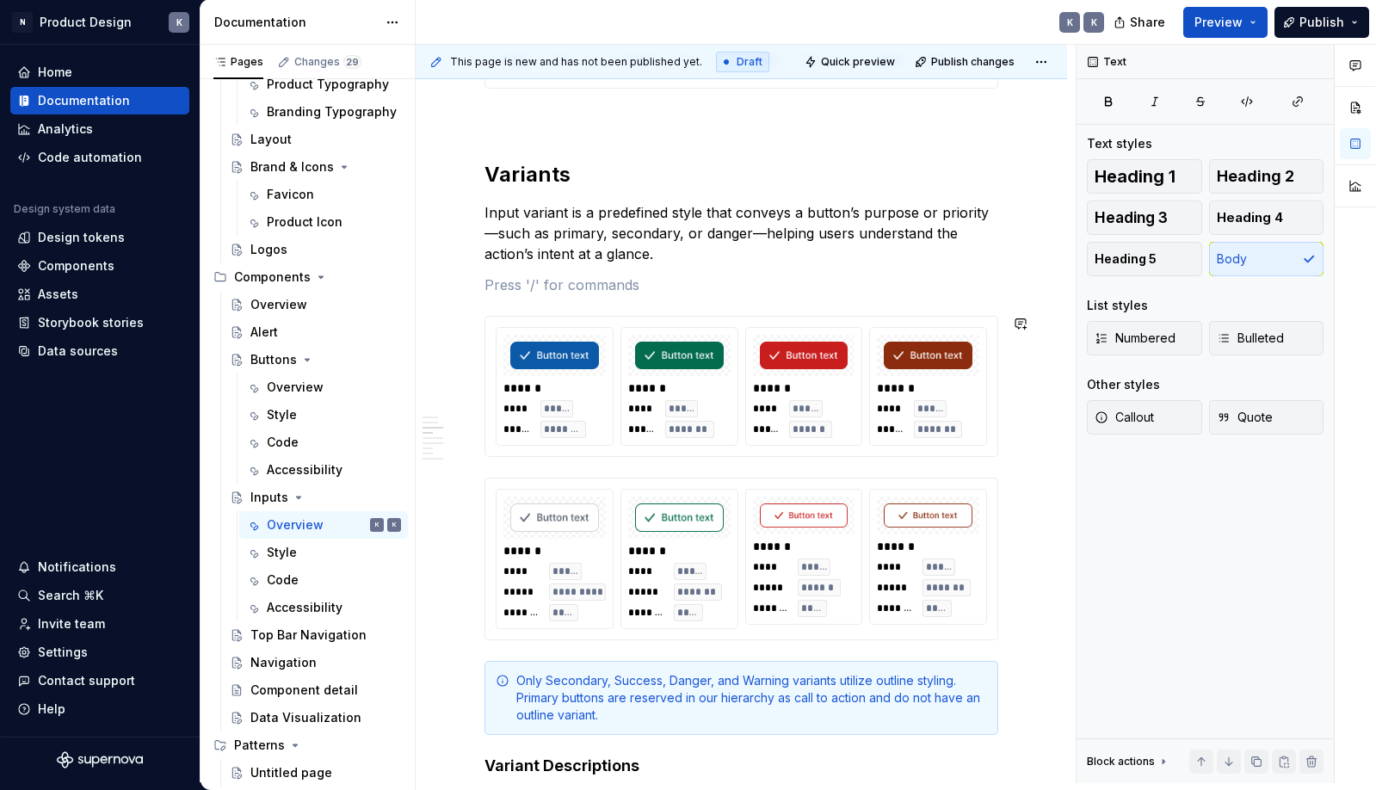
click at [678, 299] on div "**********" at bounding box center [741, 707] width 514 height 4457
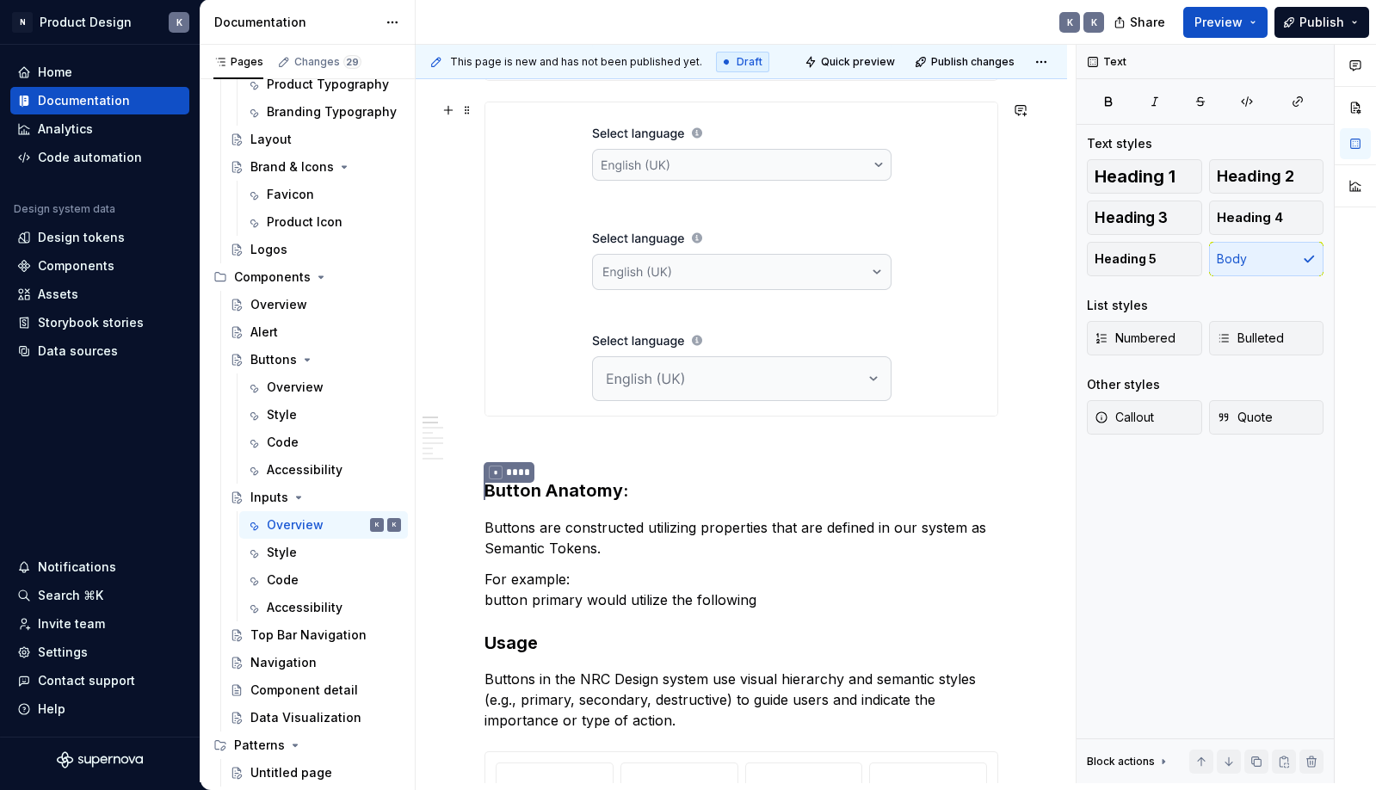
scroll to position [773, 0]
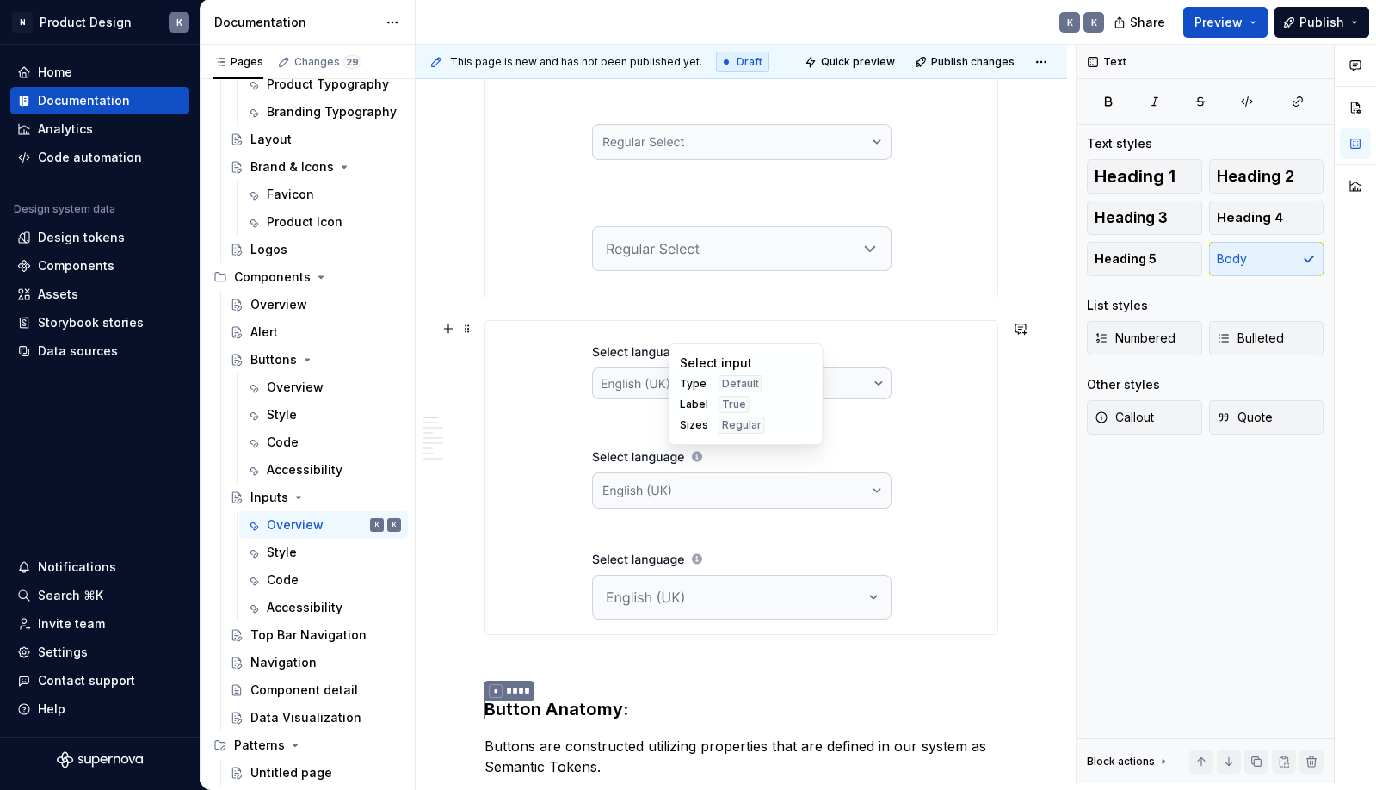
click at [550, 509] on div at bounding box center [741, 478] width 512 height 100
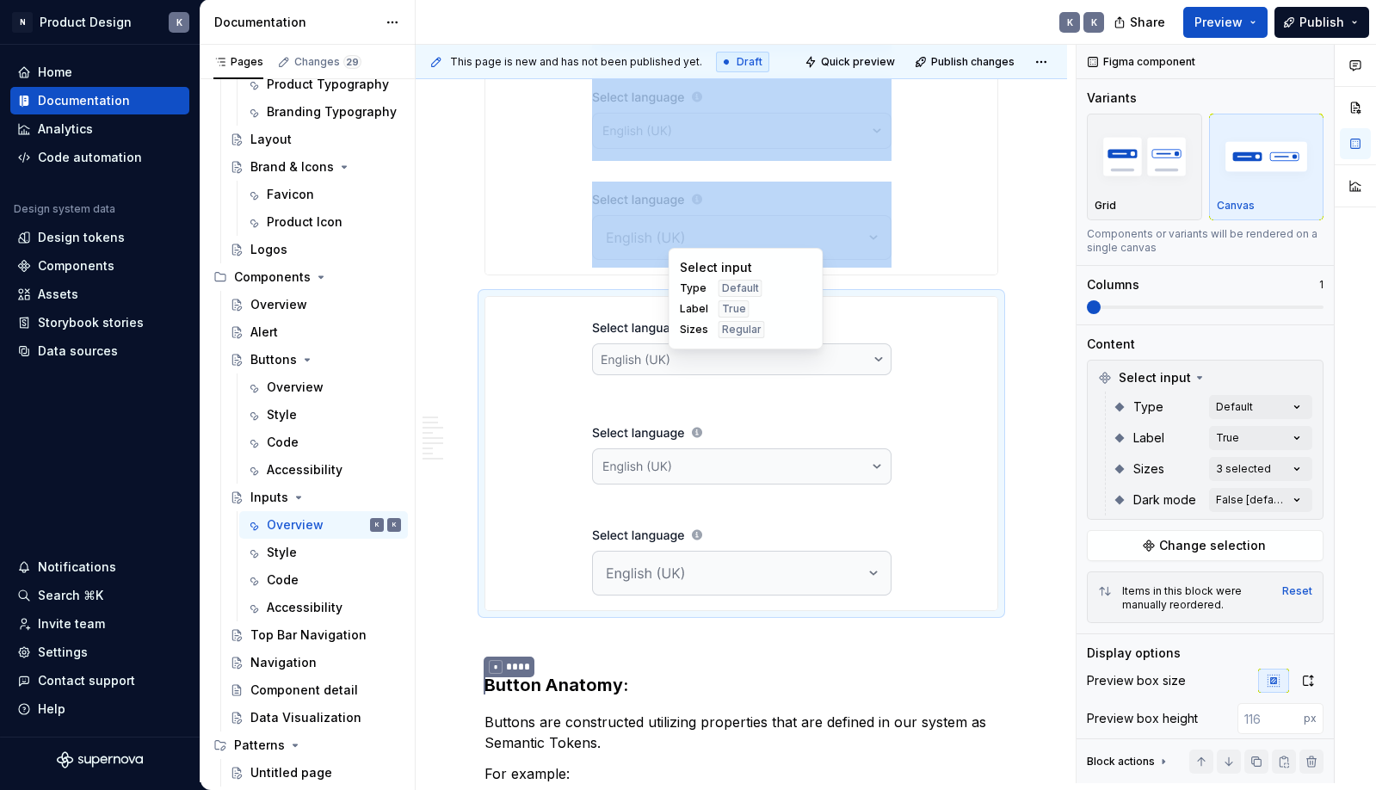
scroll to position [1333, 0]
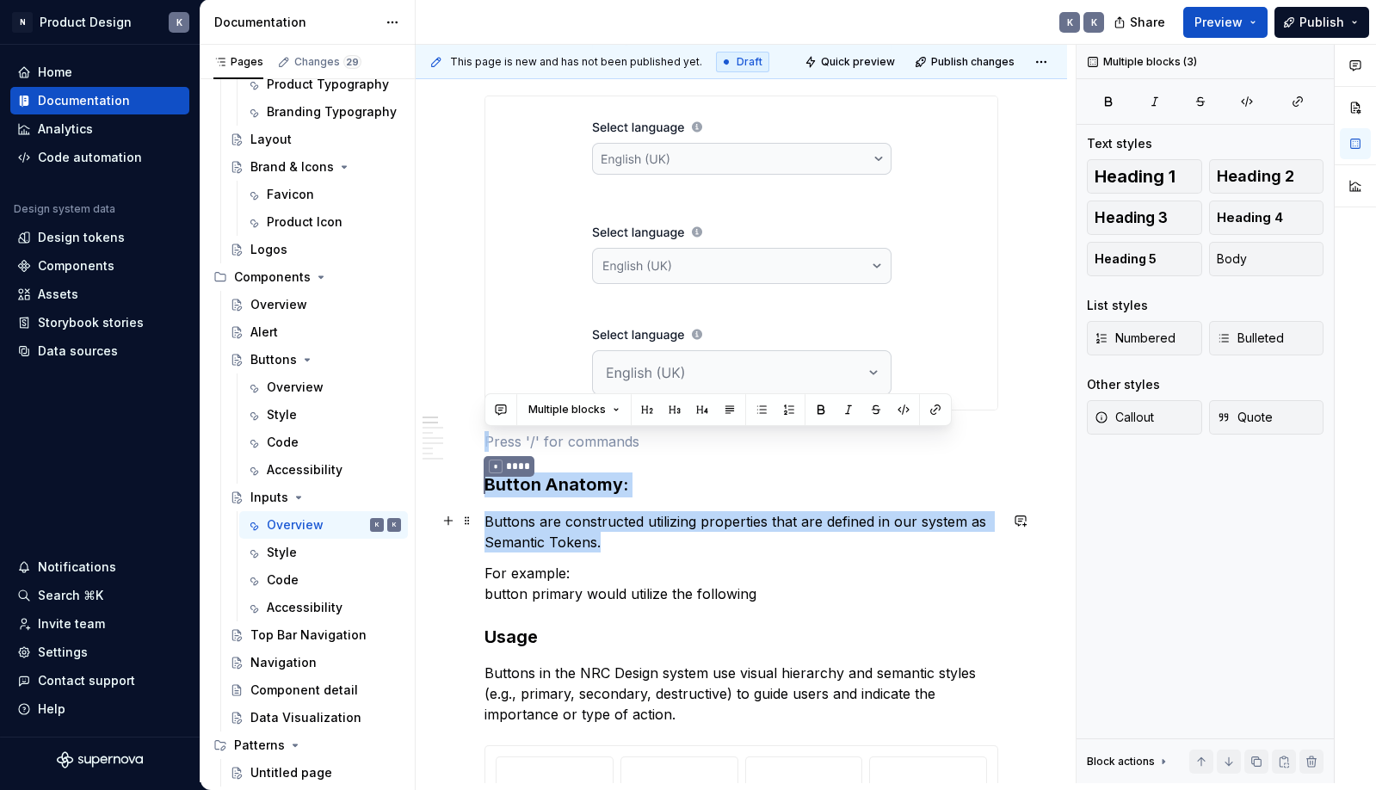
drag, startPoint x: 685, startPoint y: 317, endPoint x: 675, endPoint y: 537, distance: 220.4
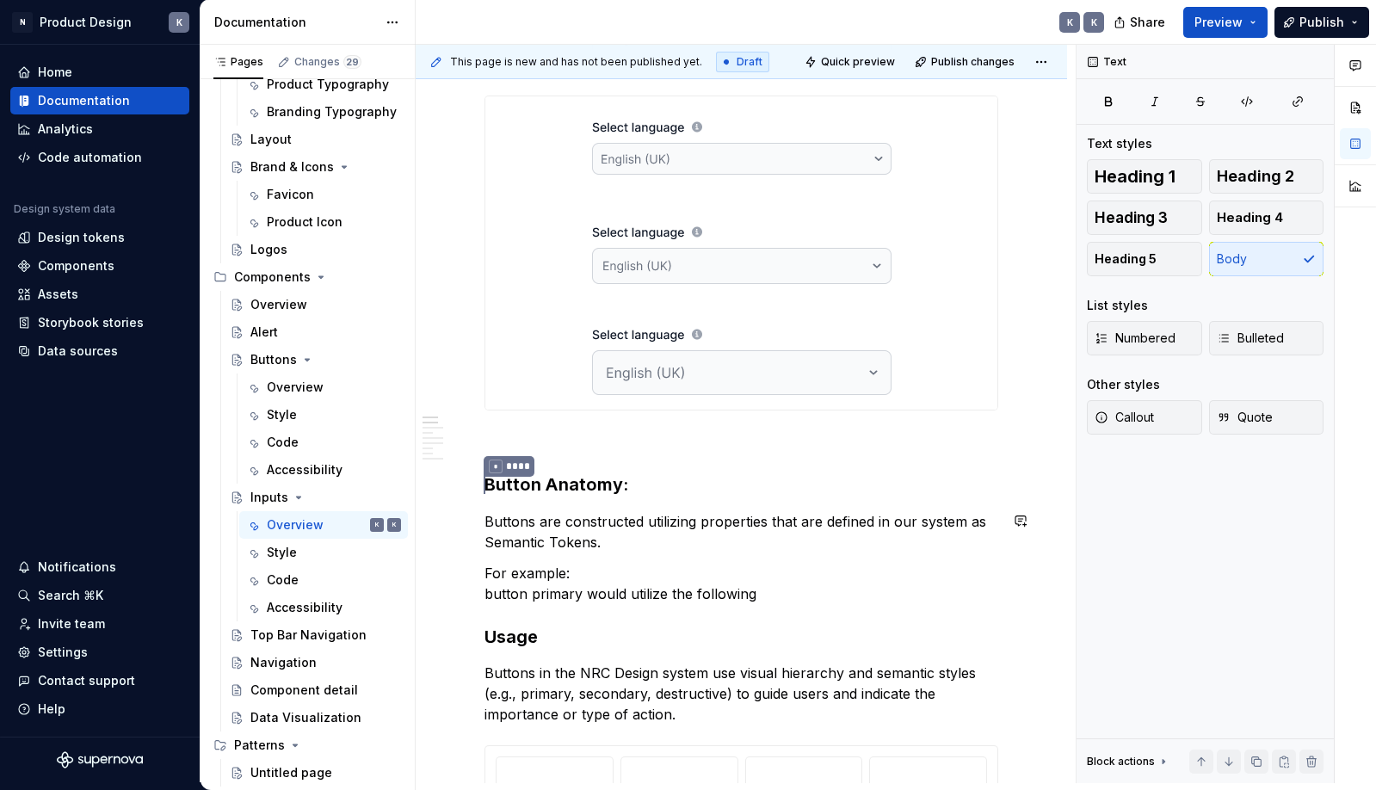
click at [984, 340] on div at bounding box center [741, 360] width 512 height 100
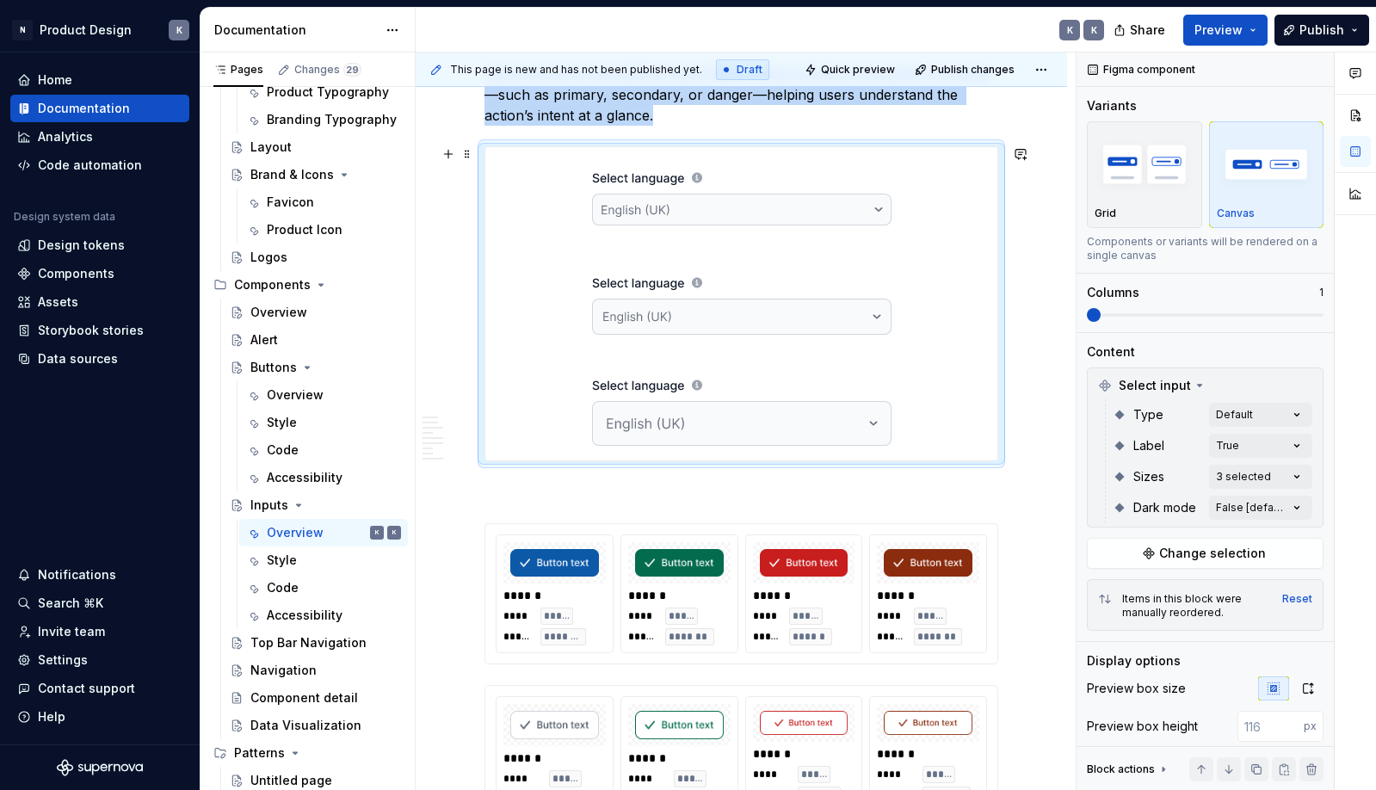
scroll to position [2066, 0]
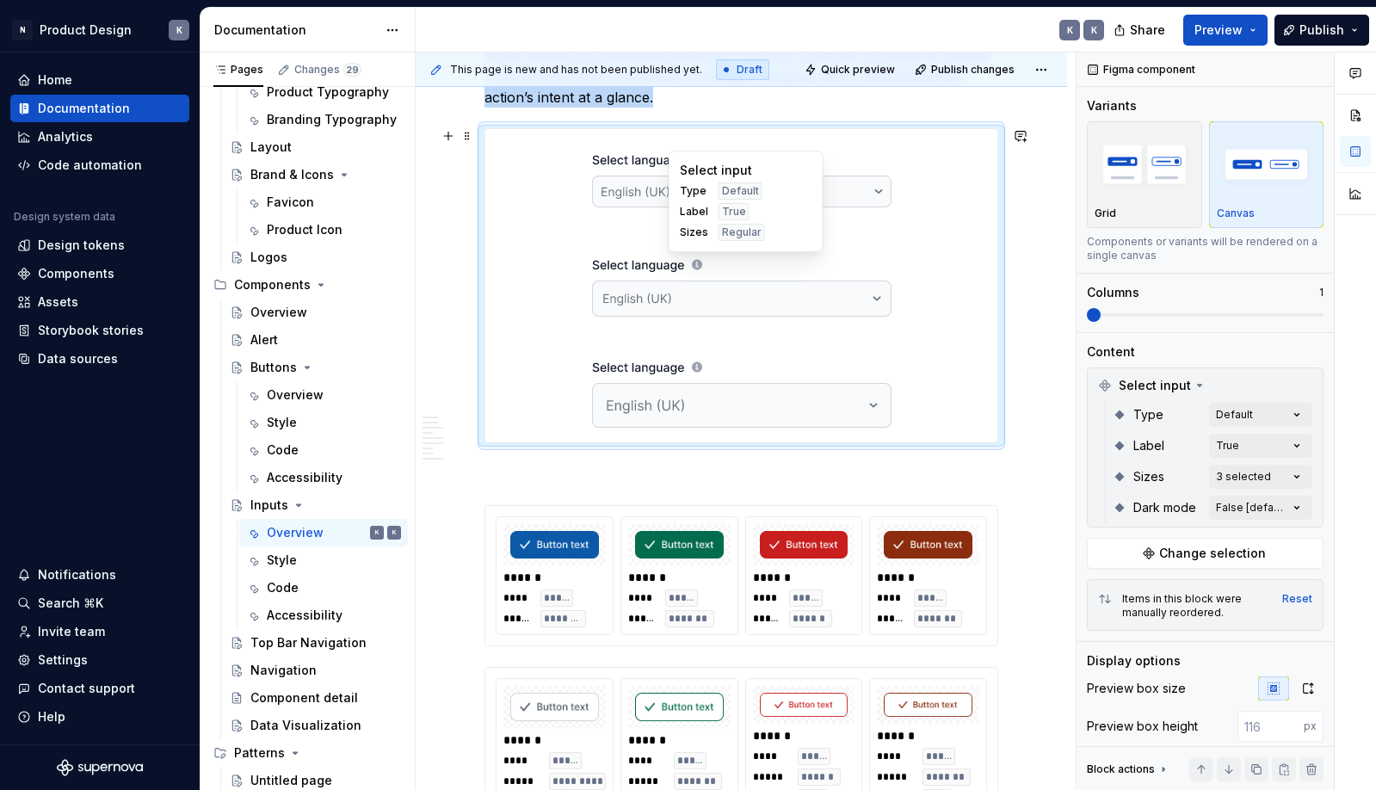
click at [885, 316] on img at bounding box center [741, 286] width 299 height 86
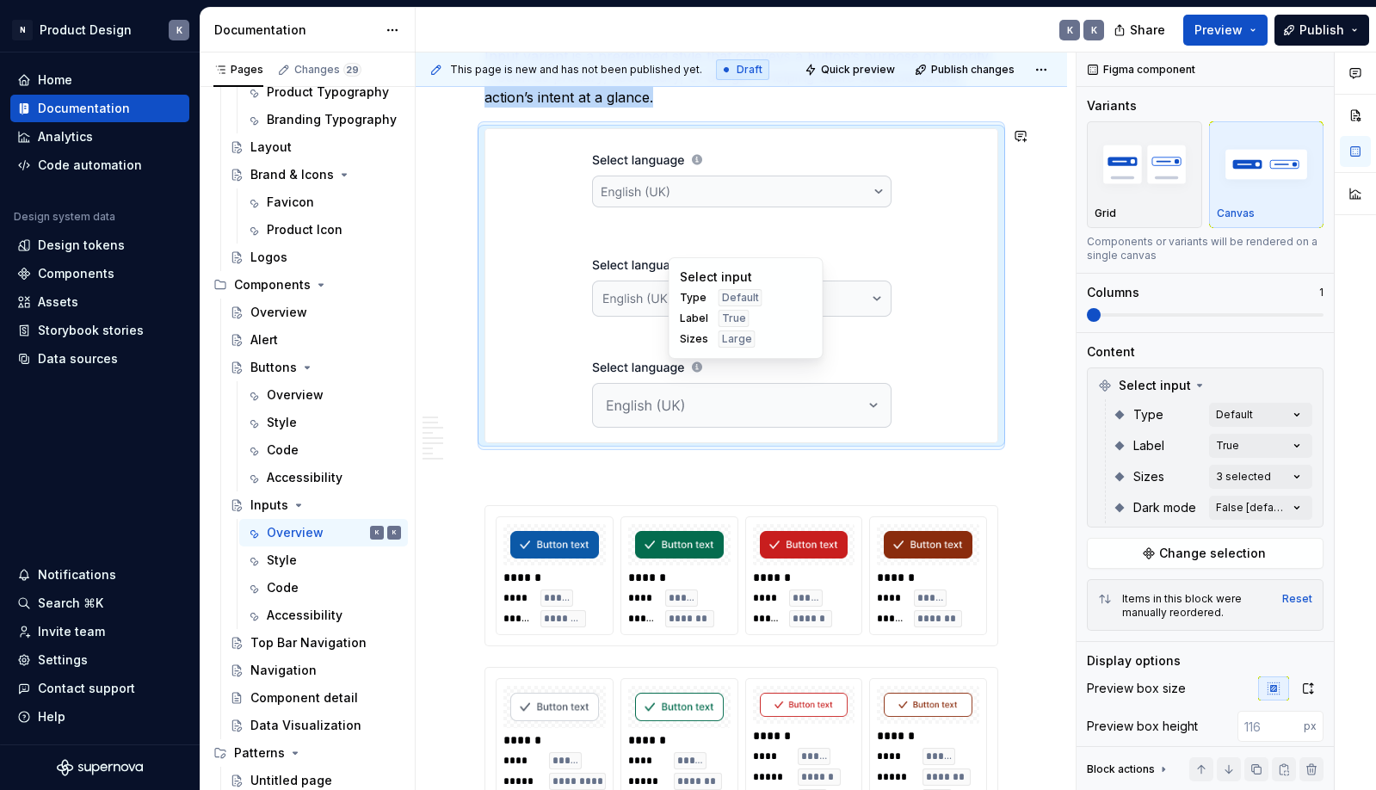
click at [943, 358] on div at bounding box center [741, 392] width 512 height 100
click at [925, 354] on div at bounding box center [741, 392] width 512 height 100
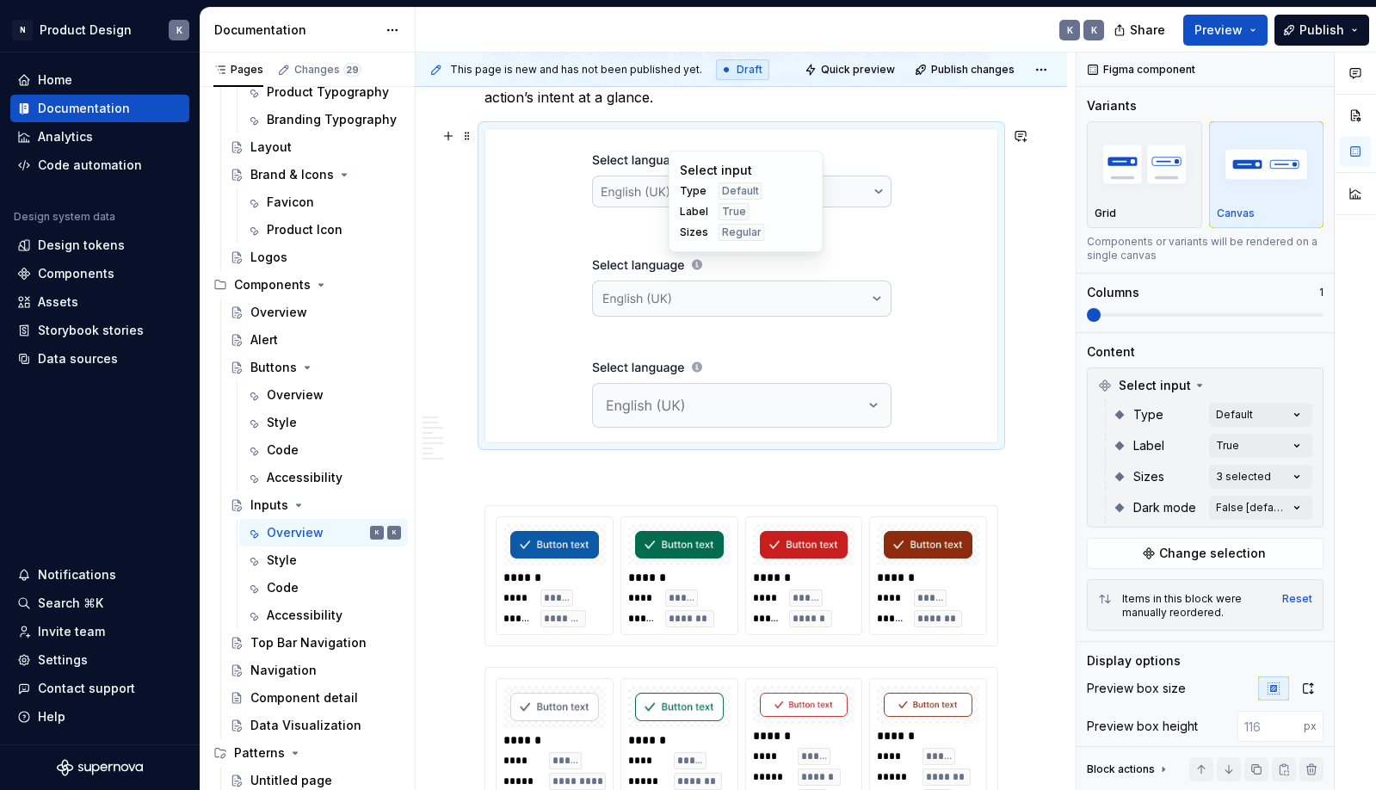
click at [954, 295] on div at bounding box center [741, 286] width 512 height 100
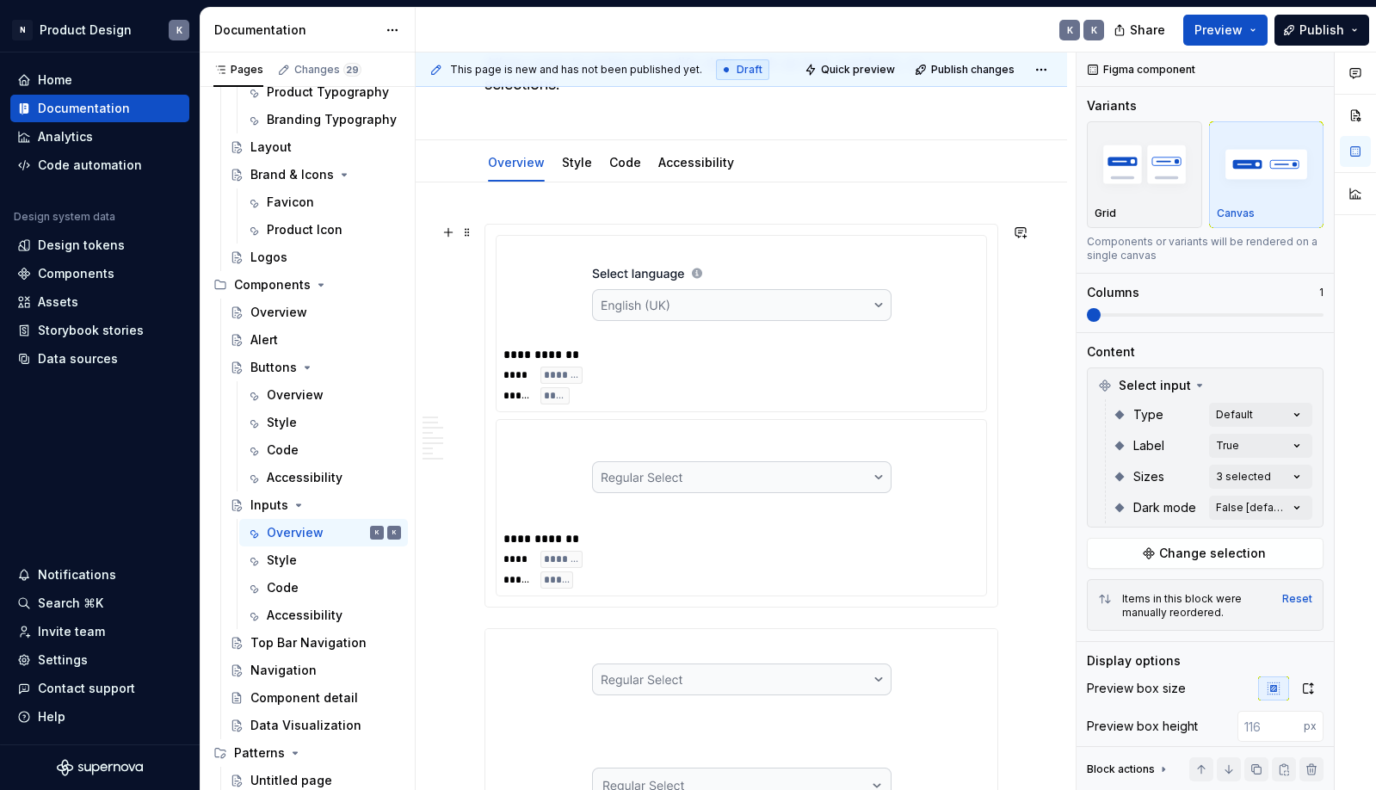
scroll to position [143, 0]
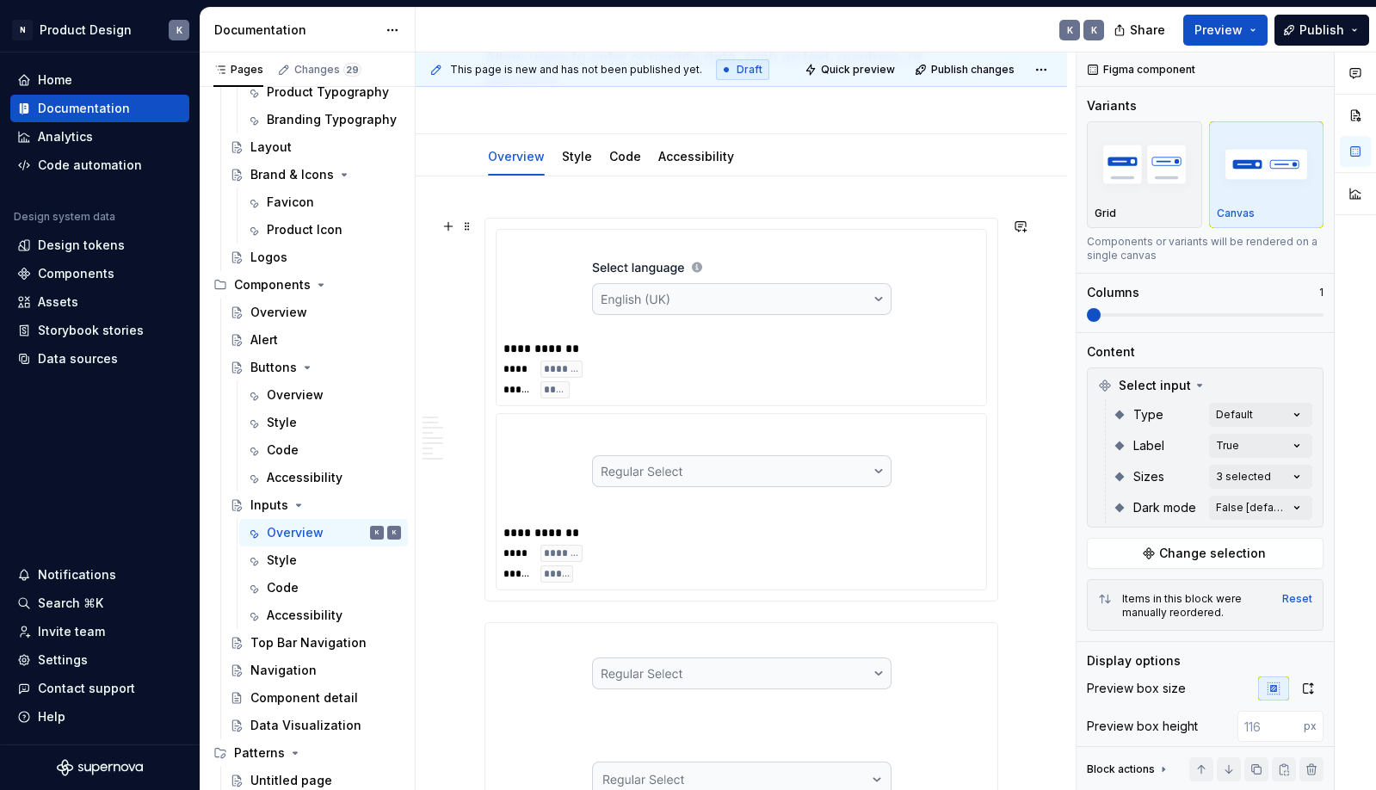
click at [959, 366] on div "**** ******* ***** ****" at bounding box center [741, 379] width 476 height 38
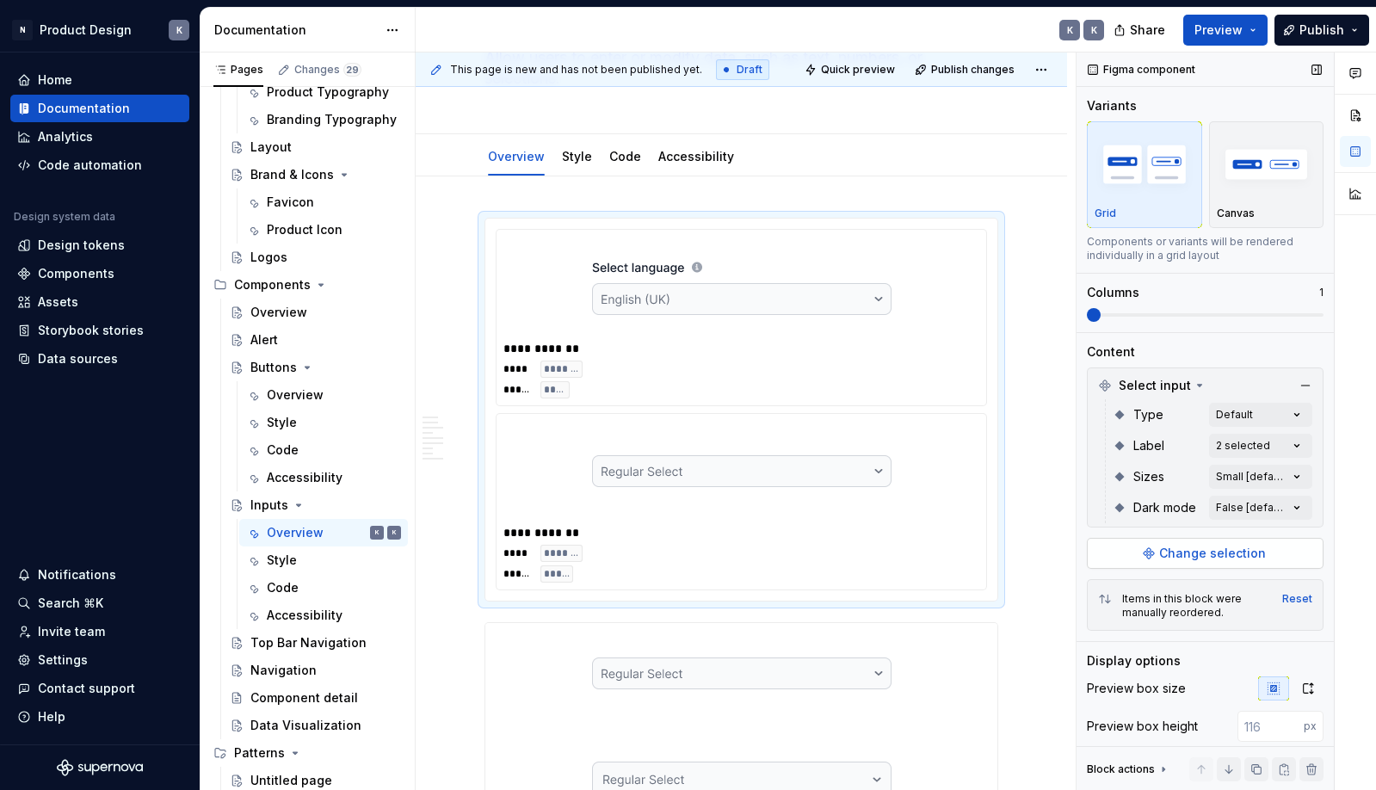
click at [1179, 551] on span "Change selection" at bounding box center [1212, 553] width 107 height 17
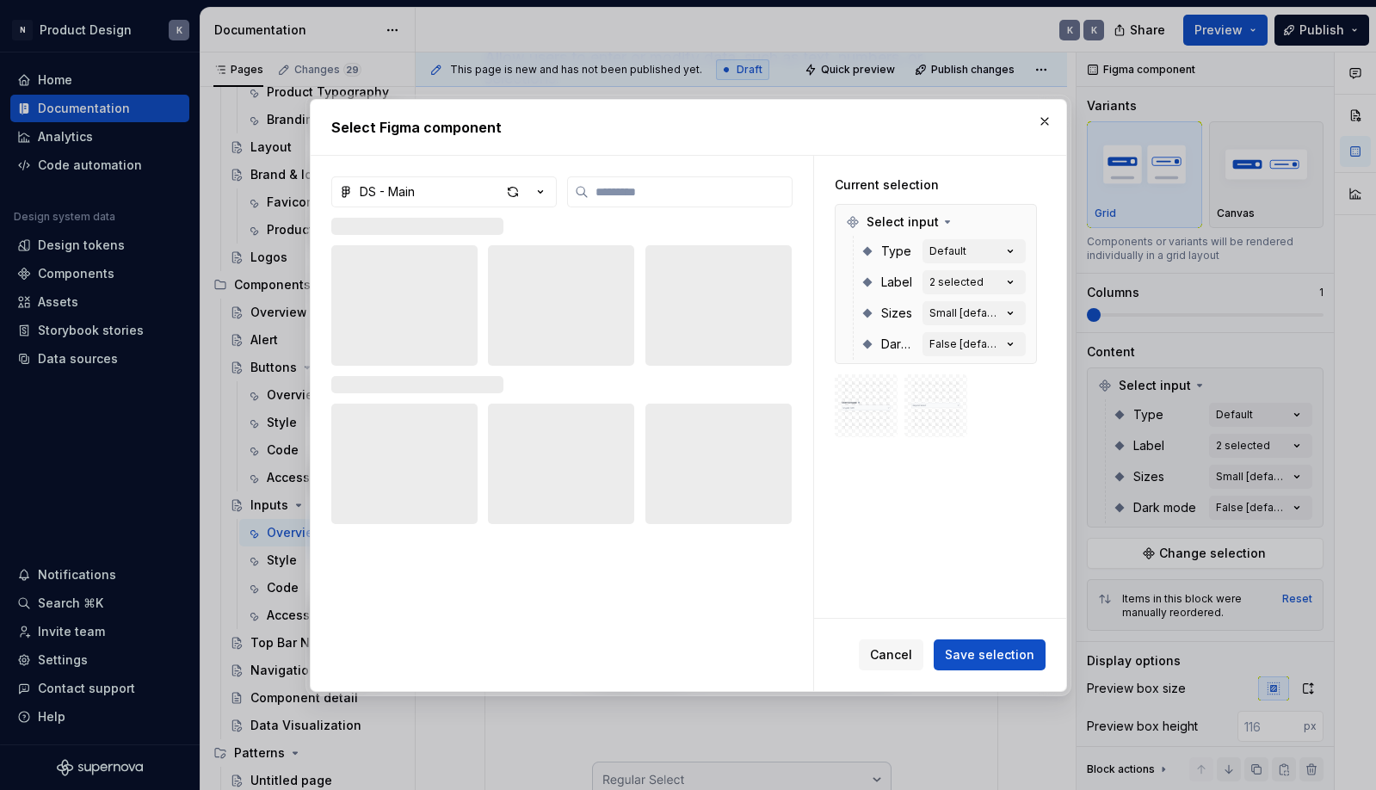
type textarea "*"
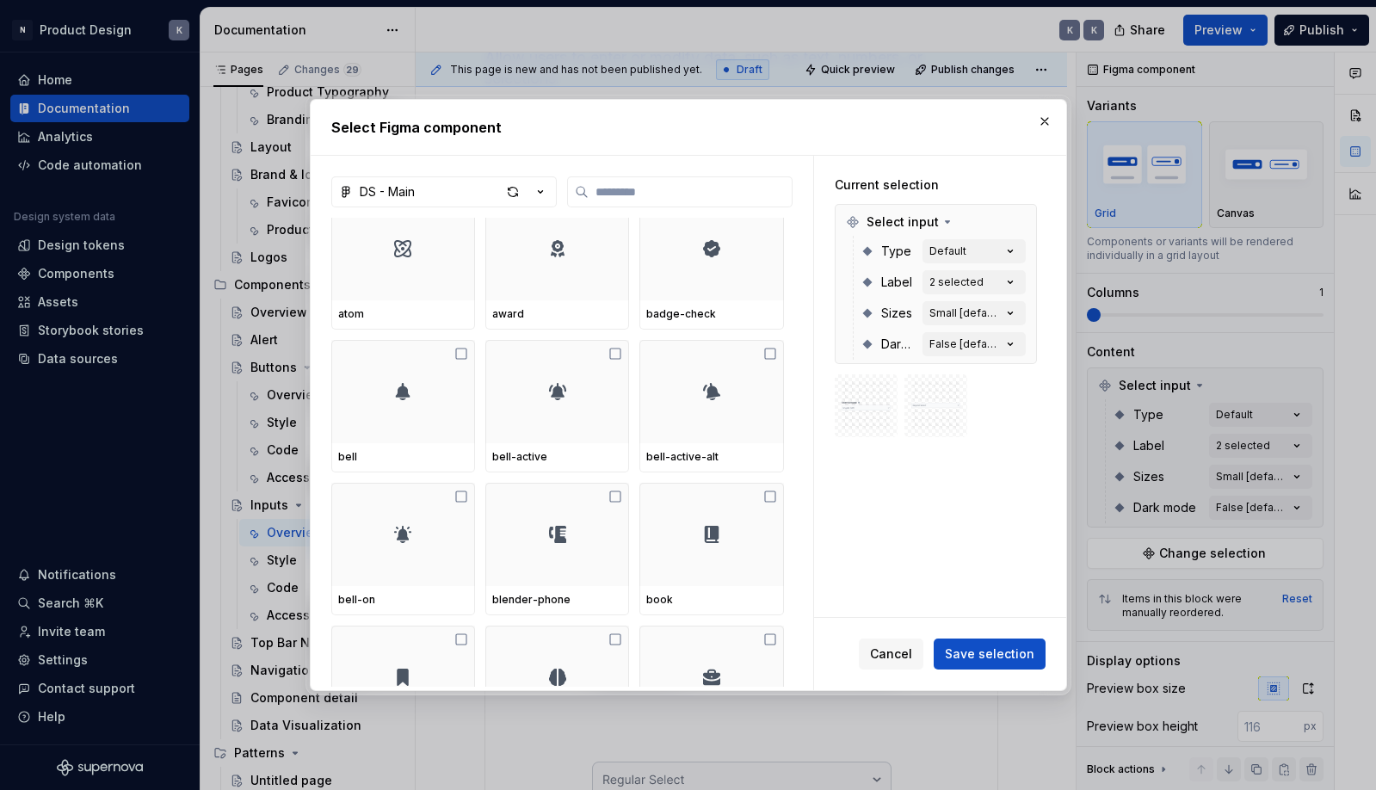
scroll to position [1590, 0]
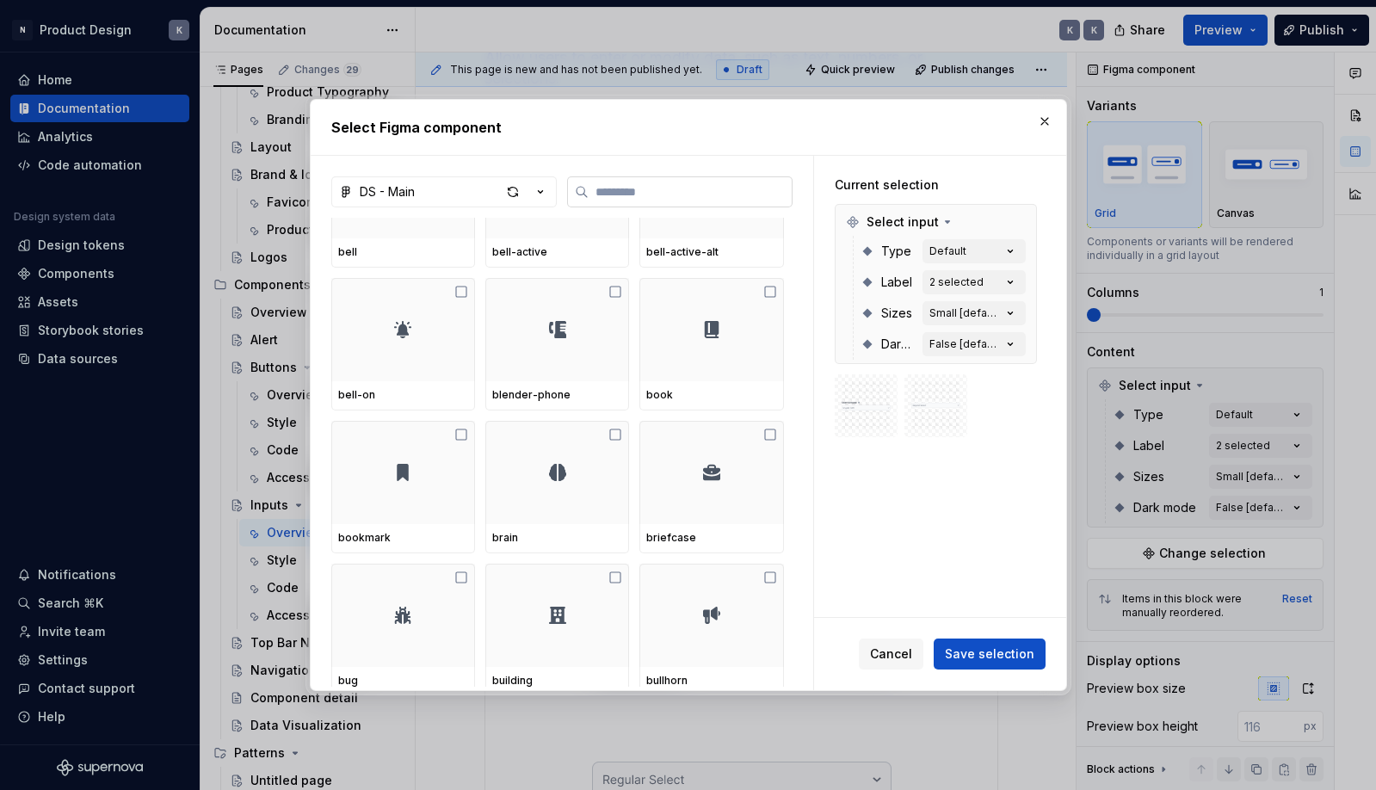
click at [608, 191] on input "search" at bounding box center [689, 191] width 203 height 17
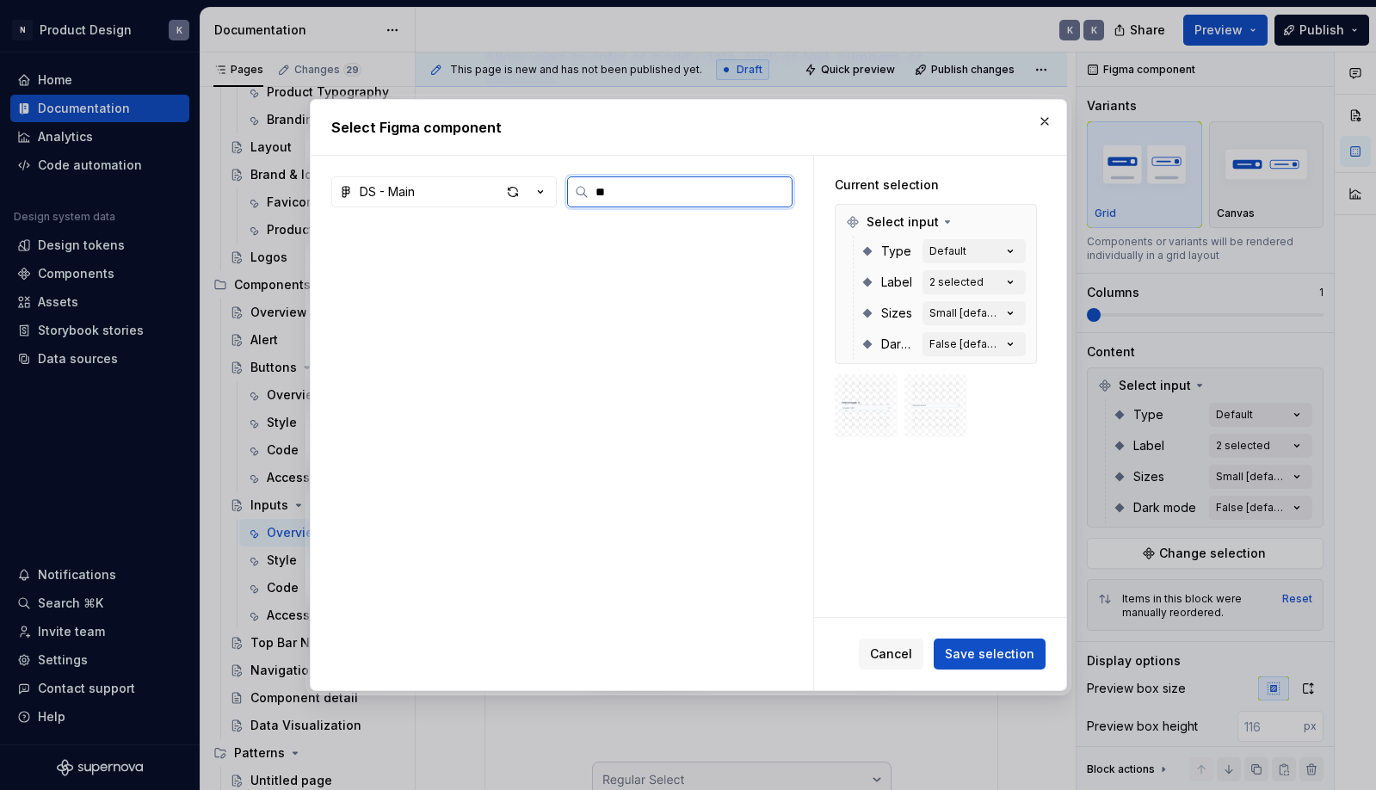
scroll to position [0, 0]
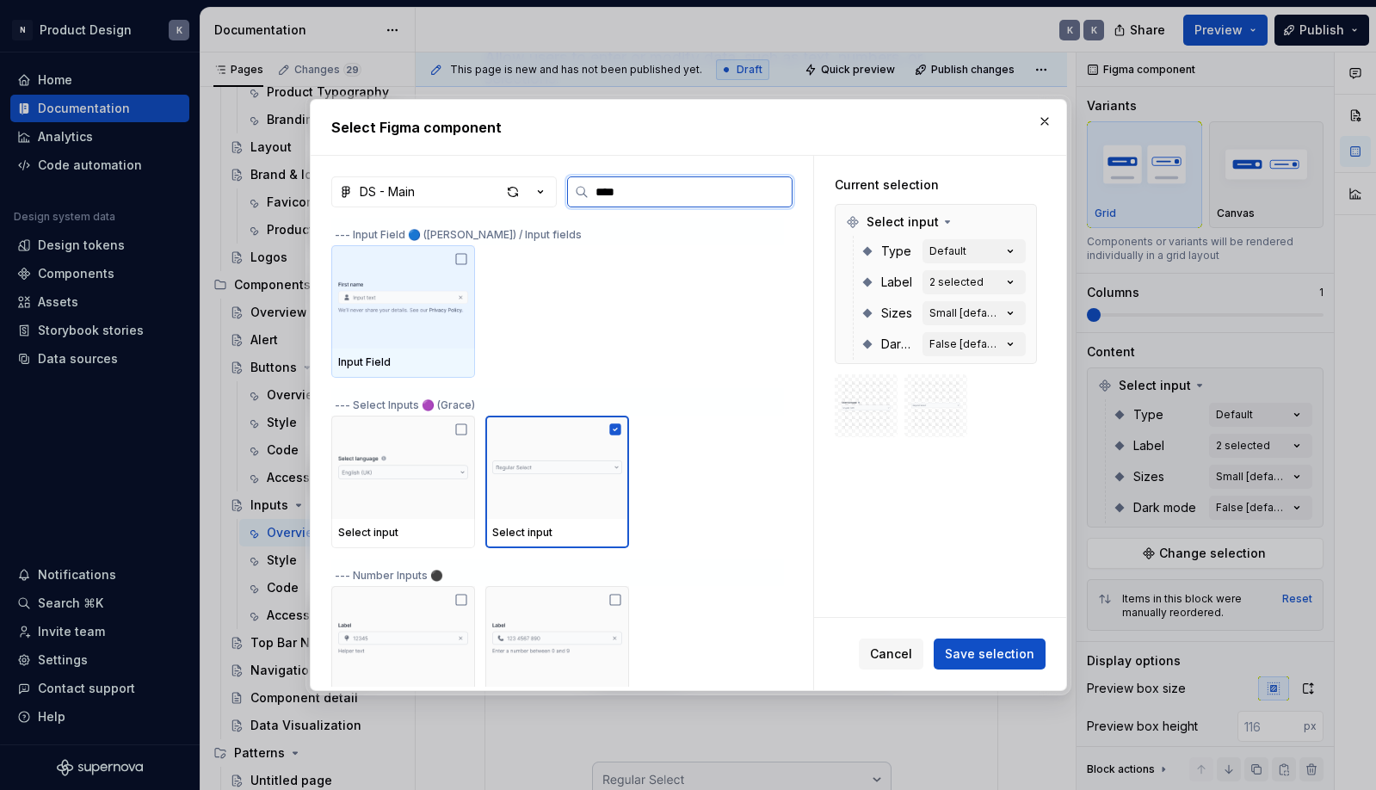
type input "*****"
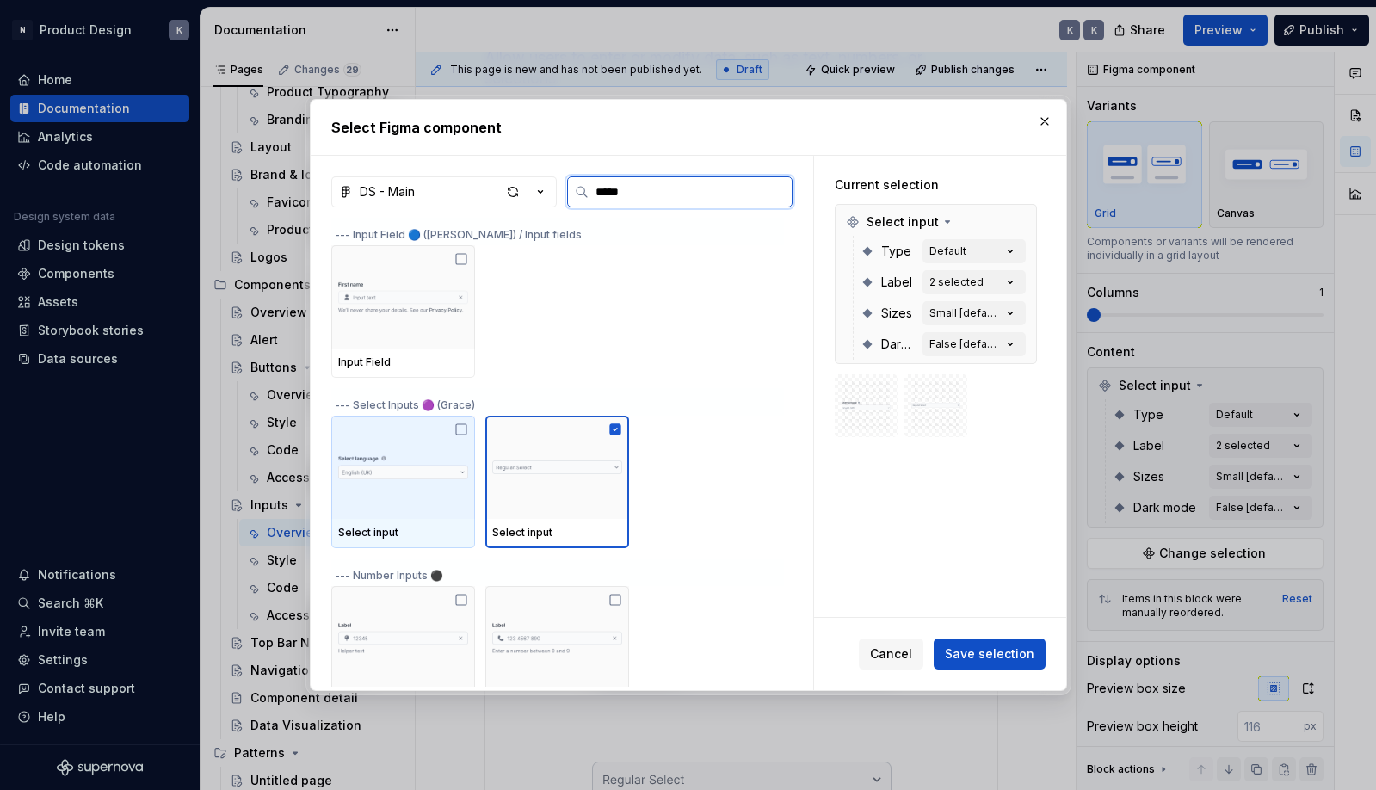
click at [436, 446] on img at bounding box center [403, 467] width 130 height 57
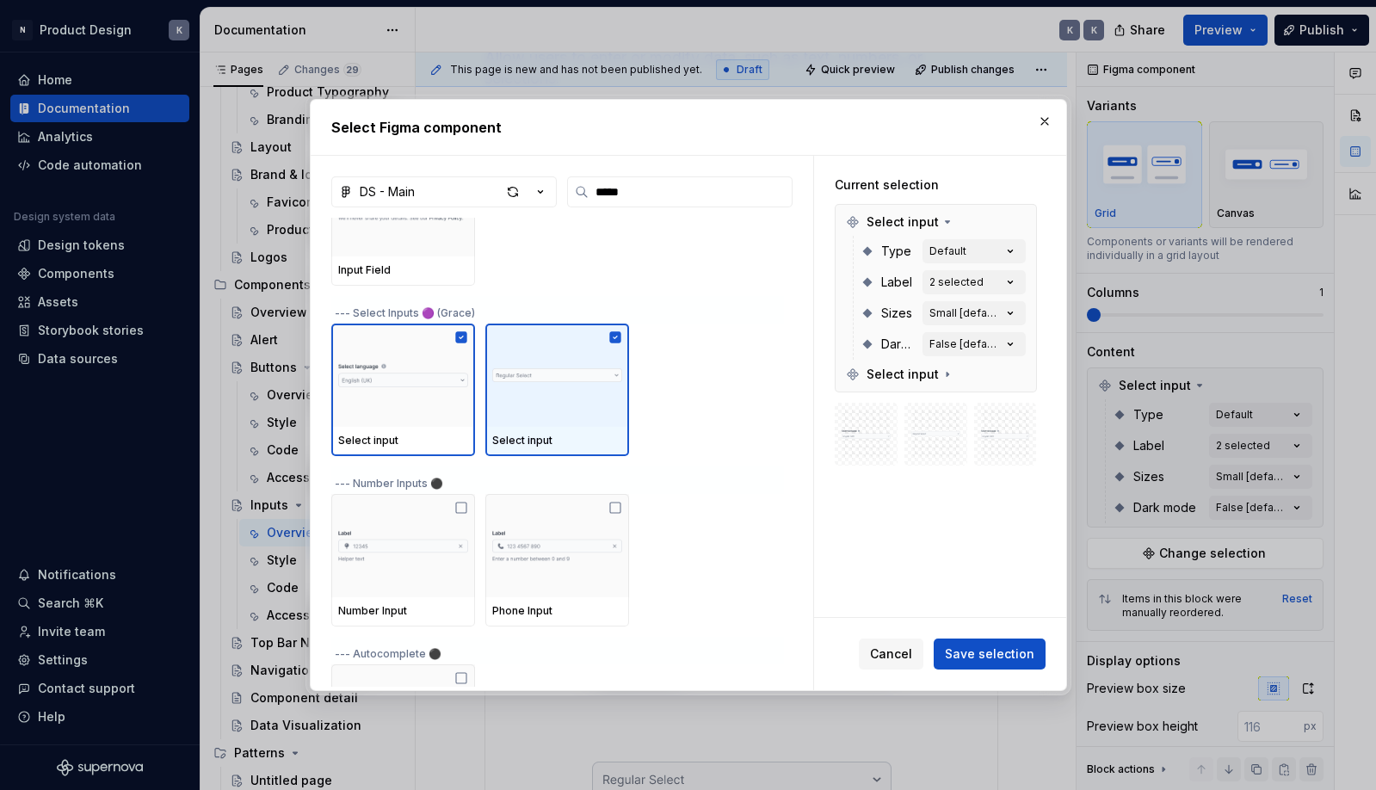
scroll to position [95, 0]
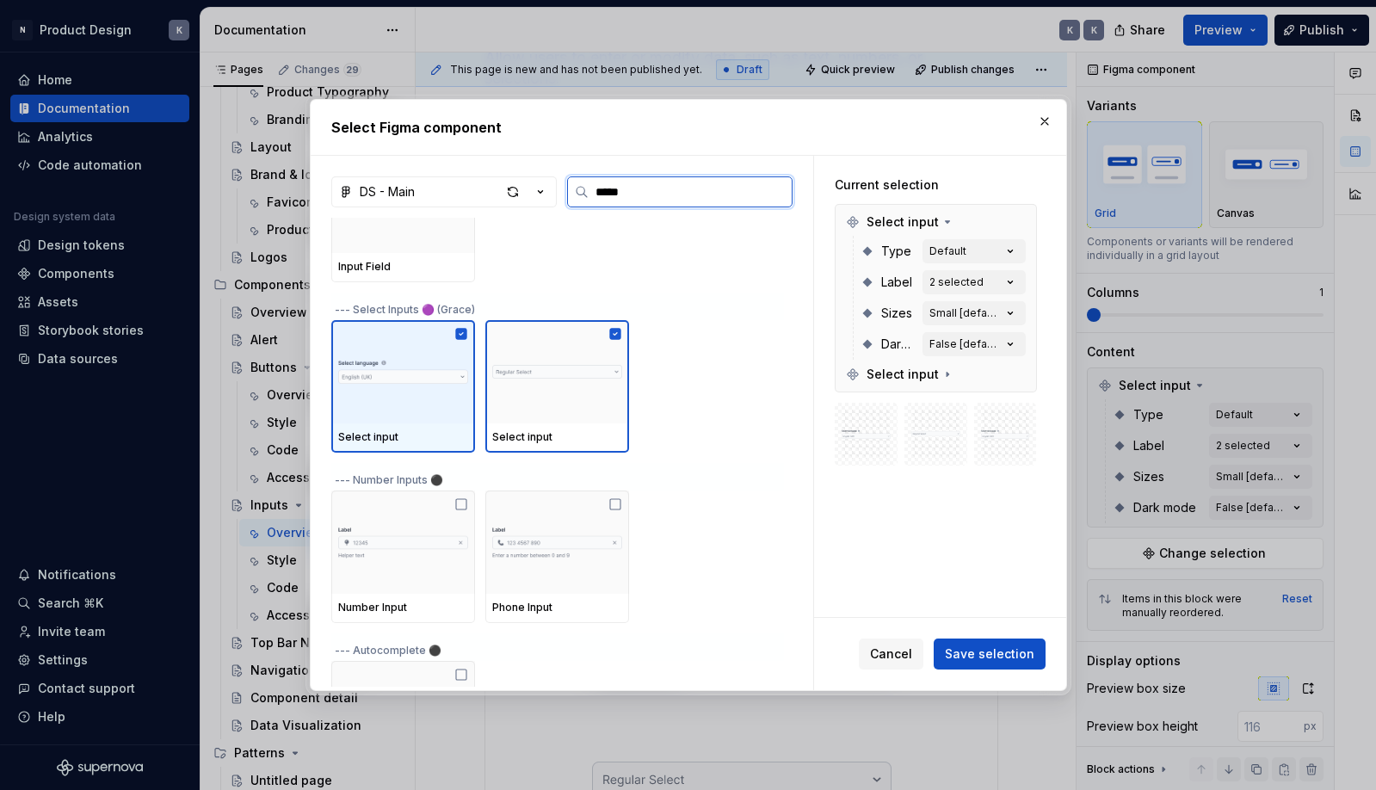
click at [457, 367] on img at bounding box center [403, 371] width 130 height 57
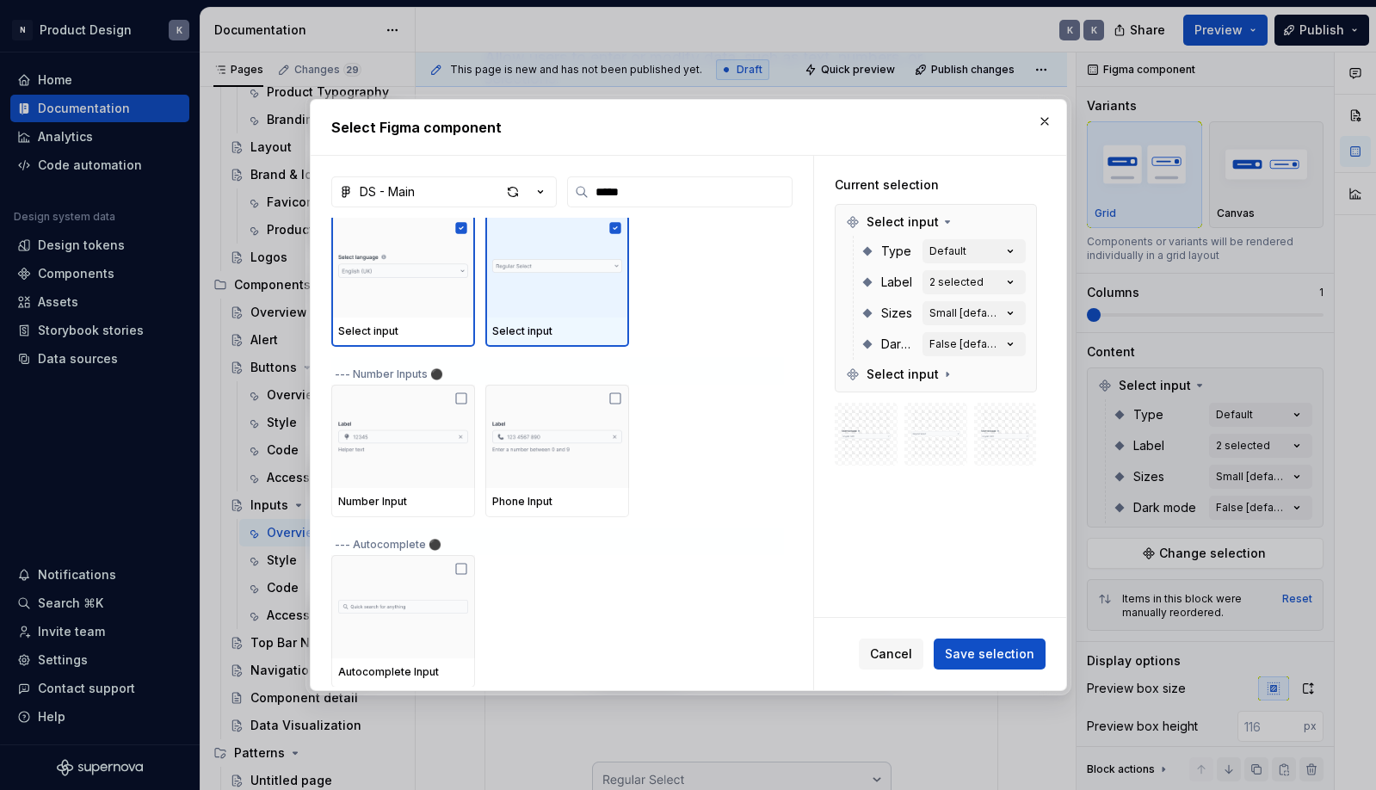
scroll to position [191, 0]
click at [576, 298] on div at bounding box center [557, 265] width 144 height 103
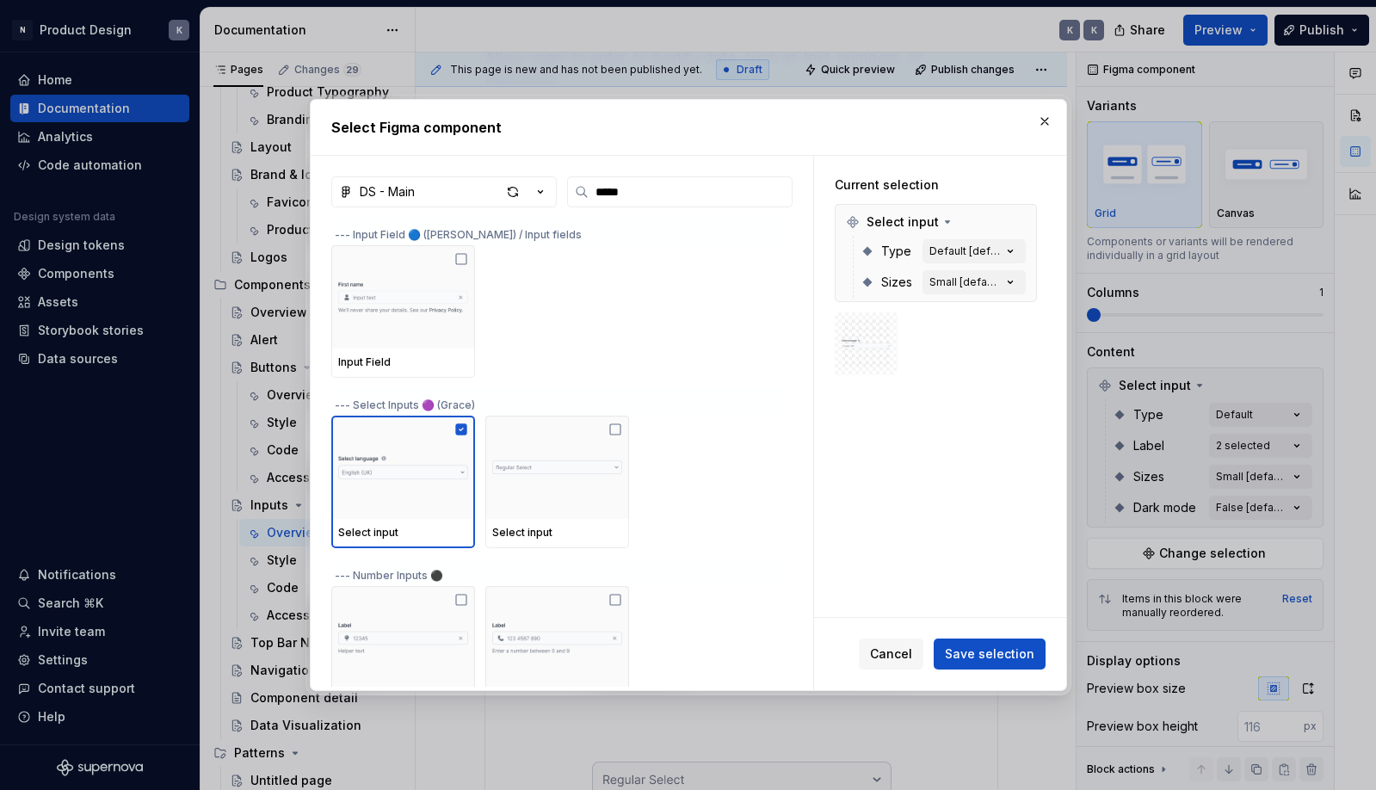
scroll to position [0, 0]
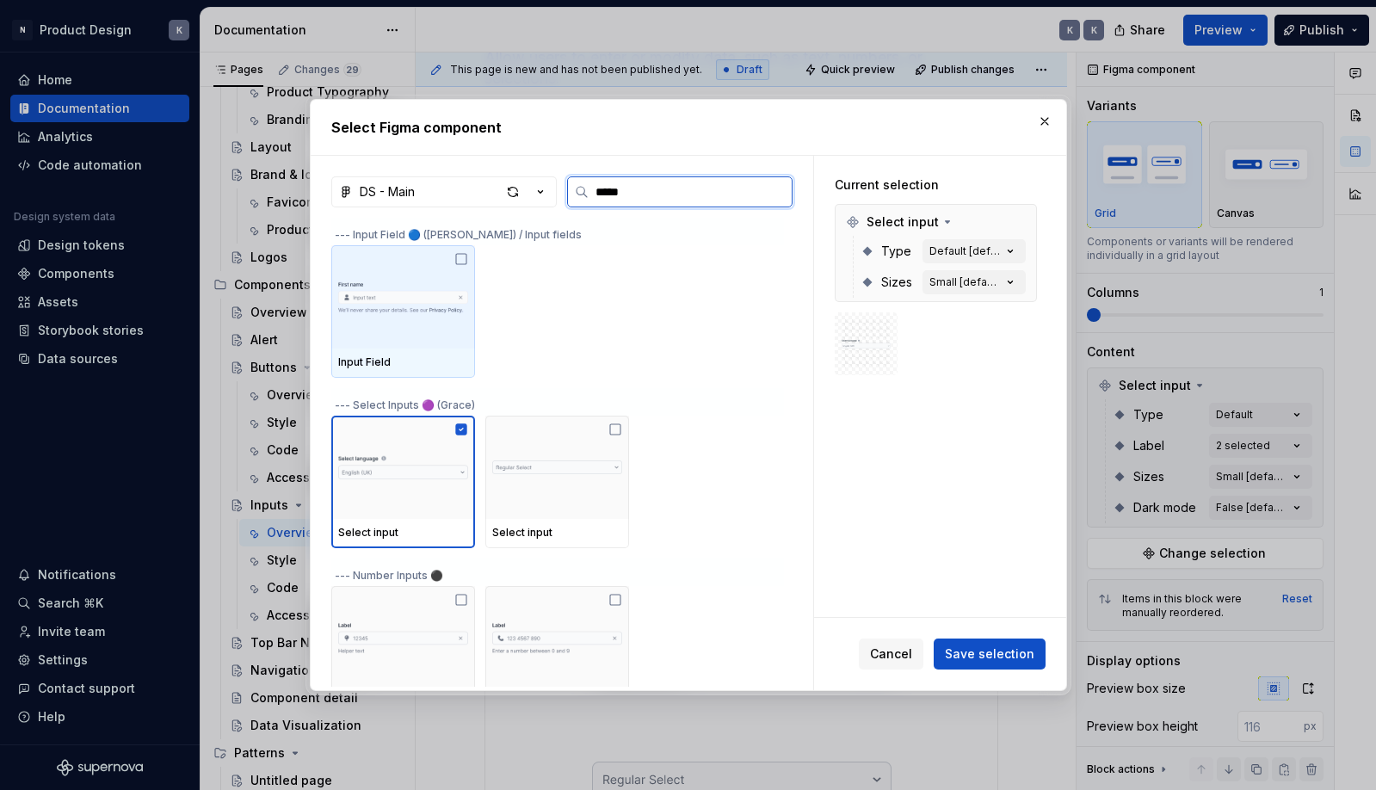
click at [354, 313] on img at bounding box center [403, 296] width 130 height 79
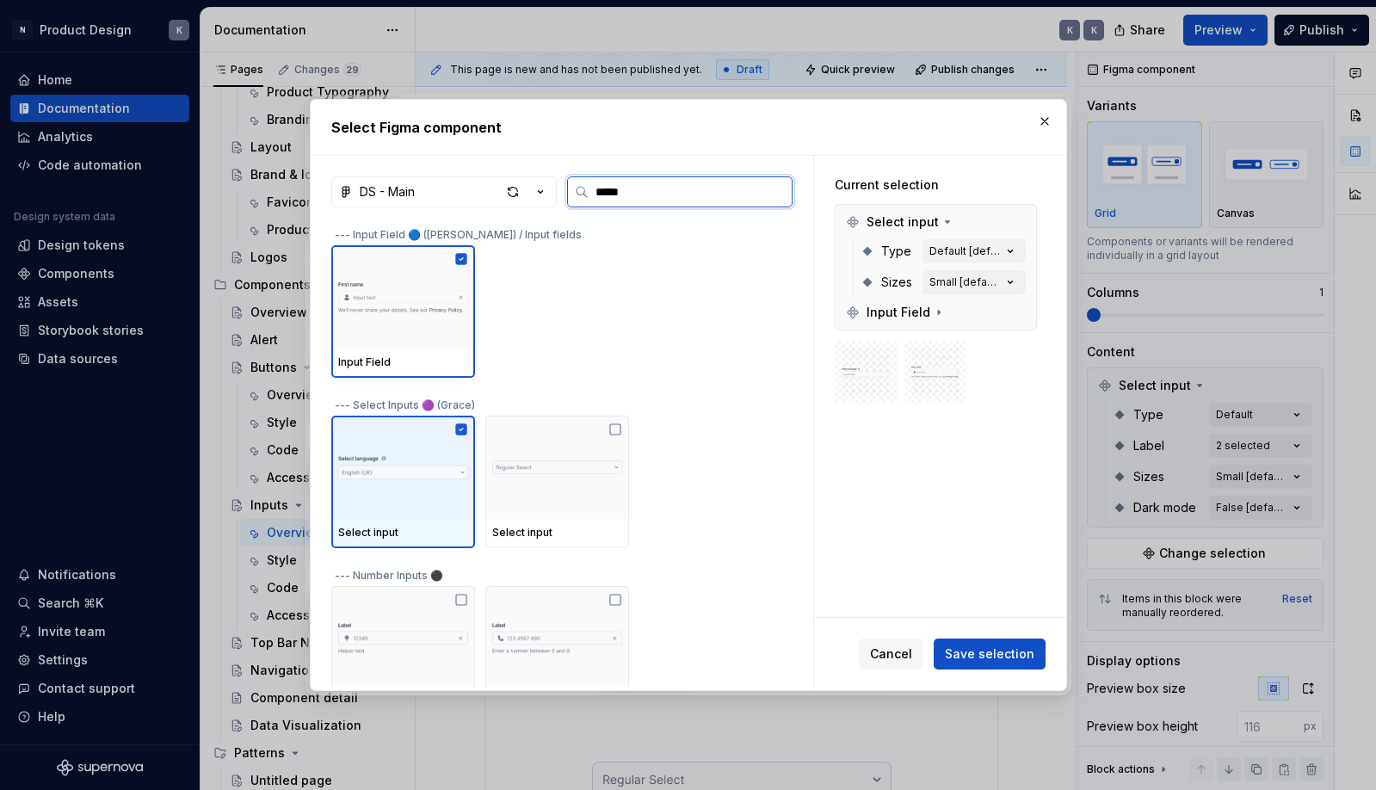
click at [442, 451] on img at bounding box center [403, 467] width 130 height 57
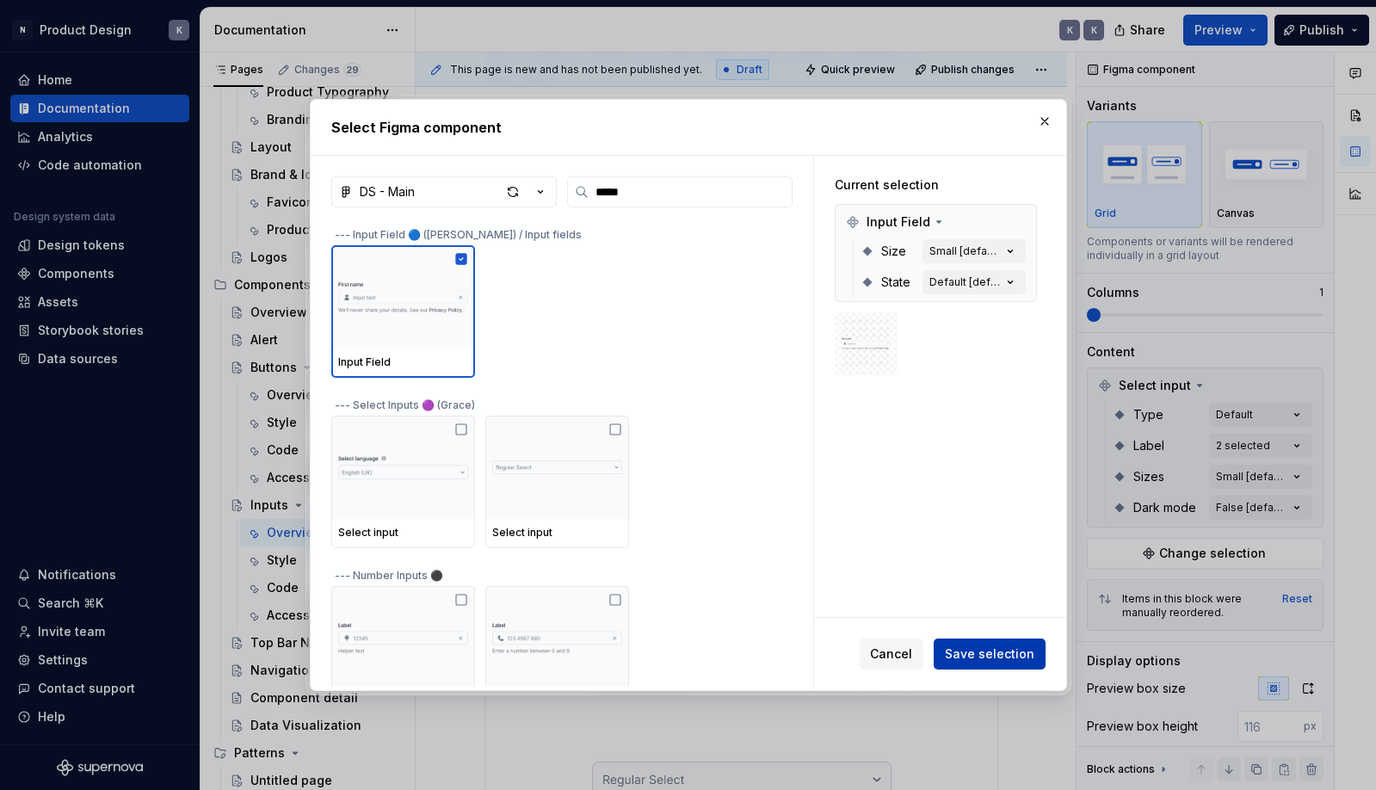
click at [1012, 655] on span "Save selection" at bounding box center [989, 653] width 89 height 17
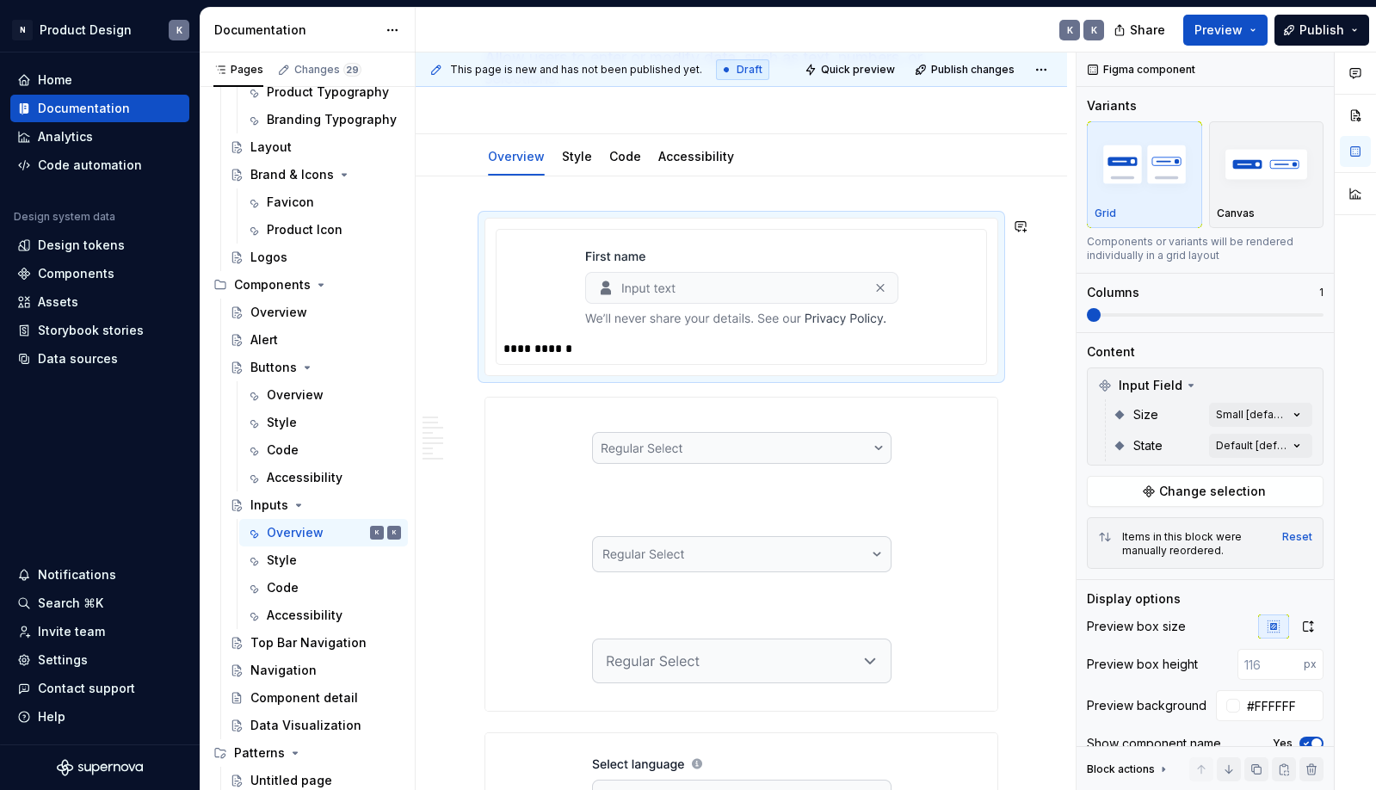
click at [861, 328] on img at bounding box center [741, 286] width 313 height 86
click at [955, 341] on div "**********" at bounding box center [745, 348] width 484 height 17
click at [555, 352] on div "**********" at bounding box center [745, 348] width 484 height 17
click at [652, 285] on img at bounding box center [741, 286] width 313 height 86
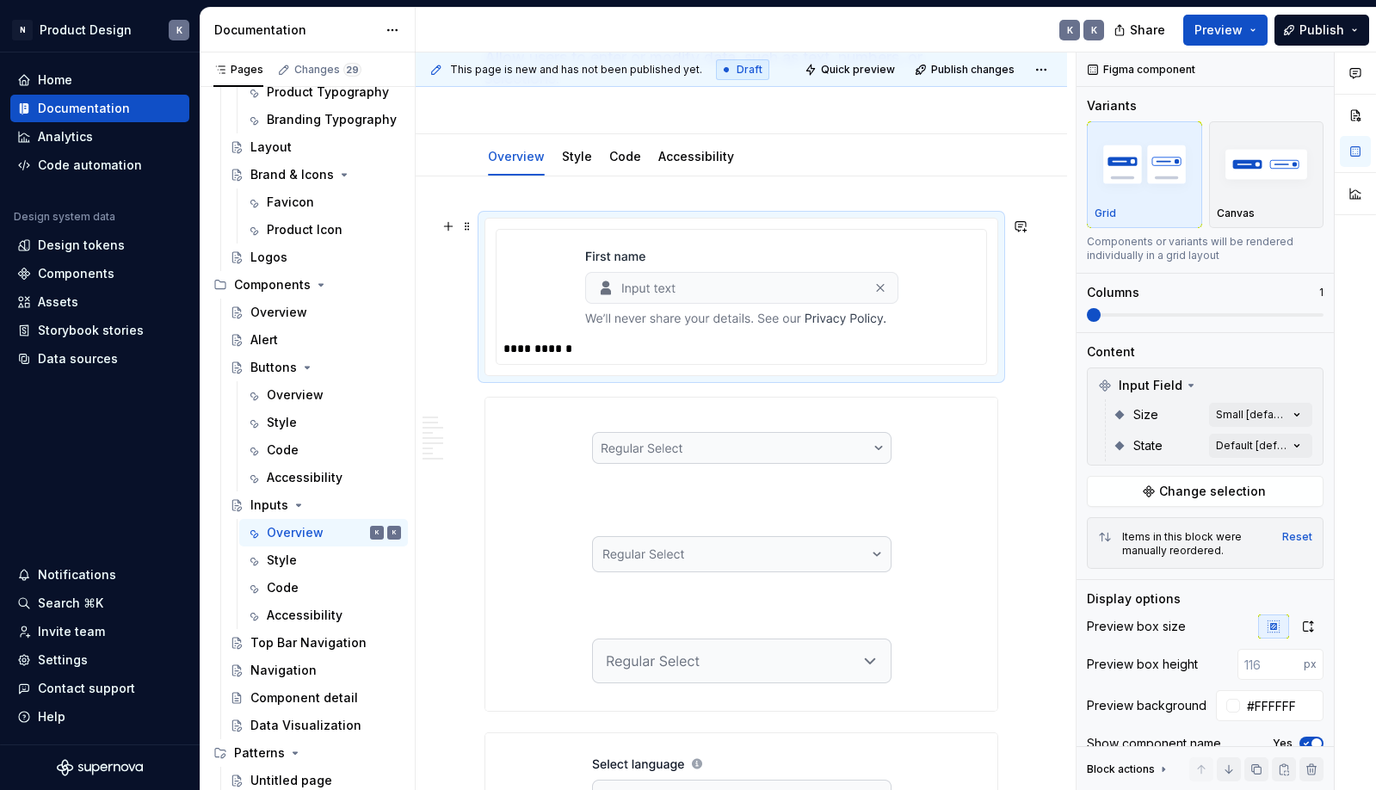
click at [615, 261] on img at bounding box center [741, 286] width 313 height 86
click at [765, 225] on div "**********" at bounding box center [741, 297] width 512 height 157
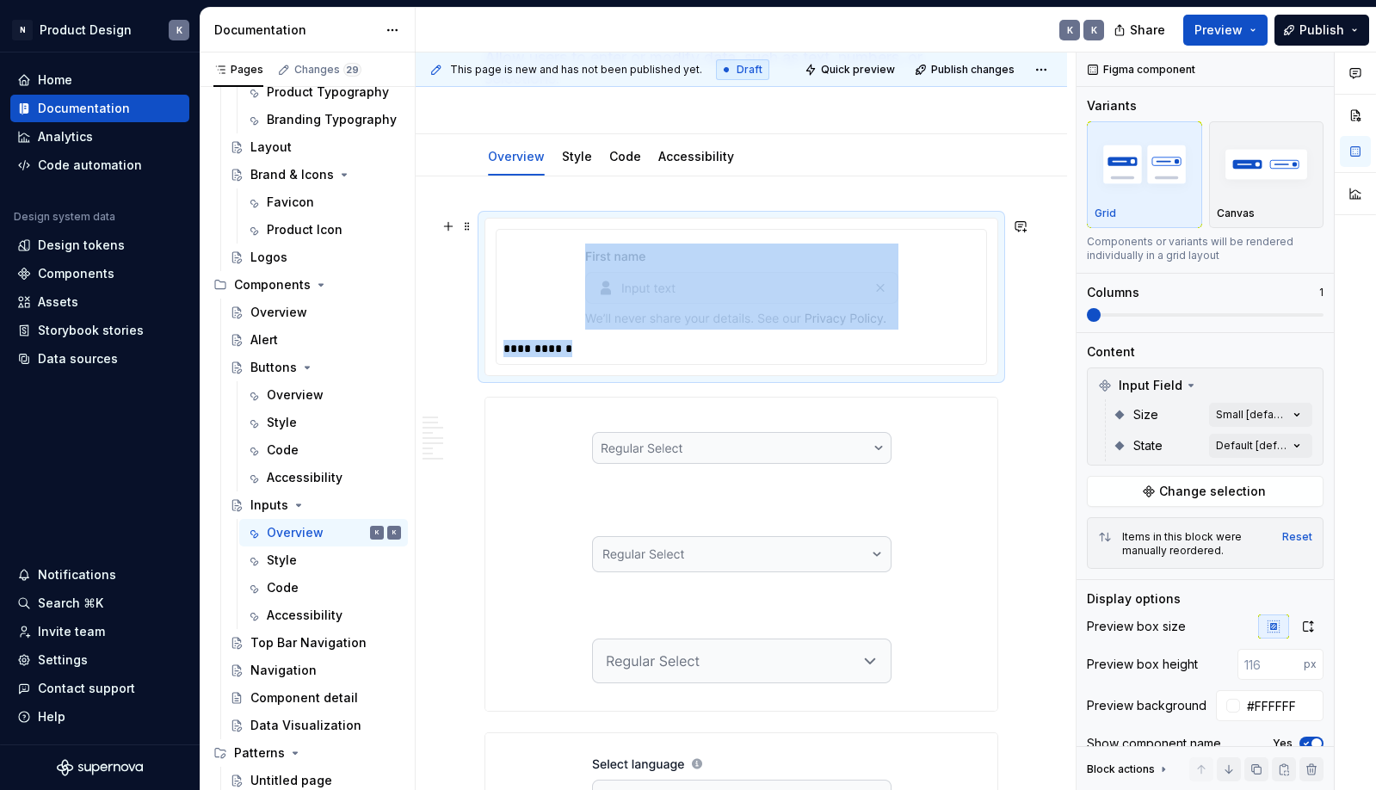
click at [969, 317] on div at bounding box center [741, 287] width 476 height 100
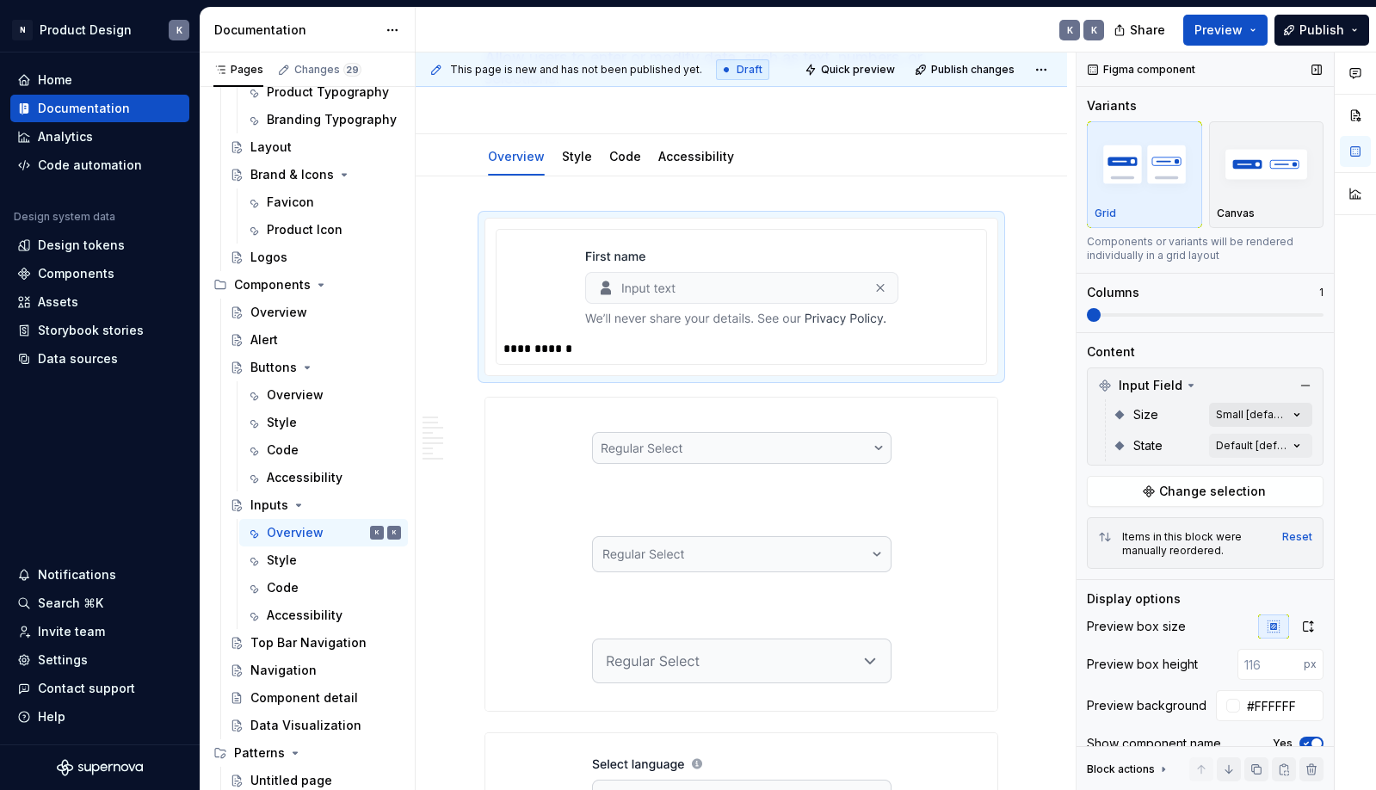
click at [1249, 412] on div "Comments Open comments No comments yet Select ‘Comment’ from the block context …" at bounding box center [1225, 421] width 299 height 738
click at [1049, 368] on html "N Product Design K Home Documentation Analytics Code automation Design system d…" at bounding box center [688, 395] width 1376 height 790
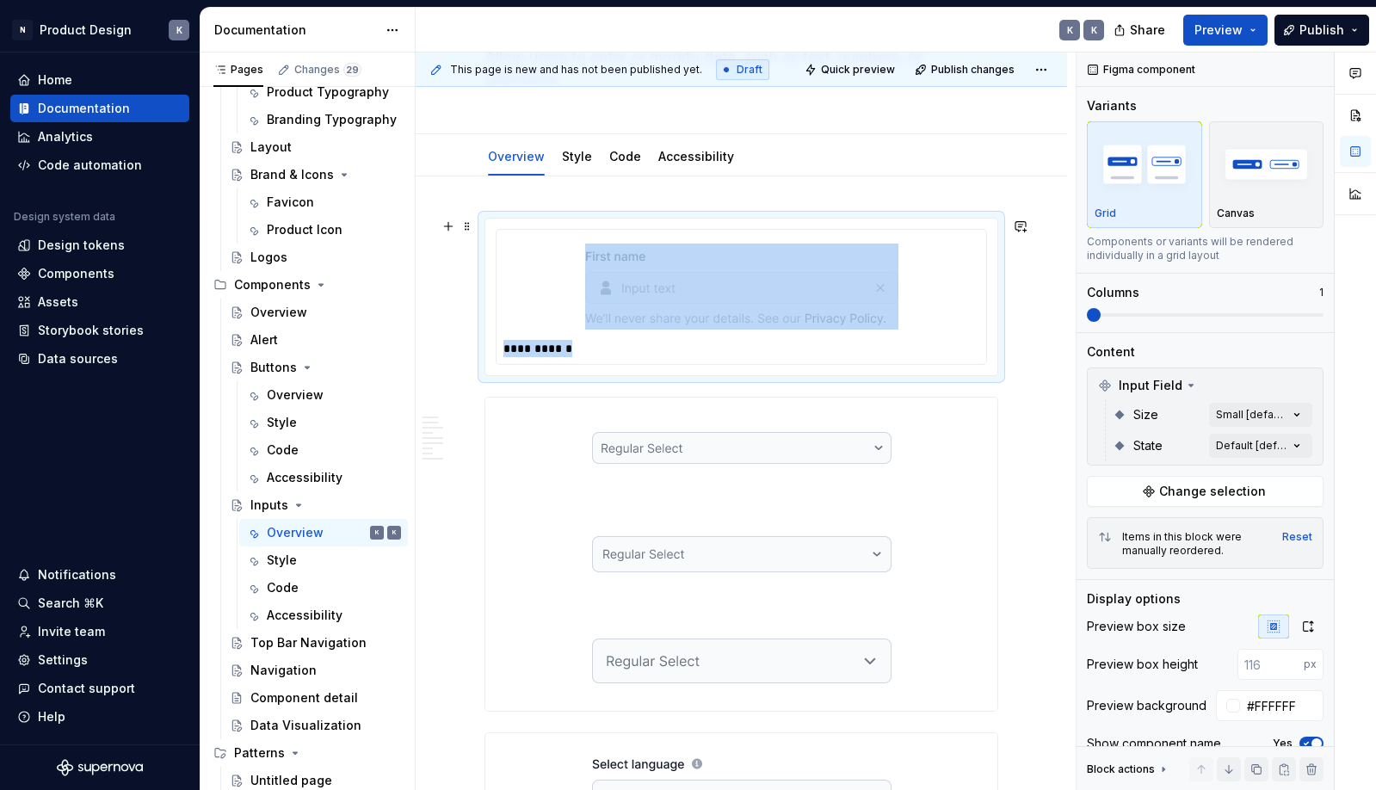
click at [967, 329] on div at bounding box center [741, 287] width 476 height 100
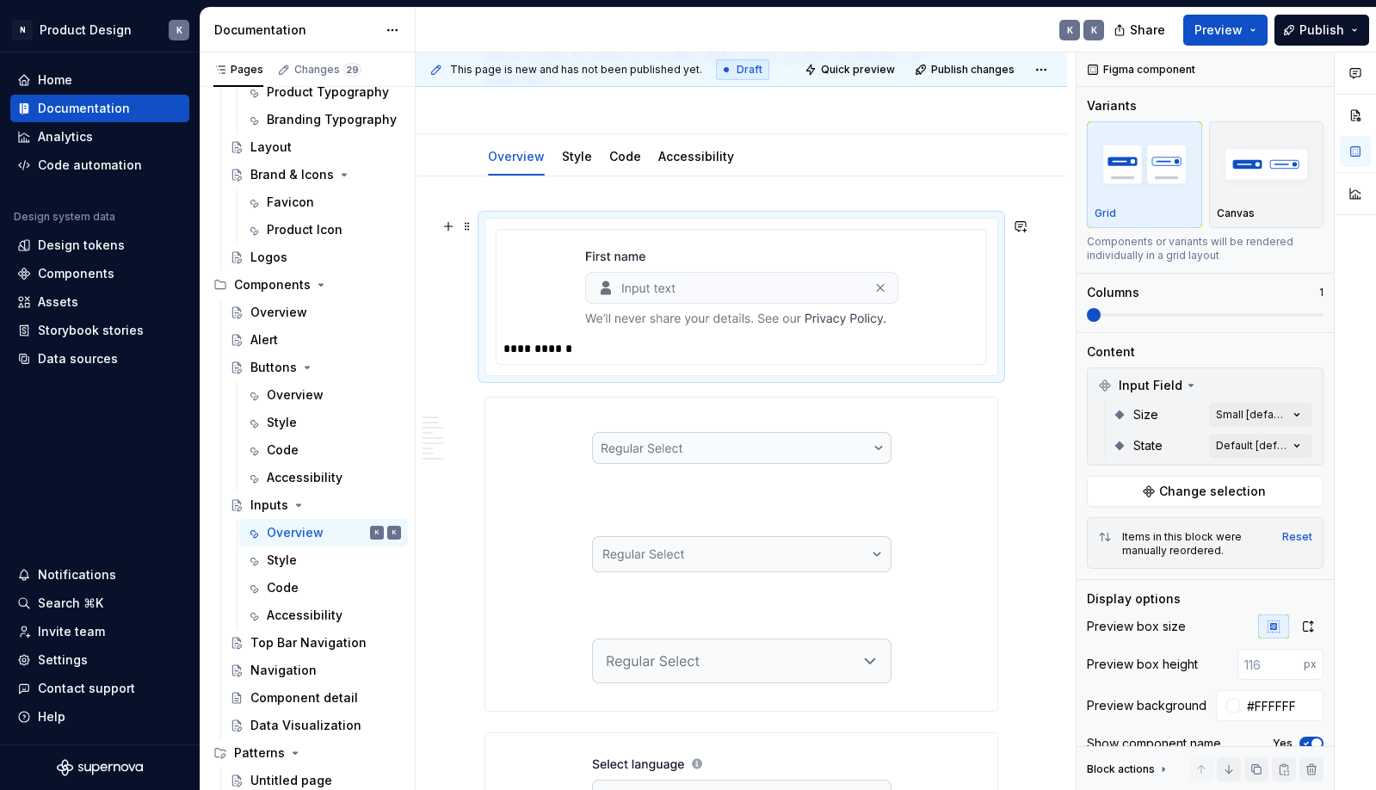
click at [963, 328] on div at bounding box center [741, 287] width 476 height 100
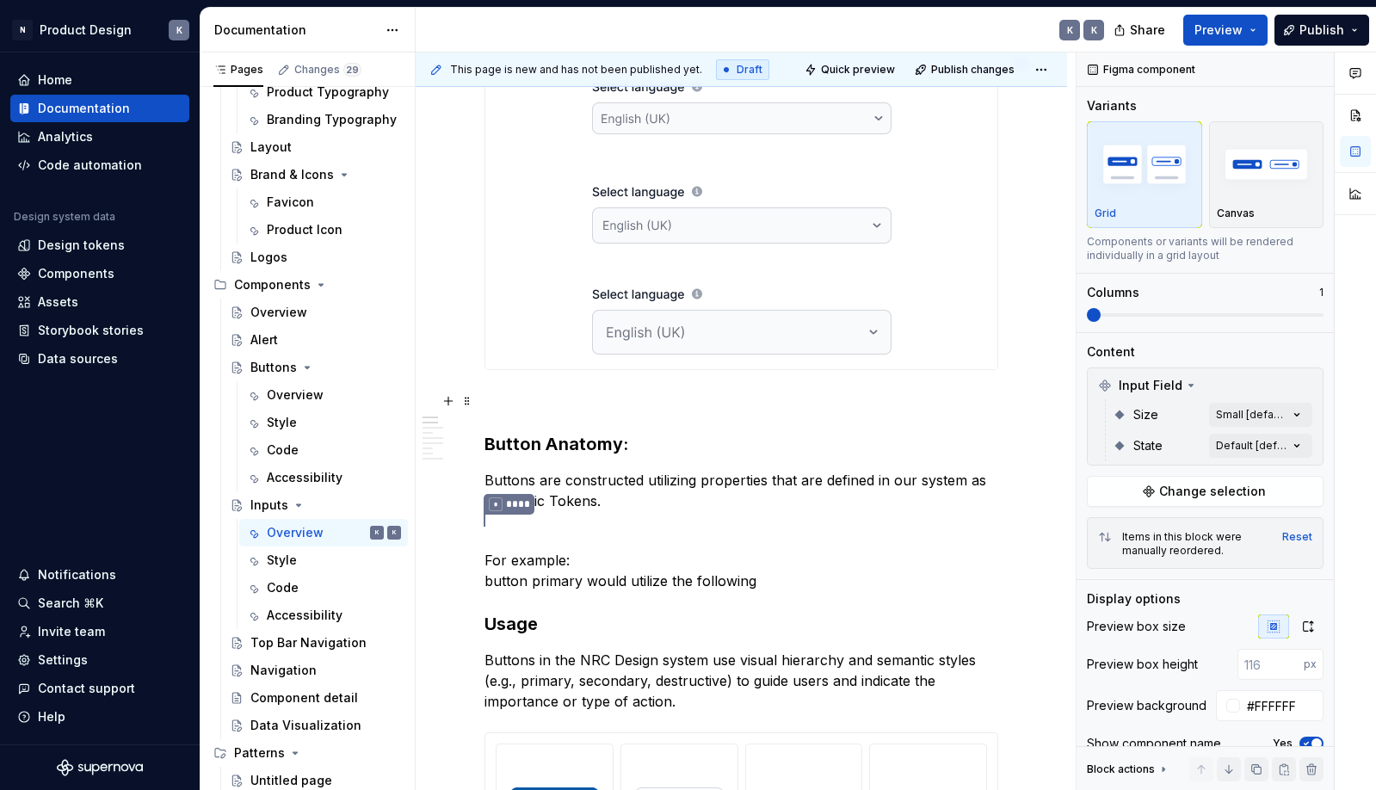
scroll to position [1004, 0]
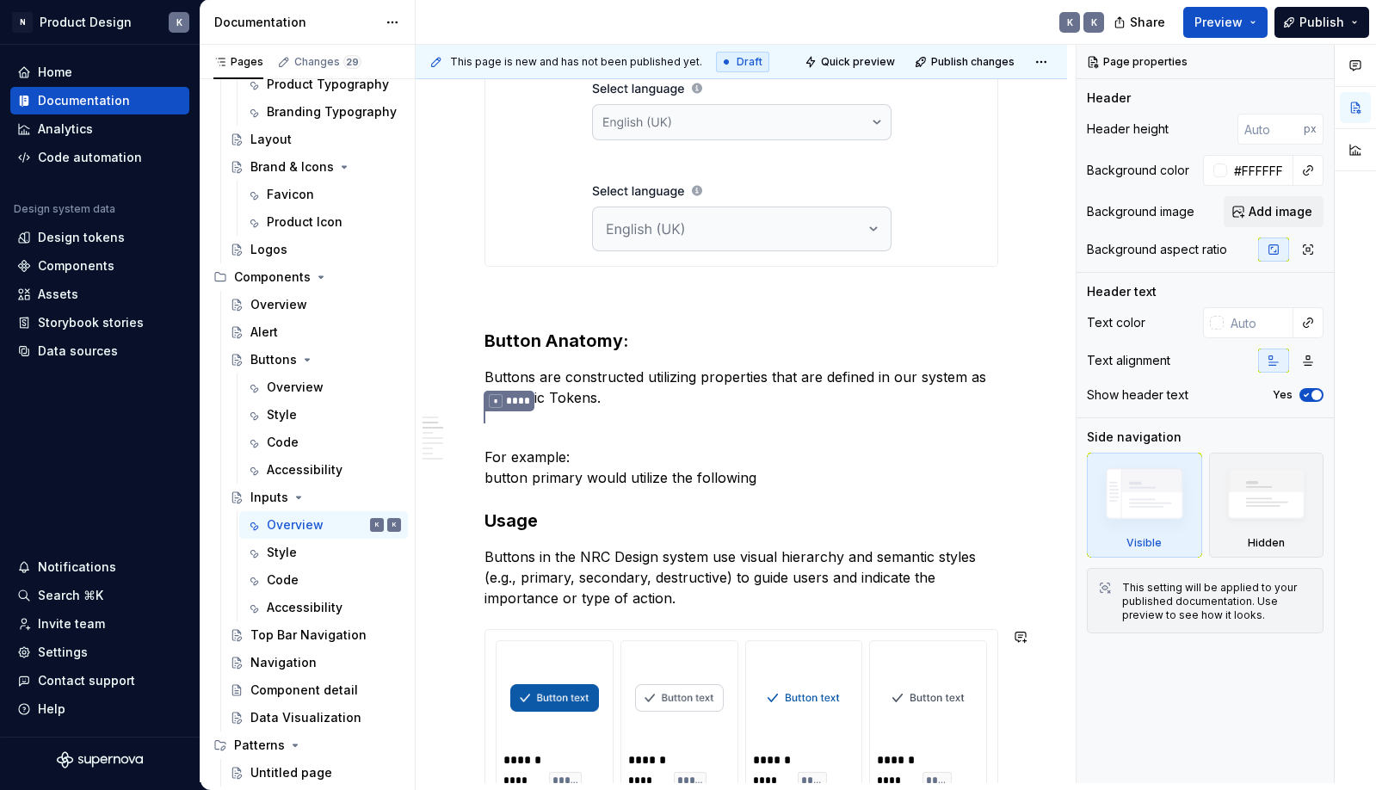
scroll to position [1628, 0]
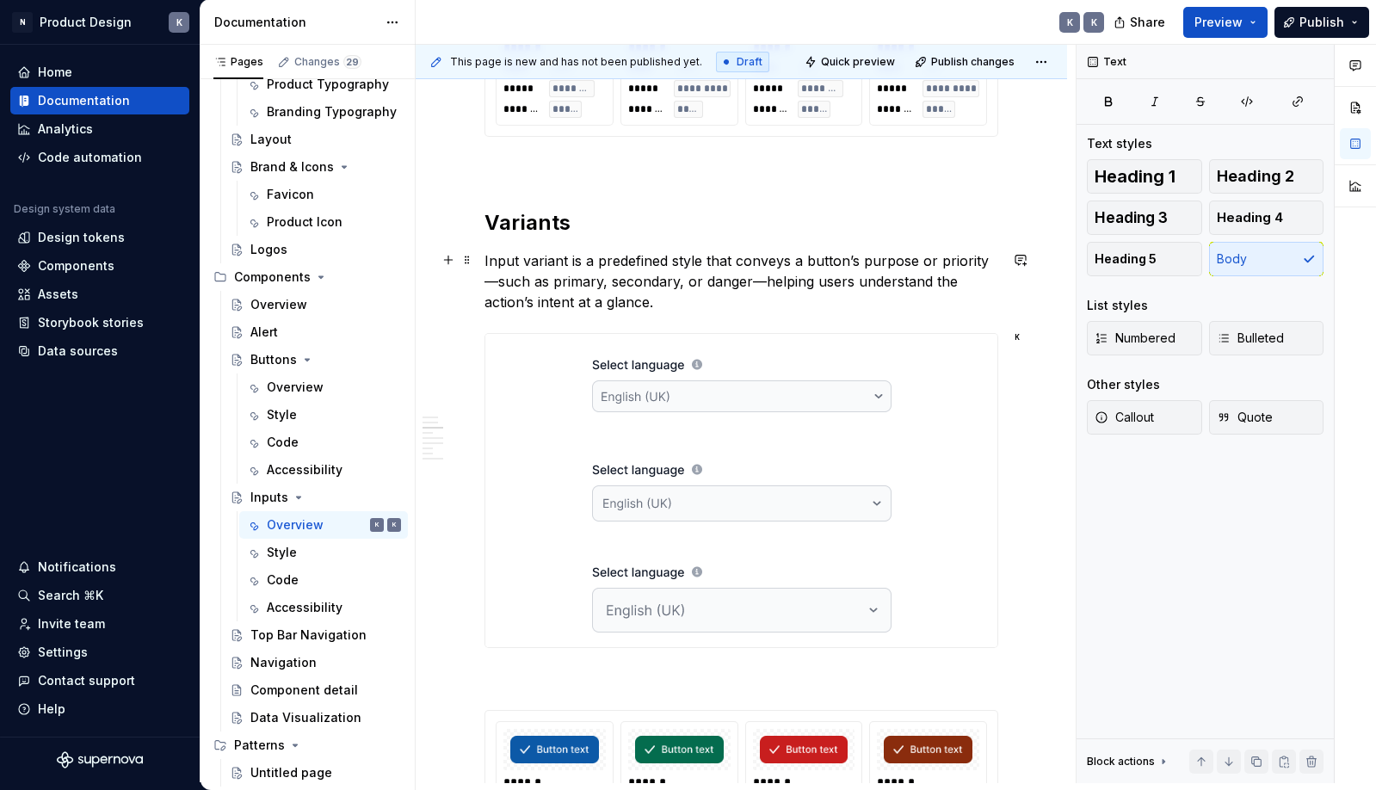
click at [613, 302] on p "Input variant is a predefined style that conveys a button’s purpose or priority…" at bounding box center [741, 281] width 514 height 62
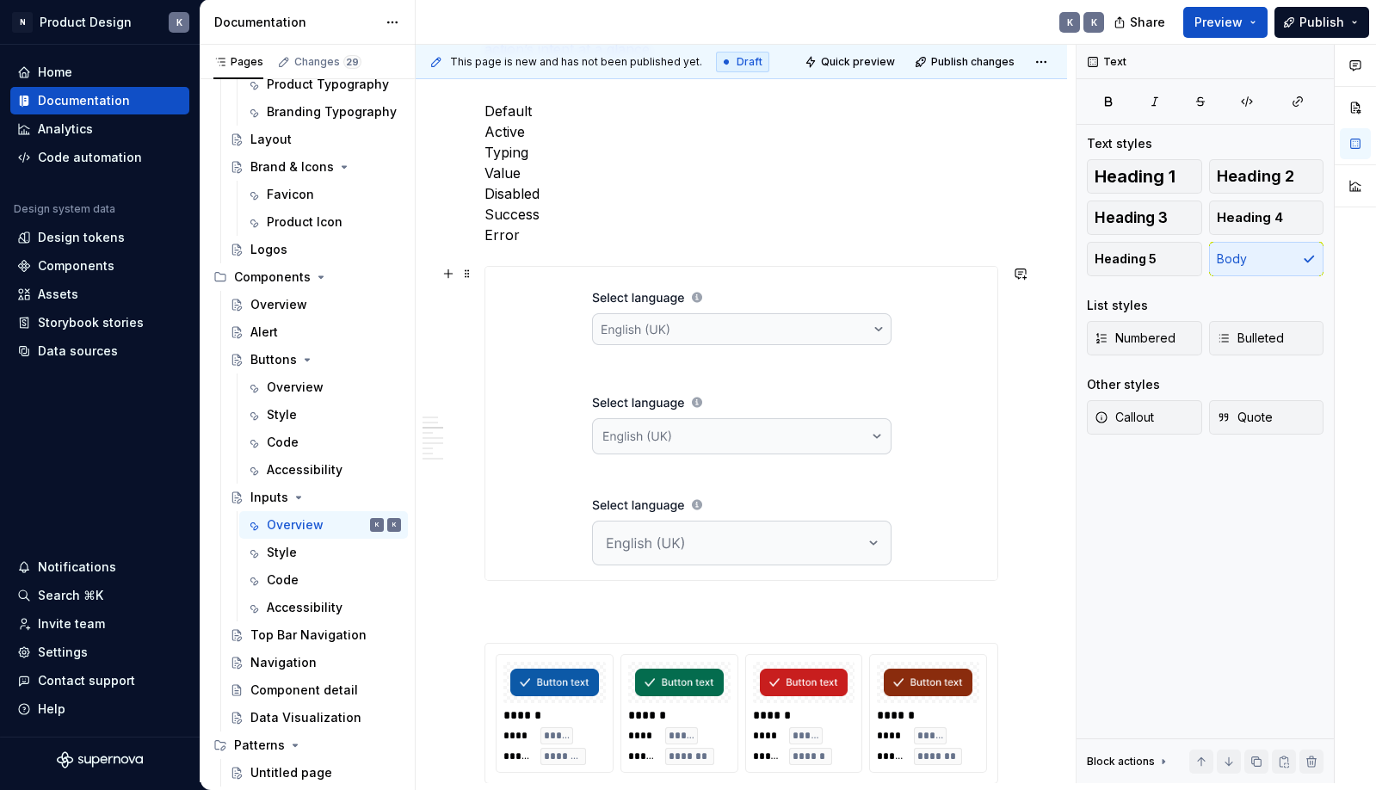
scroll to position [1888, 0]
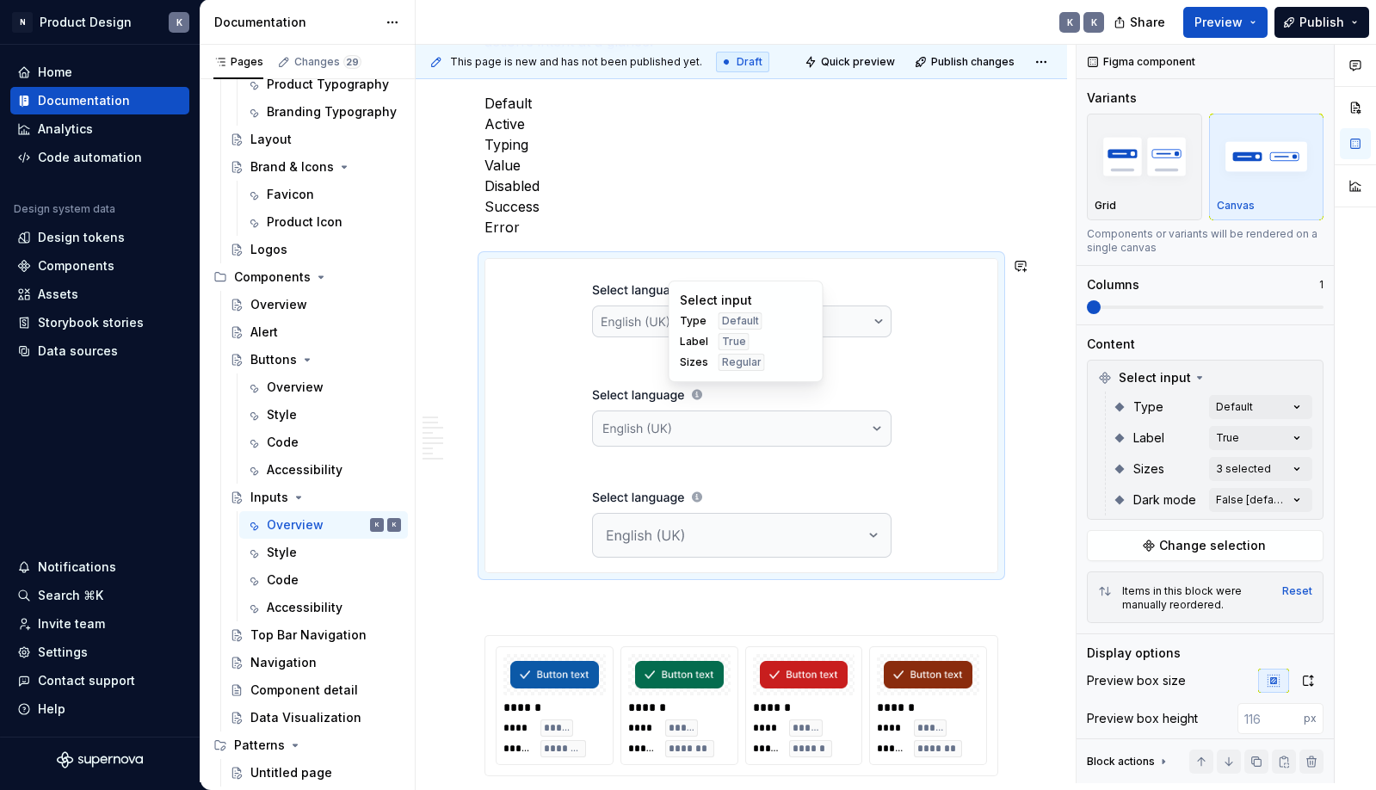
click at [906, 368] on div at bounding box center [741, 416] width 512 height 100
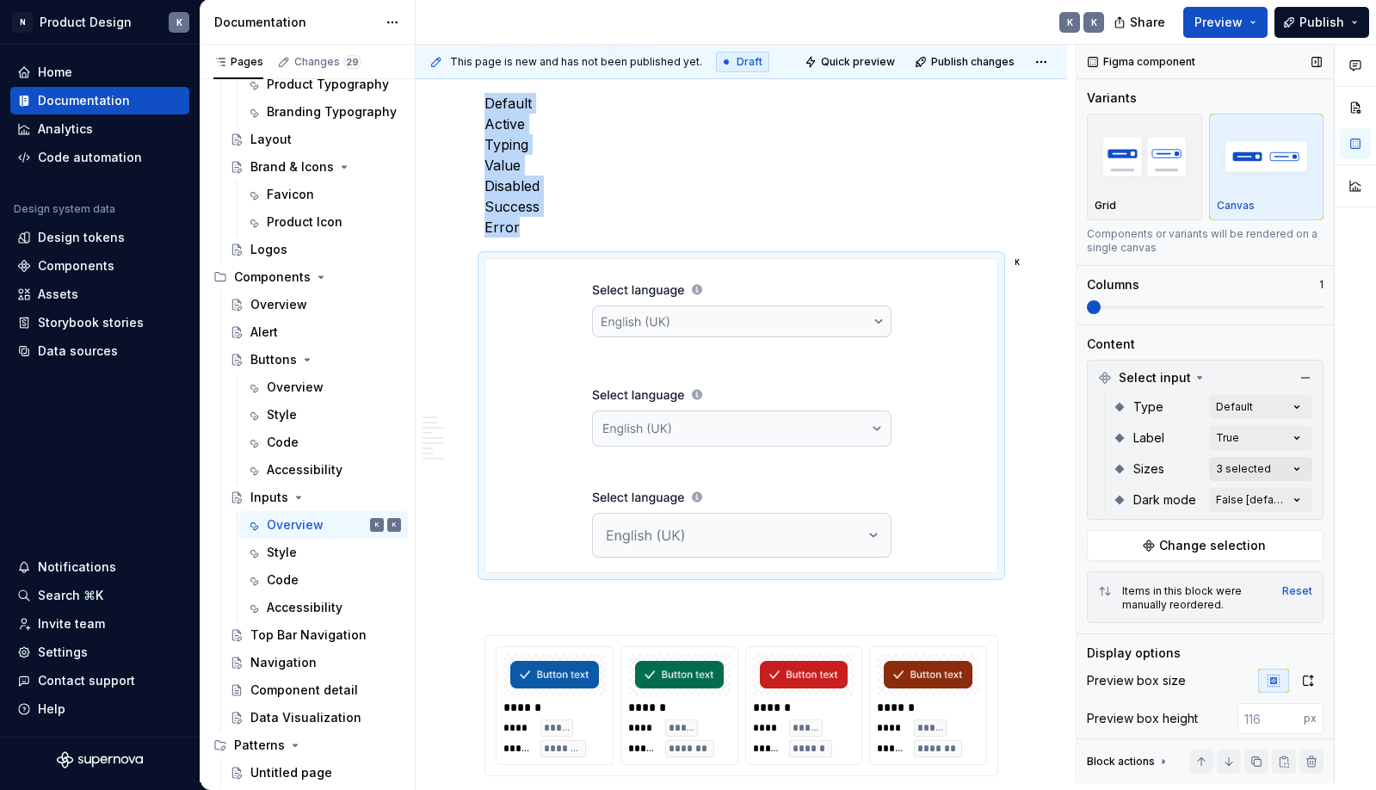
click at [1293, 470] on div "Comments Open comments No comments yet Select ‘Comment’ from the block context …" at bounding box center [1225, 414] width 299 height 738
click at [1300, 443] on div "Comments Open comments No comments yet Select ‘Comment’ from the block context …" at bounding box center [1225, 414] width 299 height 738
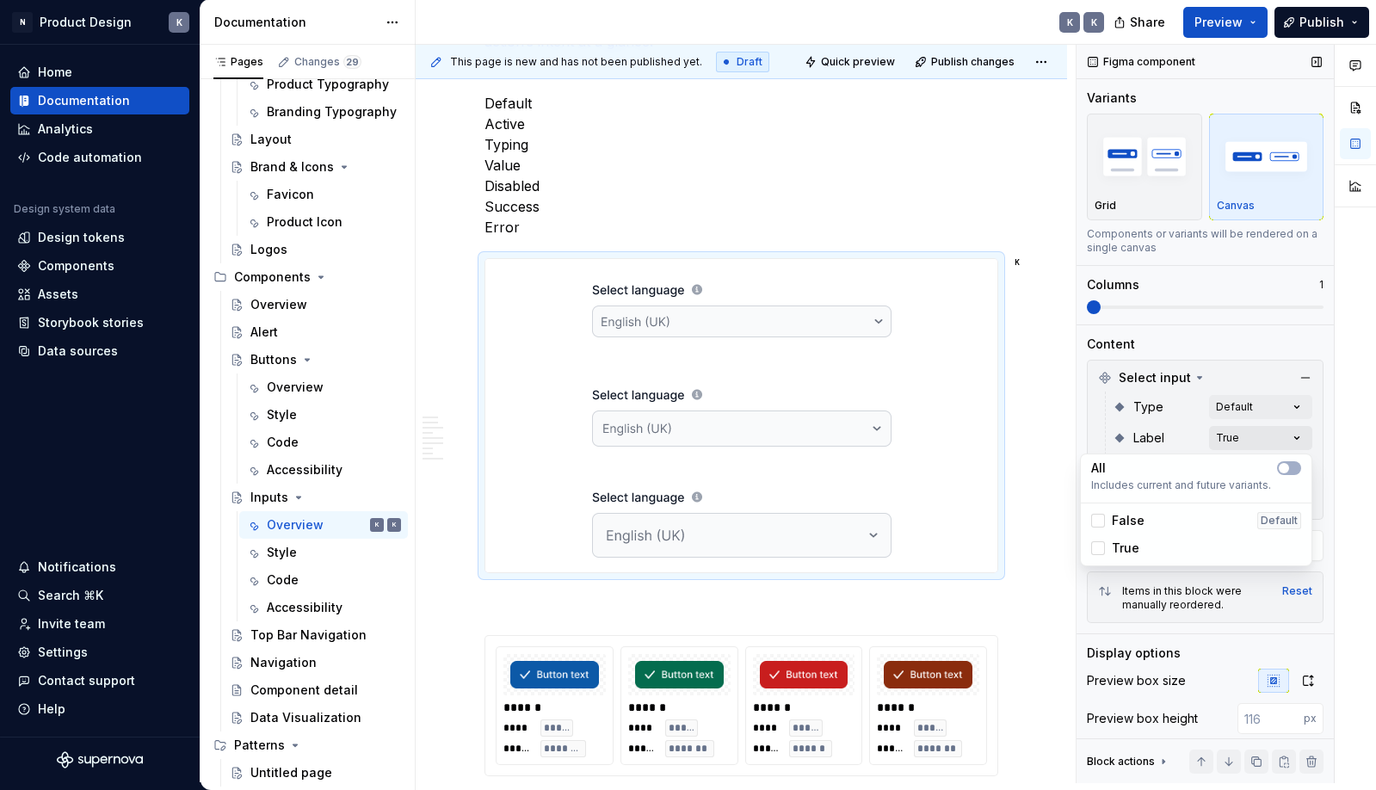
click at [1300, 443] on div "Comments Open comments No comments yet Select ‘Comment’ from the block context …" at bounding box center [1225, 414] width 299 height 738
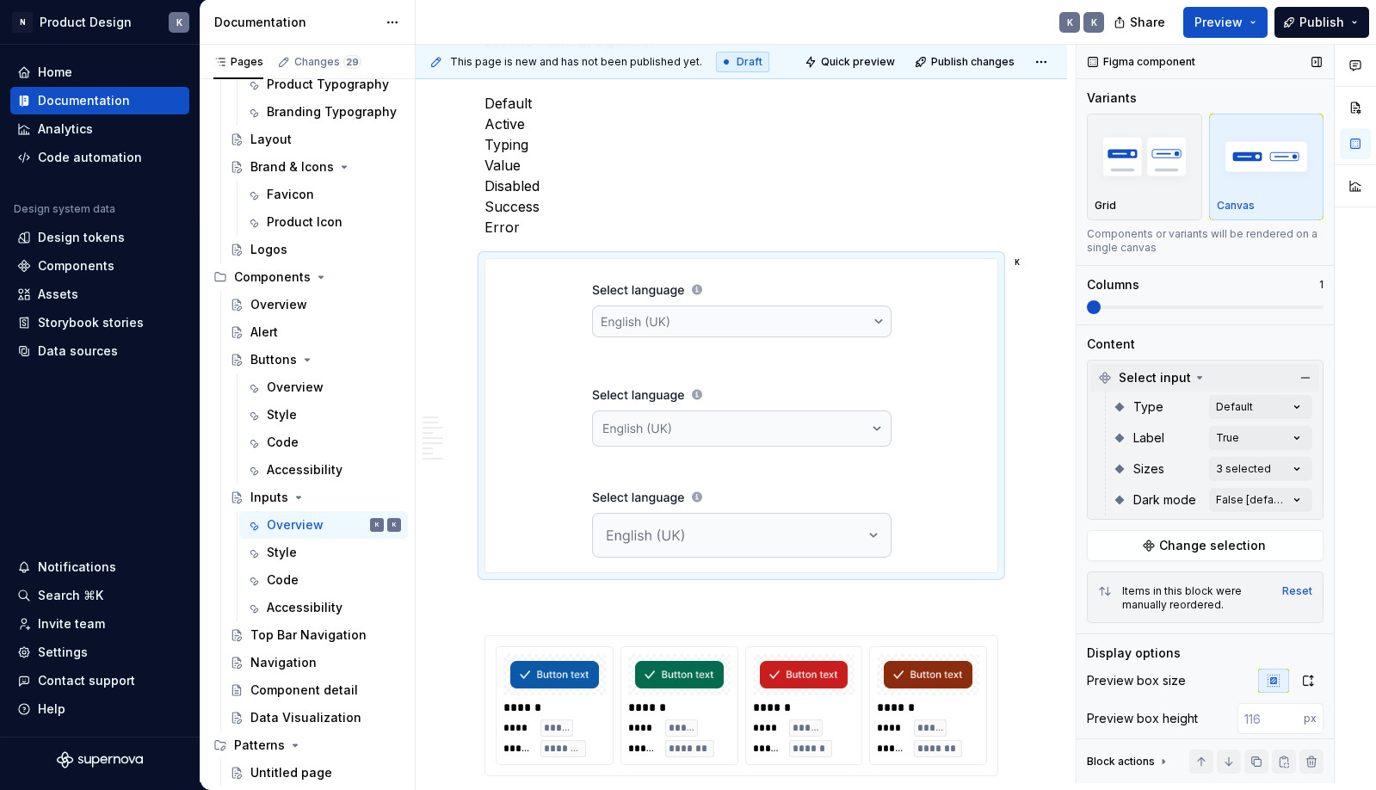
click at [1197, 371] on icon at bounding box center [1199, 378] width 14 height 14
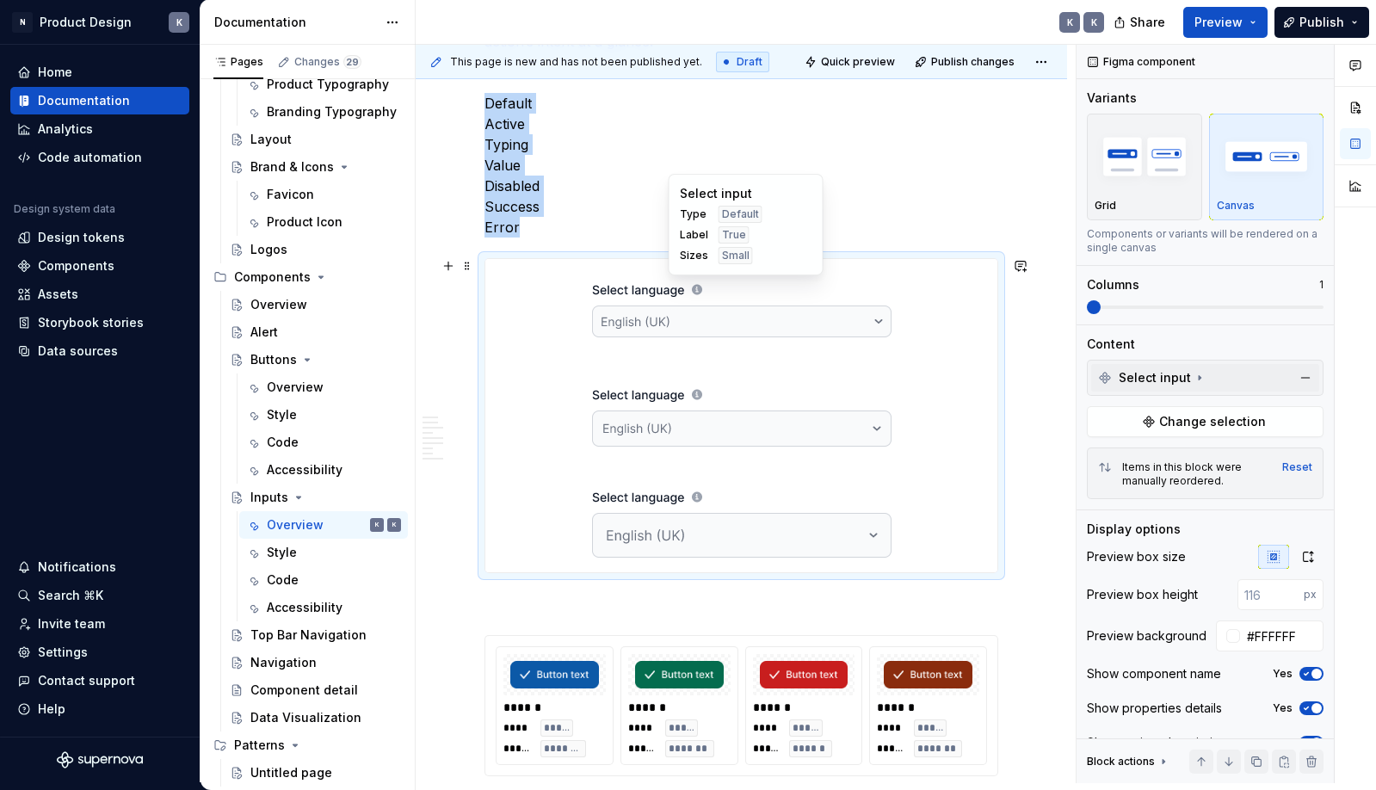
click at [997, 336] on div at bounding box center [741, 309] width 512 height 100
click at [1297, 379] on button "button" at bounding box center [1305, 378] width 24 height 24
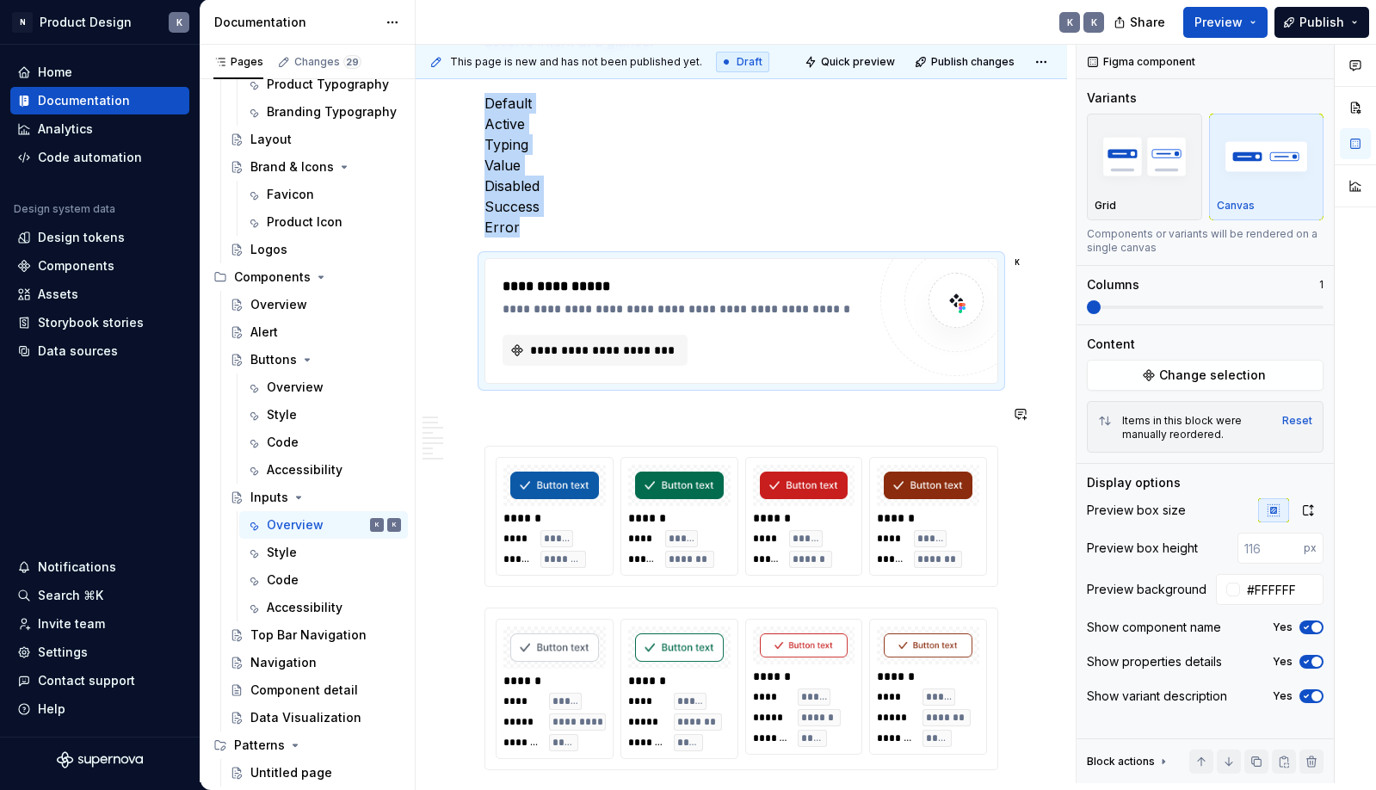
type textarea "*"
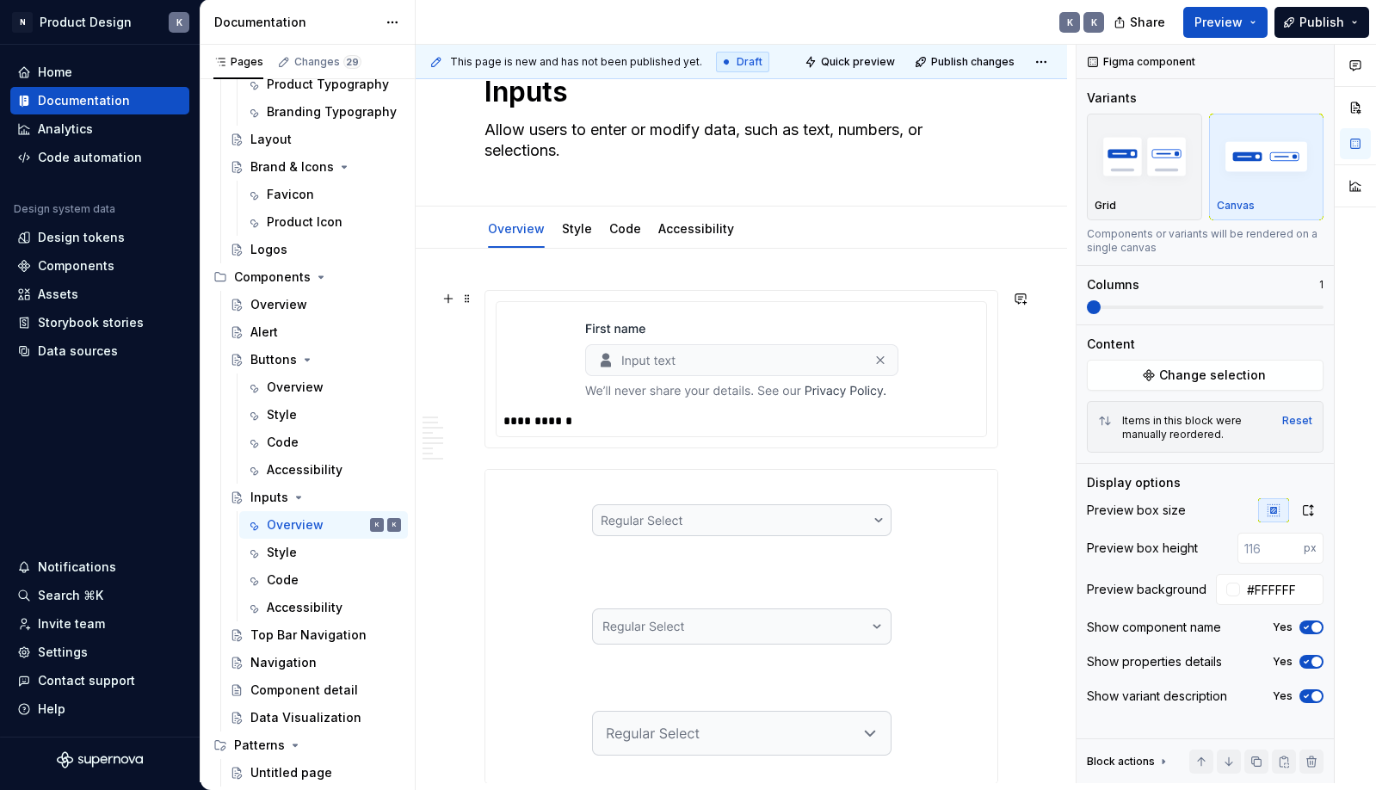
scroll to position [62, 0]
click at [960, 404] on div at bounding box center [741, 360] width 476 height 100
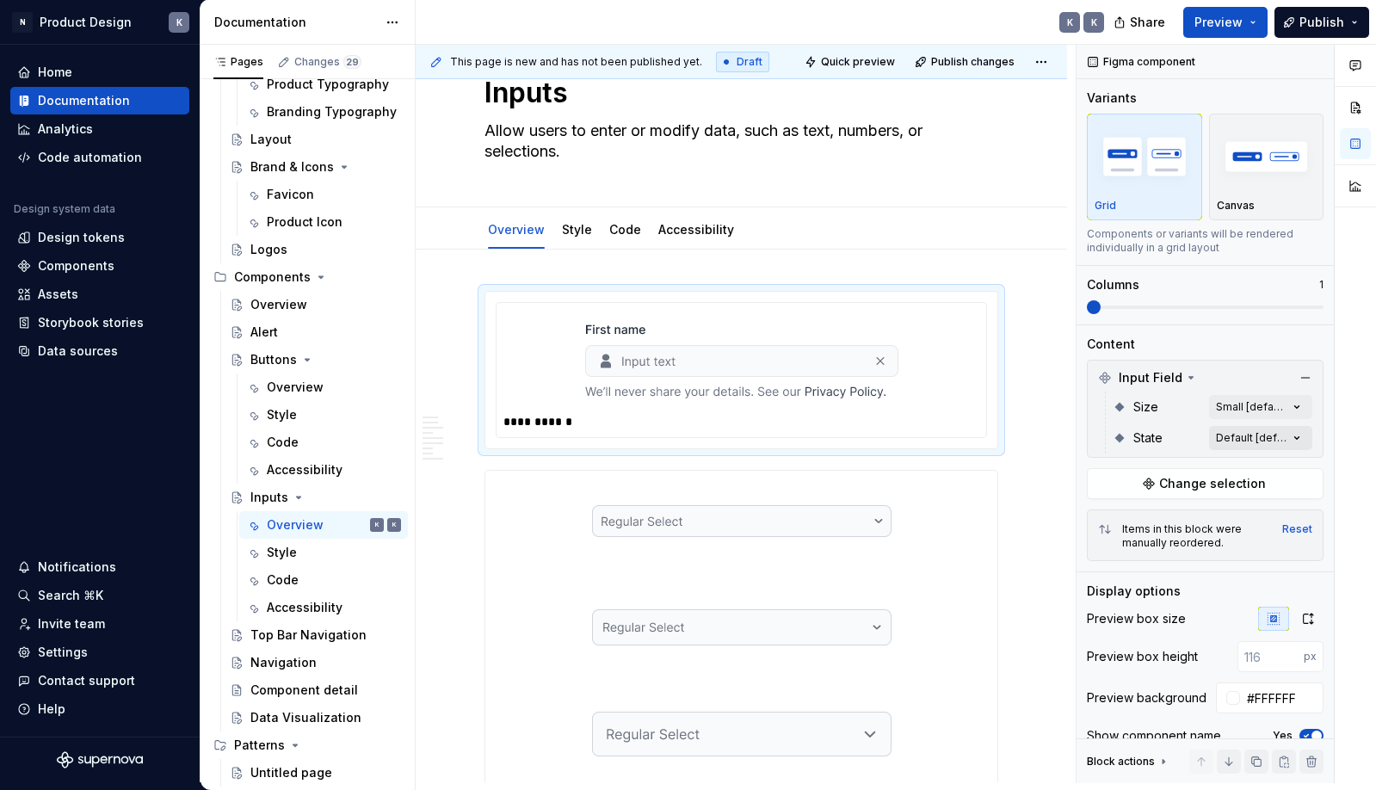
click at [1303, 440] on div "Comments Open comments No comments yet Select ‘Comment’ from the block context …" at bounding box center [1225, 414] width 299 height 738
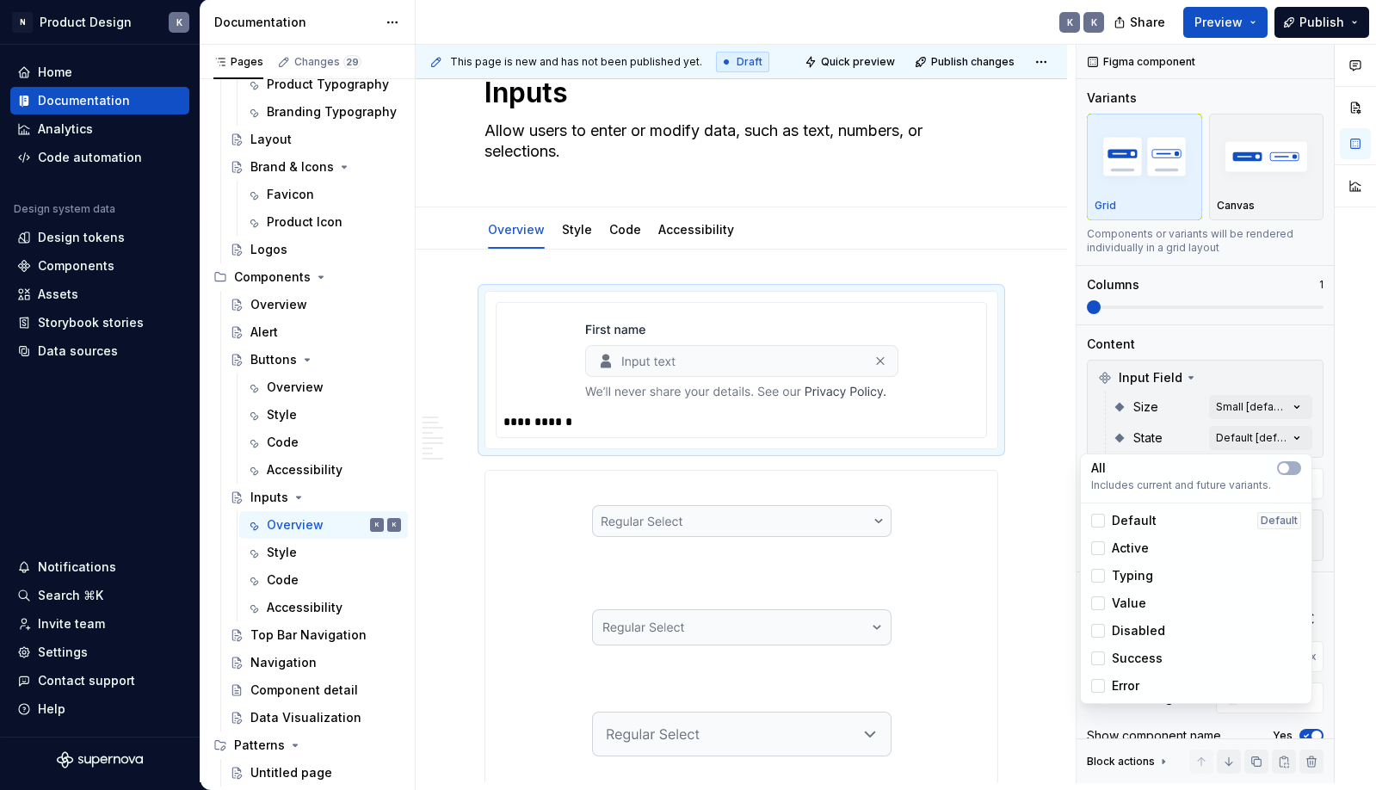
click at [1138, 520] on span "Default" at bounding box center [1134, 520] width 45 height 17
click at [1134, 526] on span "Default" at bounding box center [1134, 520] width 45 height 17
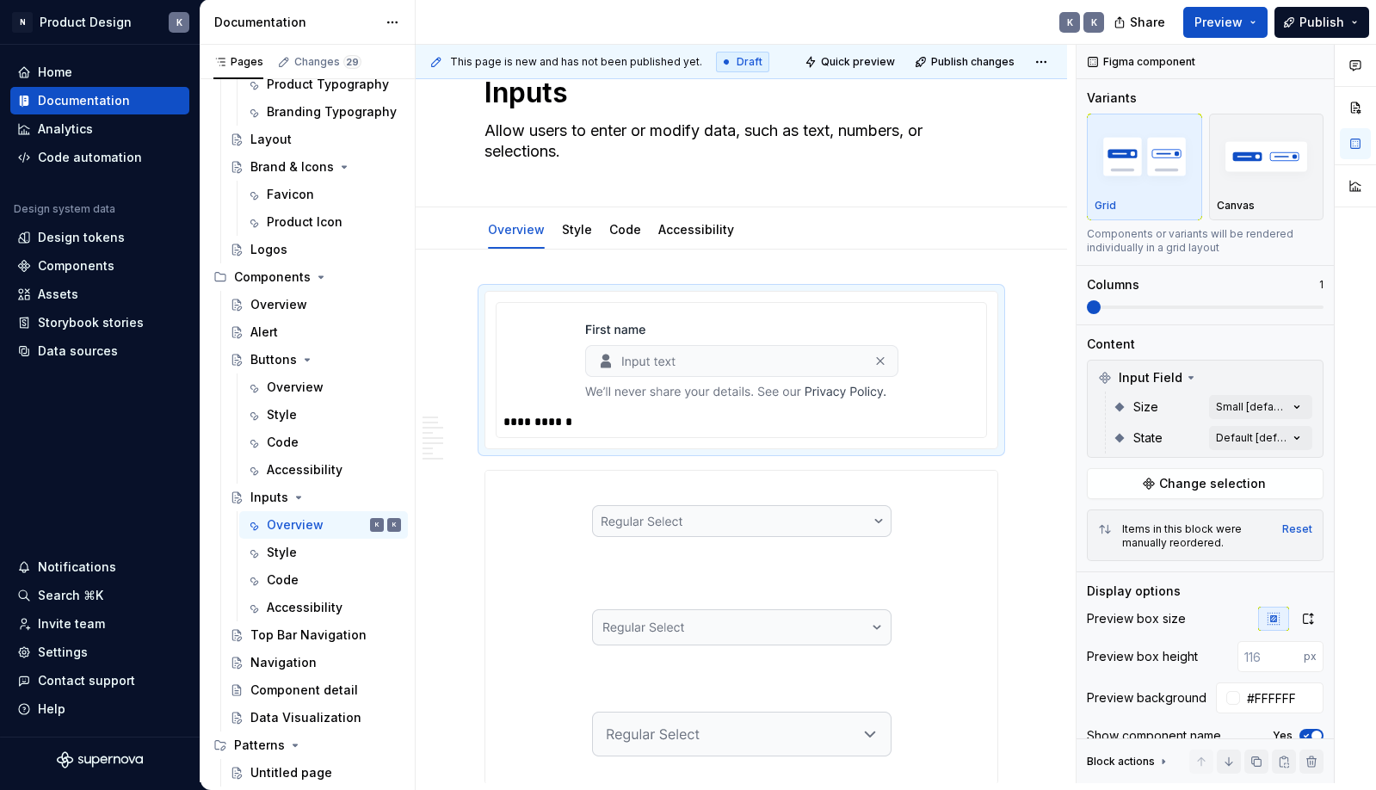
click at [1029, 451] on html "N Product Design K Home Documentation Analytics Code automation Design system d…" at bounding box center [688, 395] width 1376 height 790
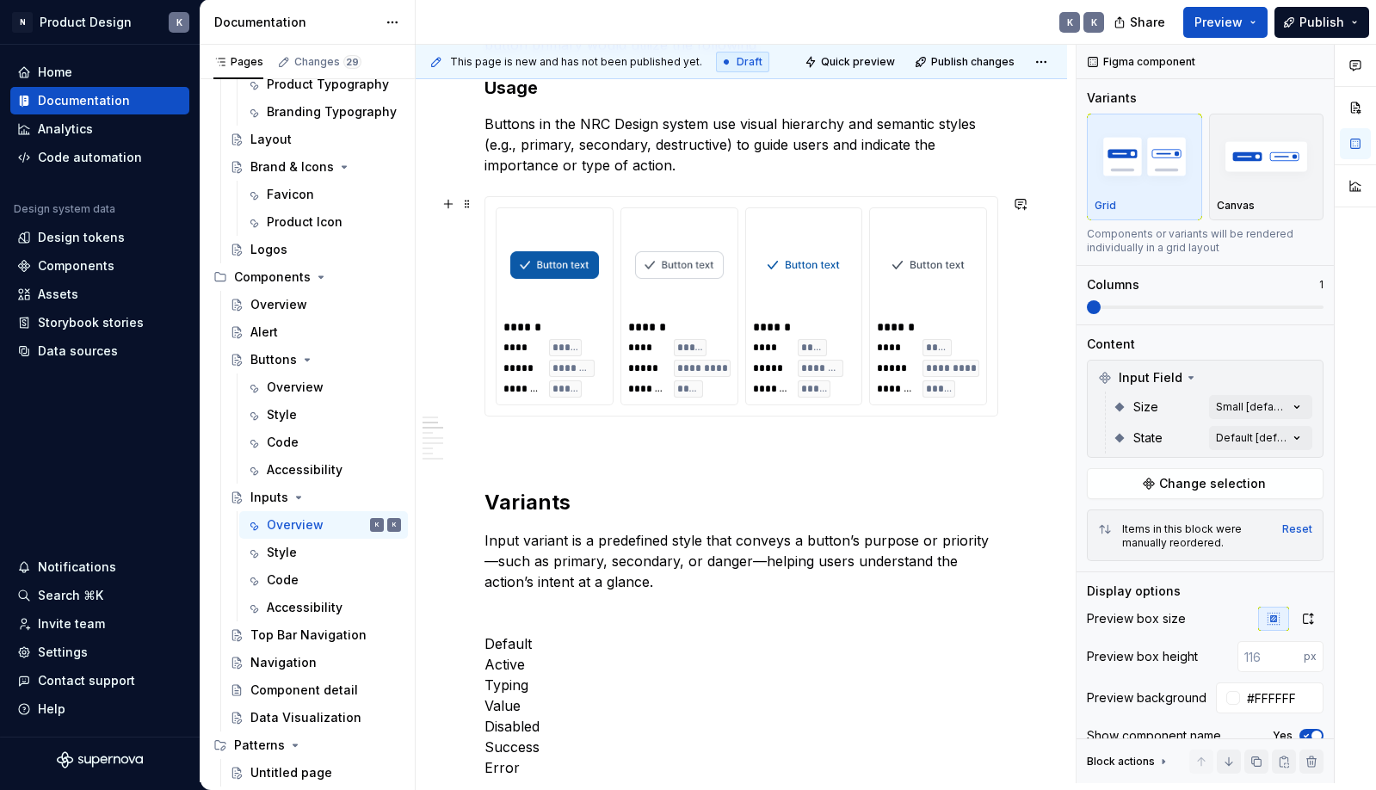
scroll to position [1901, 0]
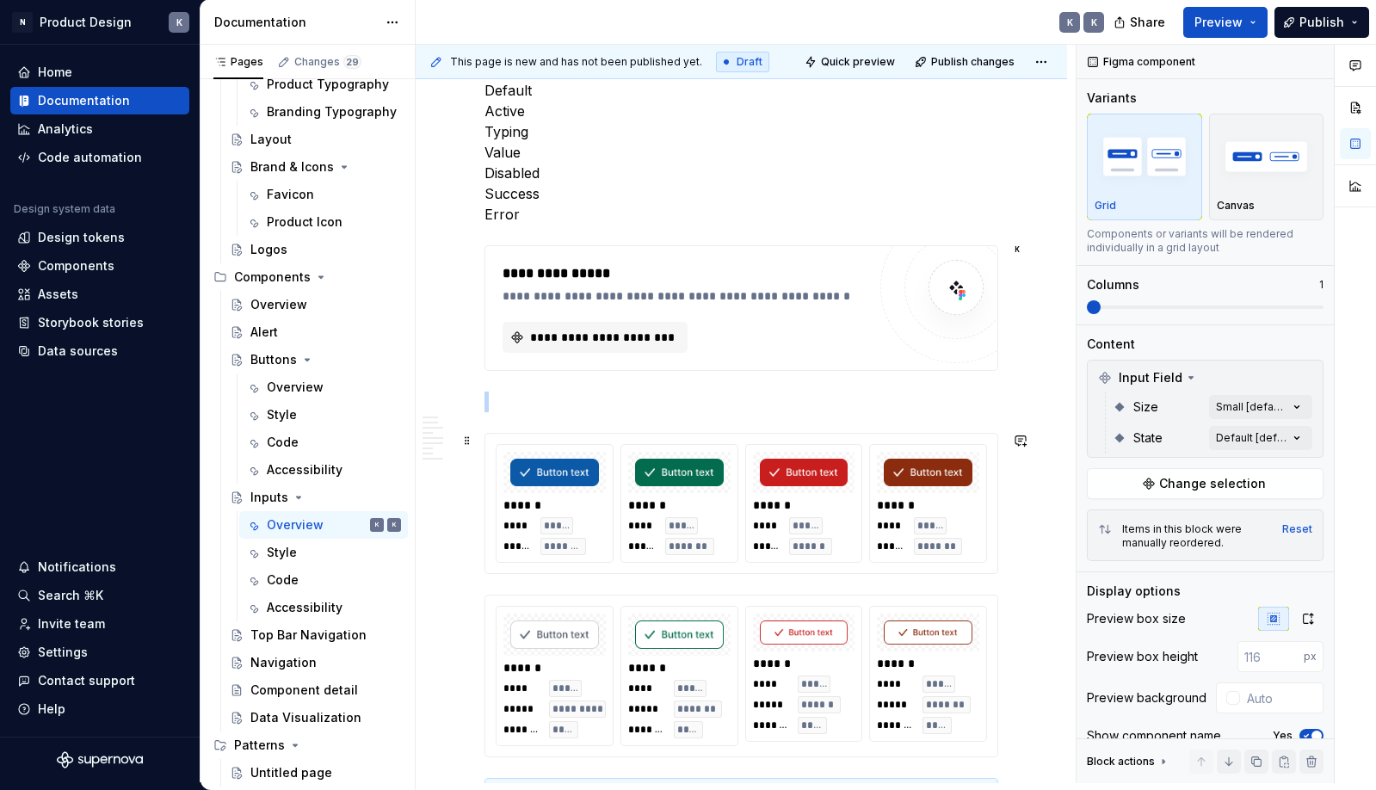
click at [862, 504] on div "****** **** ***** ***** ******" at bounding box center [804, 503] width 116 height 117
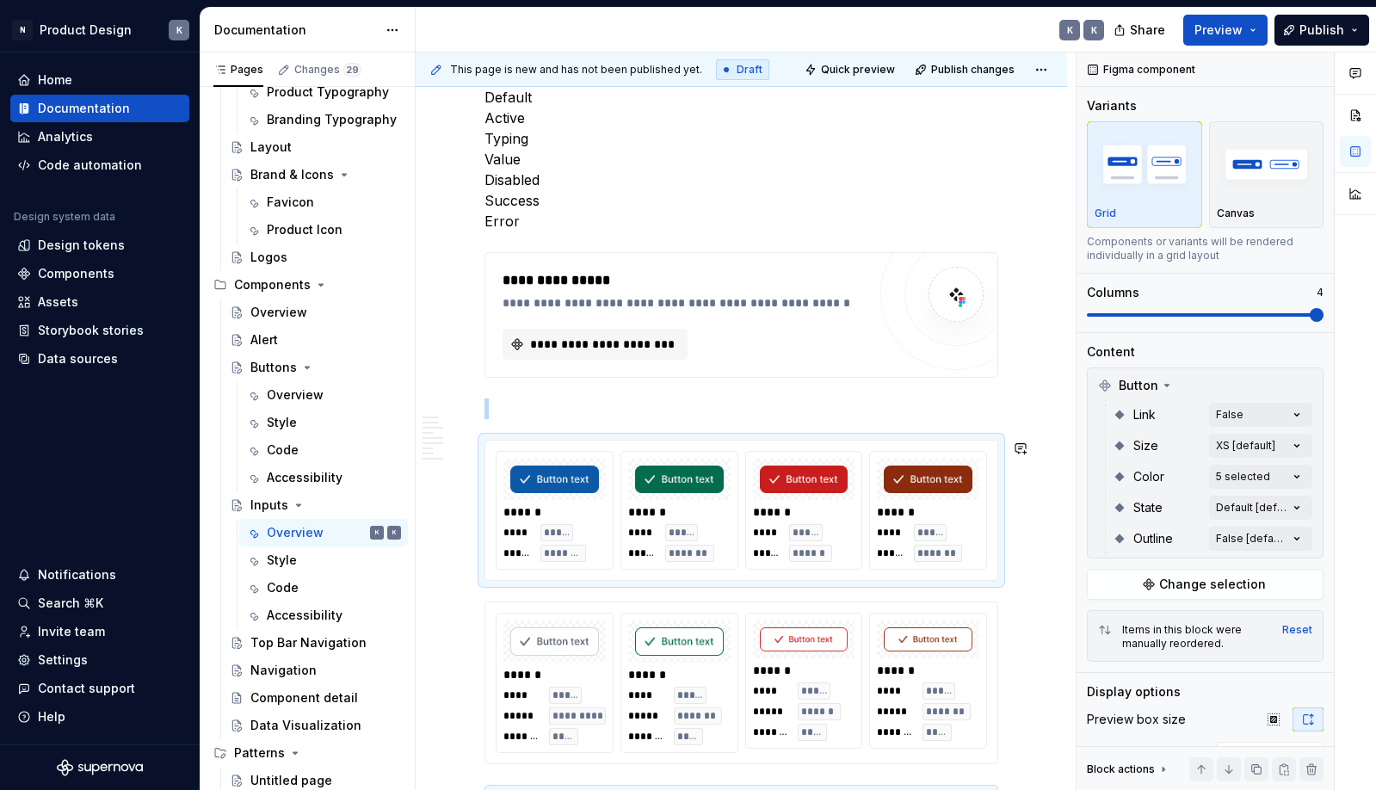
scroll to position [8, 0]
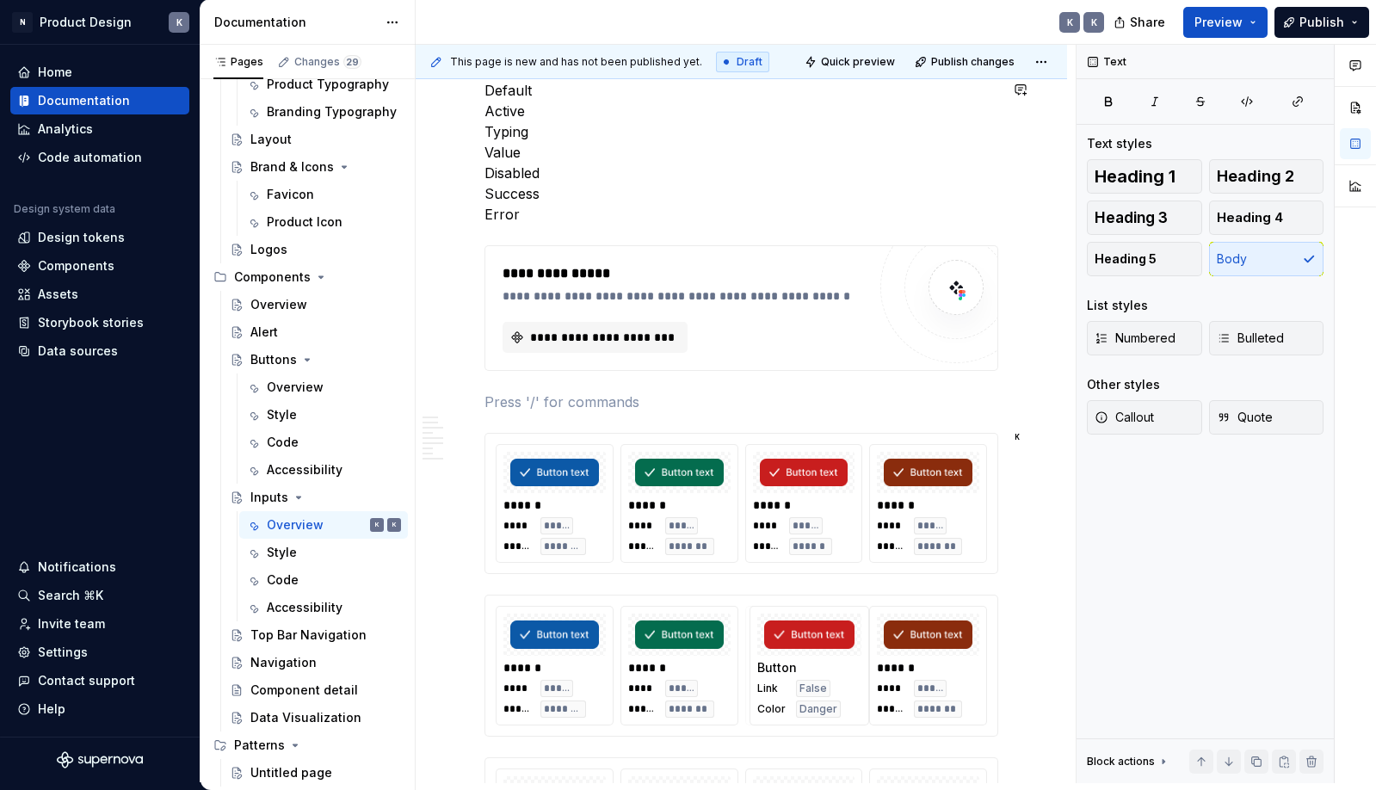
drag, startPoint x: 826, startPoint y: 606, endPoint x: 830, endPoint y: 224, distance: 382.0
click at [878, 408] on p at bounding box center [741, 401] width 514 height 21
click at [893, 491] on div at bounding box center [928, 472] width 102 height 41
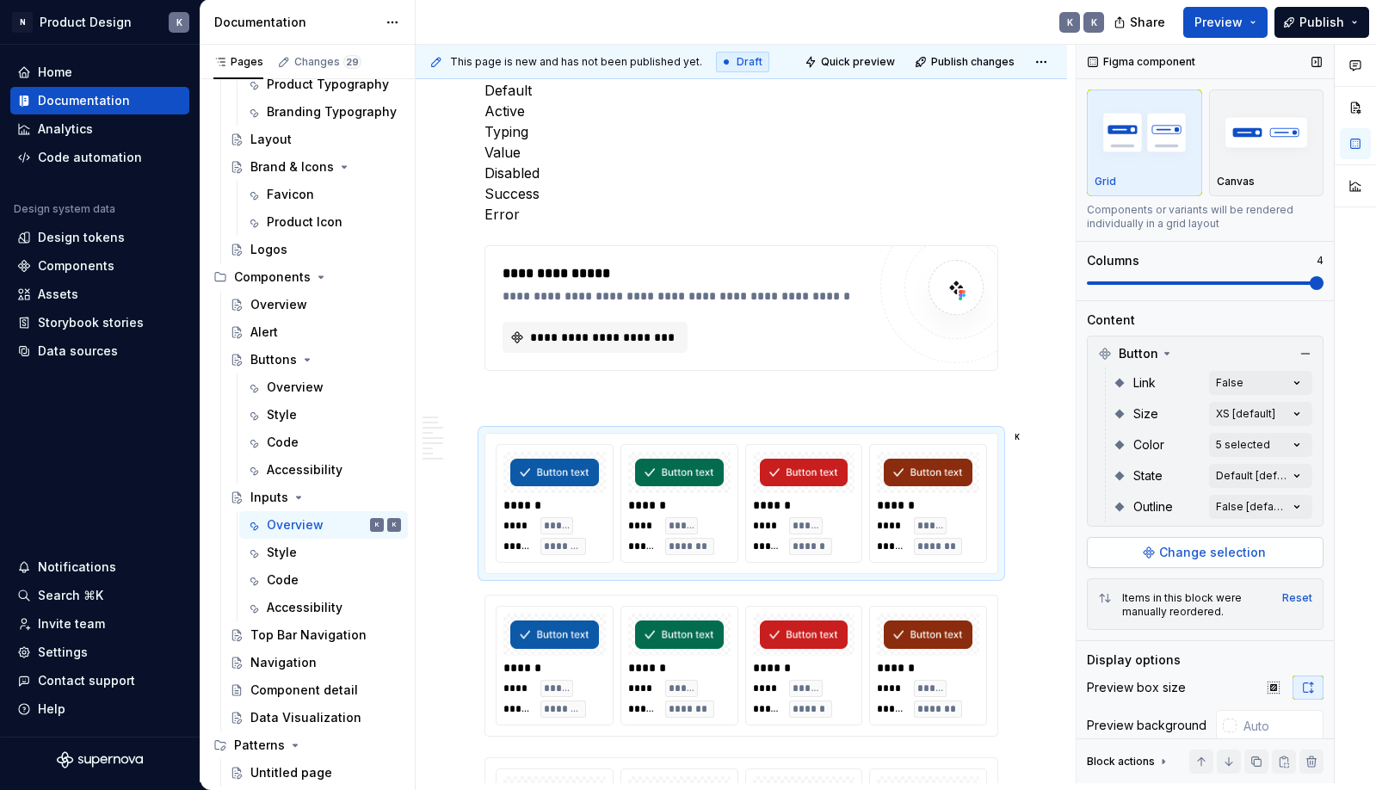
scroll to position [43, 0]
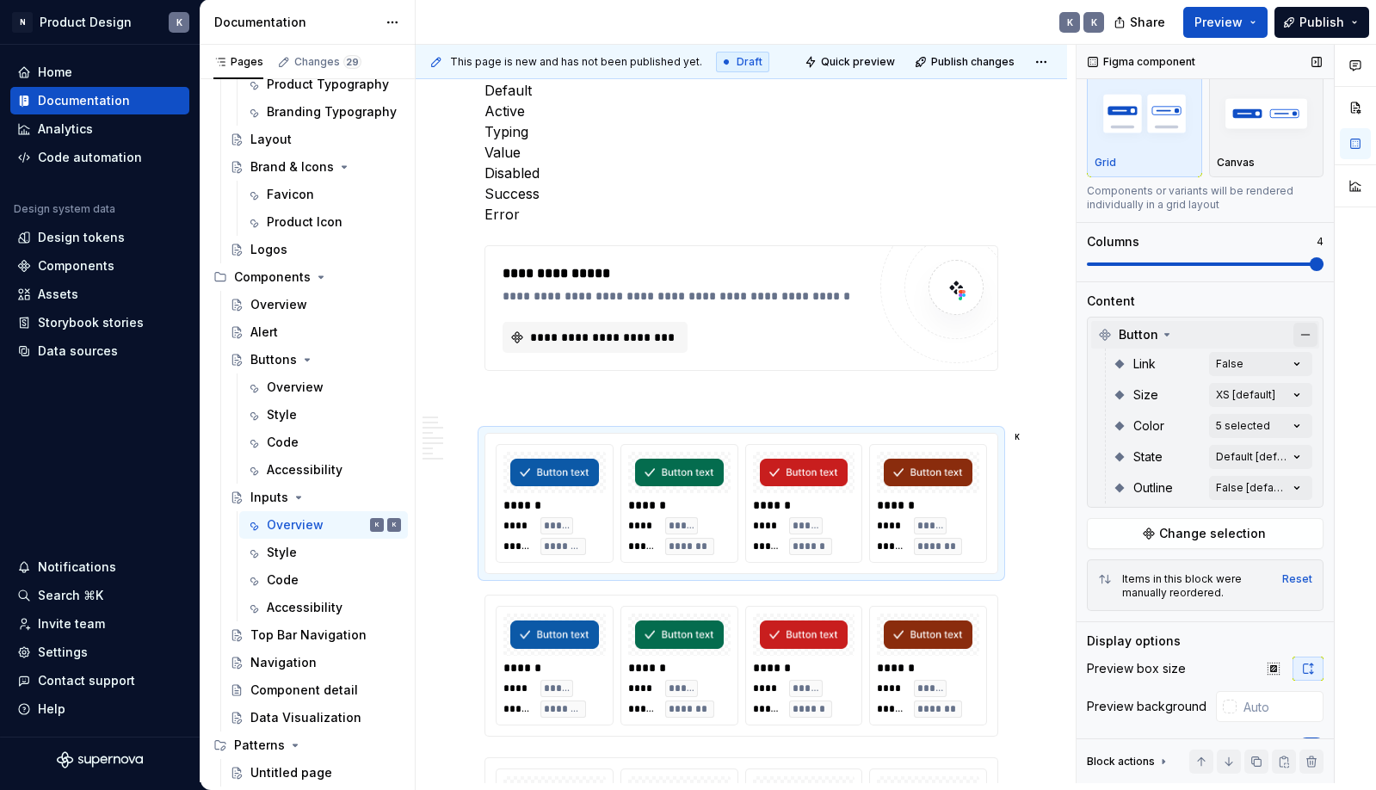
click at [1303, 333] on button "button" at bounding box center [1305, 335] width 24 height 24
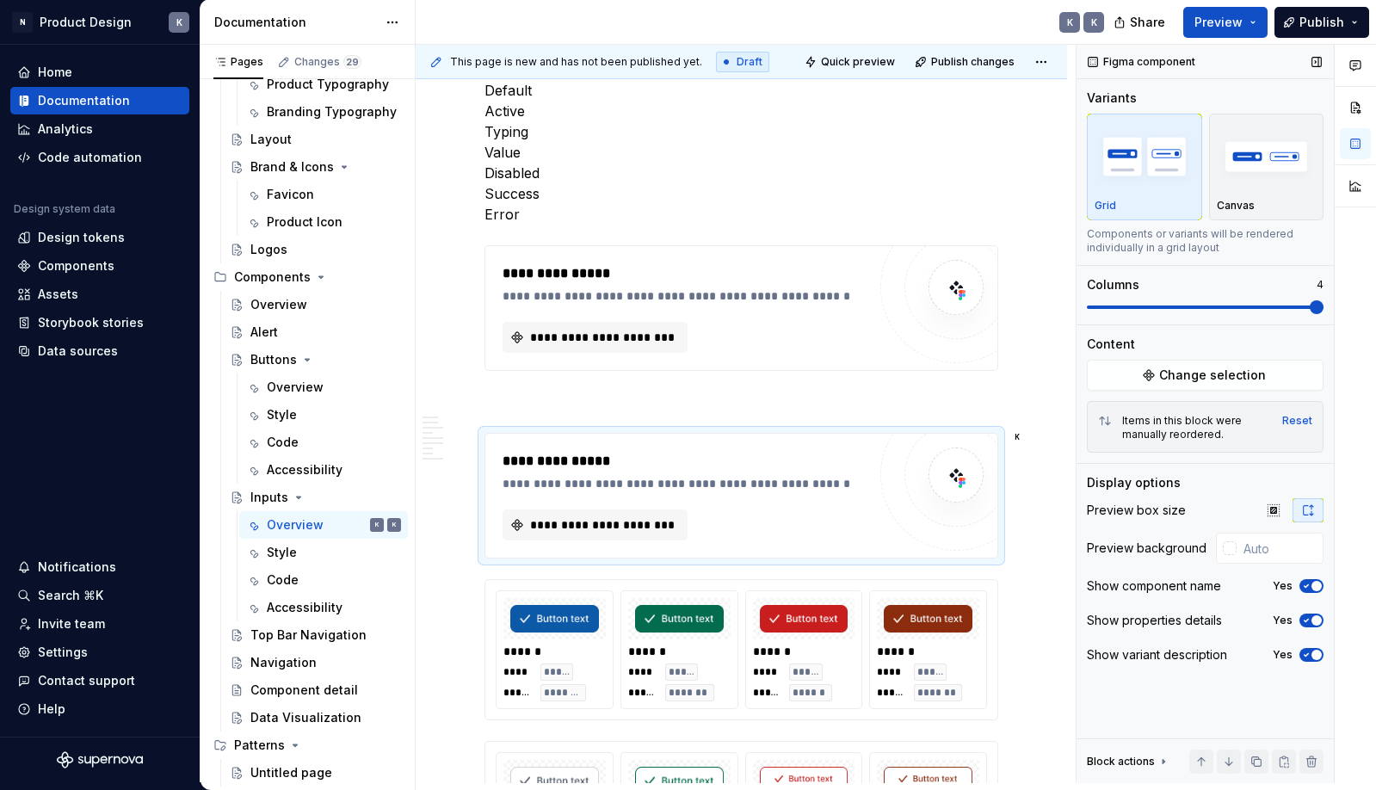
scroll to position [0, 0]
click at [1155, 373] on button "Change selection" at bounding box center [1205, 375] width 237 height 31
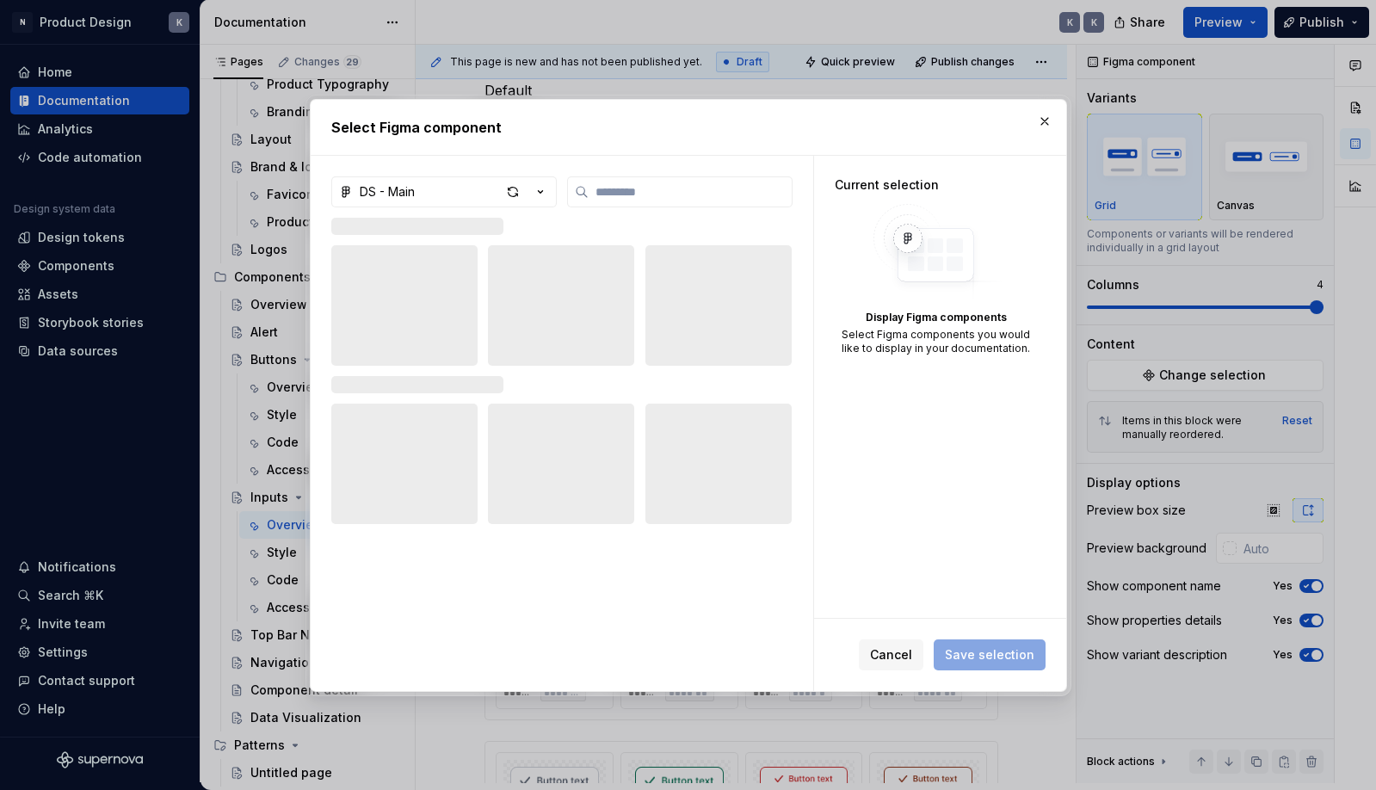
type textarea "*"
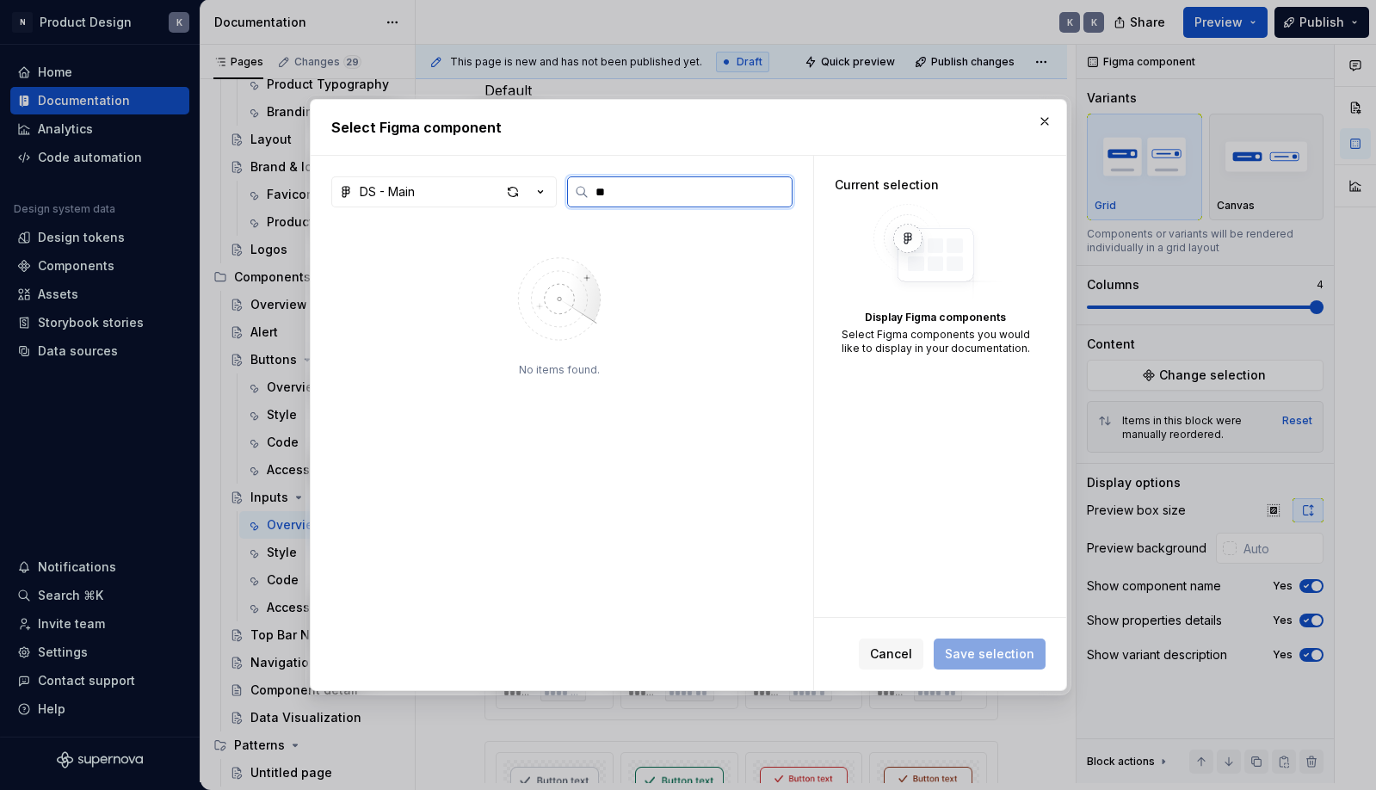
type input "*"
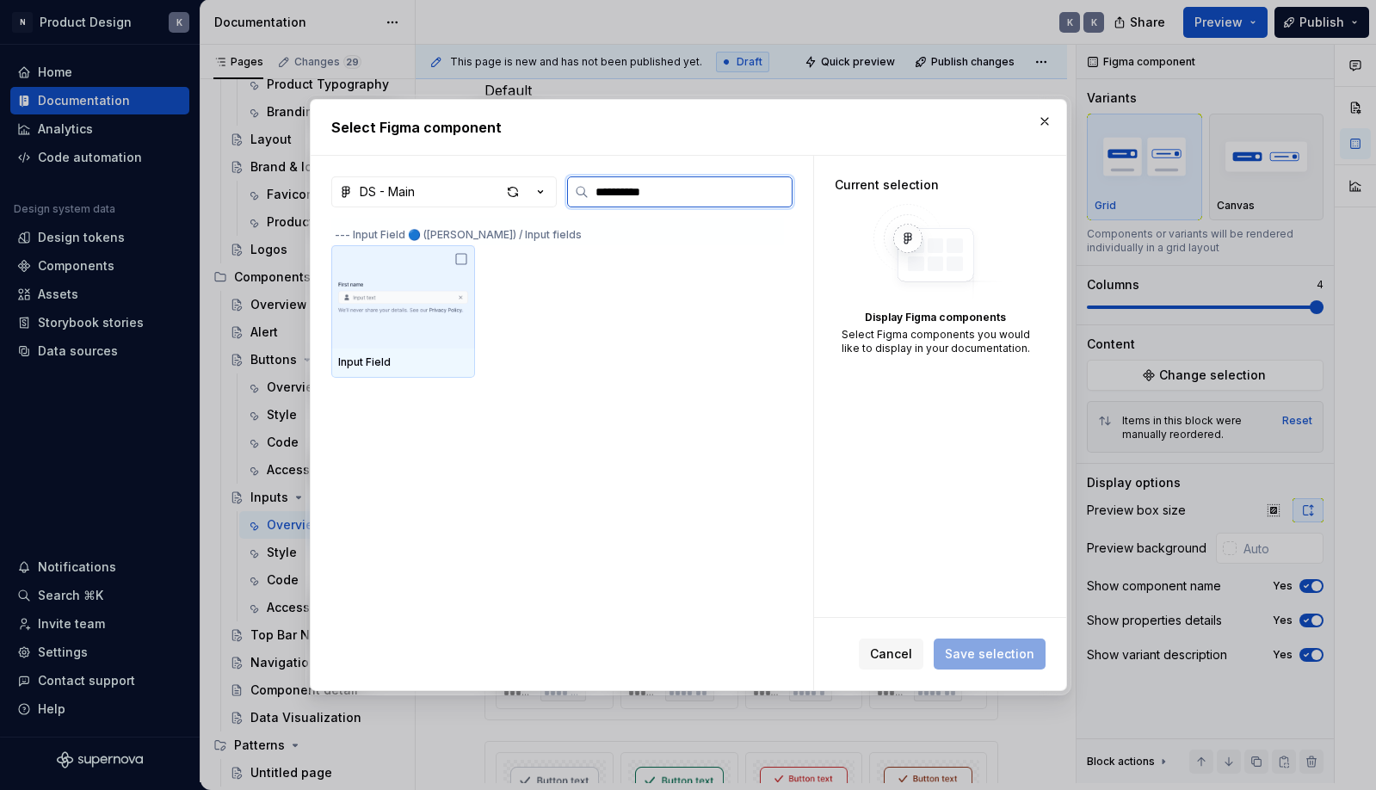
type input "**********"
click at [431, 332] on img at bounding box center [403, 296] width 130 height 79
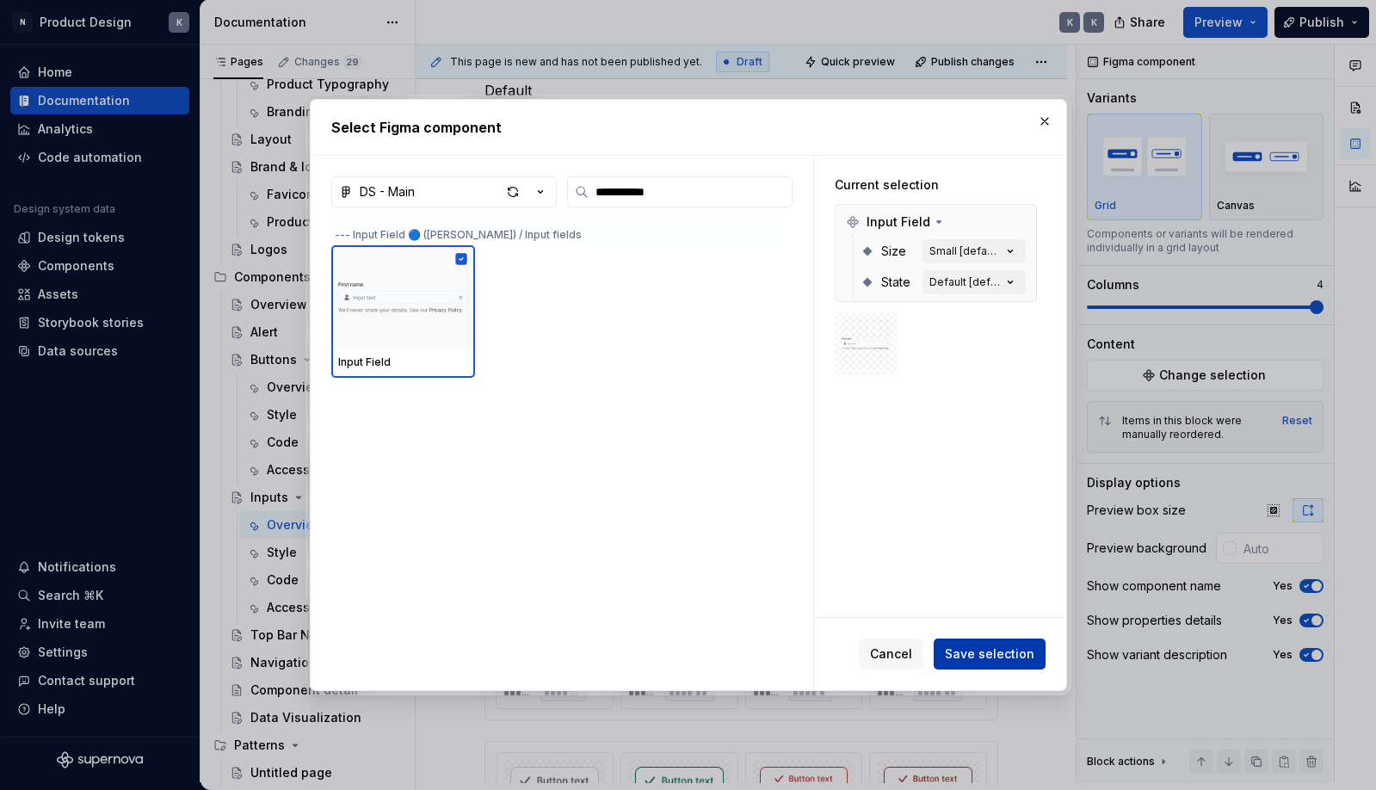
click at [1001, 657] on span "Save selection" at bounding box center [989, 653] width 89 height 17
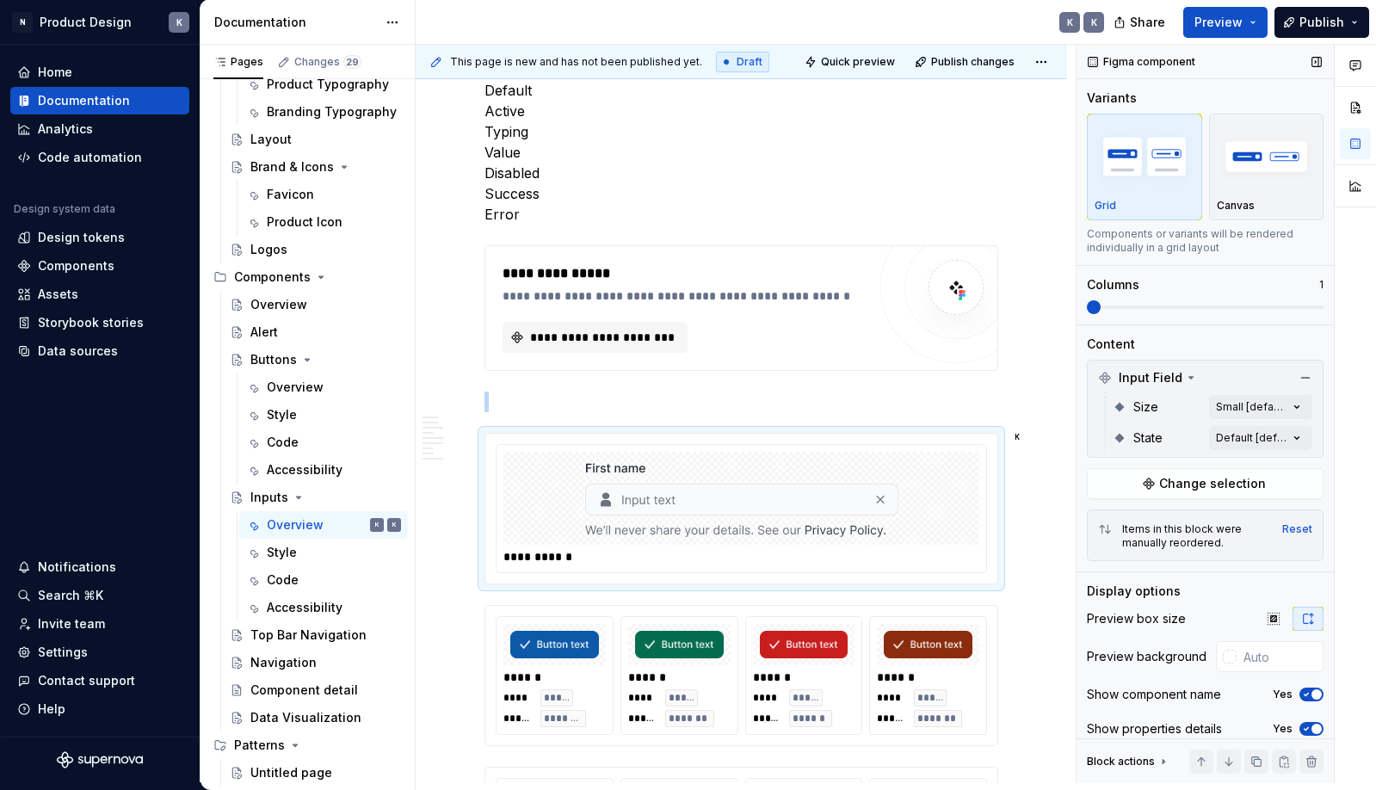
click at [1096, 312] on span at bounding box center [1094, 307] width 14 height 14
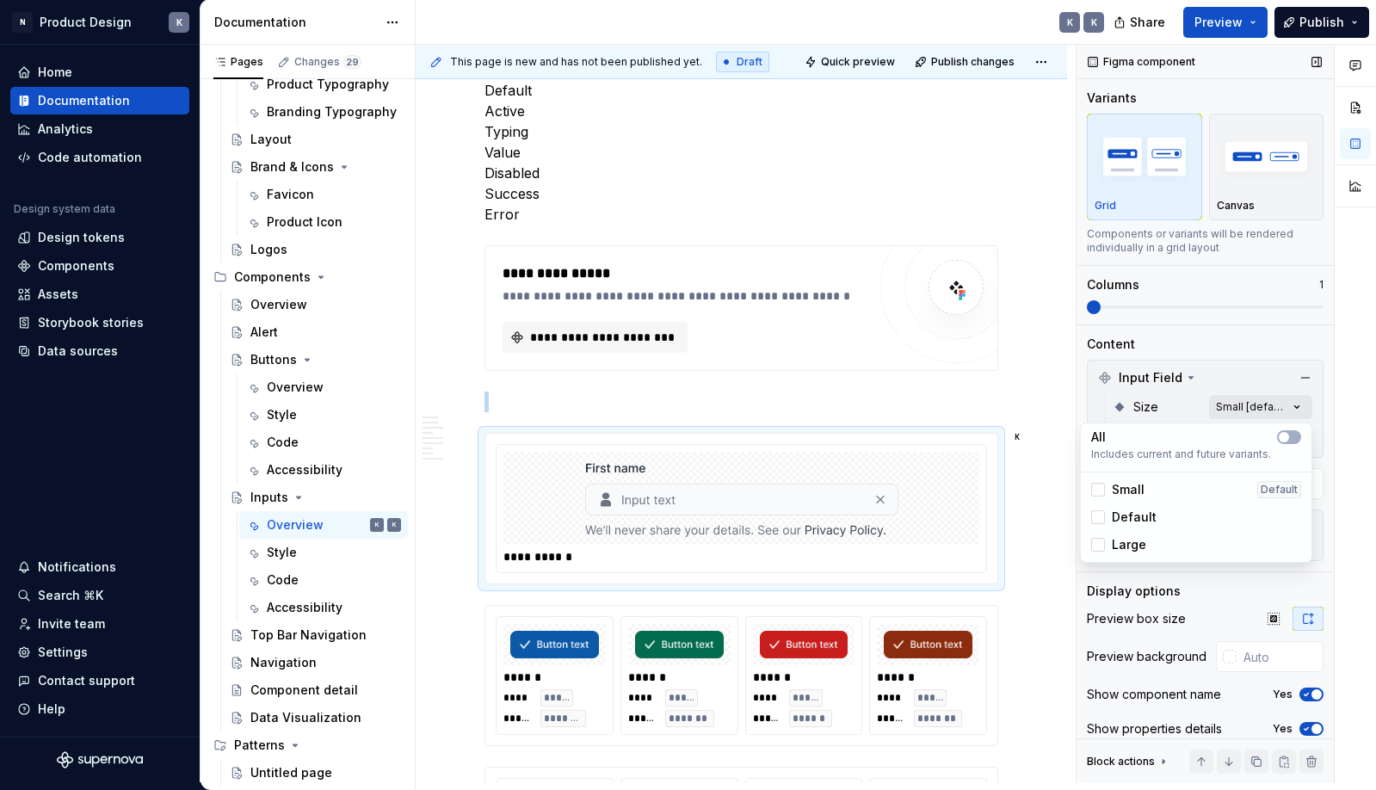
click at [1296, 406] on div "Comments Open comments No comments yet Select ‘Comment’ from the block context …" at bounding box center [1225, 414] width 299 height 738
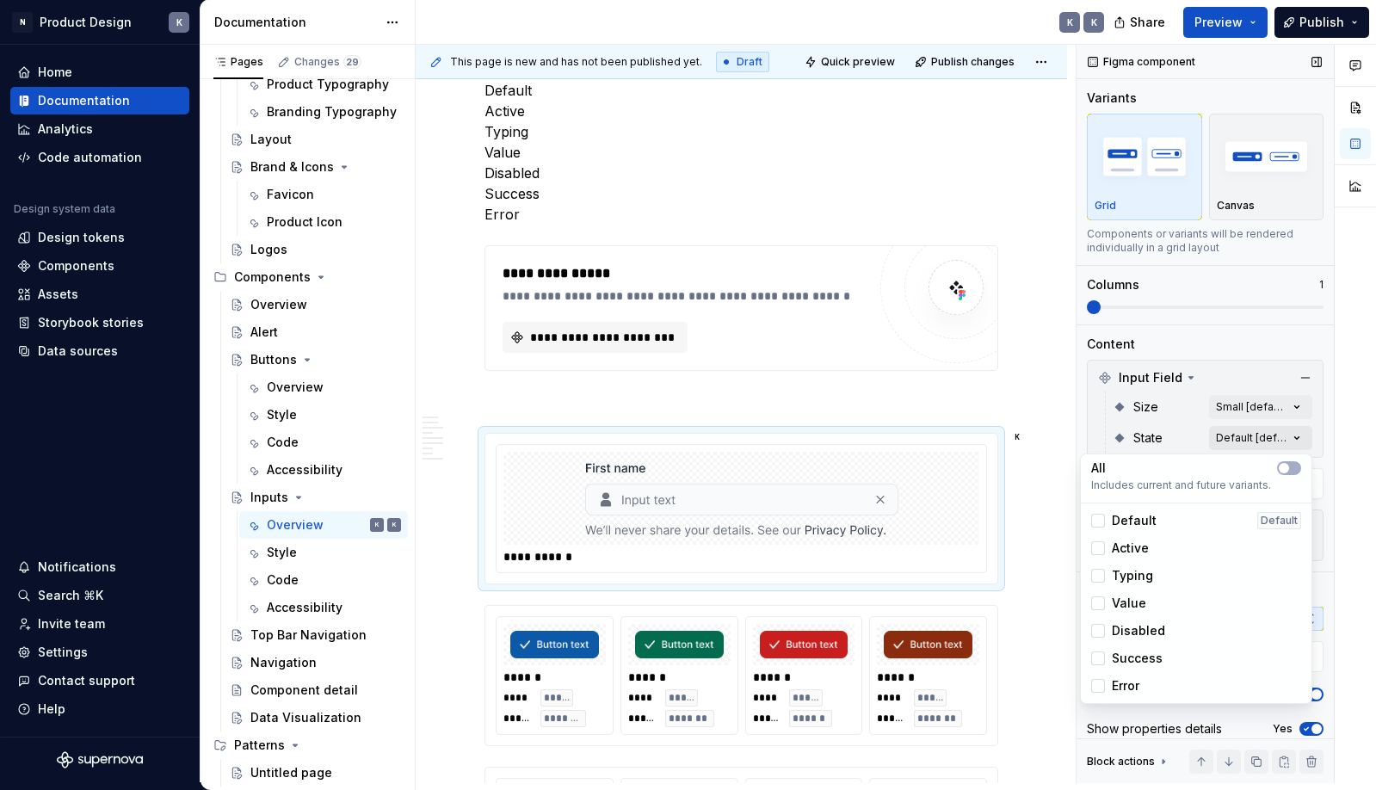
click at [1298, 431] on div "Comments Open comments No comments yet Select ‘Comment’ from the block context …" at bounding box center [1225, 414] width 299 height 738
click at [1287, 465] on span "button" at bounding box center [1283, 468] width 10 height 10
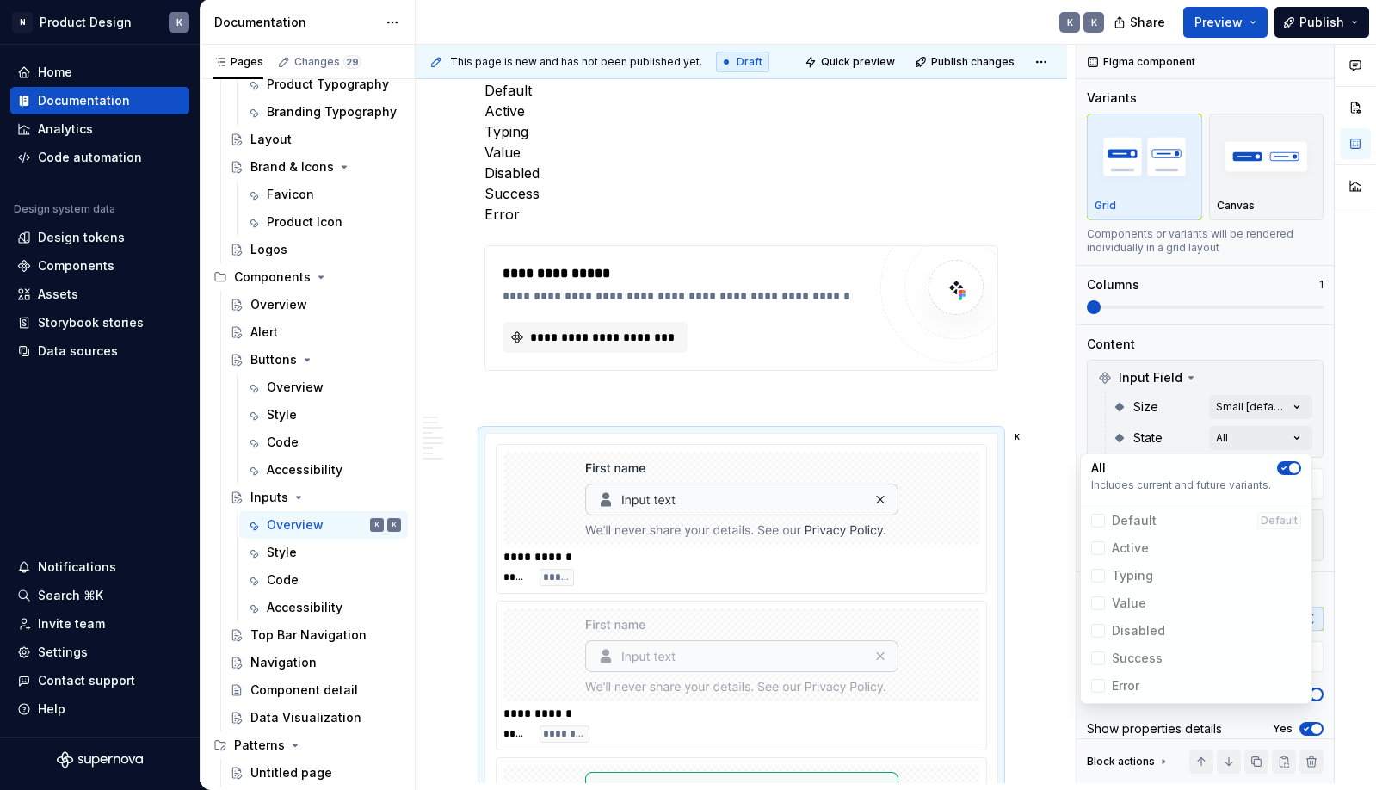
click at [1044, 384] on html "N Product Design K Home Documentation Analytics Code automation Design system d…" at bounding box center [688, 395] width 1376 height 790
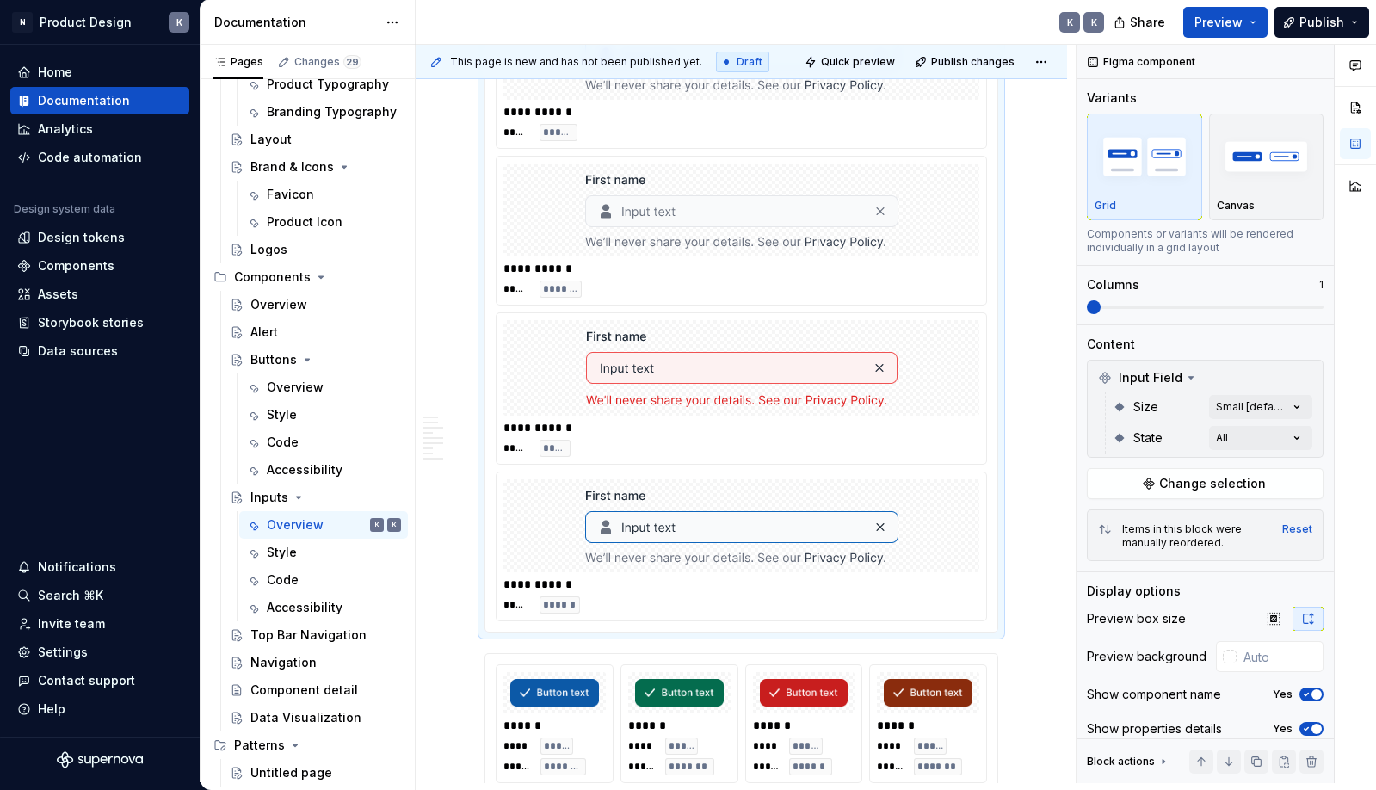
scroll to position [2801, 0]
click at [1042, 471] on div "**********" at bounding box center [741, 520] width 651 height 6020
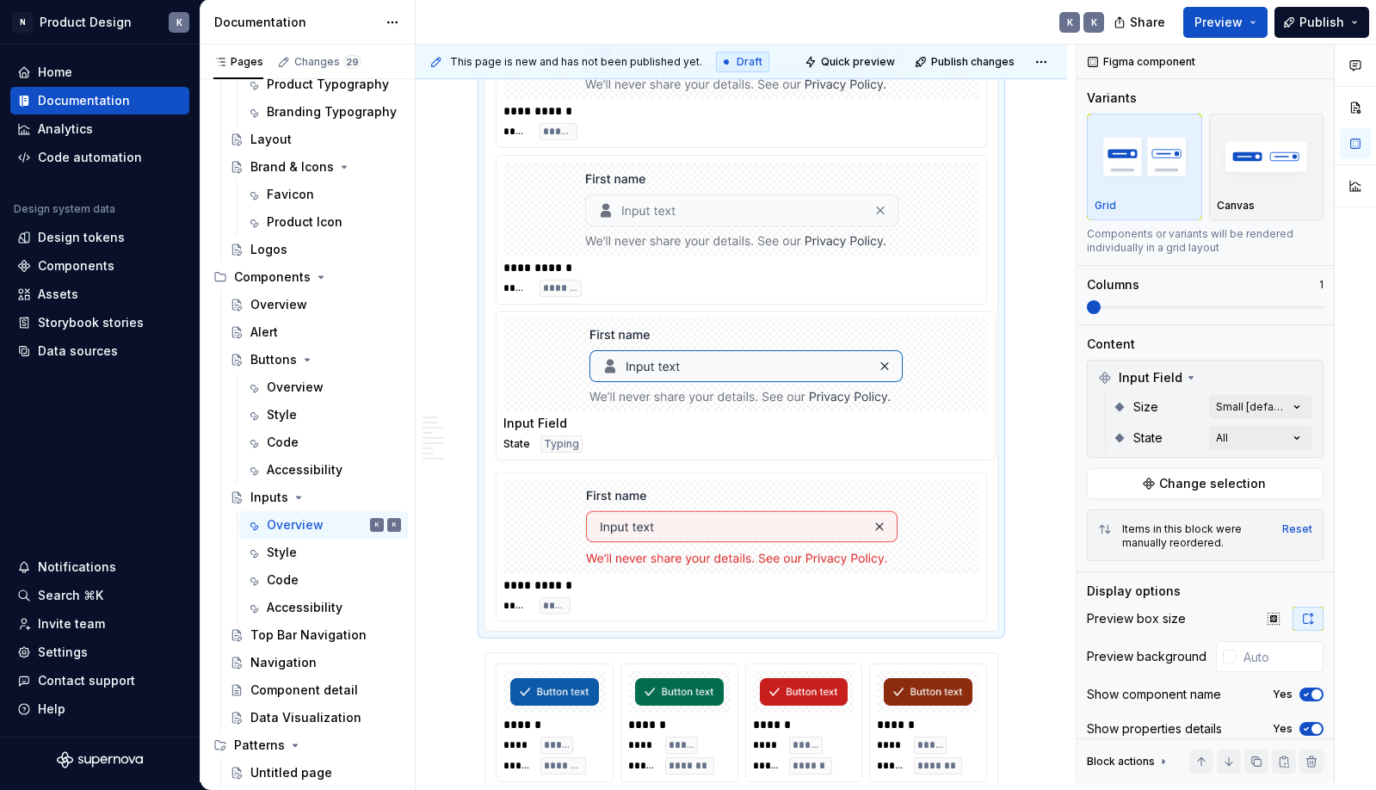
drag, startPoint x: 537, startPoint y: 534, endPoint x: 547, endPoint y: 376, distance: 158.6
click at [547, 376] on body "N Product Design K Home Documentation Analytics Code automation Design system d…" at bounding box center [688, 395] width 1376 height 790
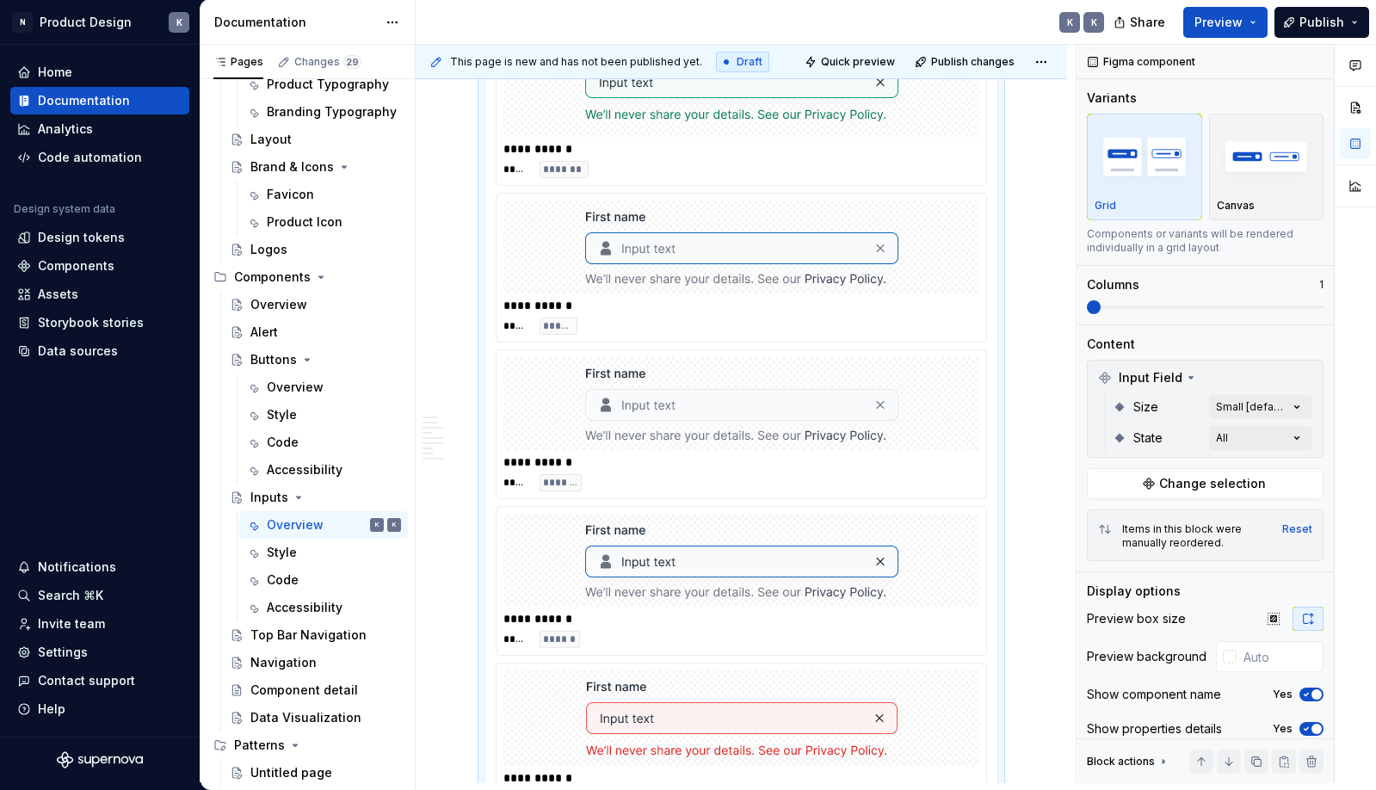
scroll to position [2596, 0]
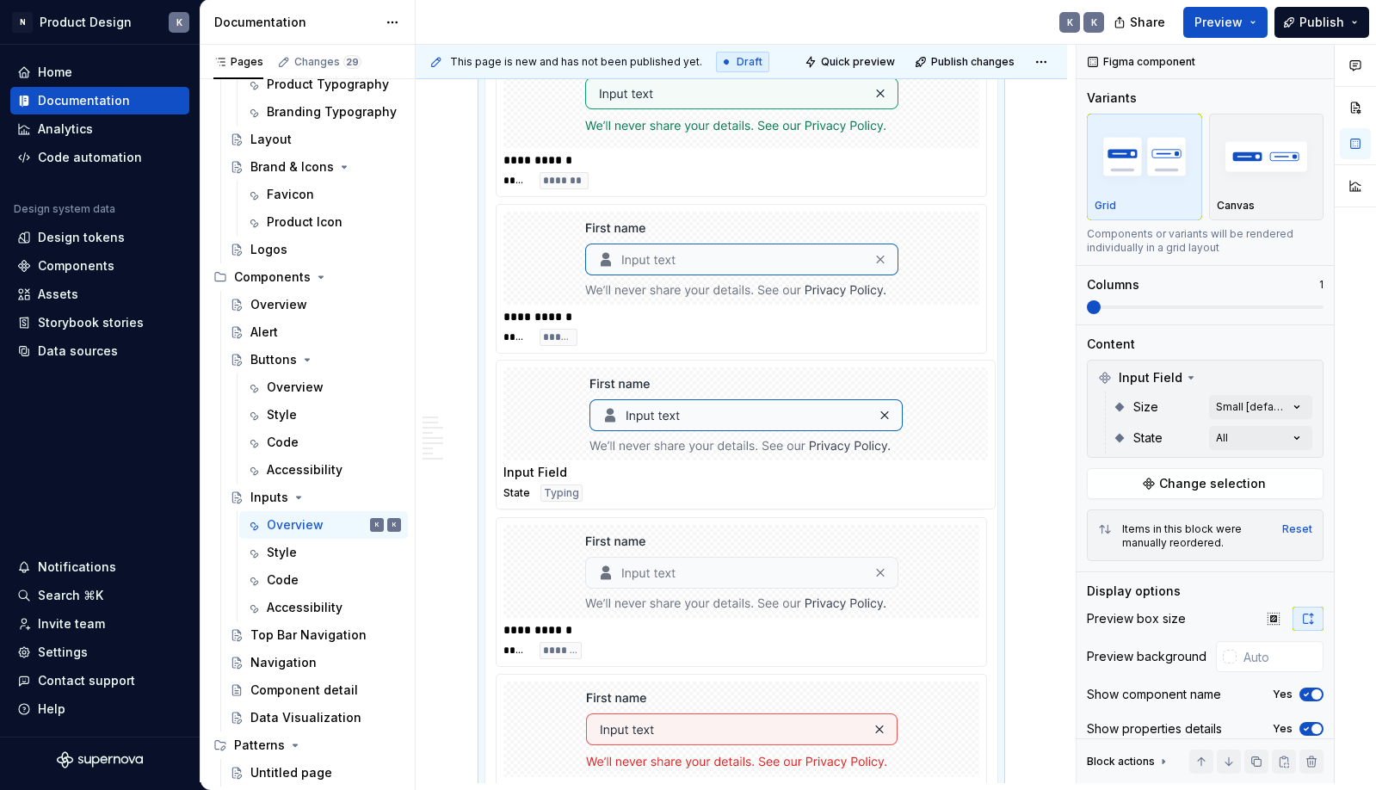
drag, startPoint x: 537, startPoint y: 580, endPoint x: 542, endPoint y: 383, distance: 197.1
click at [542, 383] on body "N Product Design K Home Documentation Analytics Code automation Design system d…" at bounding box center [688, 395] width 1376 height 790
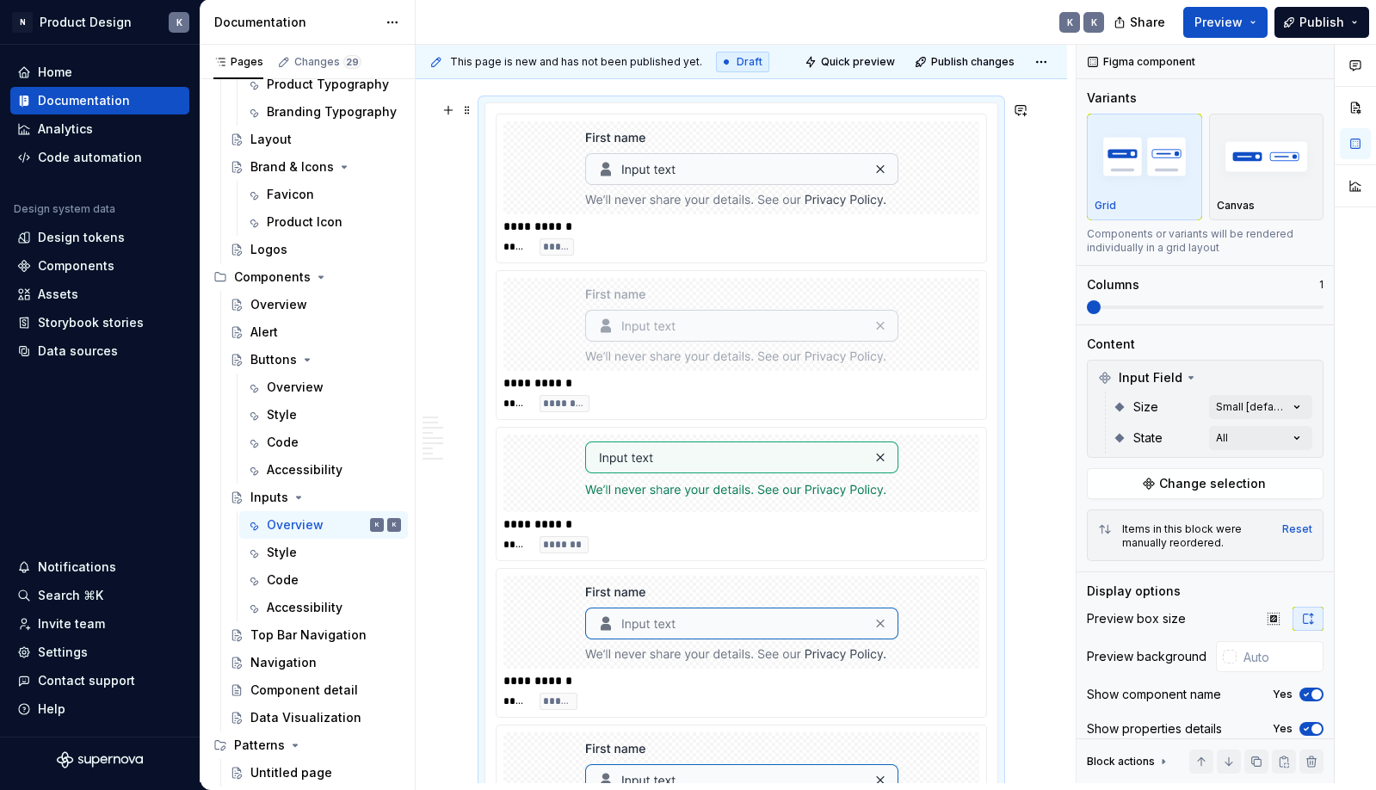
scroll to position [2233, 0]
drag, startPoint x: 536, startPoint y: 613, endPoint x: 536, endPoint y: 583, distance: 30.1
click at [536, 583] on body "N Product Design K Home Documentation Analytics Code automation Design system d…" at bounding box center [688, 395] width 1376 height 790
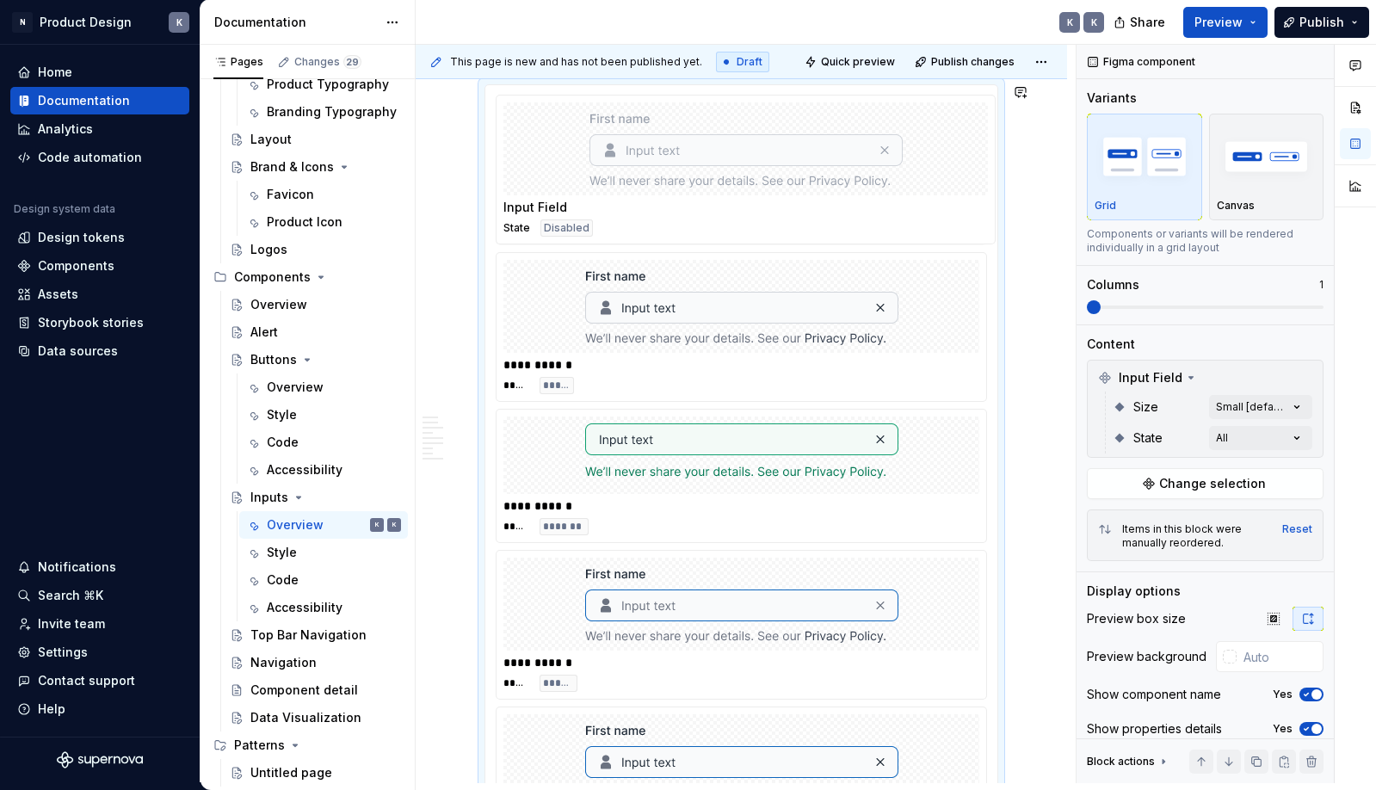
drag, startPoint x: 539, startPoint y: 342, endPoint x: 539, endPoint y: 332, distance: 9.5
click at [539, 235] on body "N Product Design K Home Documentation Analytics Code automation Design system d…" at bounding box center [688, 395] width 1376 height 790
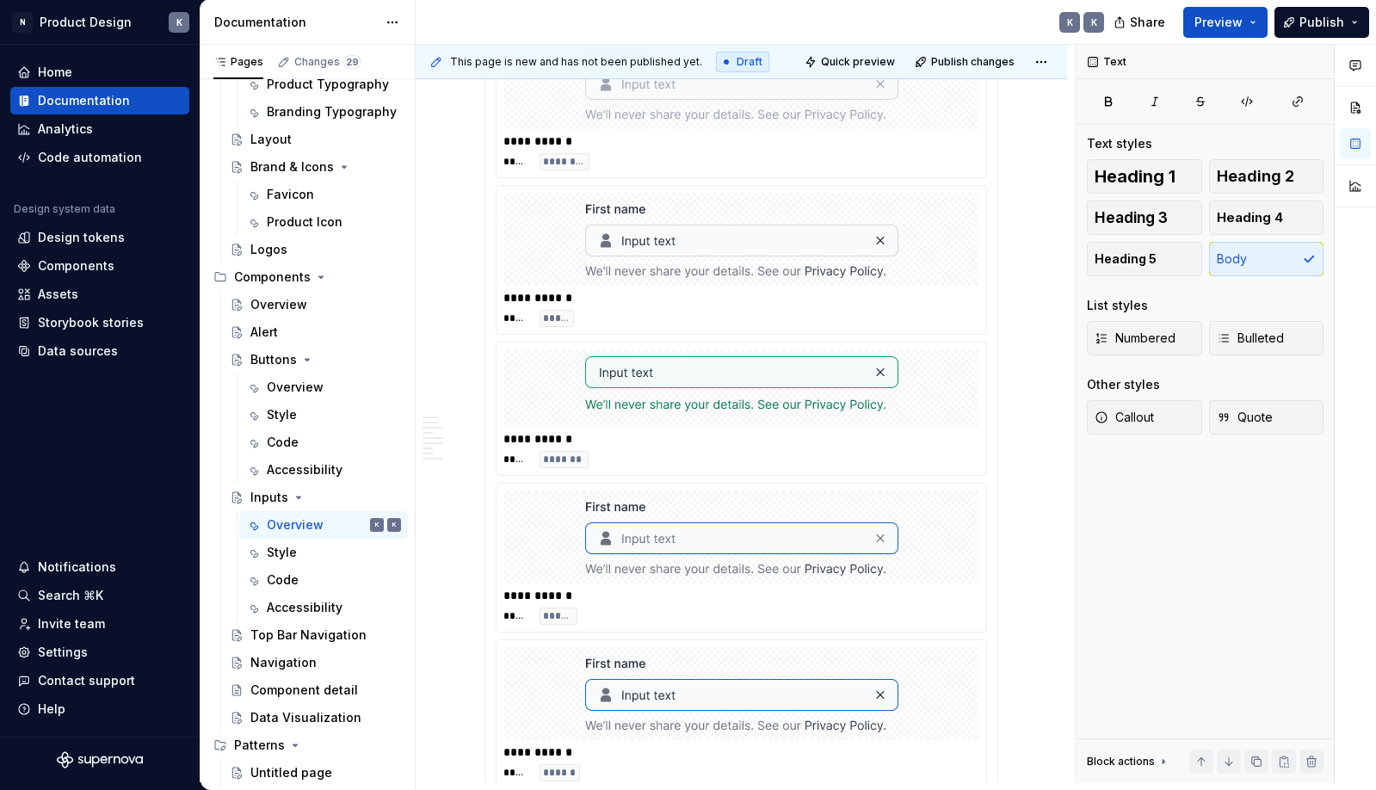
scroll to position [2338, 0]
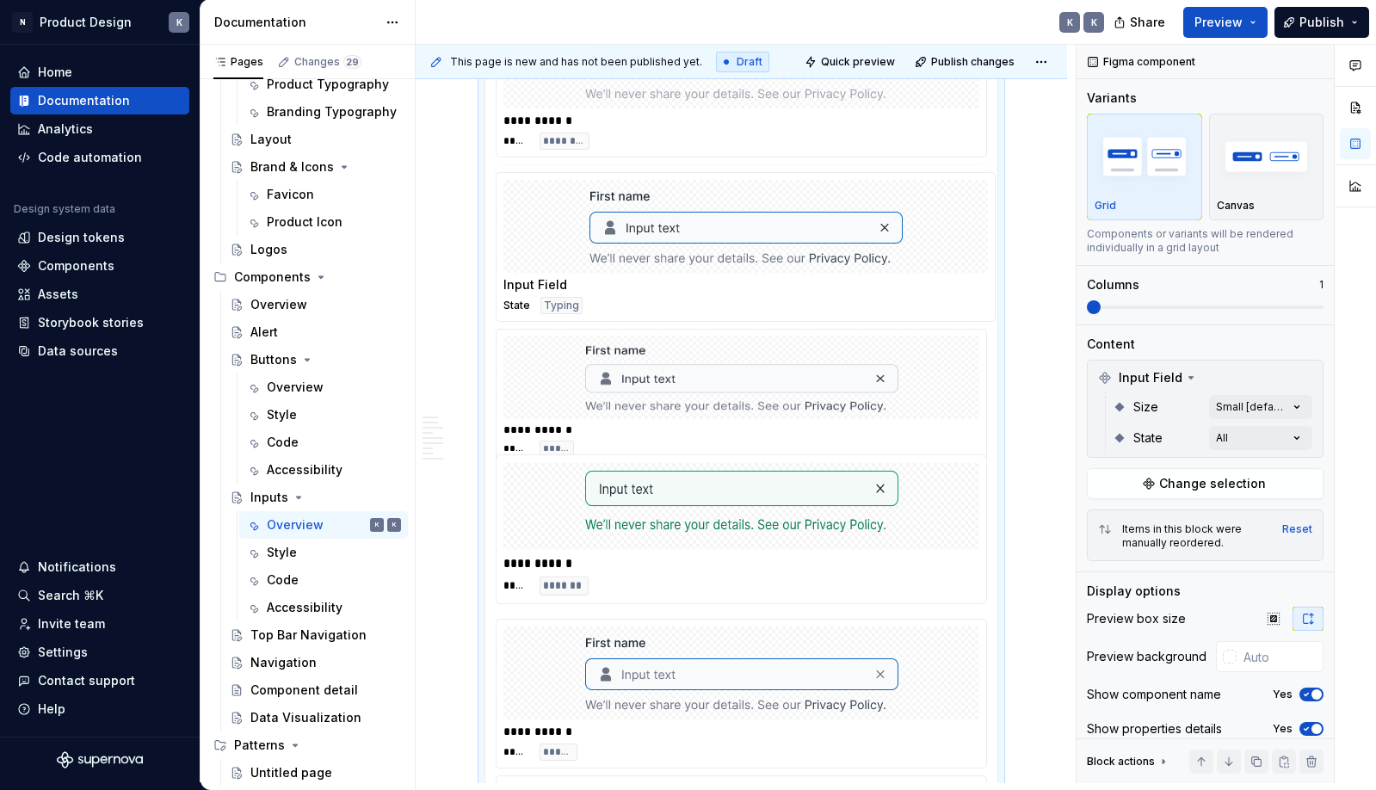
drag, startPoint x: 550, startPoint y: 649, endPoint x: 560, endPoint y: 185, distance: 463.8
click at [560, 185] on body "N Product Design K Home Documentation Analytics Code automation Design system d…" at bounding box center [688, 395] width 1376 height 790
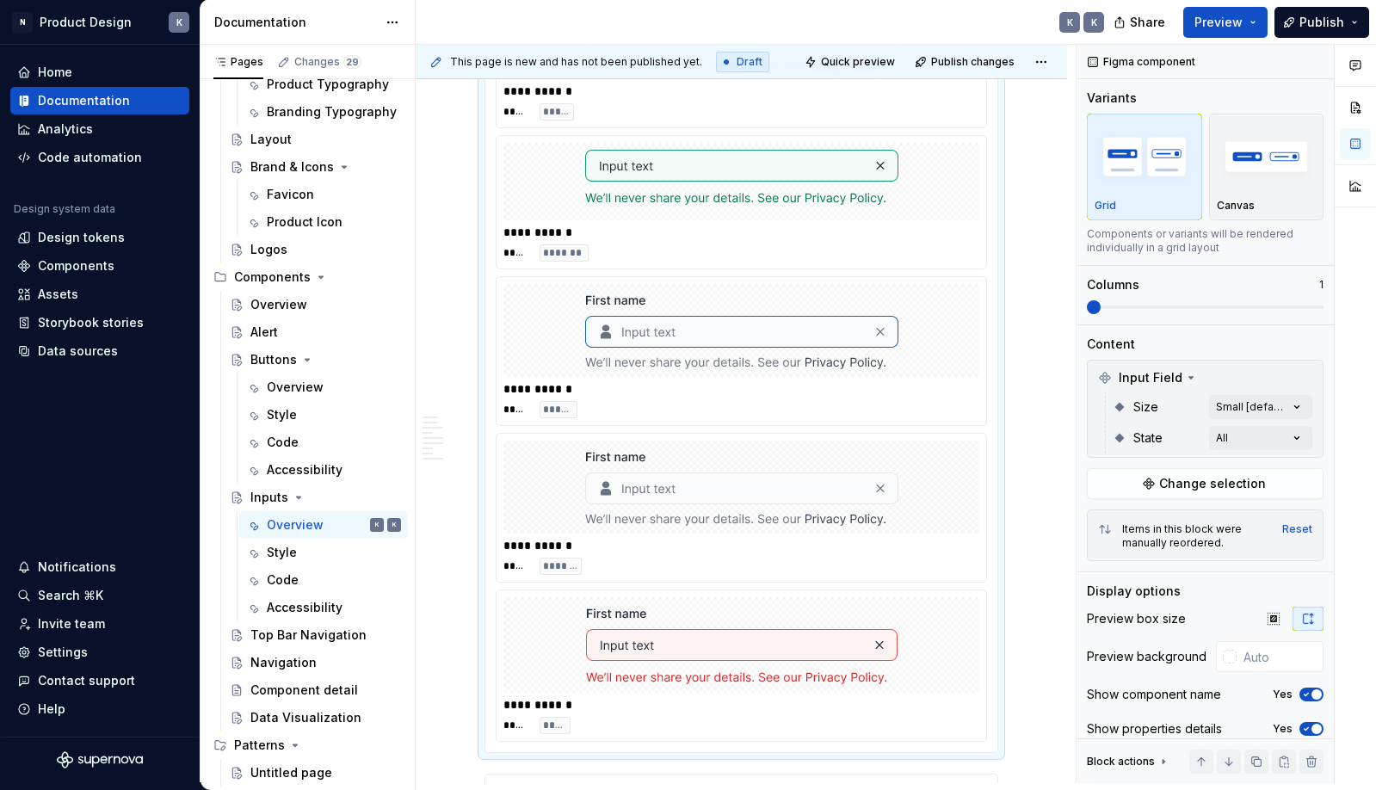
scroll to position [2674, 0]
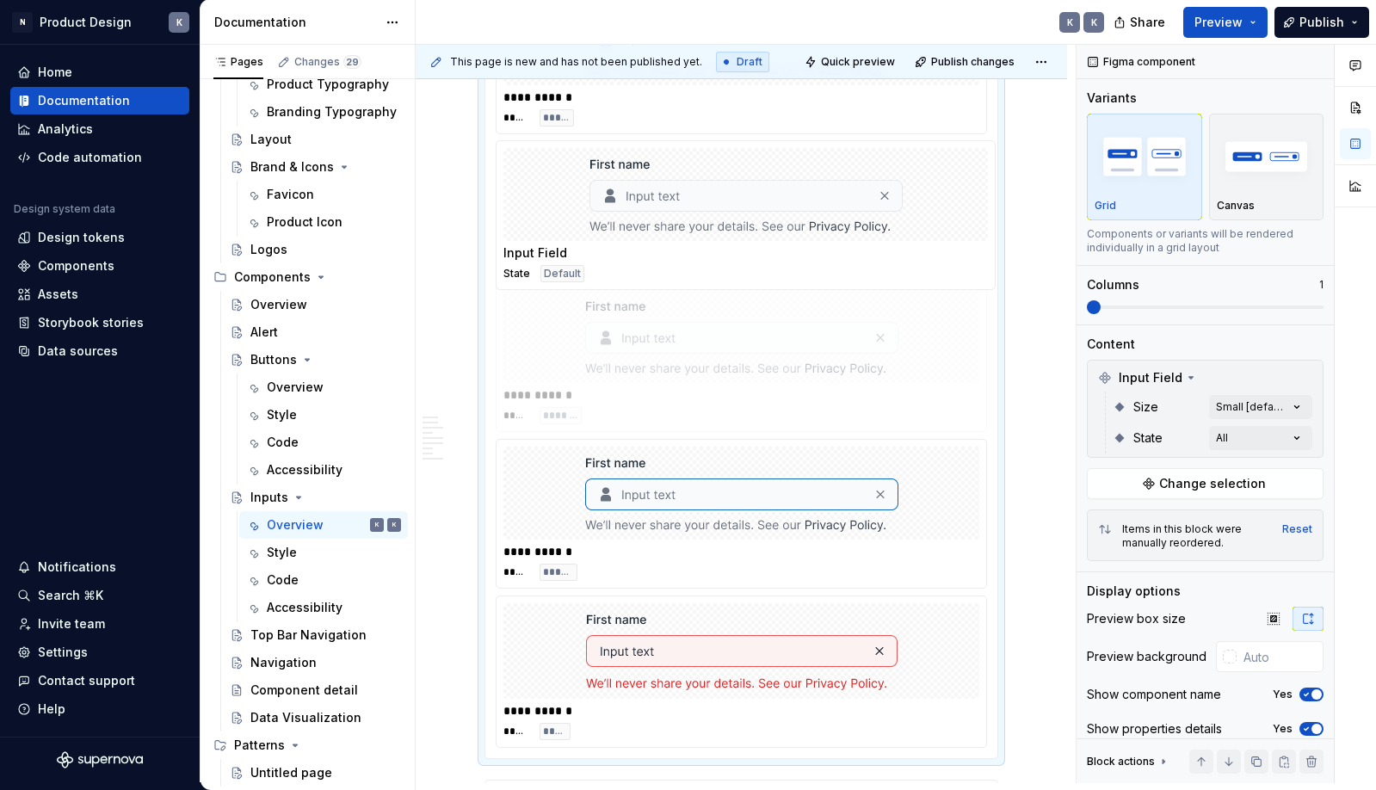
drag, startPoint x: 551, startPoint y: 492, endPoint x: 555, endPoint y: 231, distance: 260.7
click at [555, 231] on body "N Product Design K Home Documentation Analytics Code automation Design system d…" at bounding box center [688, 395] width 1376 height 790
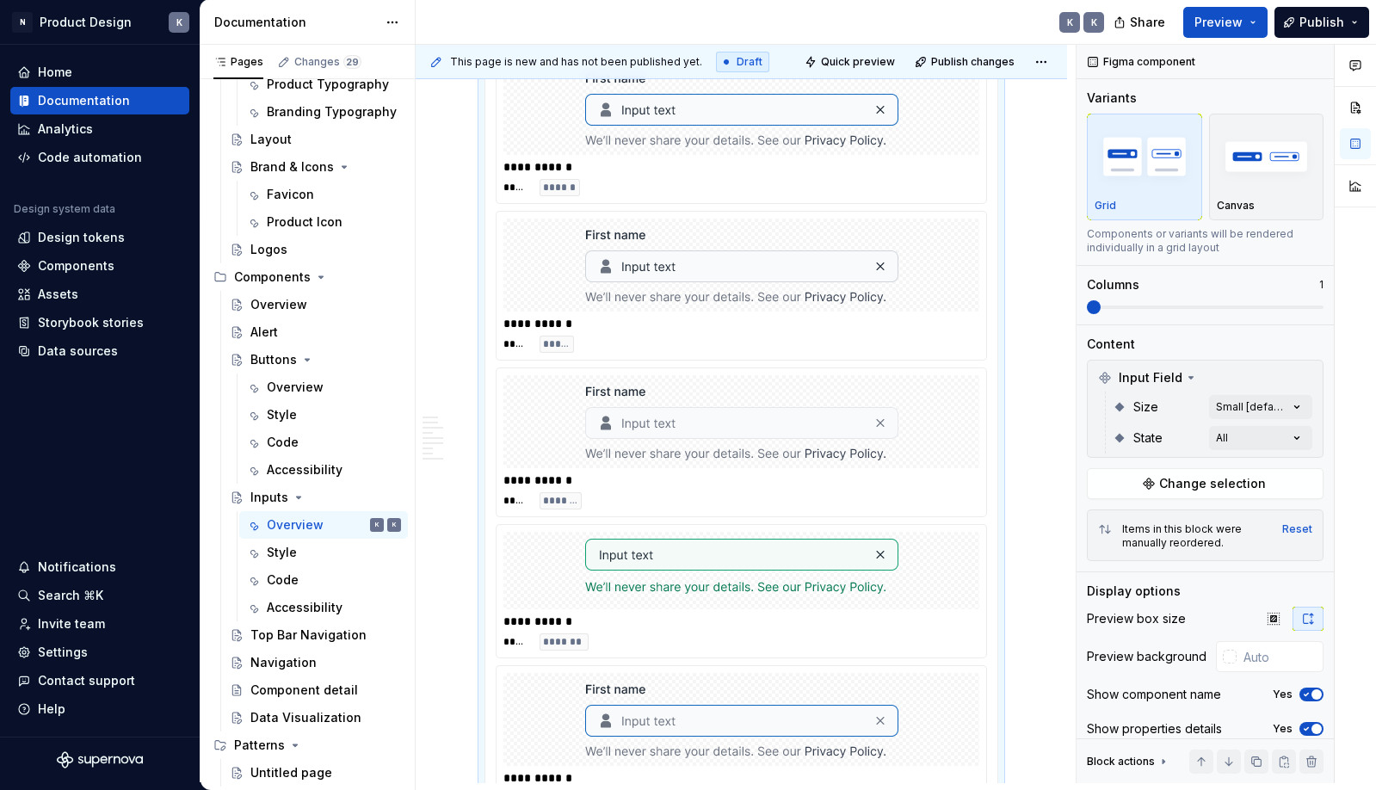
scroll to position [2317, 0]
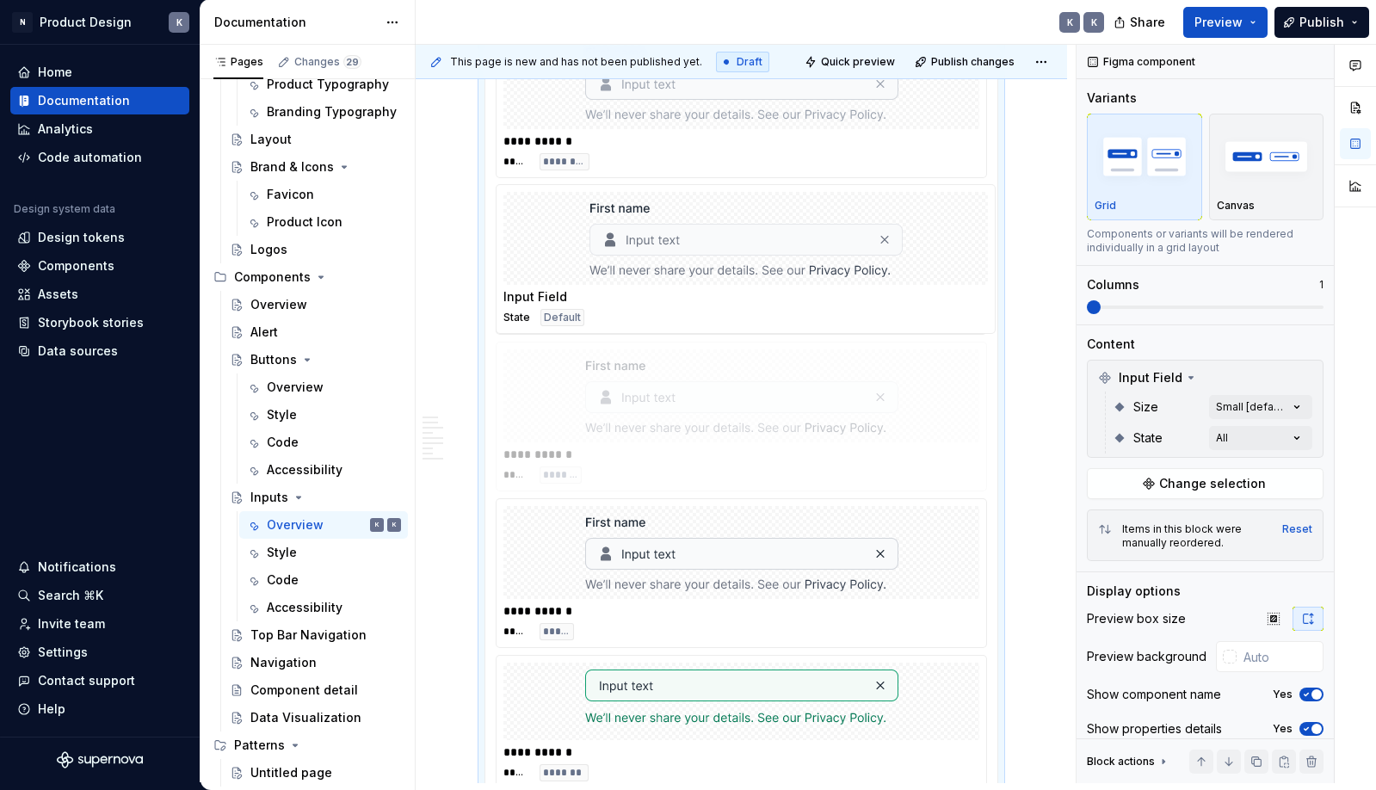
drag, startPoint x: 567, startPoint y: 539, endPoint x: 567, endPoint y: 232, distance: 306.3
click at [567, 239] on body "N Product Design K Home Documentation Analytics Code automation Design system d…" at bounding box center [688, 395] width 1376 height 790
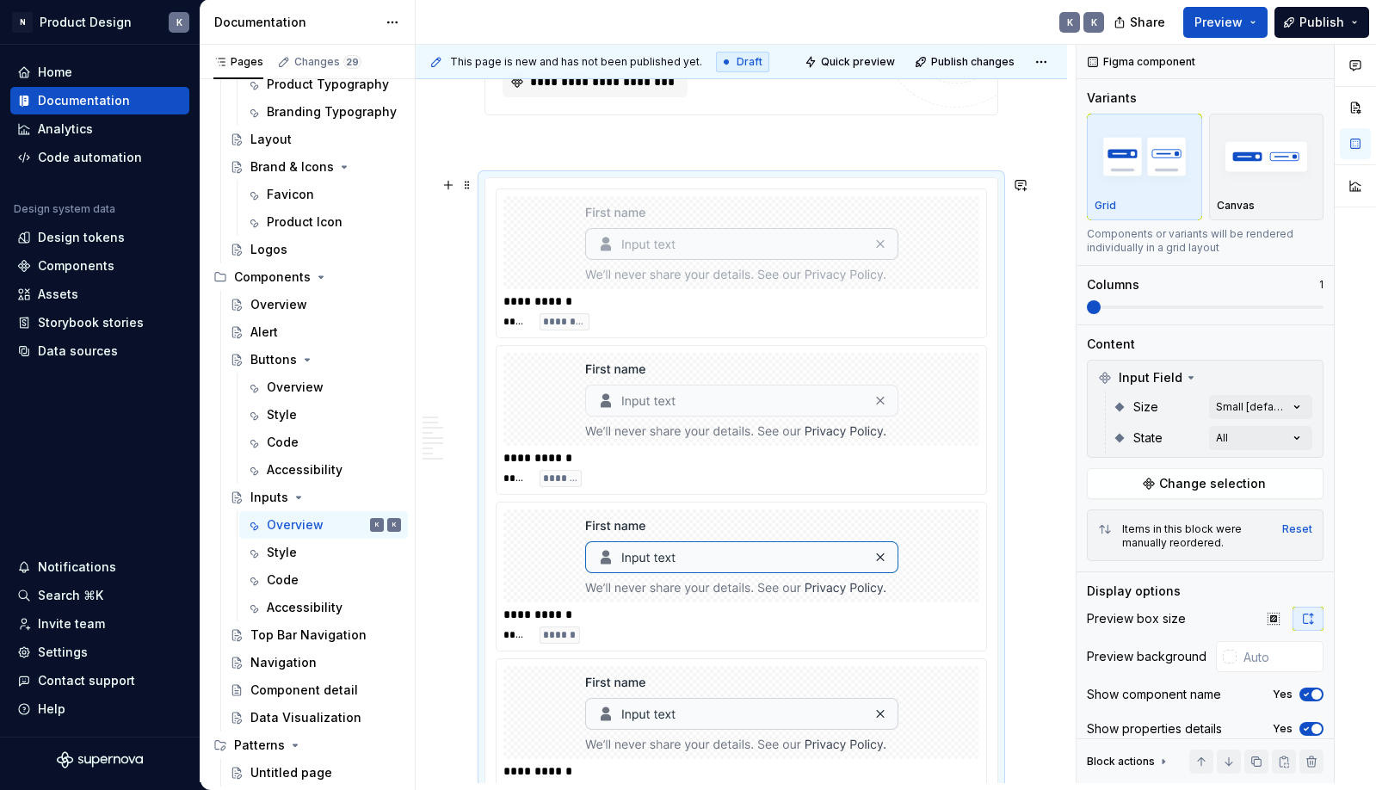
scroll to position [2043, 0]
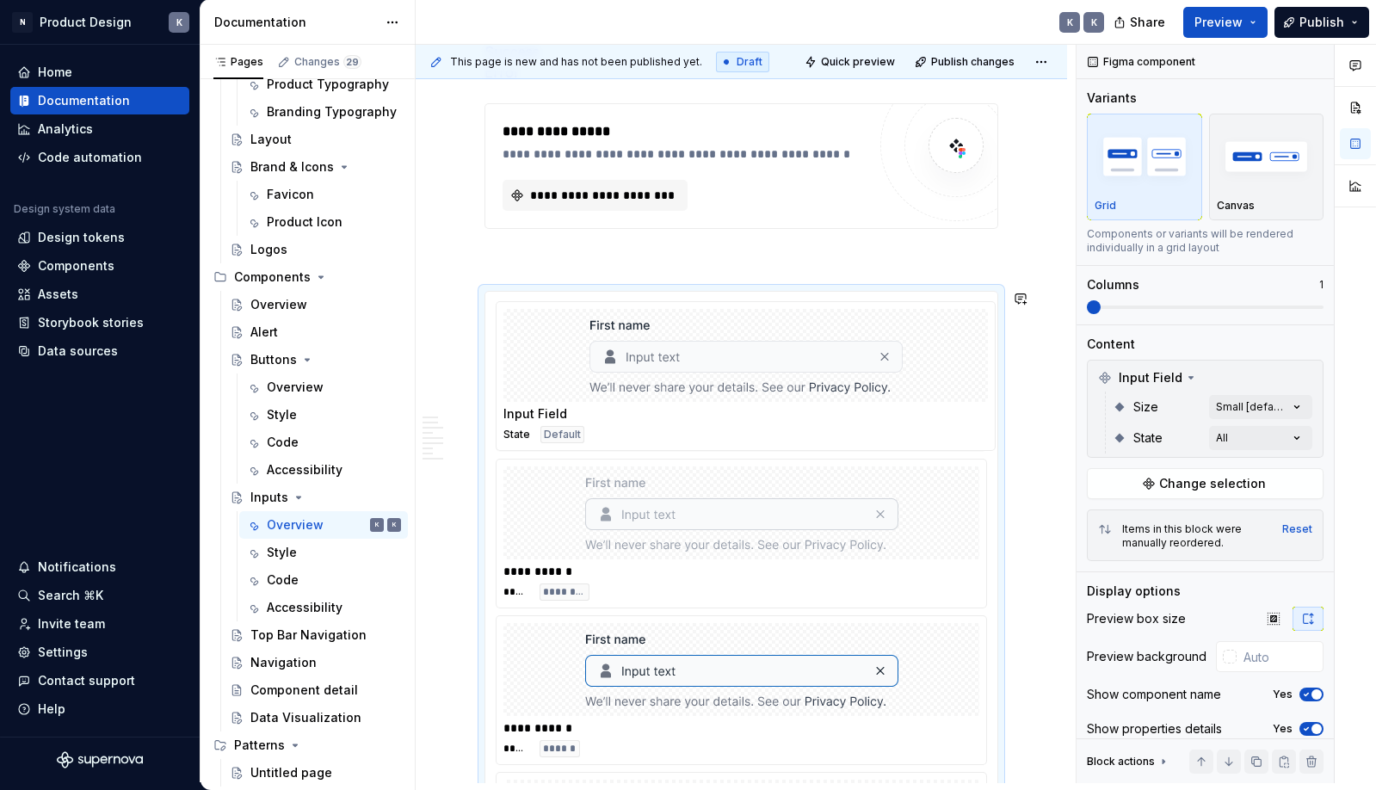
drag, startPoint x: 557, startPoint y: 502, endPoint x: 558, endPoint y: 344, distance: 158.3
click at [558, 344] on body "N Product Design K Home Documentation Analytics Code automation Design system d…" at bounding box center [688, 395] width 1376 height 790
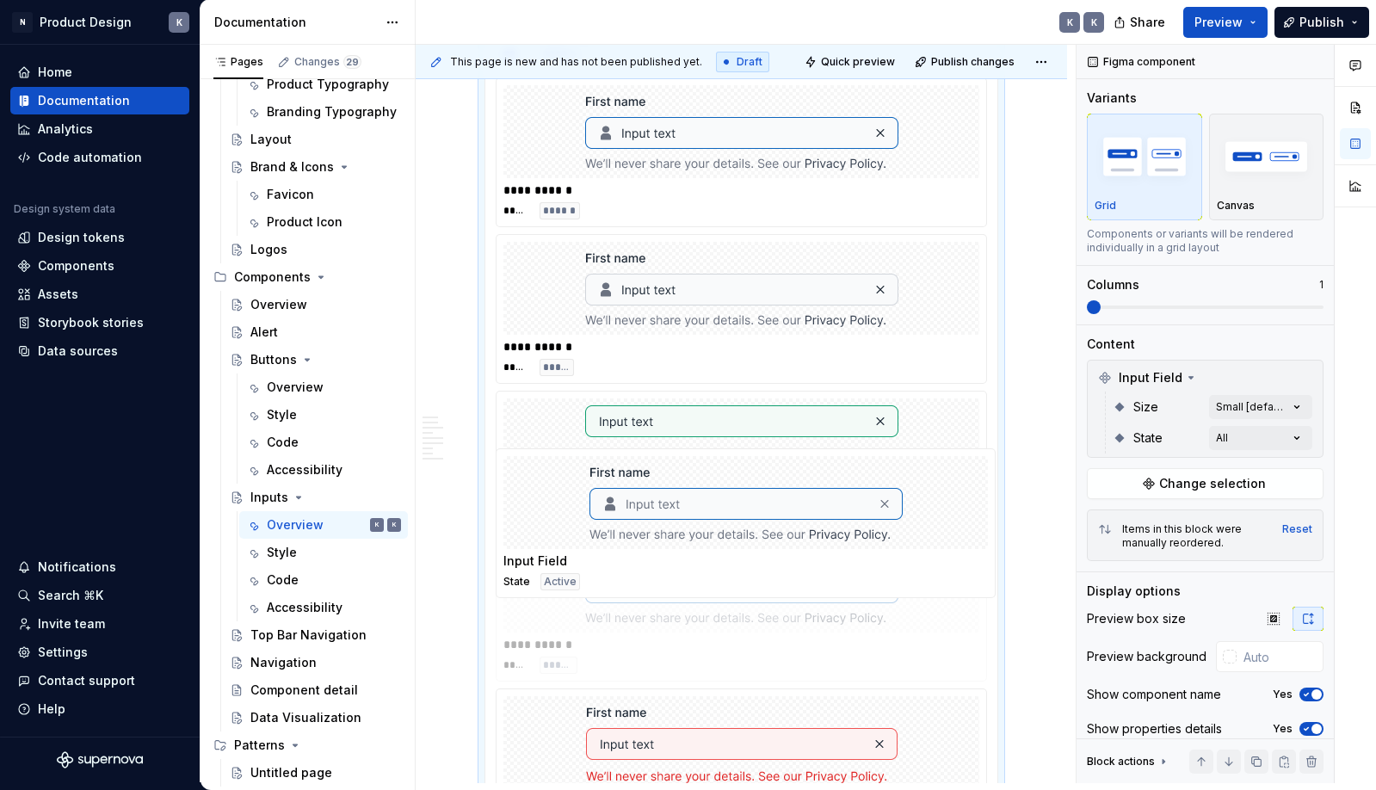
scroll to position [0, 0]
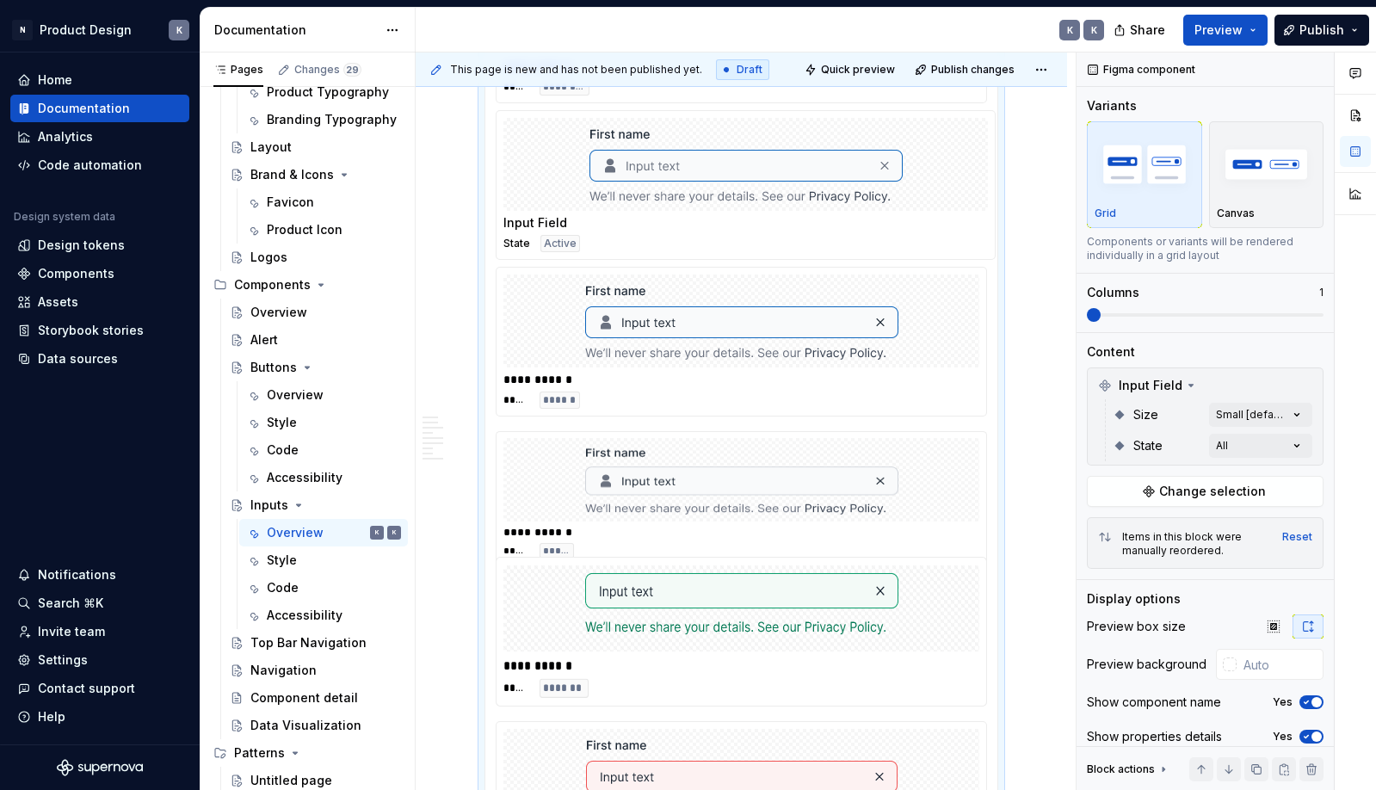
drag, startPoint x: 548, startPoint y: 567, endPoint x: 556, endPoint y: 151, distance: 416.5
click at [556, 151] on body "N Product Design K Home Documentation Analytics Code automation Design system d…" at bounding box center [688, 395] width 1376 height 790
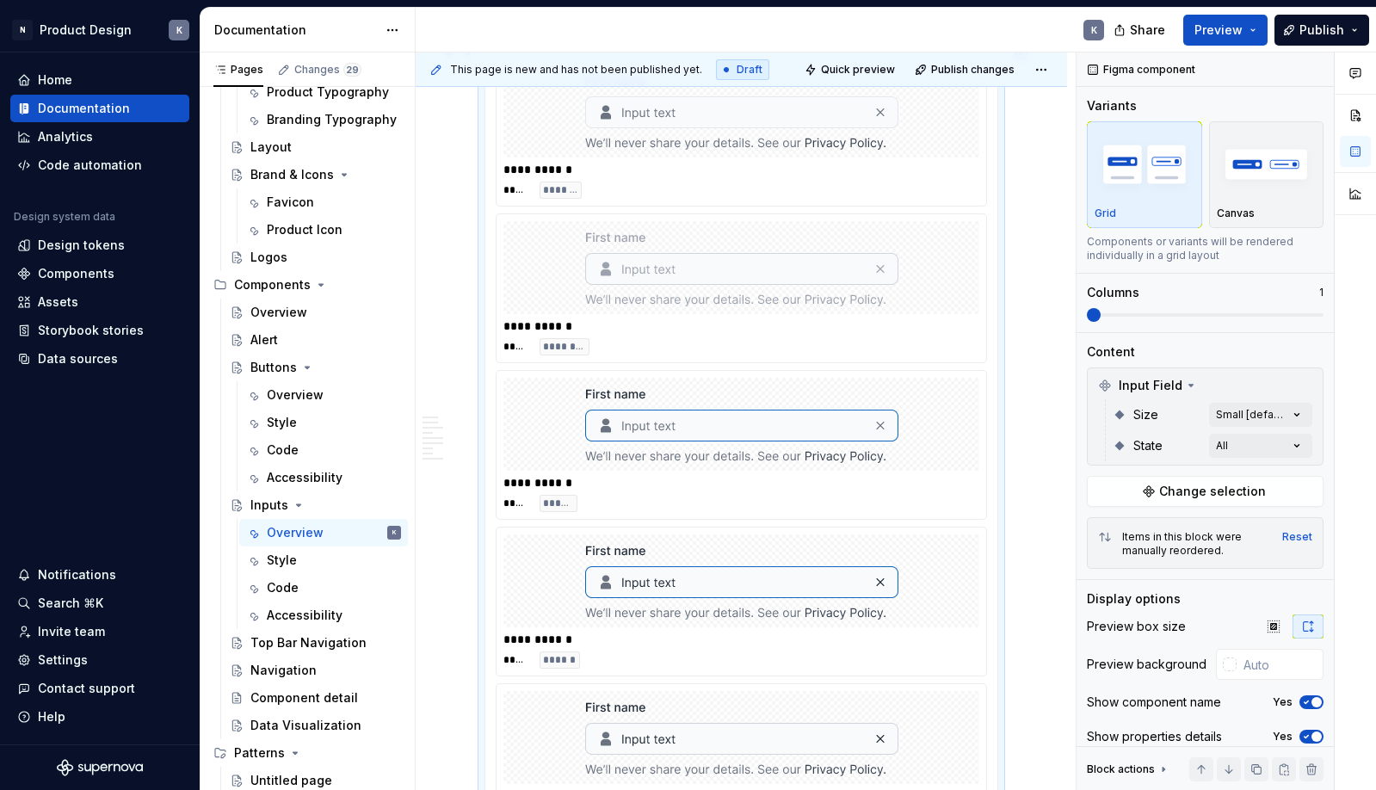
scroll to position [8, 0]
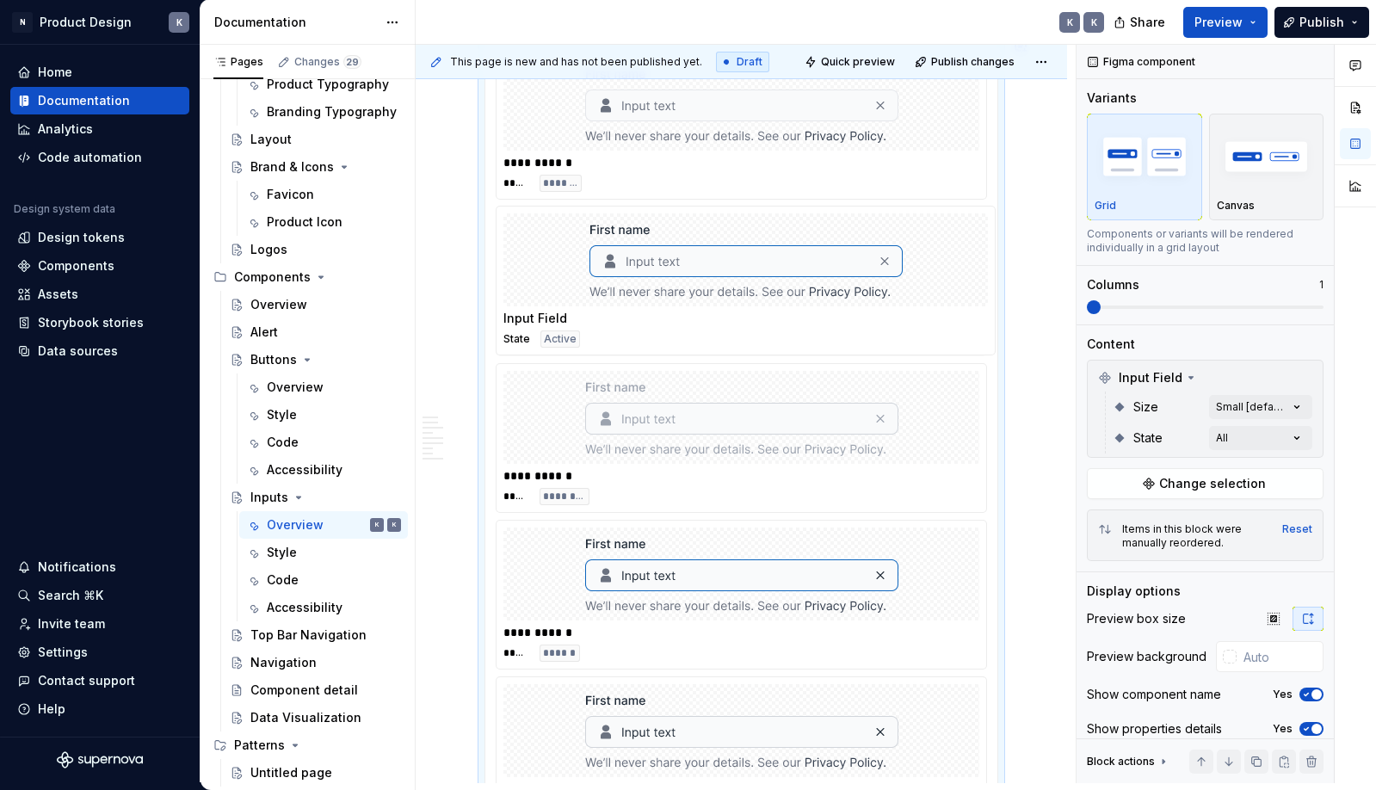
drag, startPoint x: 557, startPoint y: 431, endPoint x: 557, endPoint y: 270, distance: 160.9
click at [557, 270] on body "N Product Design K Home Documentation Analytics Code automation Design system d…" at bounding box center [688, 395] width 1376 height 790
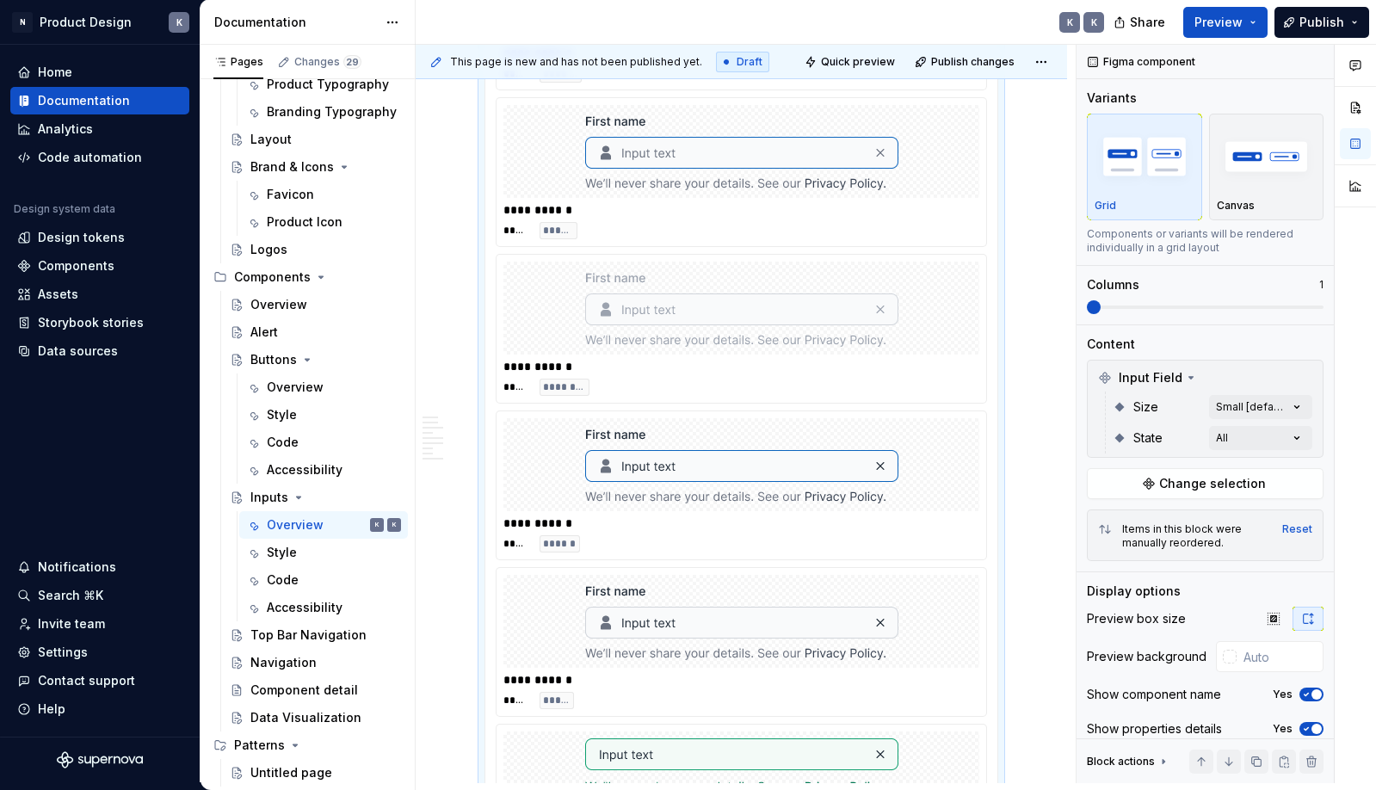
scroll to position [2520, 0]
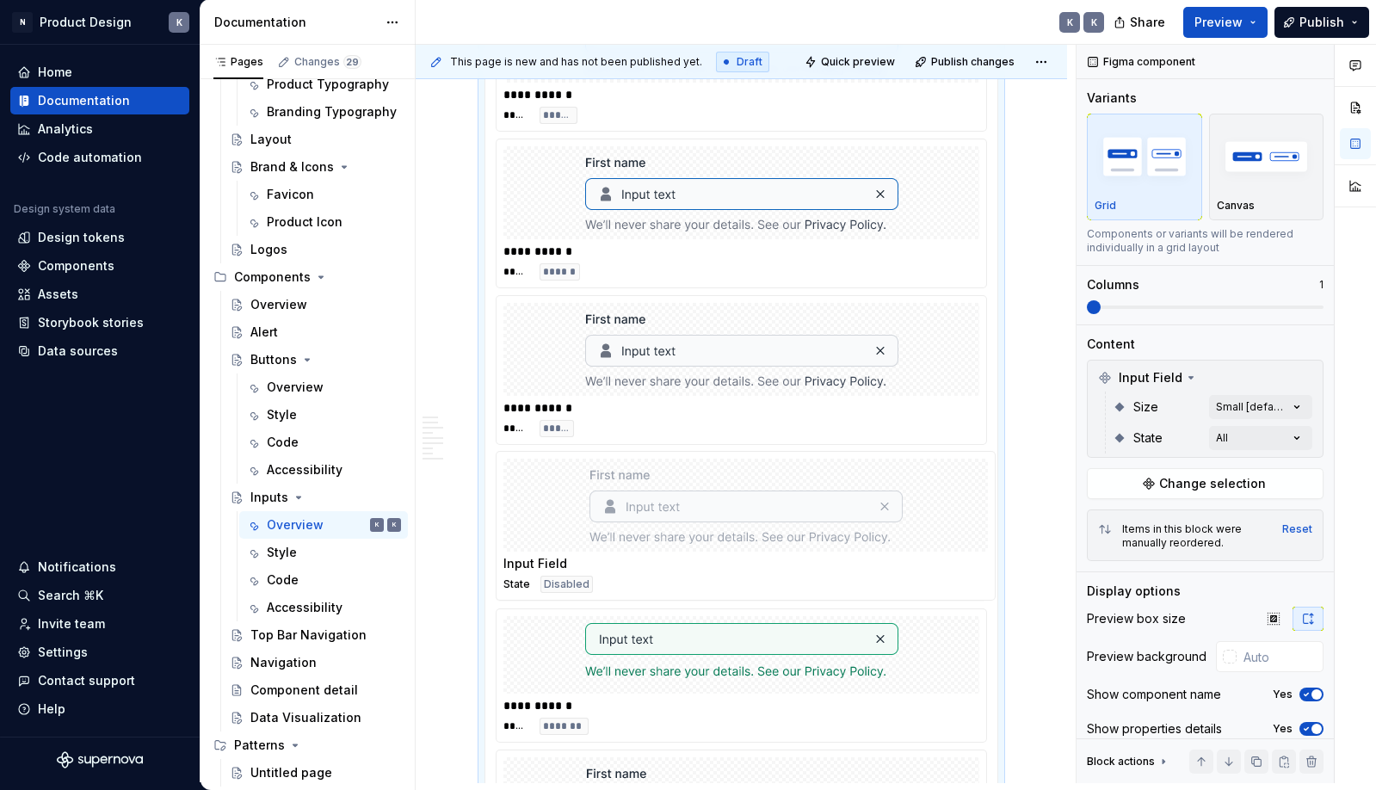
drag, startPoint x: 543, startPoint y: 197, endPoint x: 553, endPoint y: 551, distance: 354.6
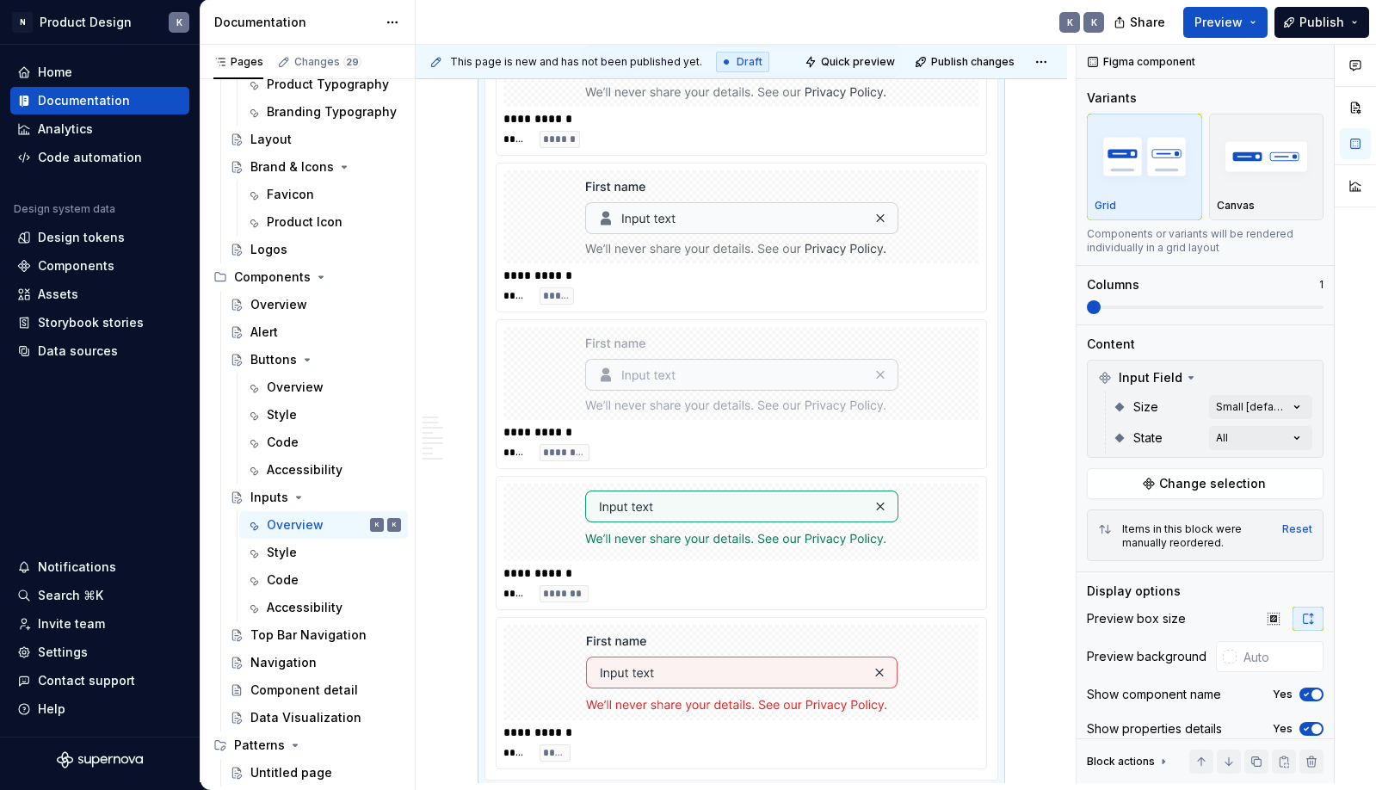
scroll to position [2691, 0]
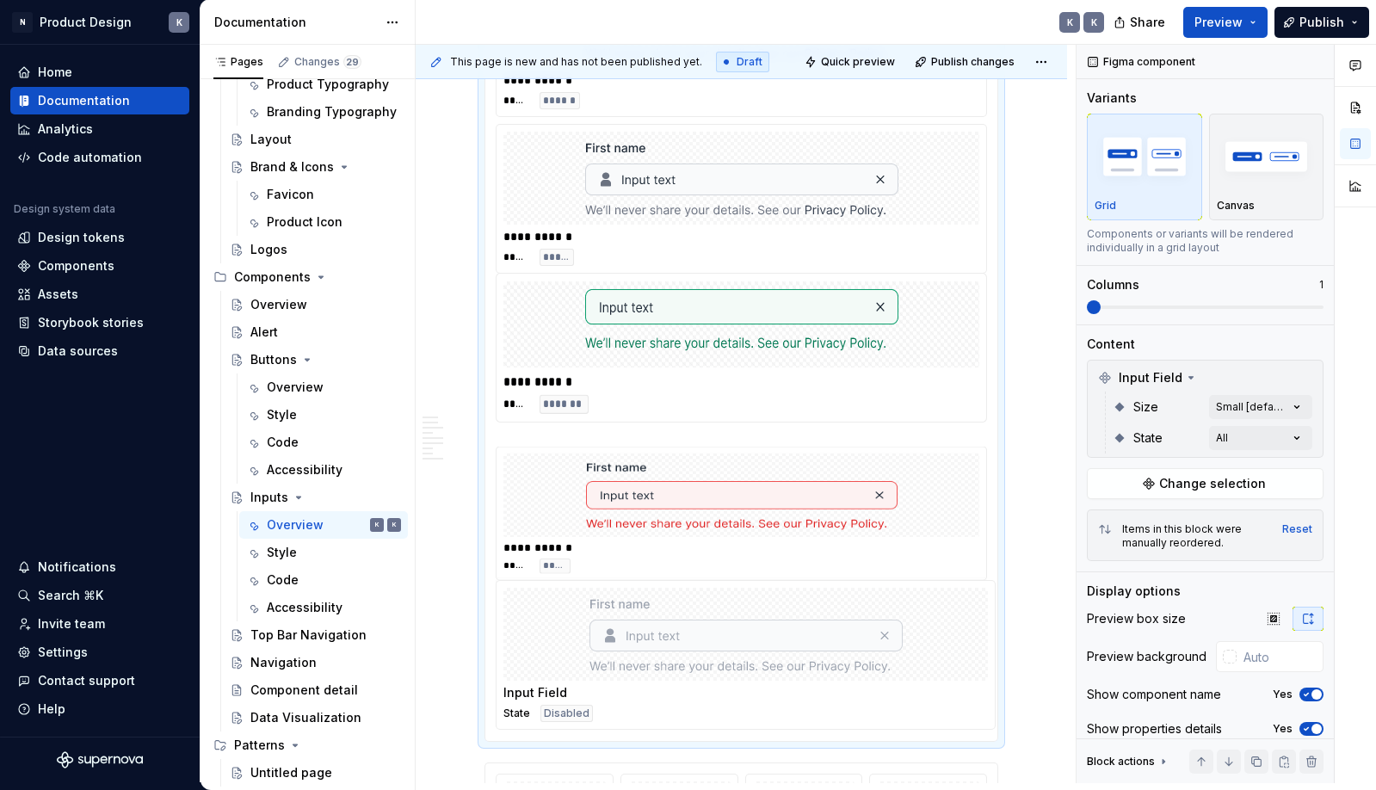
drag, startPoint x: 549, startPoint y: 344, endPoint x: 557, endPoint y: 644, distance: 300.4
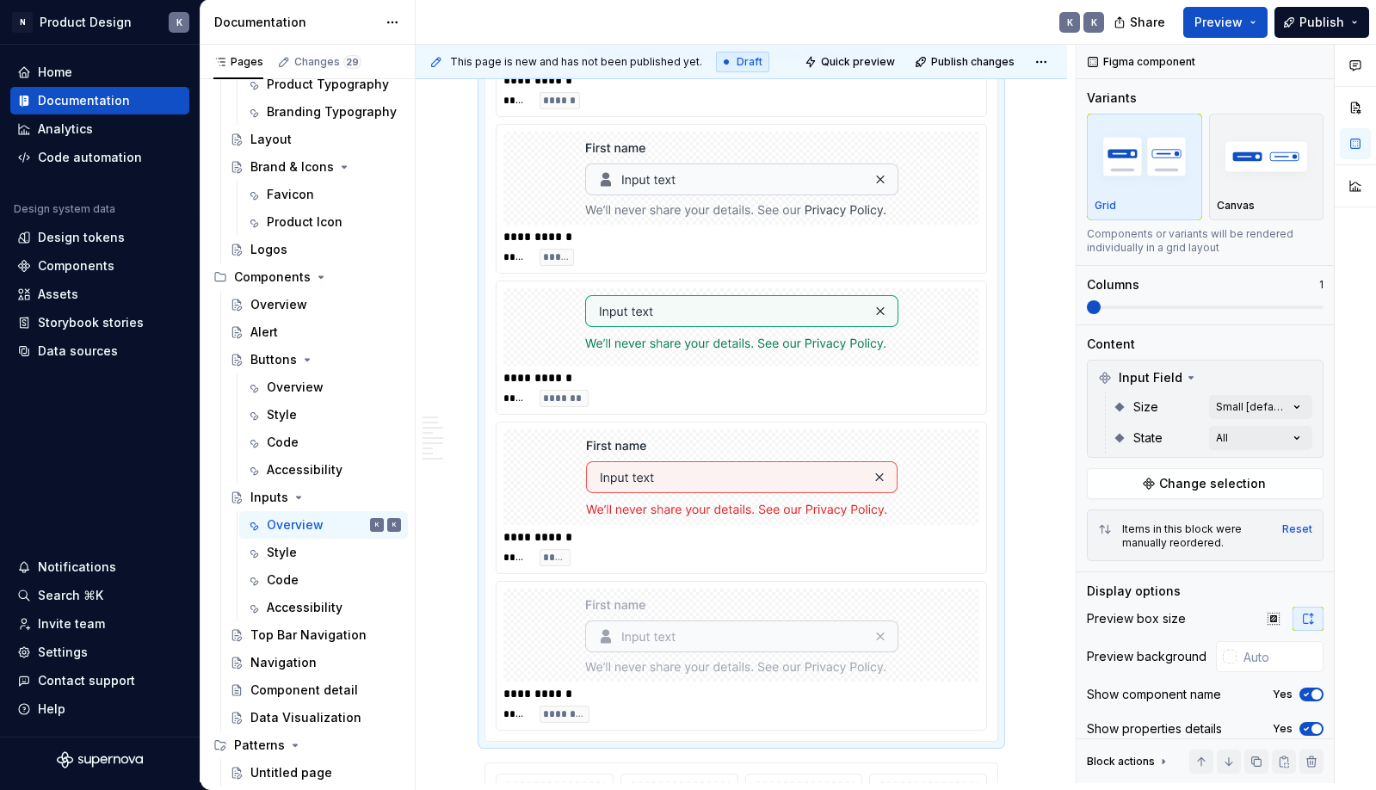
click at [1044, 444] on div "**********" at bounding box center [741, 630] width 651 height 6020
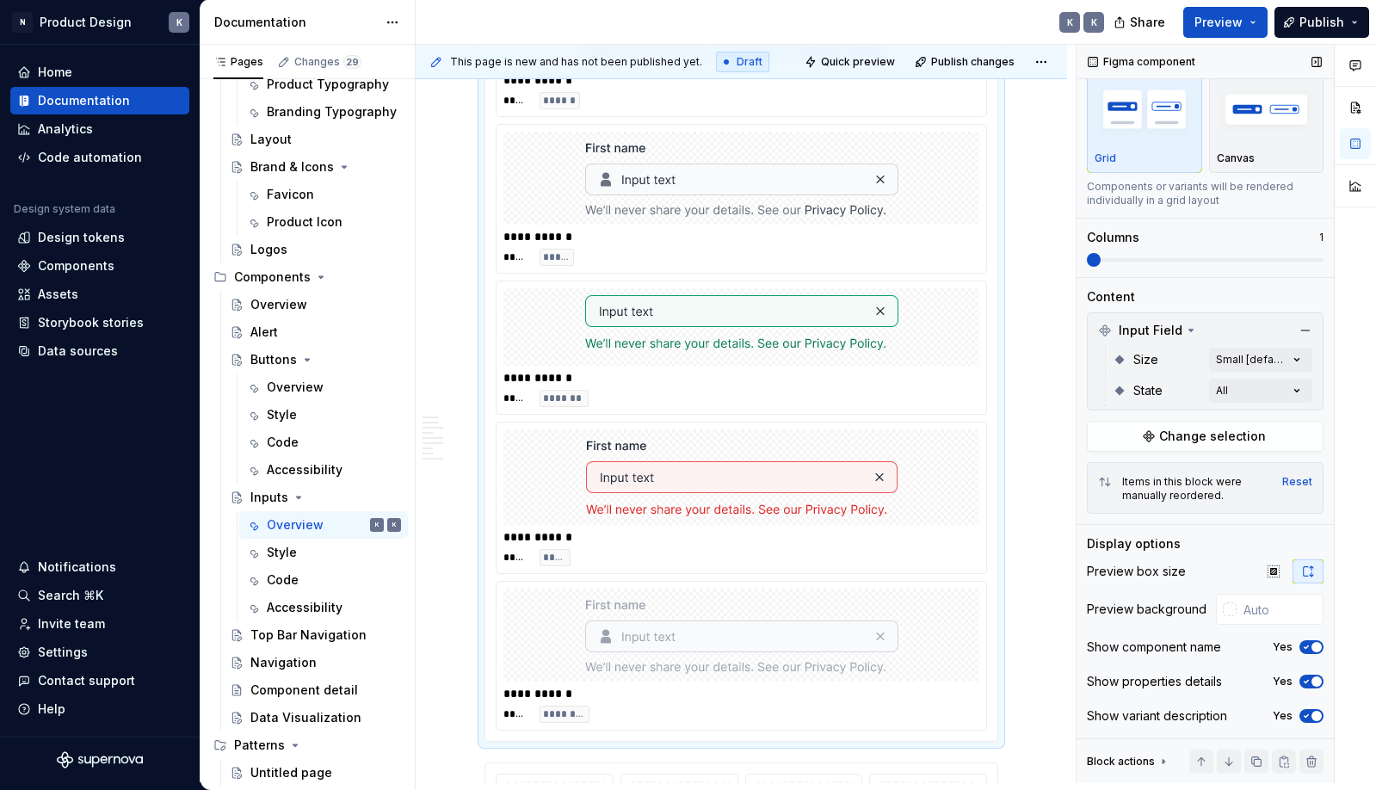
scroll to position [47, 0]
click at [1261, 117] on img "button" at bounding box center [1267, 108] width 100 height 63
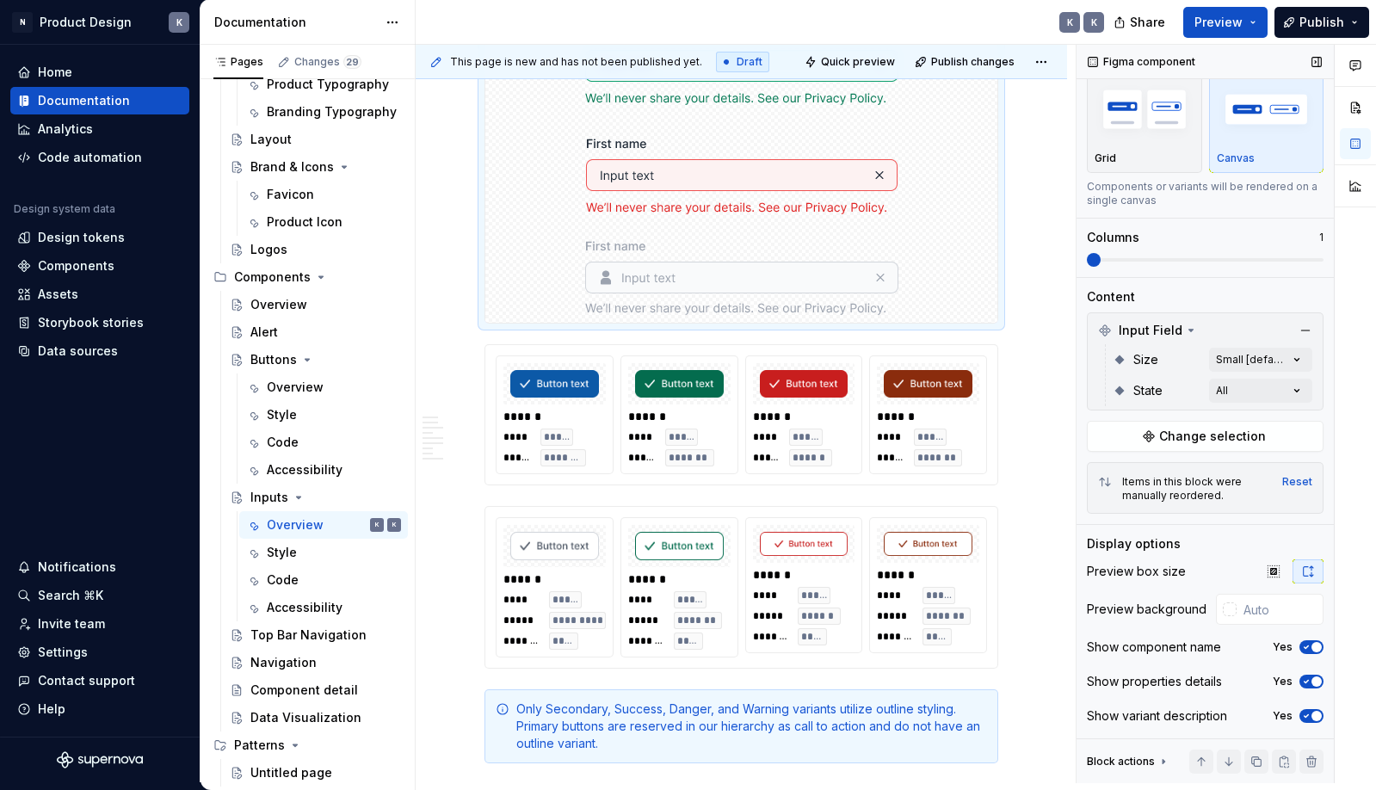
scroll to position [2288, 0]
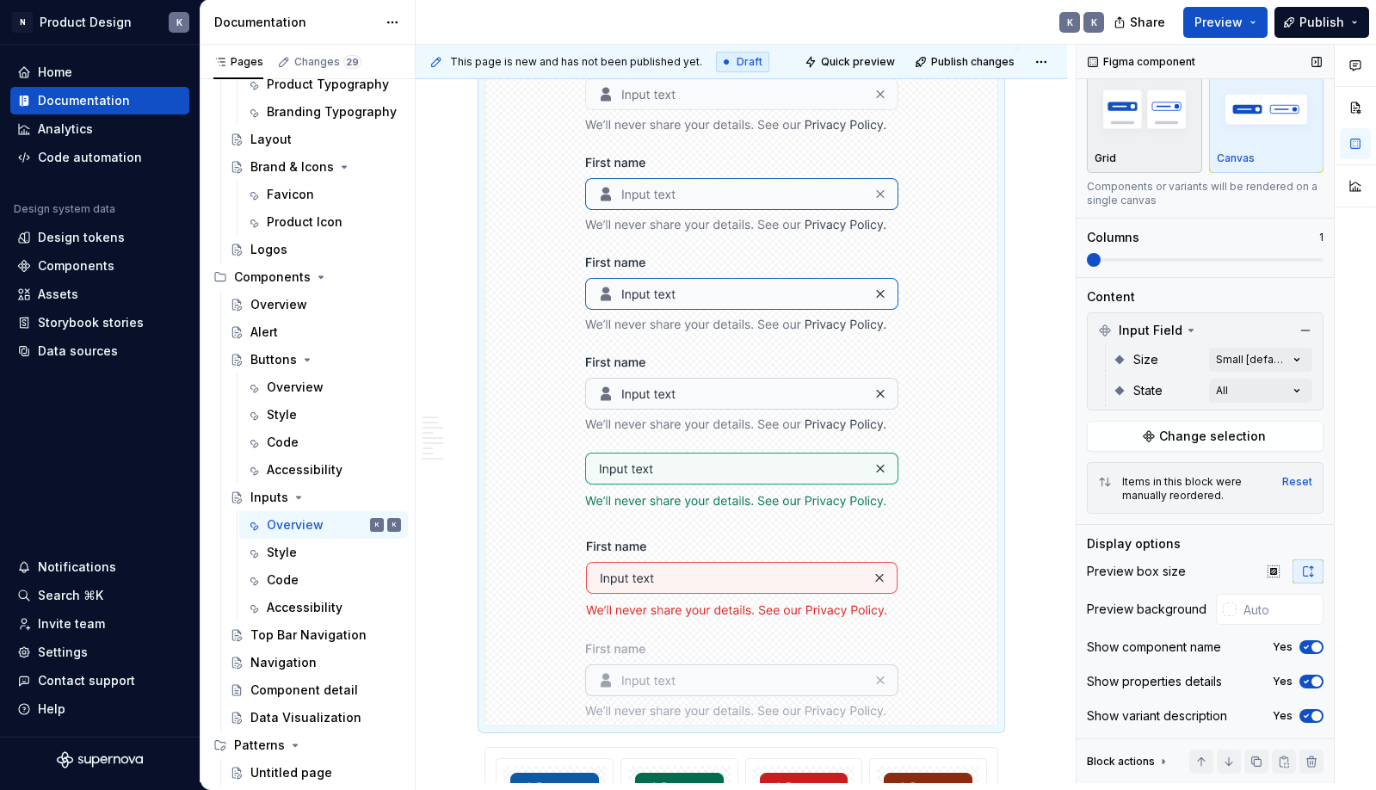
click at [1139, 147] on div "Grid" at bounding box center [1144, 119] width 100 height 91
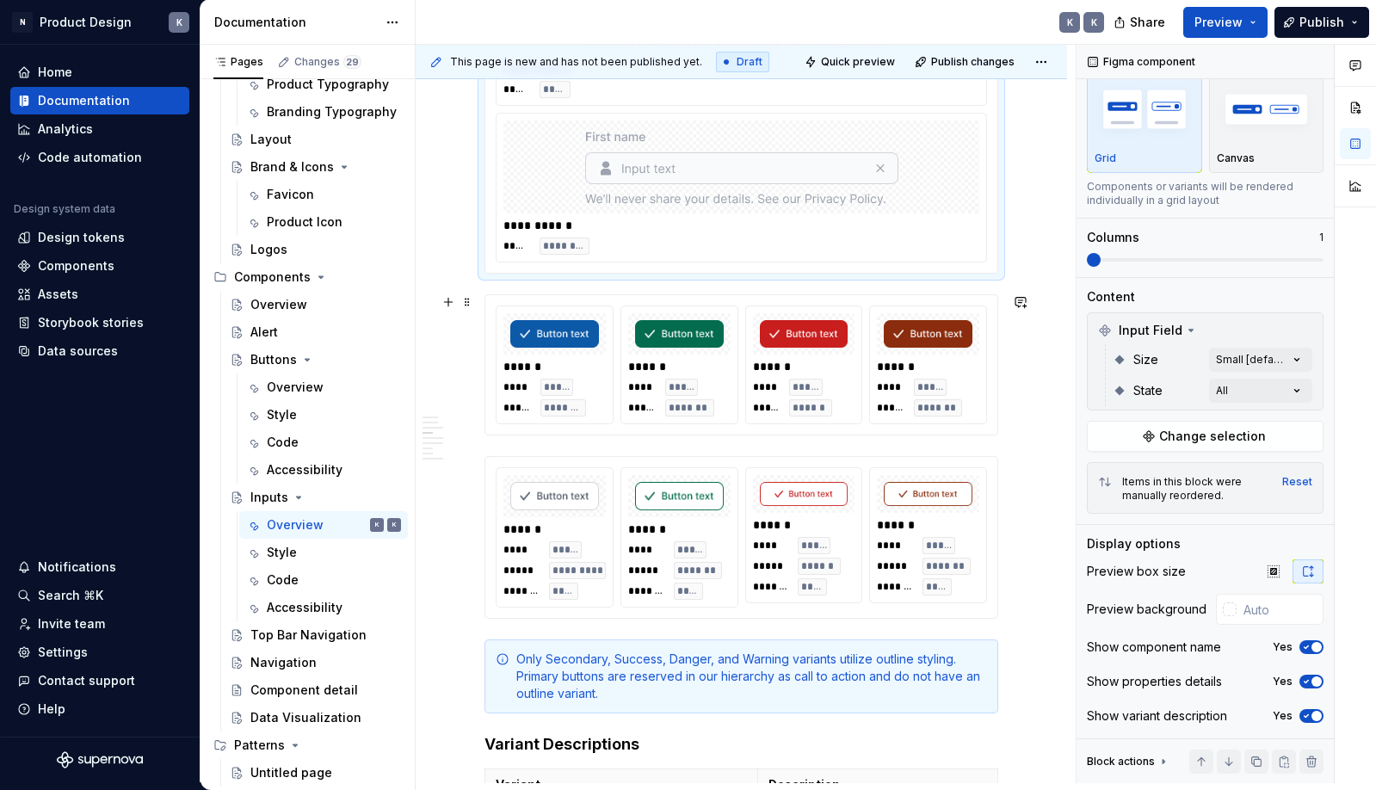
scroll to position [3158, 0]
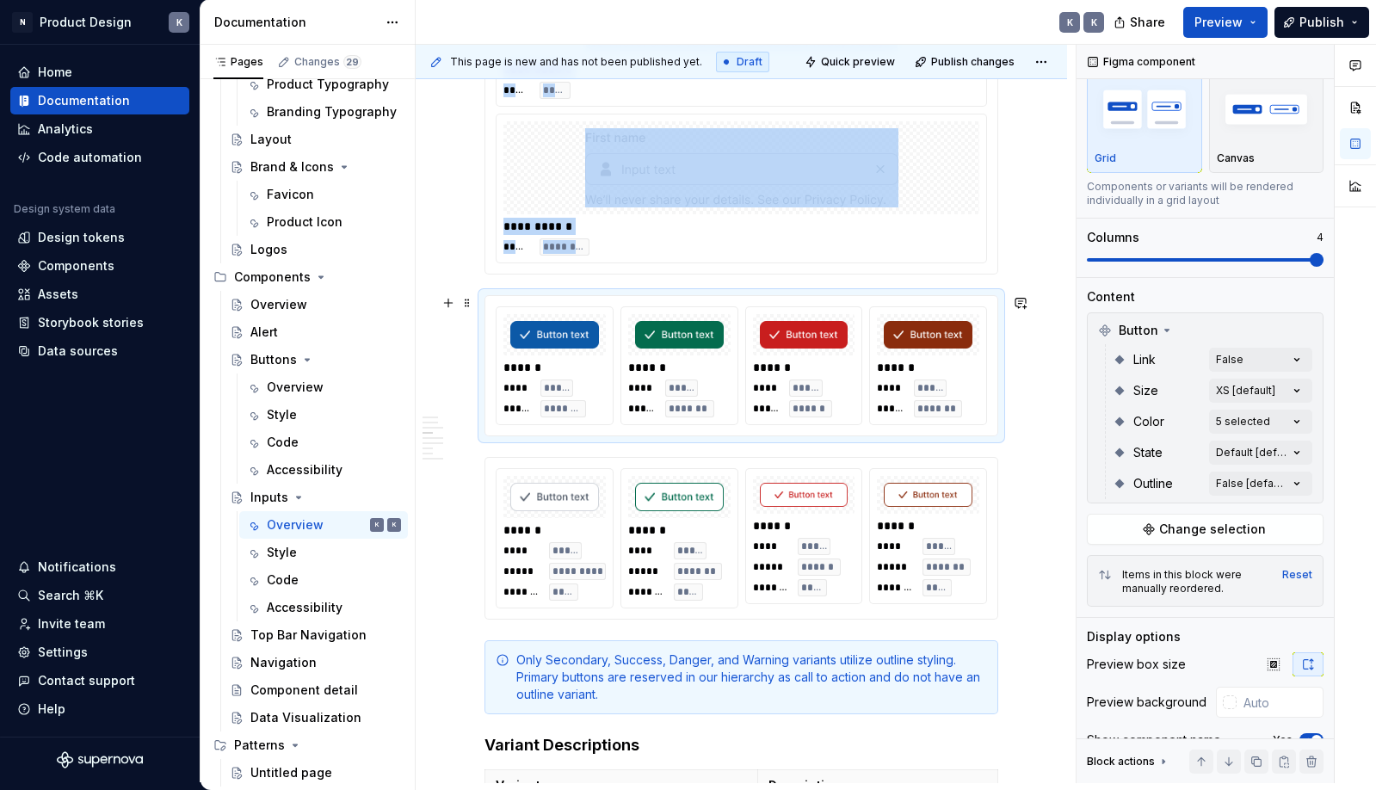
click at [997, 370] on div "****** **** ***** ***** ******* ****** **** ***** ***** ******* ****** **** ***…" at bounding box center [741, 365] width 512 height 139
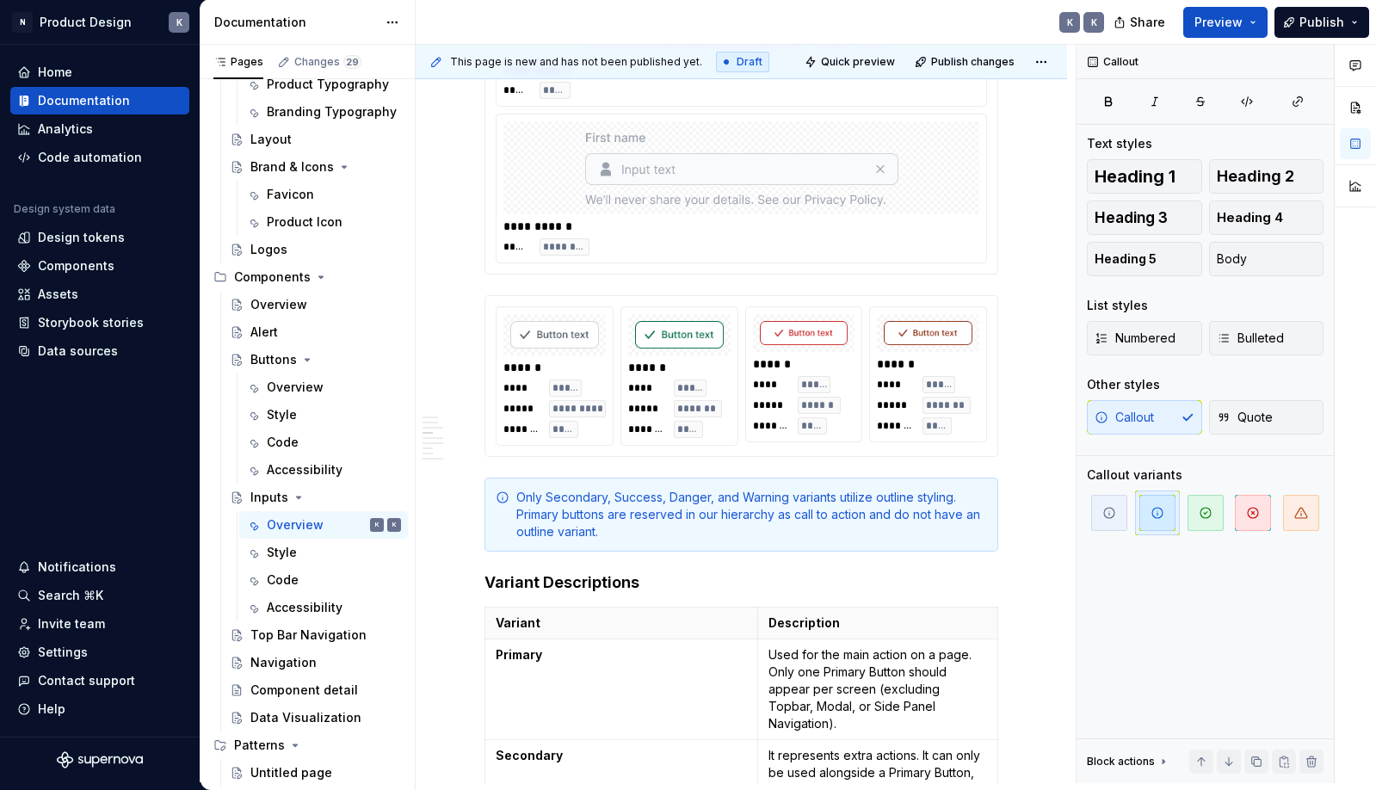
scroll to position [0, 0]
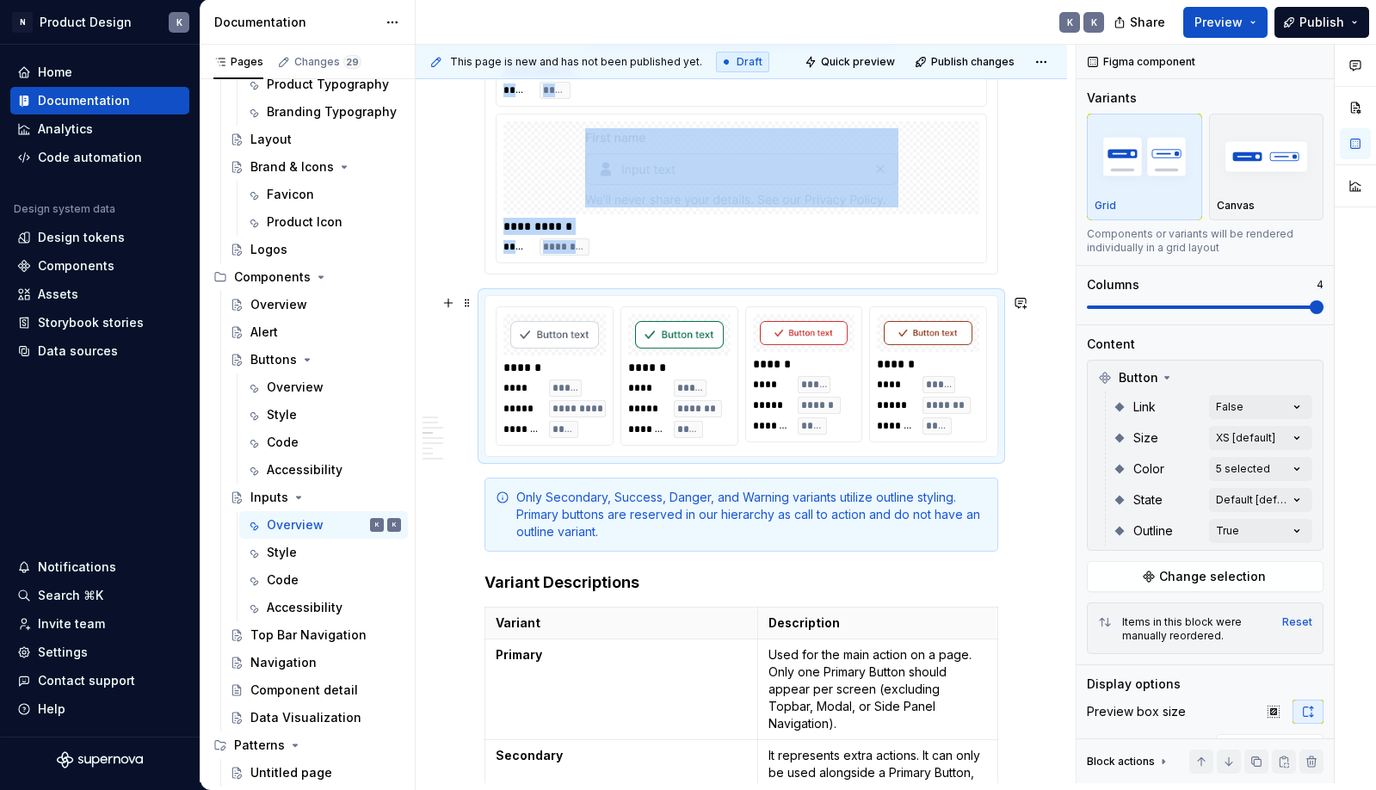
click at [952, 349] on div at bounding box center [928, 333] width 102 height 38
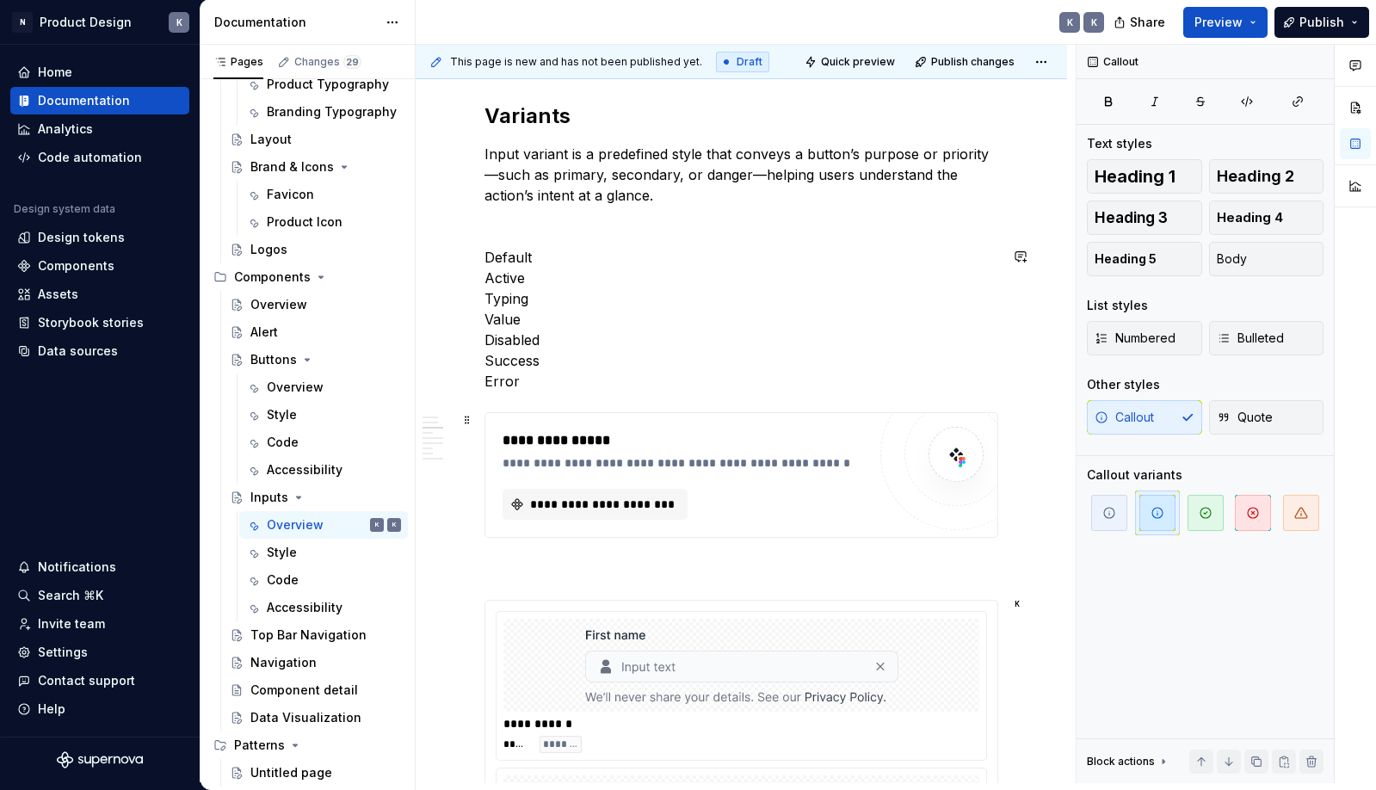
scroll to position [1837, 0]
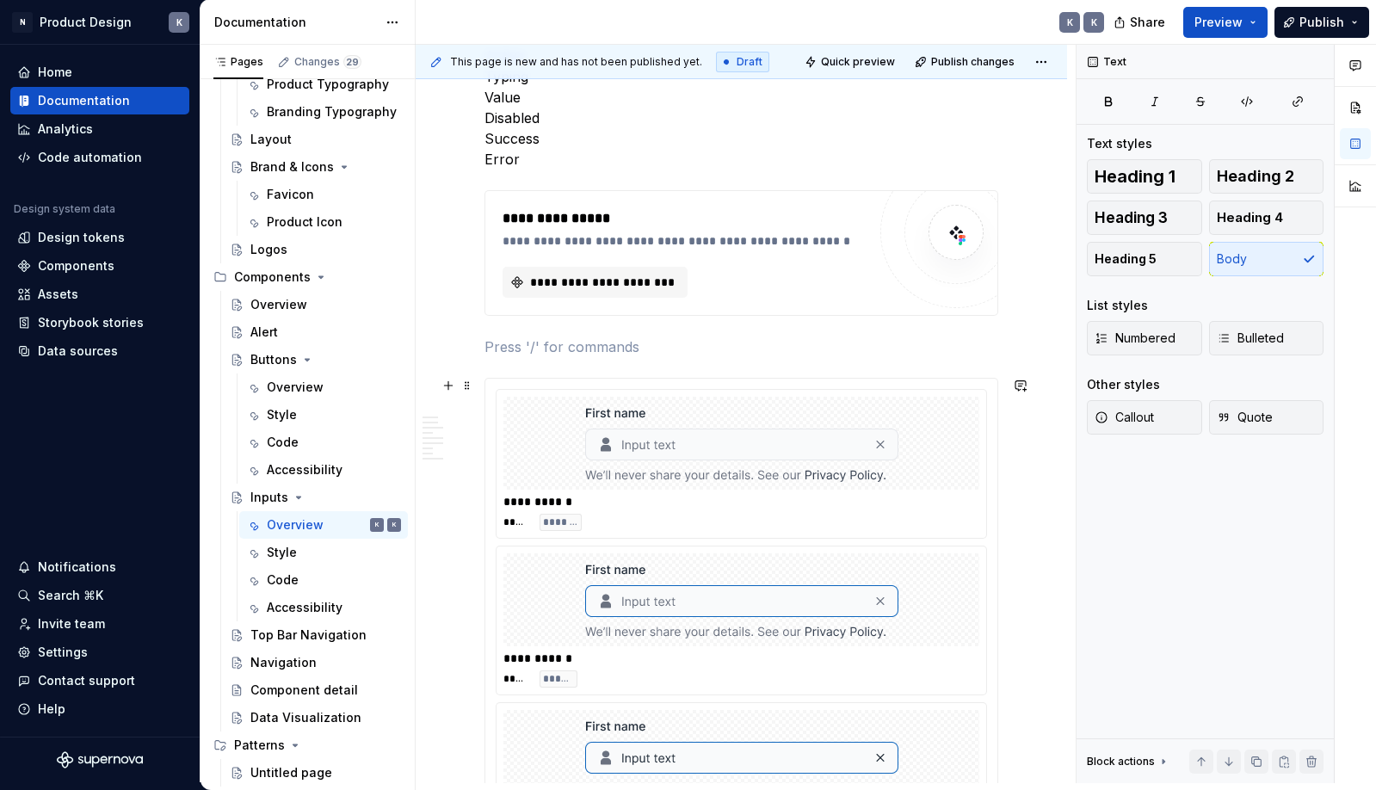
scroll to position [1931, 0]
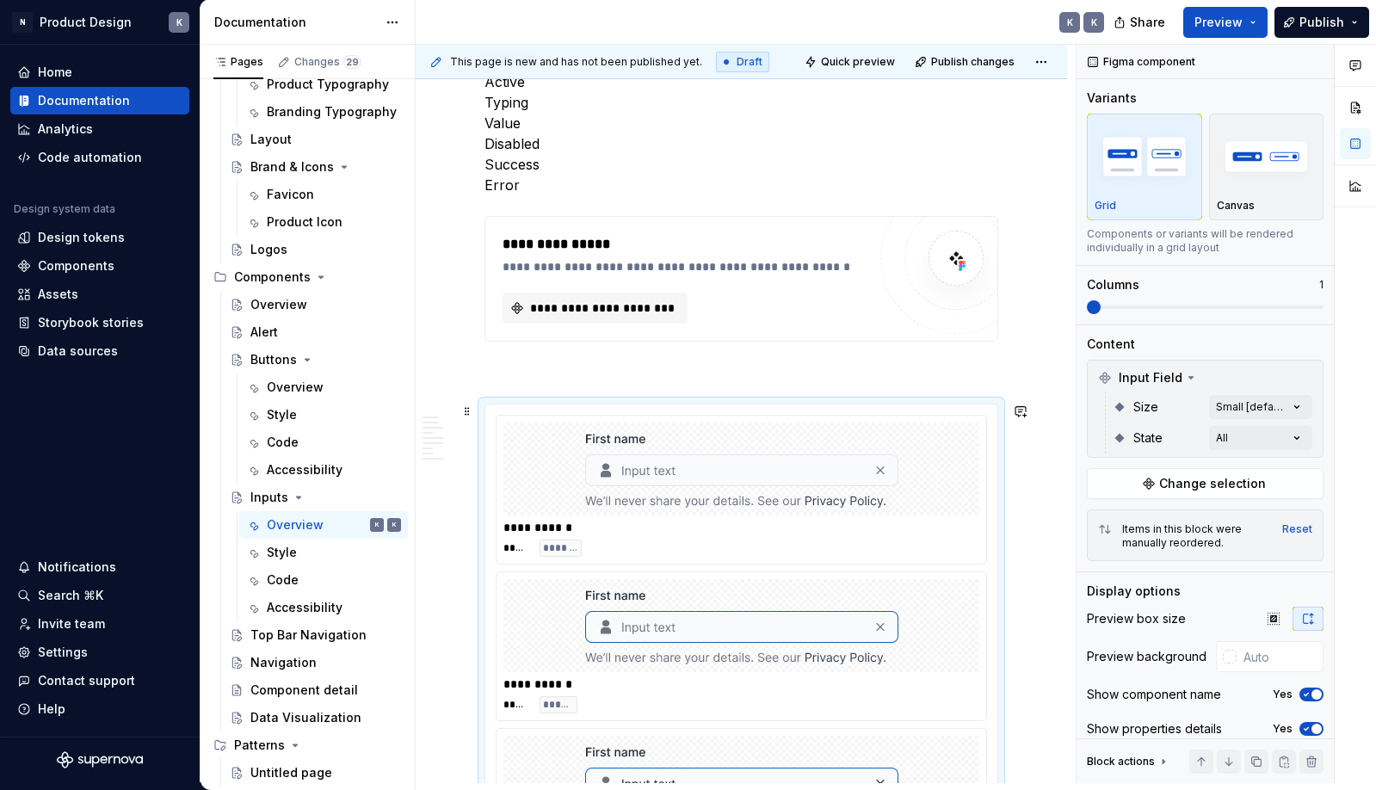
click at [961, 461] on div at bounding box center [741, 468] width 476 height 93
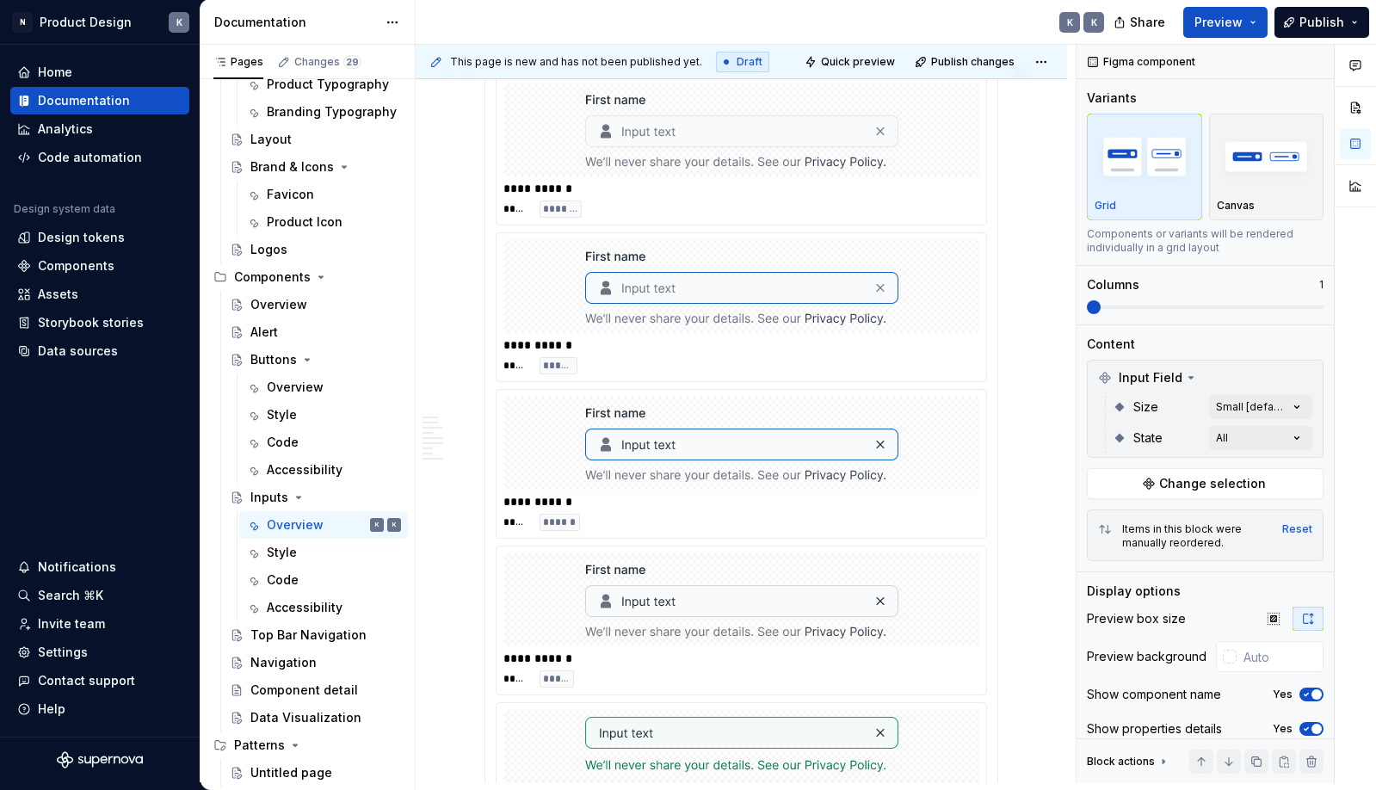
scroll to position [2266, 0]
click at [979, 433] on div at bounding box center [741, 446] width 476 height 93
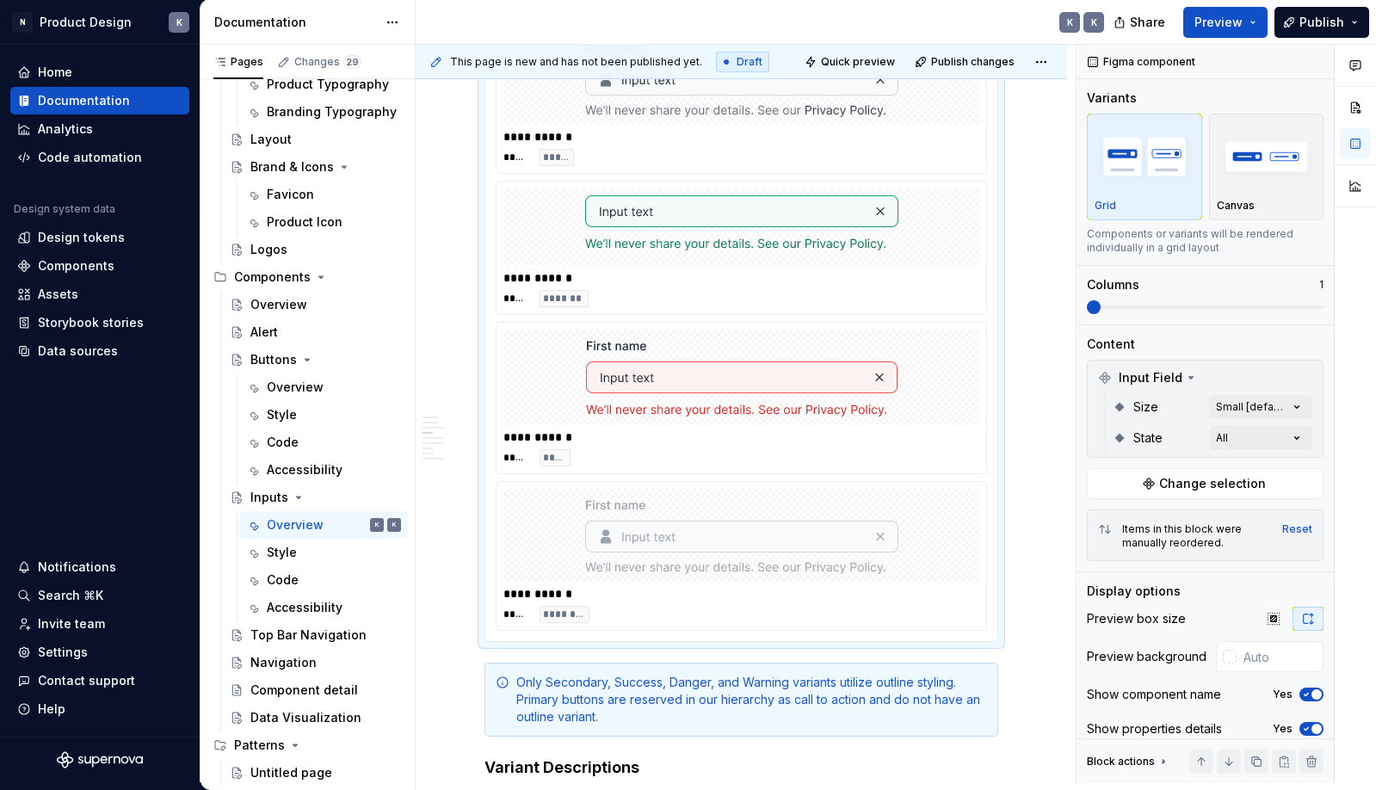
scroll to position [3909, 0]
click at [976, 420] on div at bounding box center [741, 377] width 476 height 95
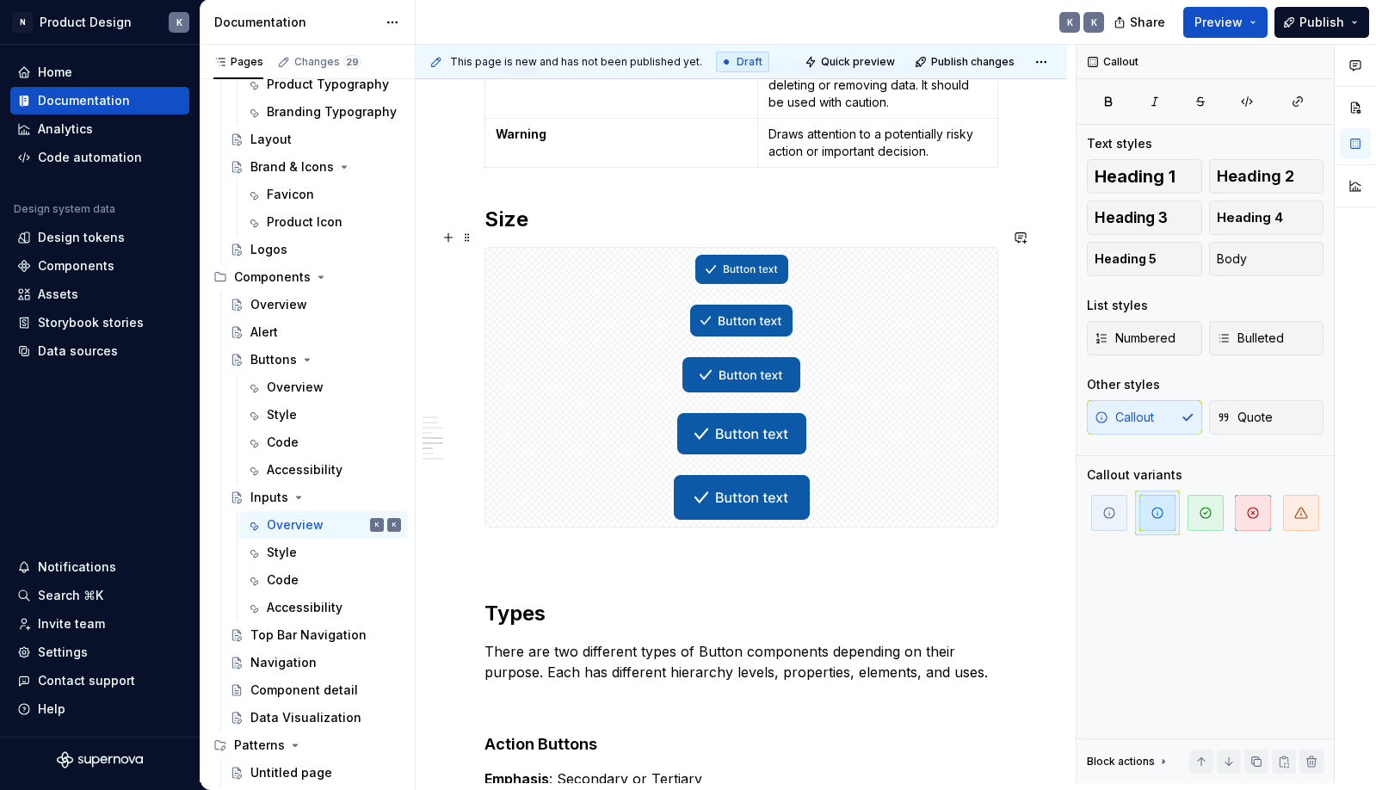
scroll to position [3857, 0]
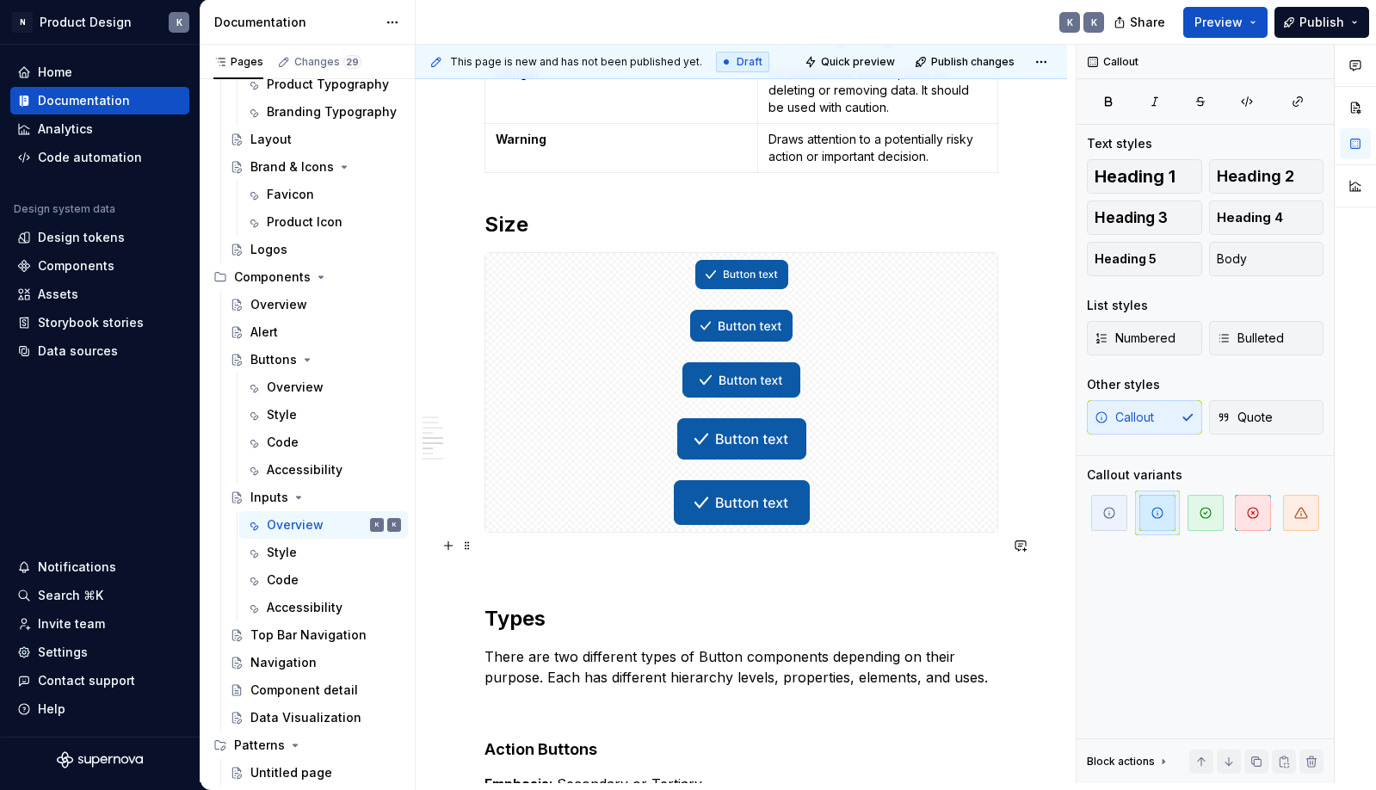
click at [567, 553] on p at bounding box center [741, 563] width 514 height 21
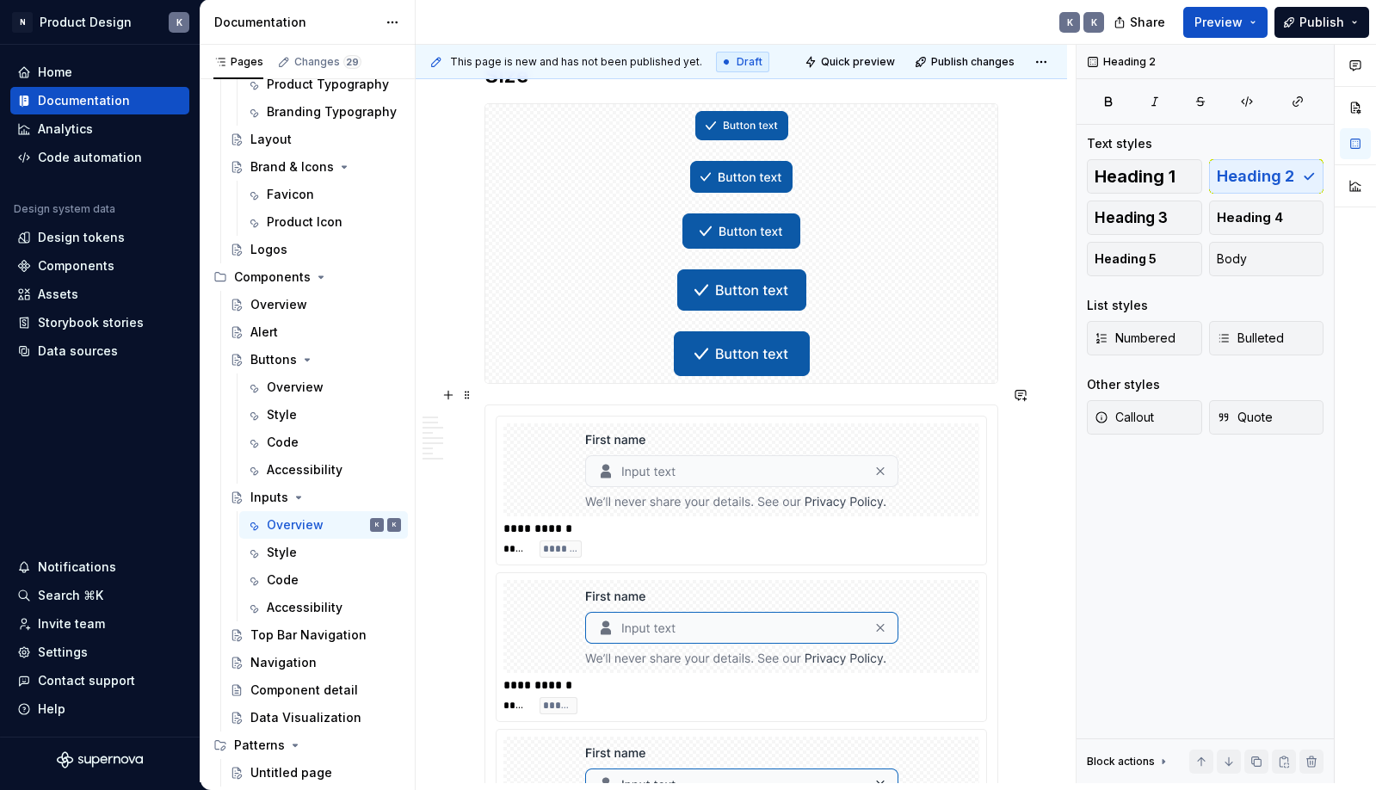
scroll to position [4092, 0]
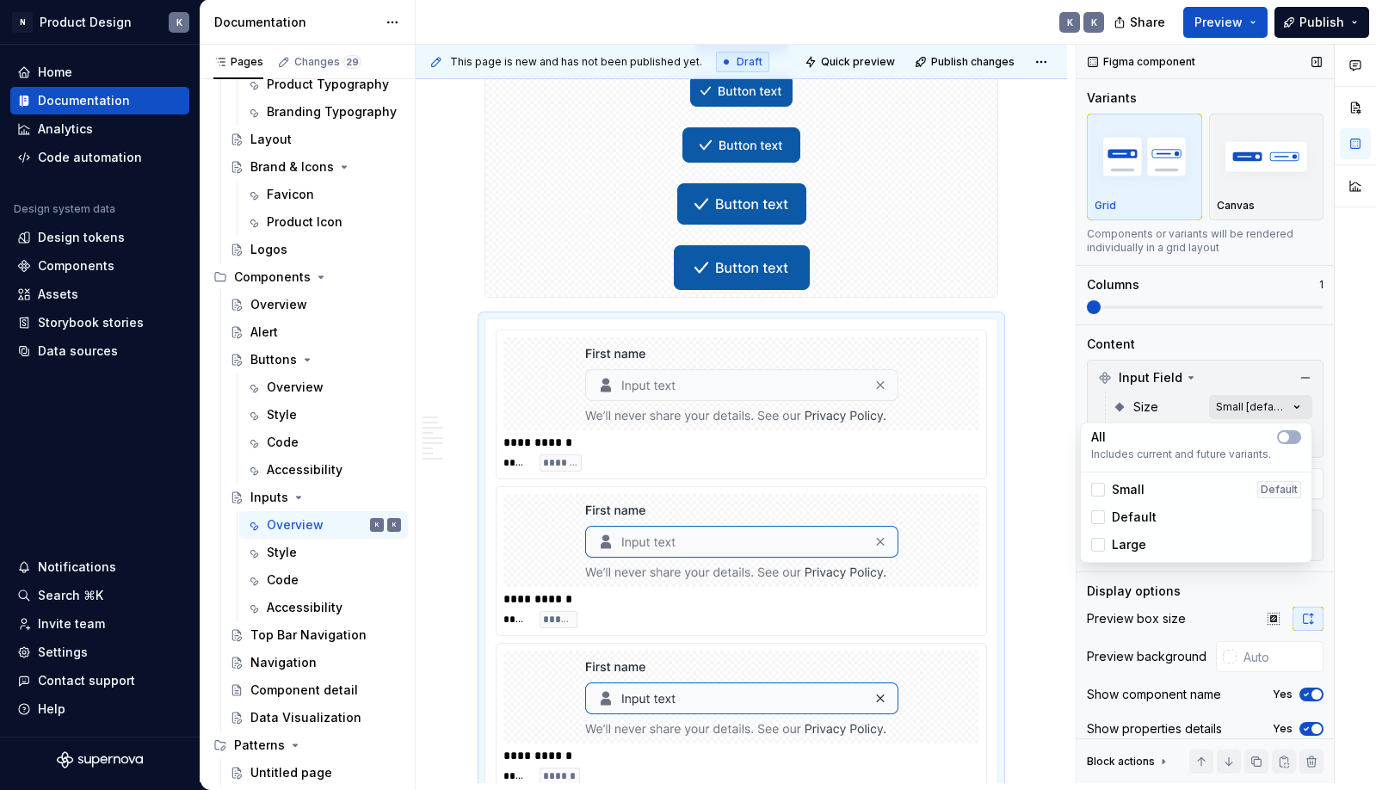
click at [1289, 409] on div "Comments Open comments No comments yet Select ‘Comment’ from the block context …" at bounding box center [1225, 414] width 299 height 738
click at [1286, 433] on span "button" at bounding box center [1283, 437] width 10 height 10
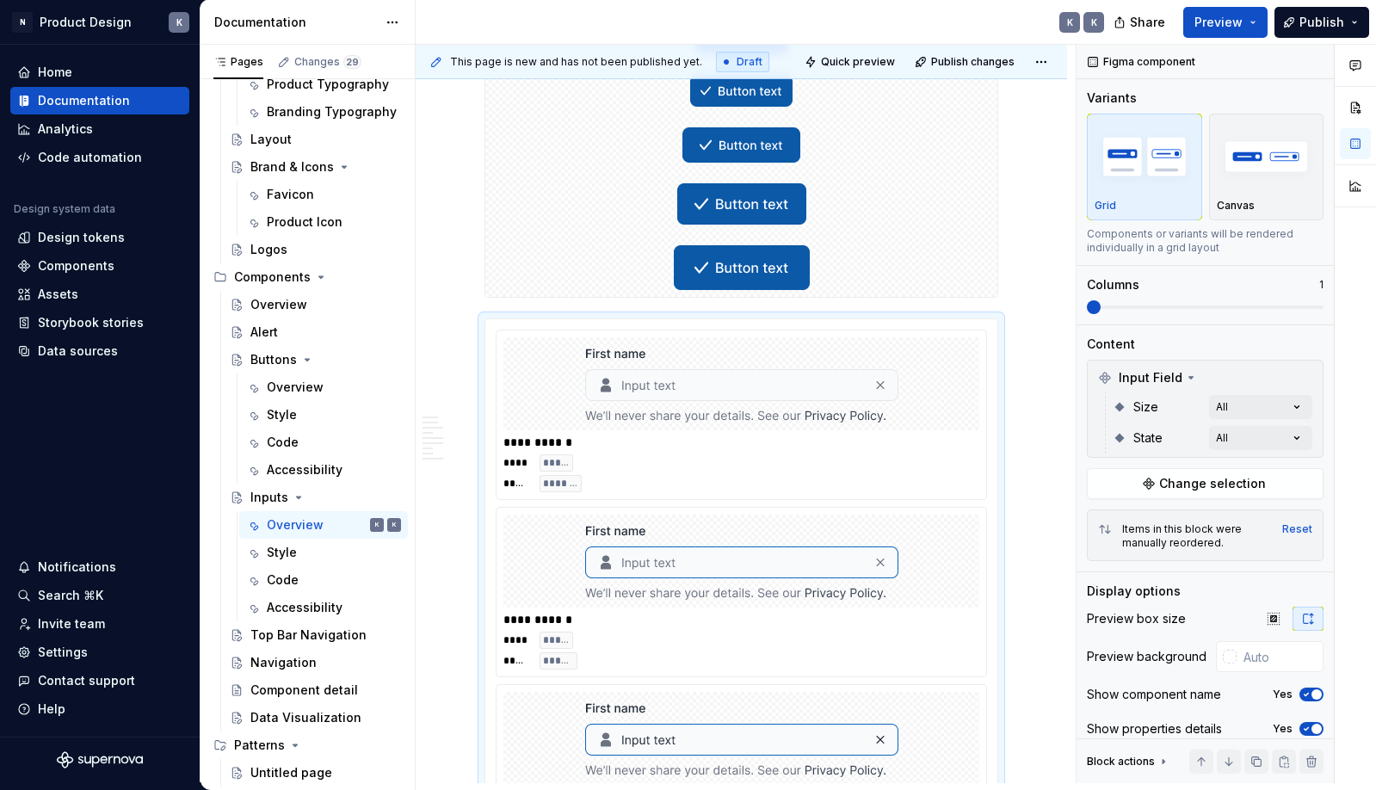
click at [1329, 428] on div "Comments Open comments No comments yet Select ‘Comment’ from the block context …" at bounding box center [1225, 414] width 299 height 738
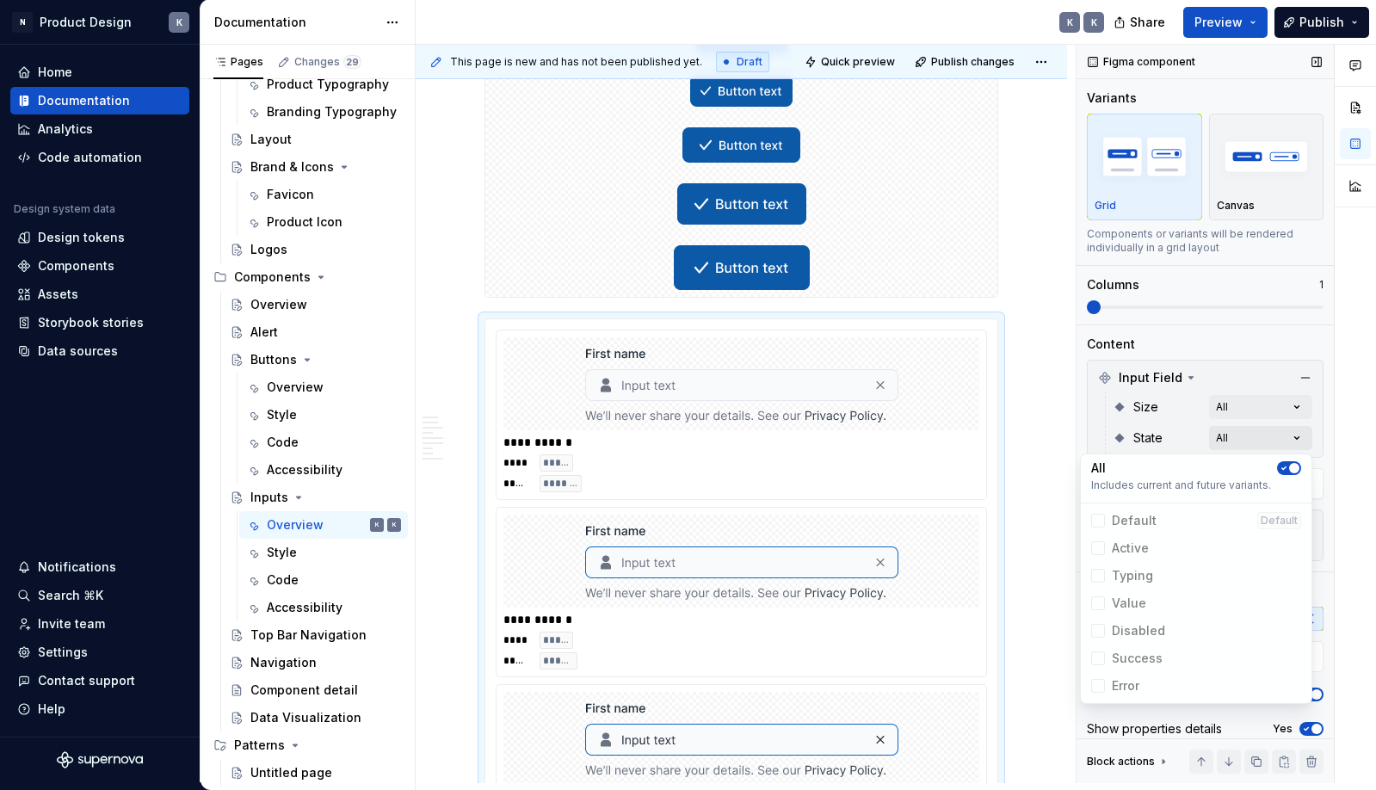
click at [1301, 434] on div "Comments Open comments No comments yet Select ‘Comment’ from the block context …" at bounding box center [1225, 414] width 299 height 738
click at [1287, 462] on button "button" at bounding box center [1289, 468] width 24 height 14
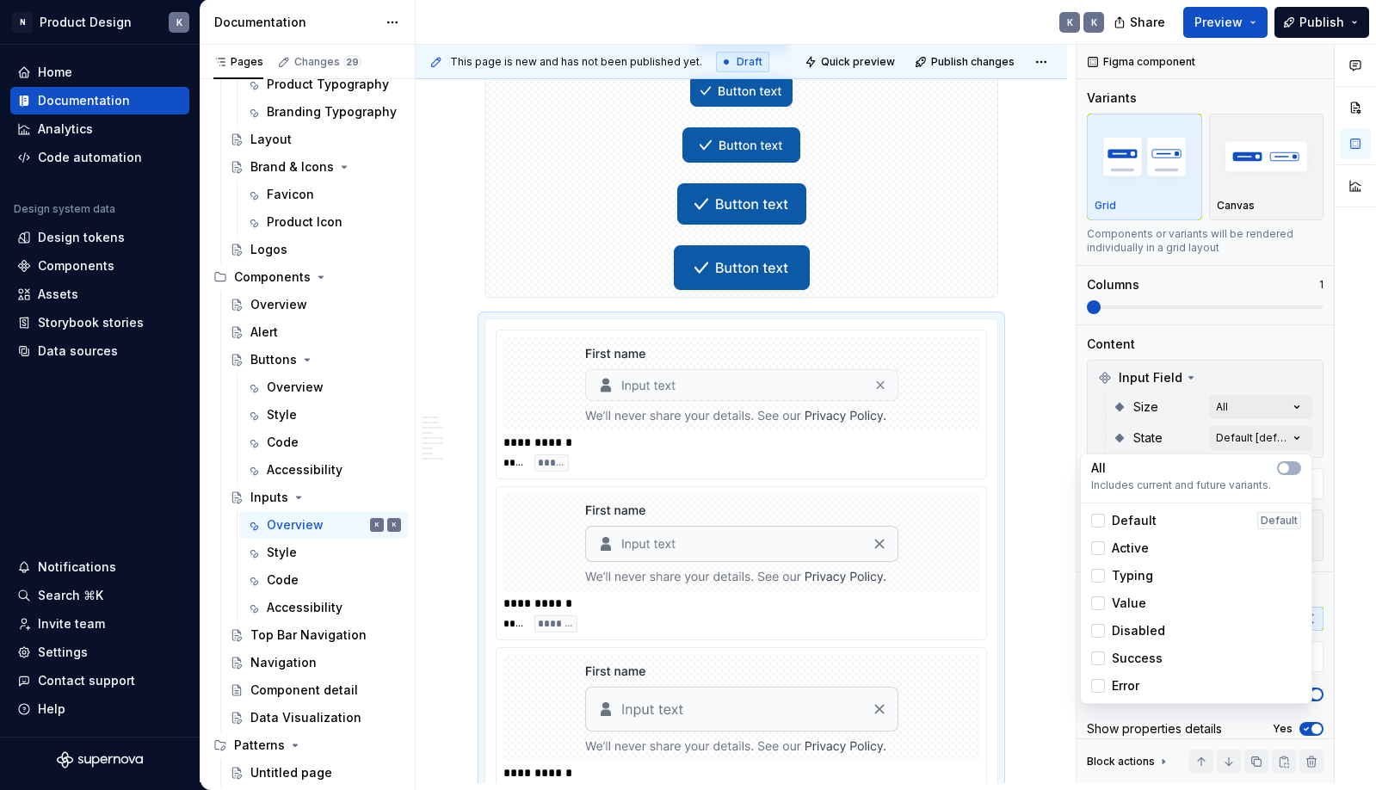
click at [1106, 518] on div "Default" at bounding box center [1123, 520] width 65 height 17
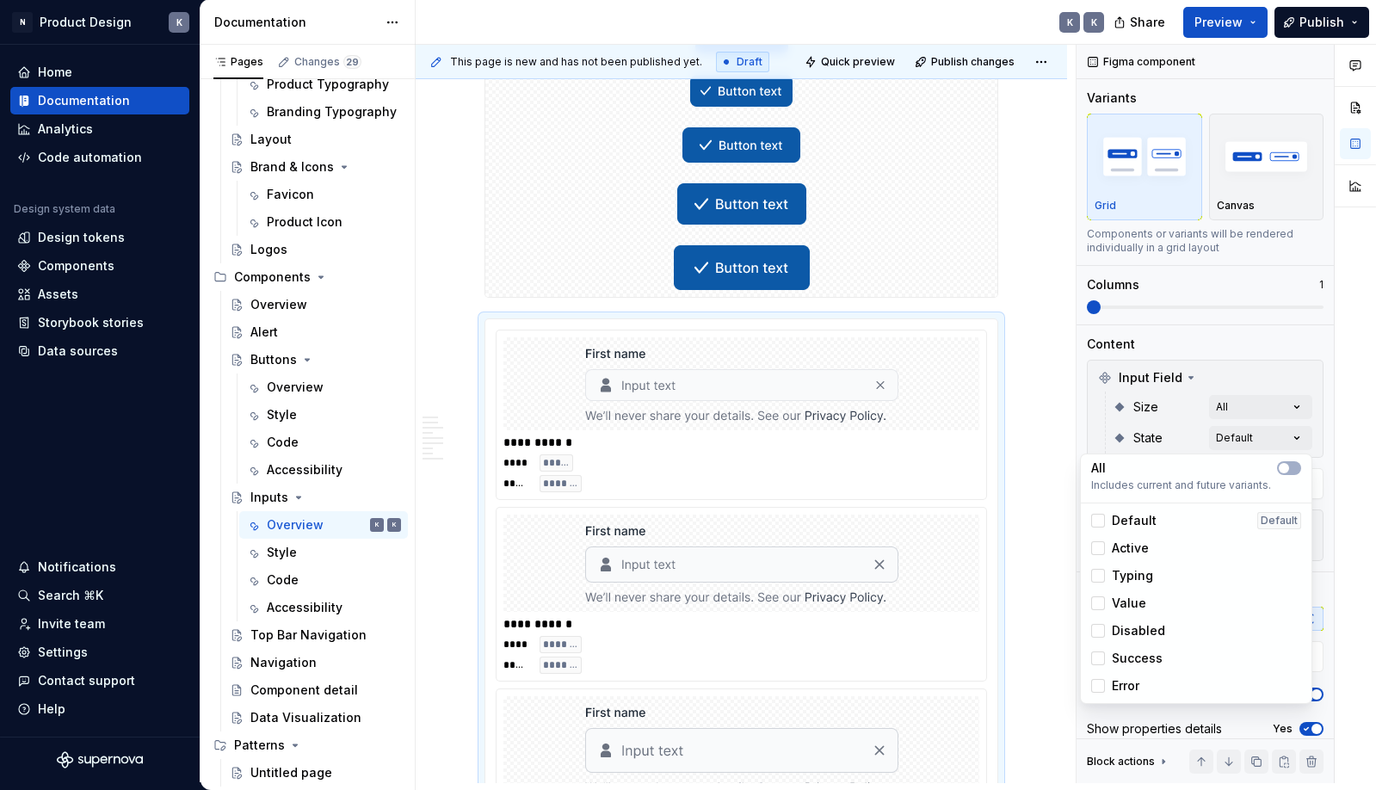
click at [1336, 474] on div at bounding box center [1354, 414] width 41 height 738
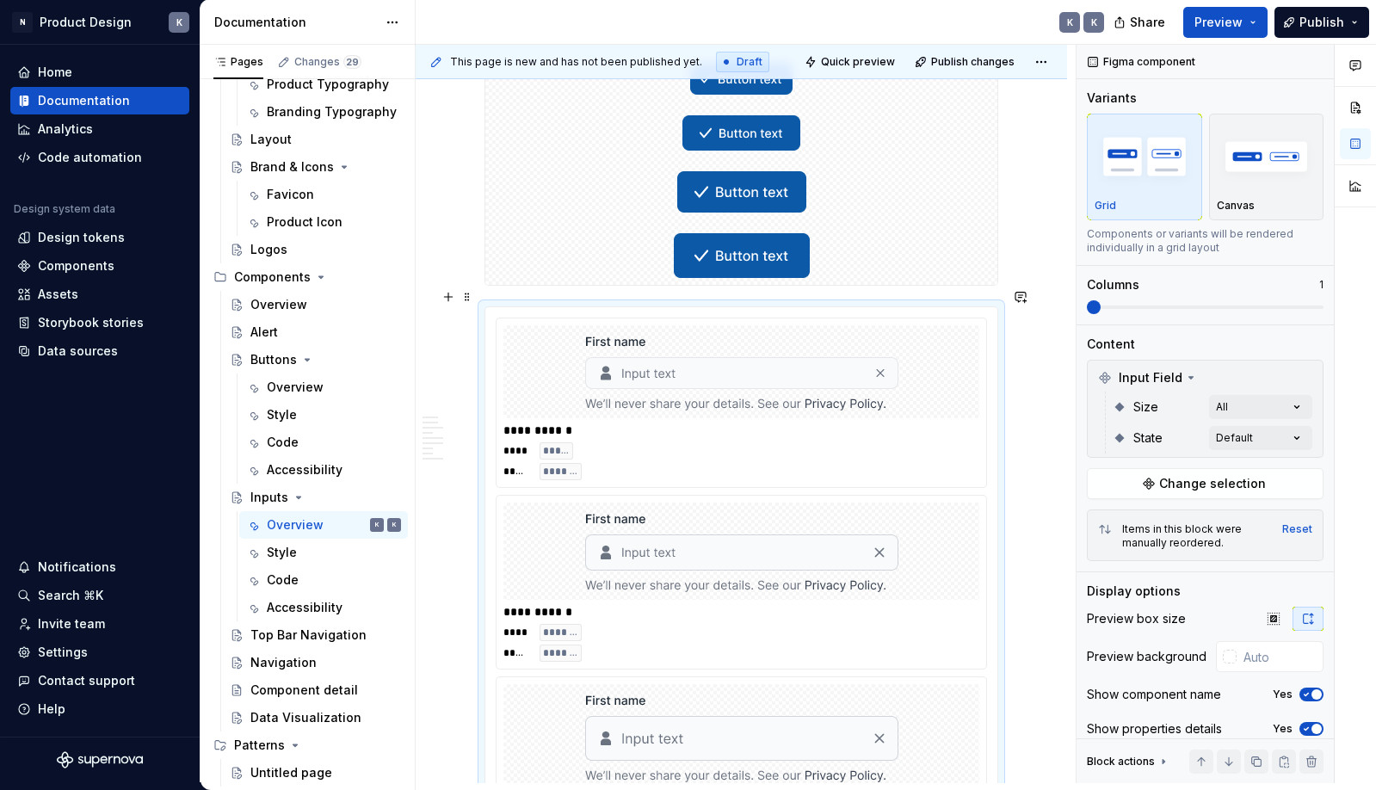
scroll to position [4102, 0]
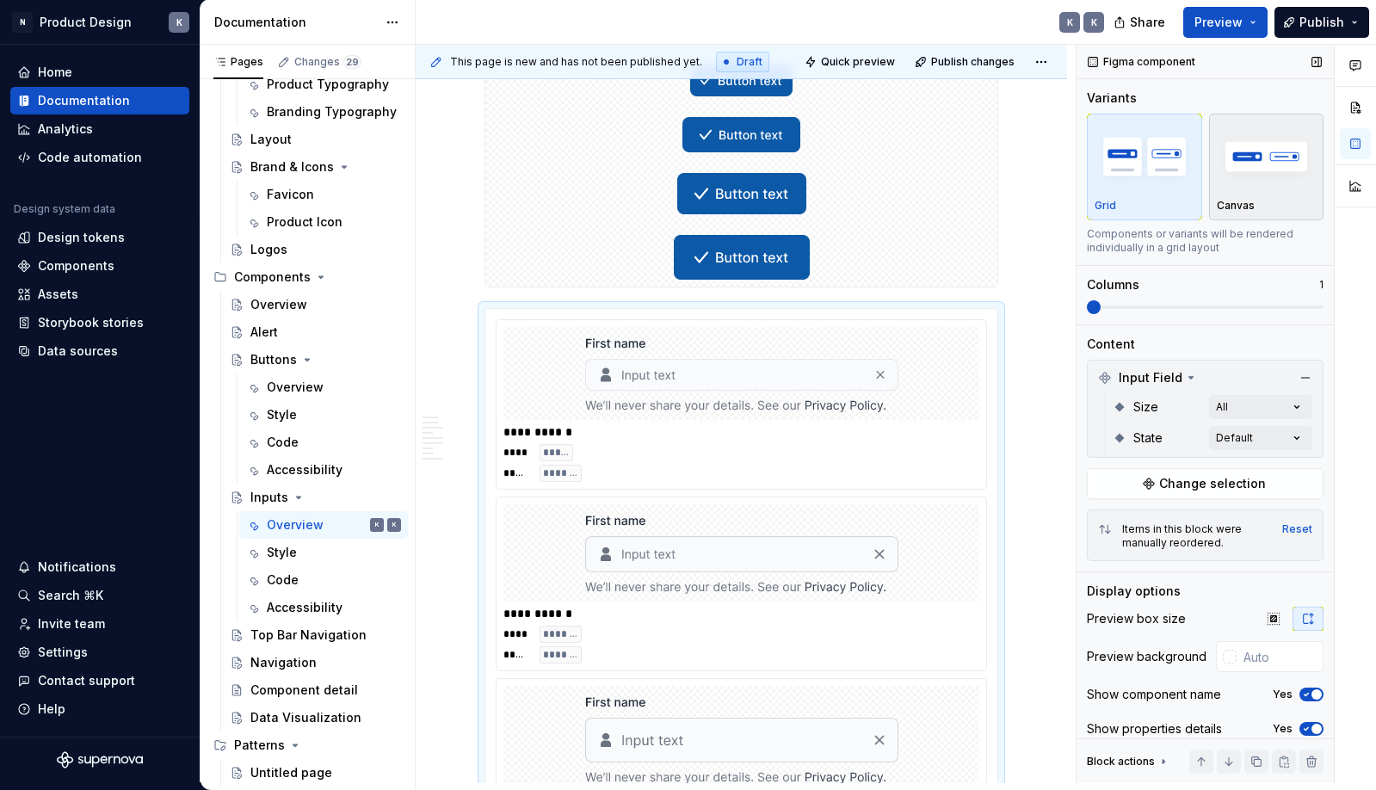
click at [1254, 188] on div "button" at bounding box center [1267, 156] width 100 height 71
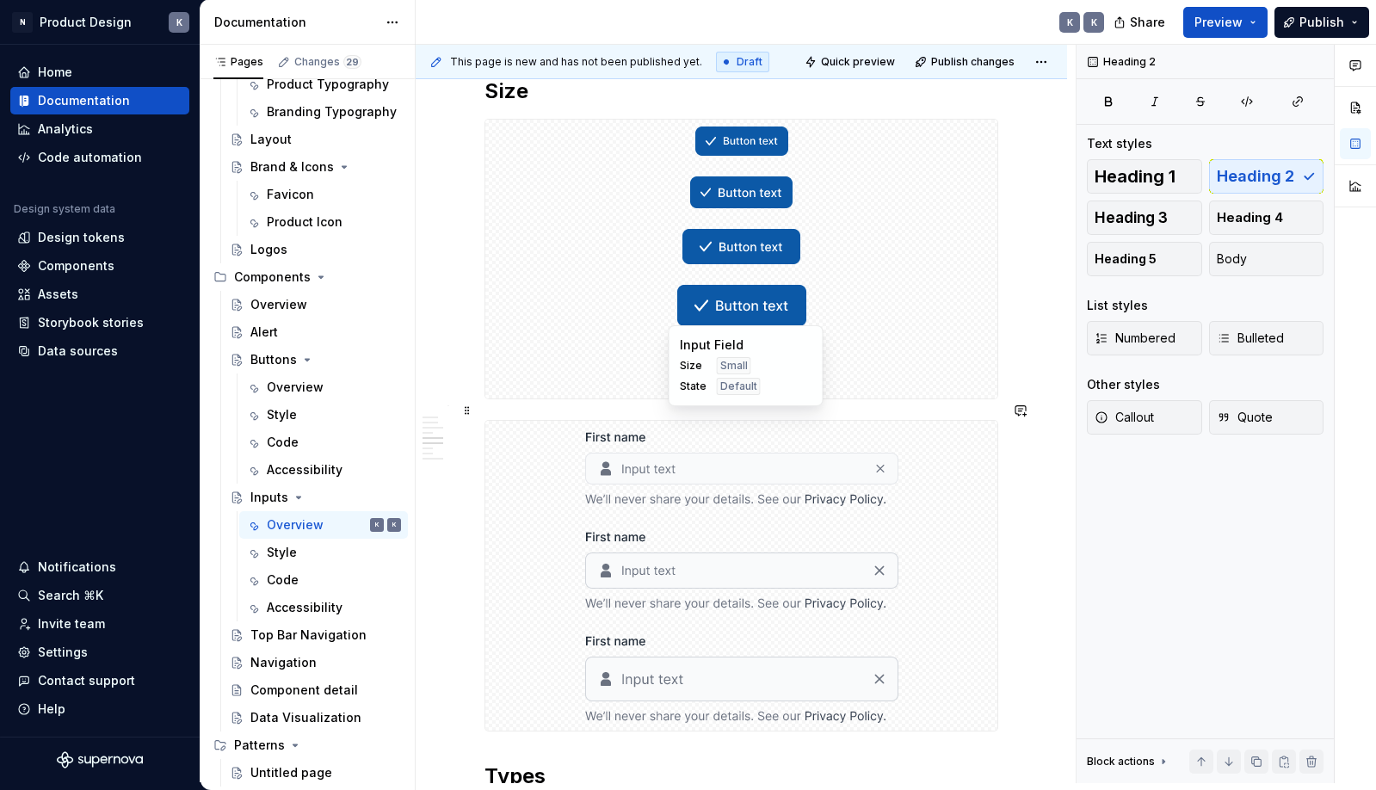
scroll to position [3985, 0]
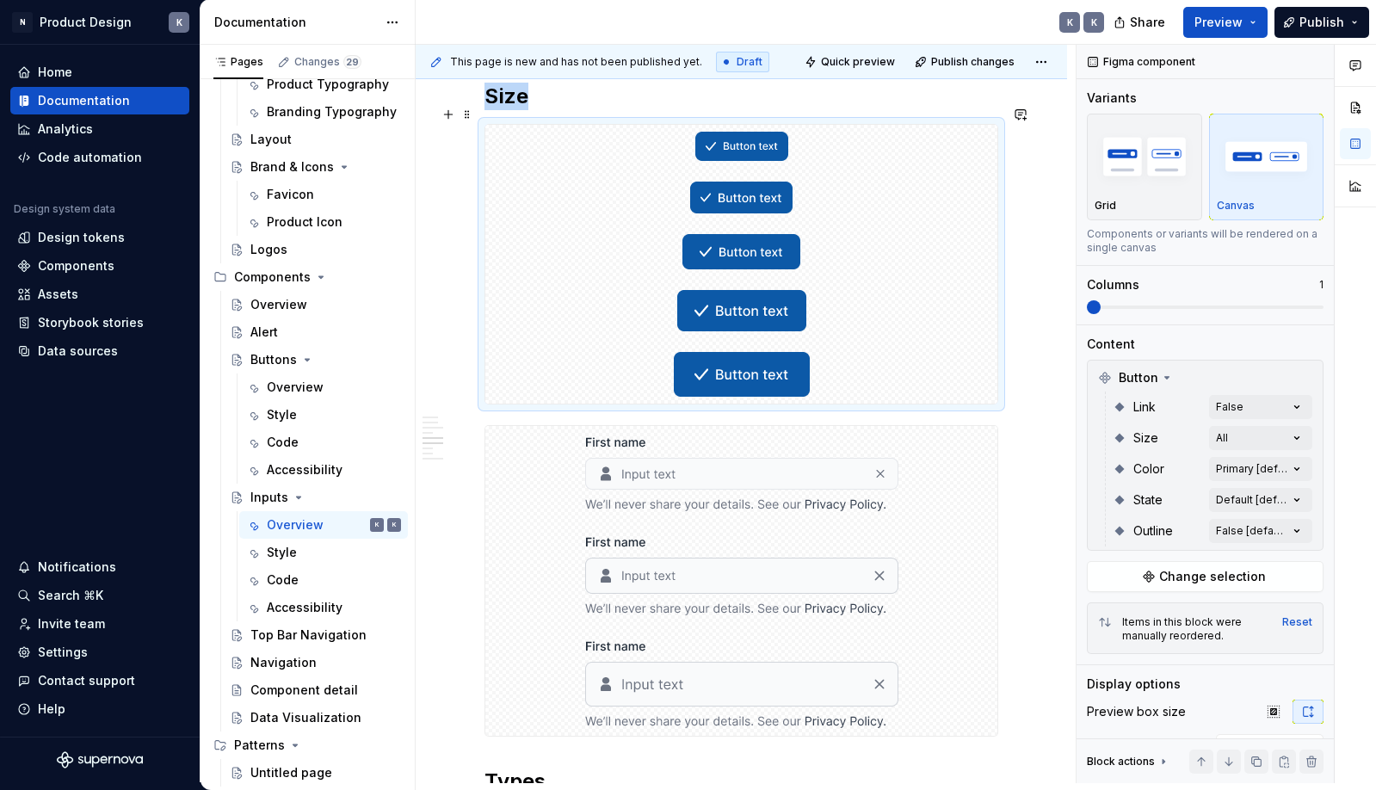
click at [928, 320] on div at bounding box center [741, 264] width 512 height 279
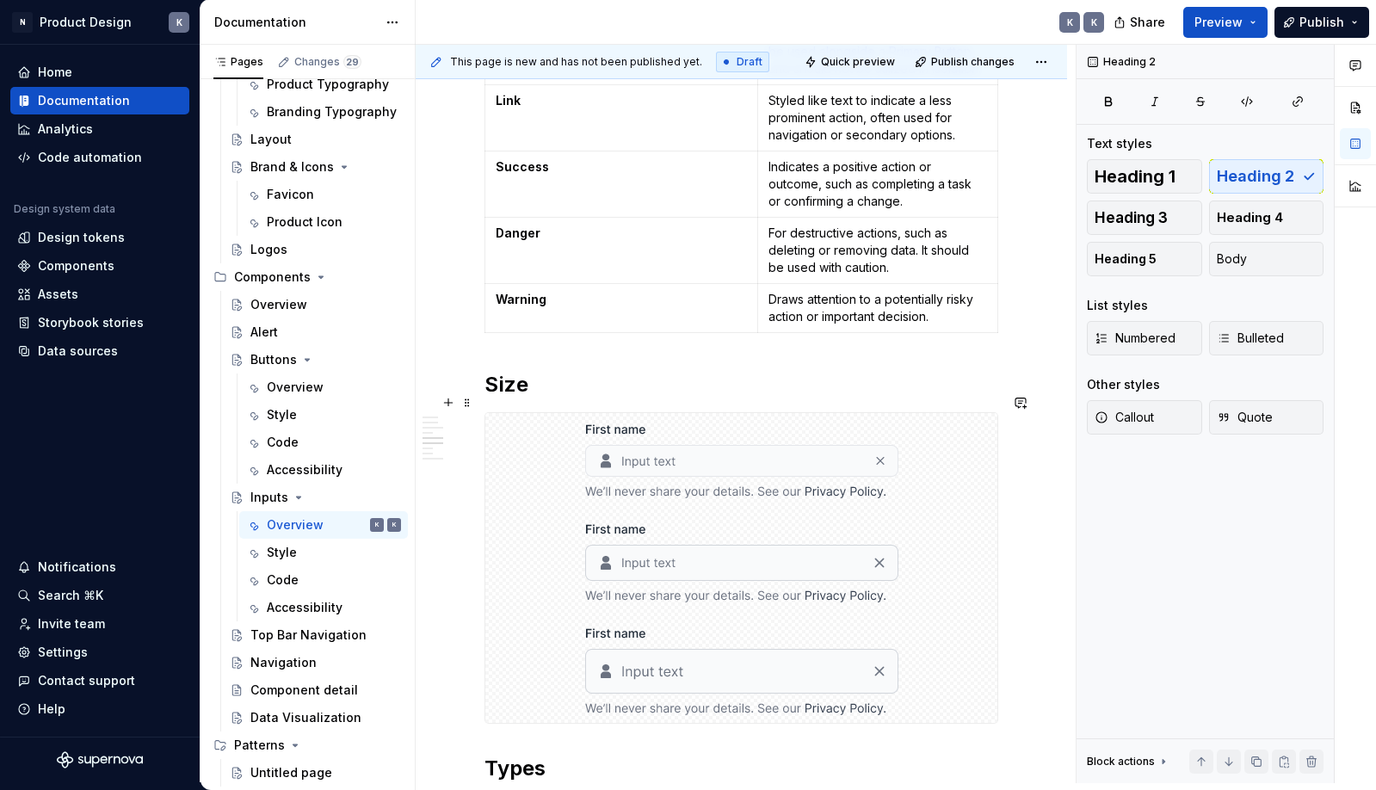
scroll to position [3604, 0]
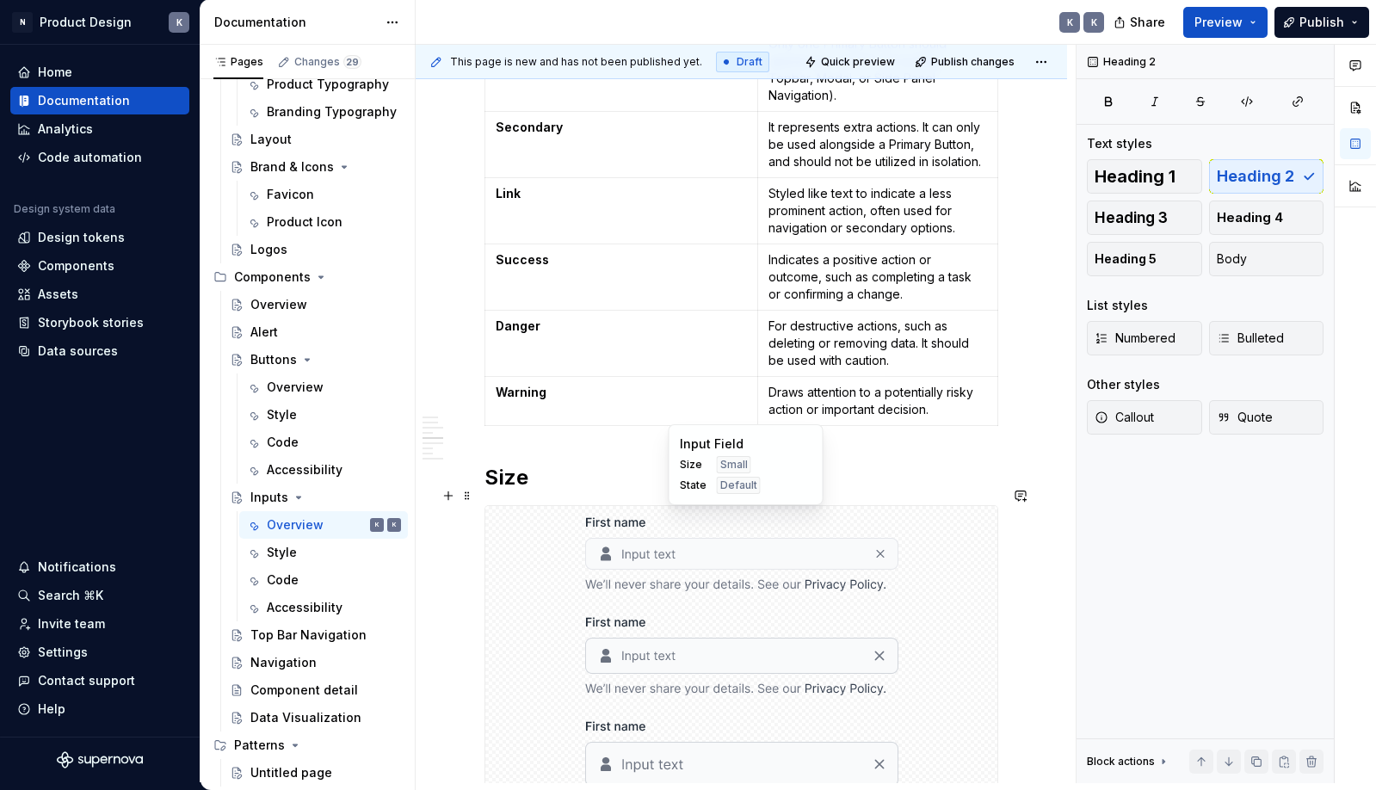
type textarea "*"
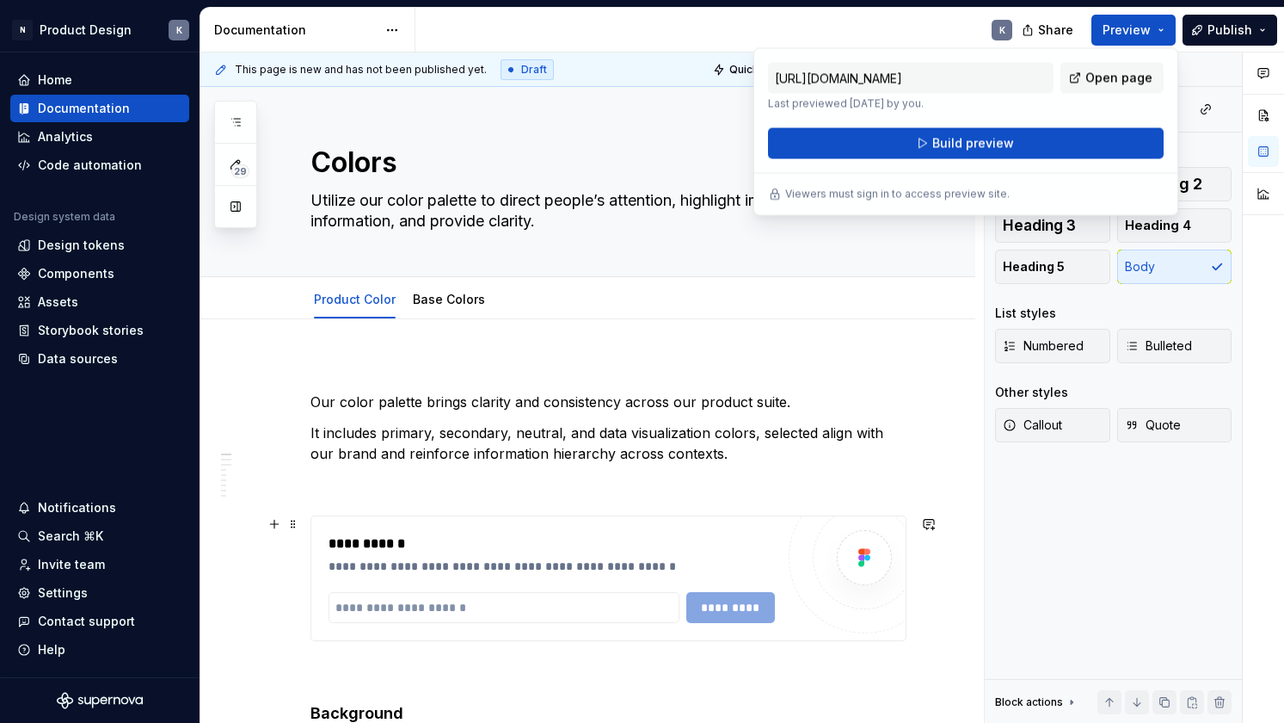
scroll to position [182, 0]
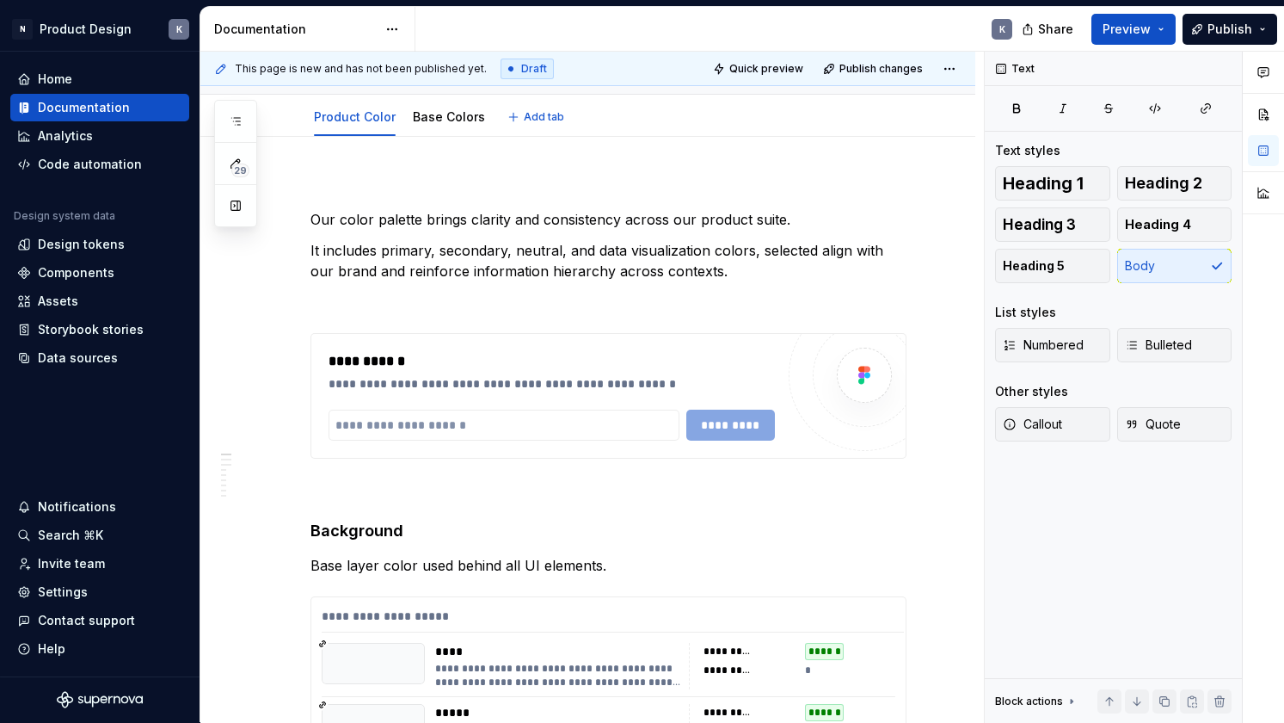
type textarea "*"
click at [113, 243] on div "Design tokens" at bounding box center [81, 244] width 87 height 17
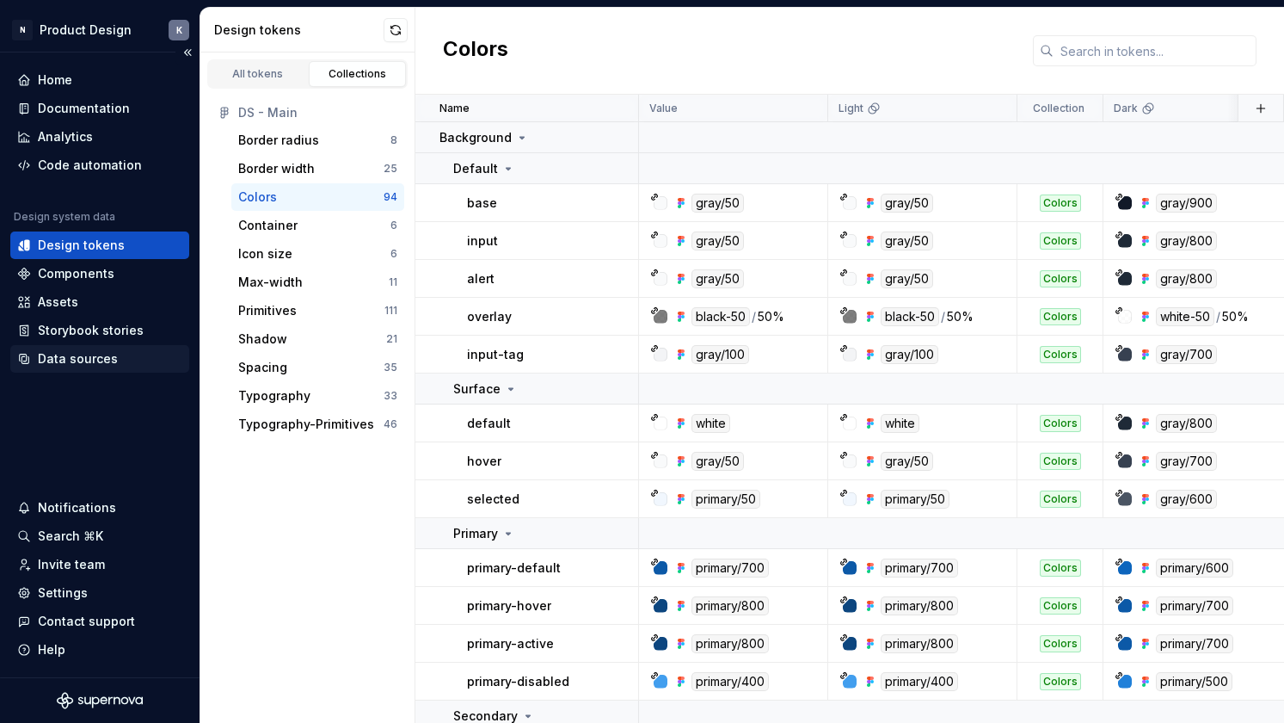
click at [87, 360] on div "Data sources" at bounding box center [78, 358] width 80 height 17
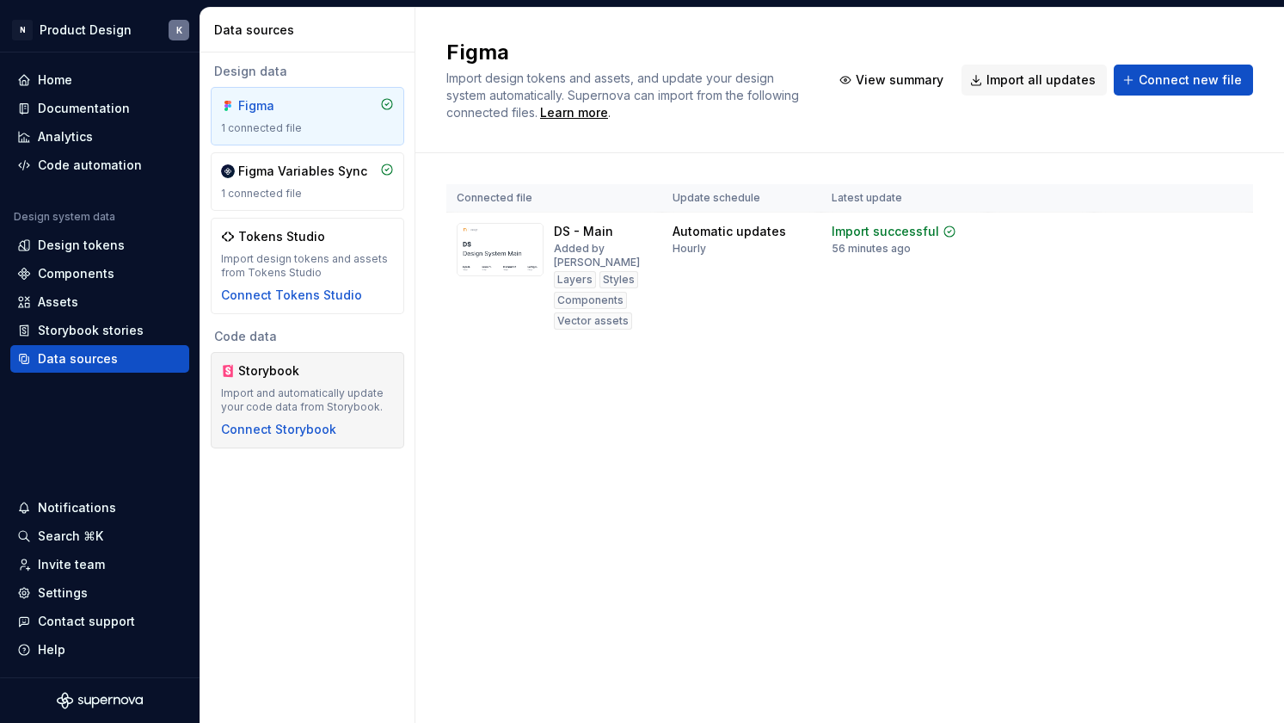
click at [293, 417] on div "Storybook Import and automatically update your code data from Storybook. Connec…" at bounding box center [307, 400] width 173 height 76
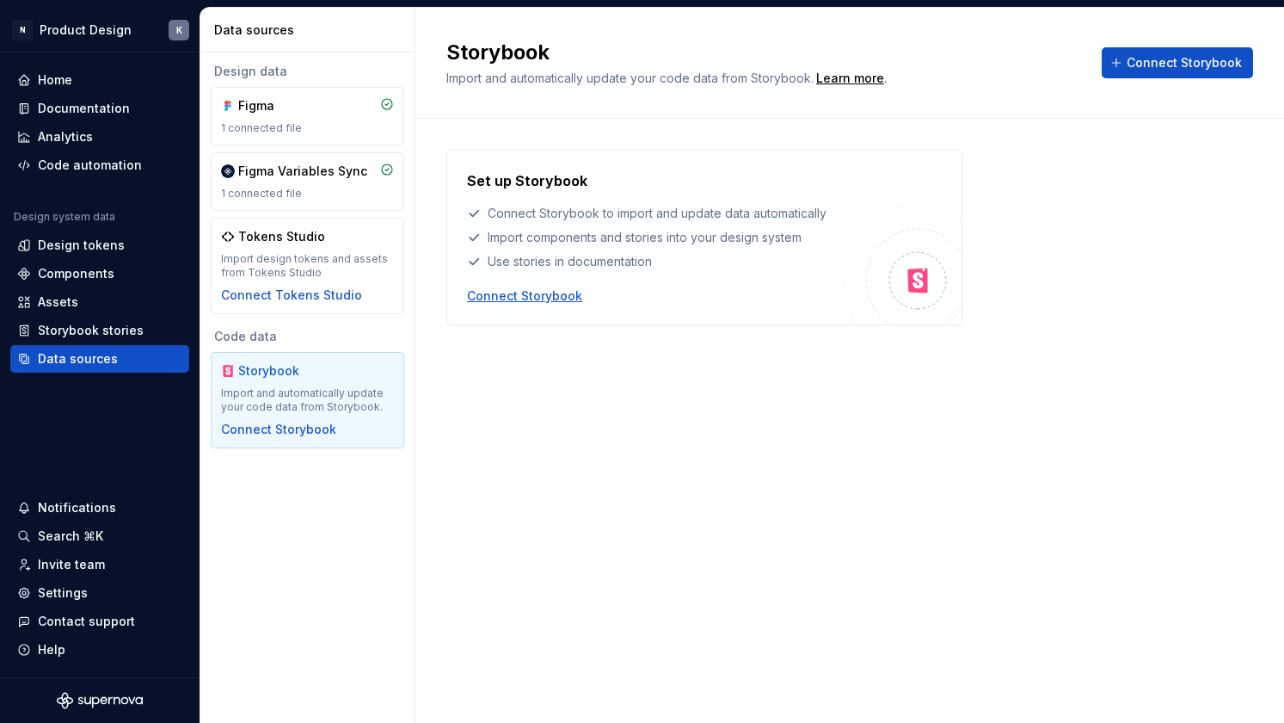
click at [504, 292] on div "Connect Storybook" at bounding box center [524, 295] width 115 height 17
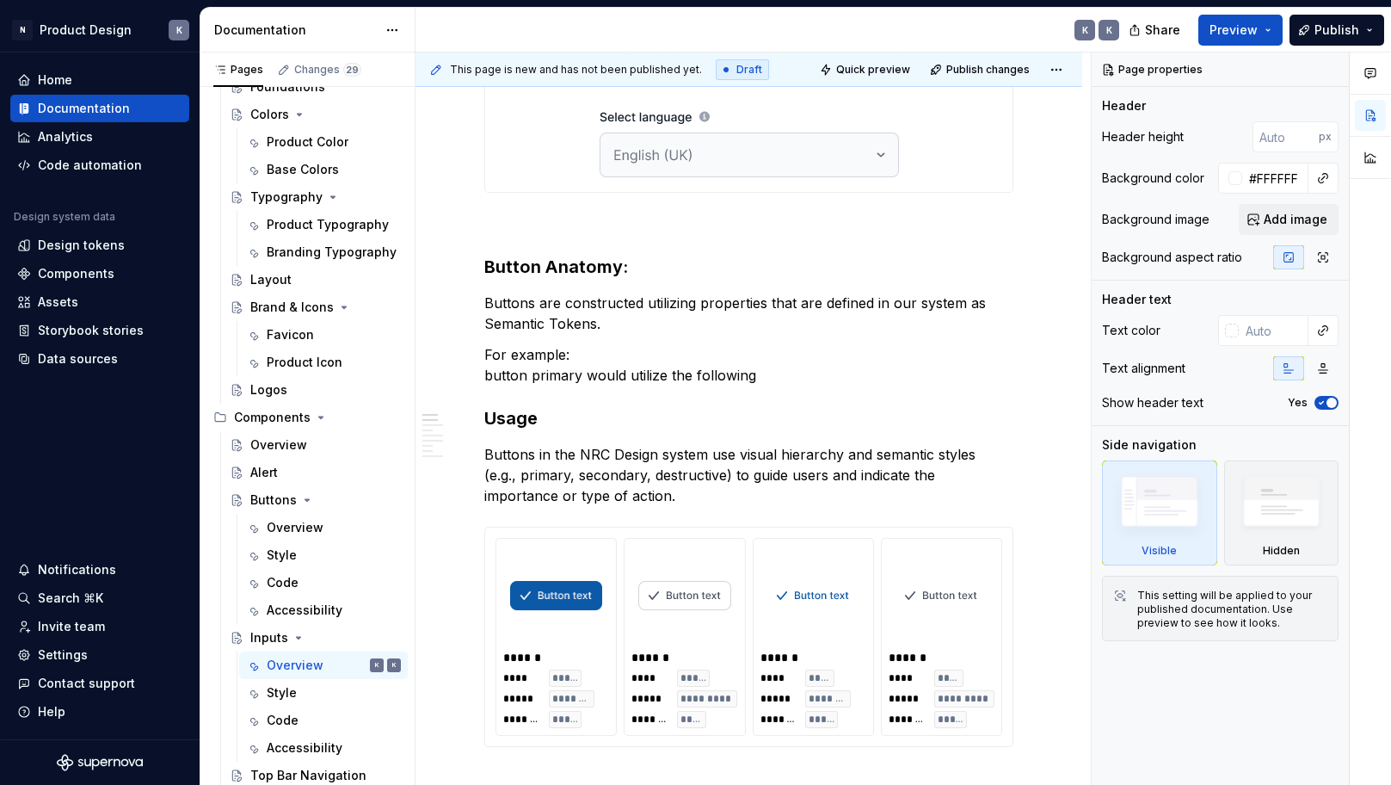
type textarea "*"
